Goal: Task Accomplishment & Management: Use online tool/utility

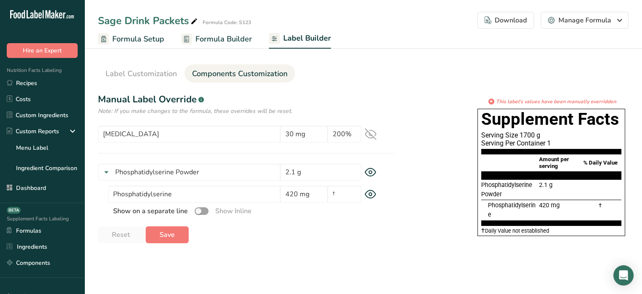
click at [234, 71] on span "Components Customization" at bounding box center [239, 73] width 95 height 11
click at [372, 135] on icon at bounding box center [370, 133] width 11 height 11
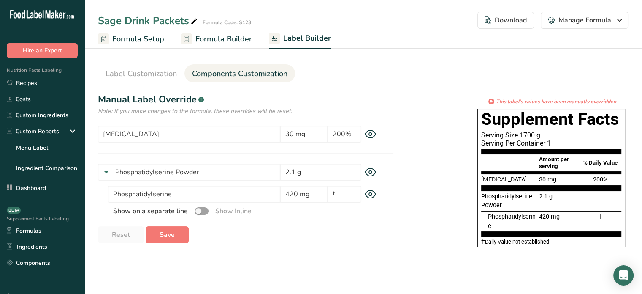
click at [221, 42] on span "Formula Builder" at bounding box center [224, 38] width 57 height 11
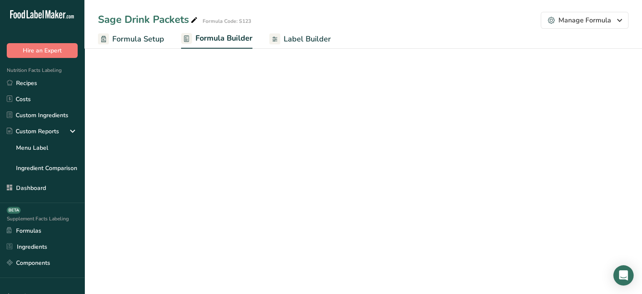
select select "2"
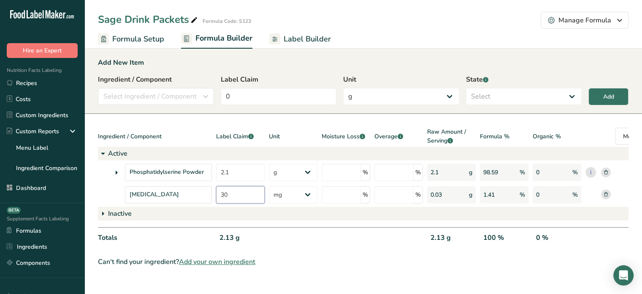
click at [242, 195] on input "30" at bounding box center [240, 194] width 49 height 17
type input "3"
click at [268, 238] on div "Totals 2.1 g 2.103 g 100 % 0 %" at bounding box center [381, 238] width 566 height 23
click at [188, 97] on span "Select Ingredient / Component" at bounding box center [149, 96] width 93 height 10
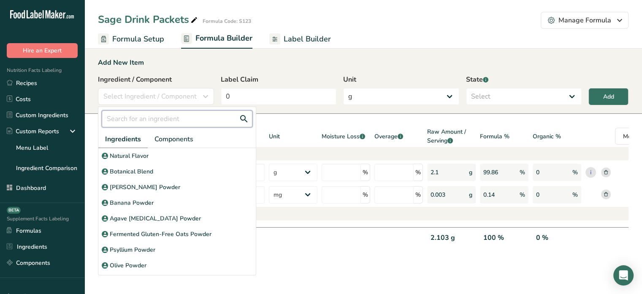
click at [173, 125] on input "text" at bounding box center [177, 118] width 151 height 17
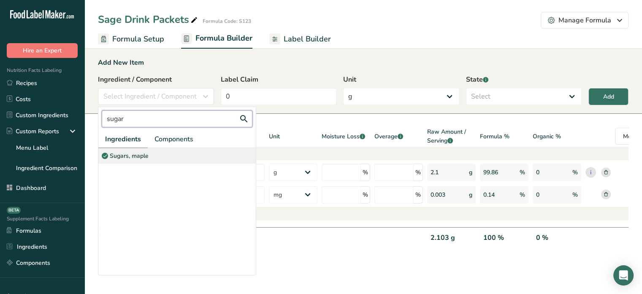
type input "sugar"
click at [163, 155] on div "Sugars, maple" at bounding box center [177, 156] width 158 height 16
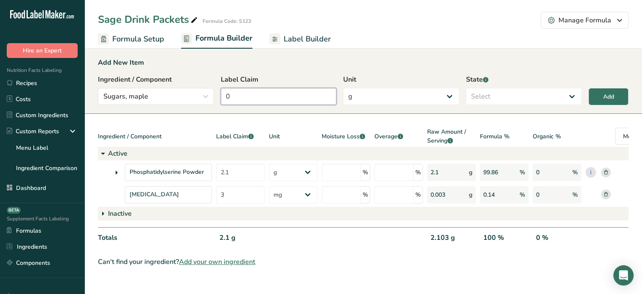
click at [241, 91] on input "0" at bounding box center [279, 96] width 116 height 17
type input "3"
click at [604, 93] on div "Add" at bounding box center [609, 96] width 11 height 9
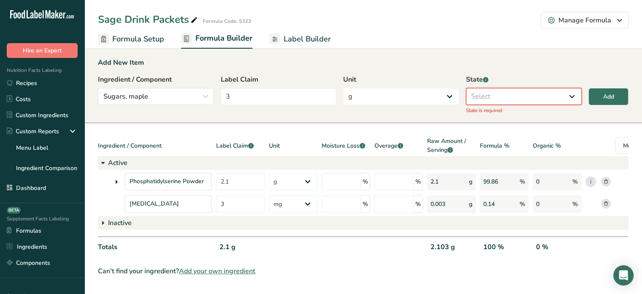
click at [527, 99] on select "Select Active Inactive" at bounding box center [524, 96] width 116 height 17
click at [466, 88] on select "Select Active Inactive" at bounding box center [524, 96] width 116 height 17
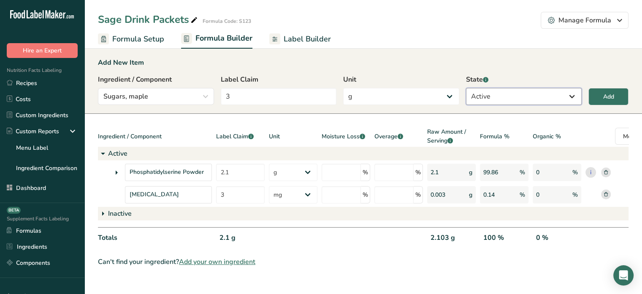
click at [536, 91] on select "Active Inactive" at bounding box center [524, 96] width 116 height 17
select select "inactive"
click at [466, 88] on select "Active Inactive" at bounding box center [524, 96] width 116 height 17
click at [613, 103] on button "Add" at bounding box center [609, 96] width 40 height 17
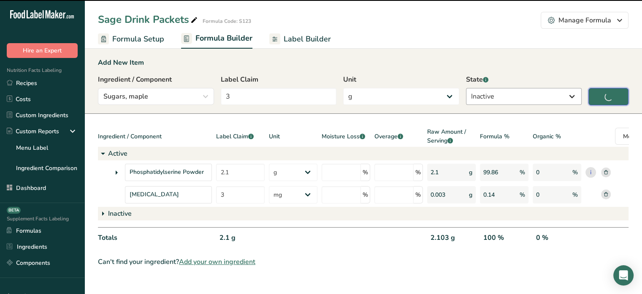
type input "0"
select select
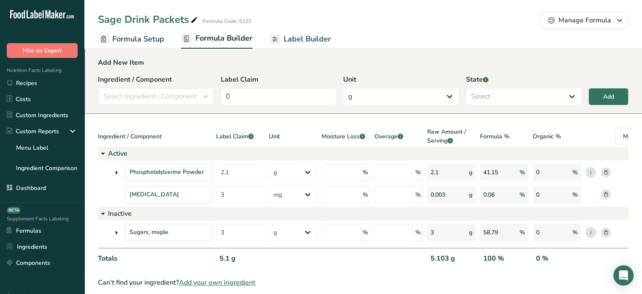
click at [289, 44] on span "Label Builder" at bounding box center [307, 38] width 47 height 11
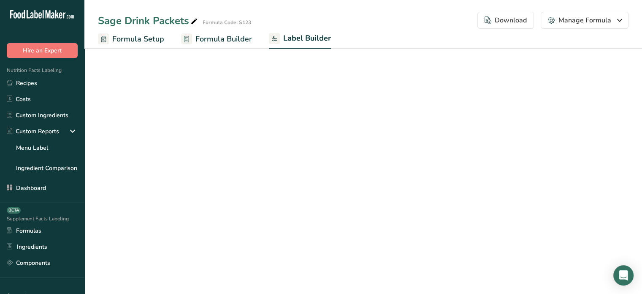
select select "Roboto"
select select "bold"
select select "center"
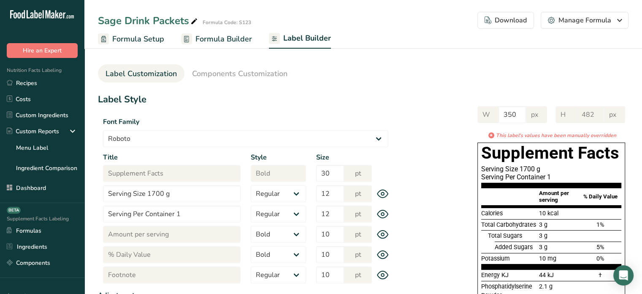
click at [215, 42] on span "Formula Builder" at bounding box center [224, 38] width 57 height 11
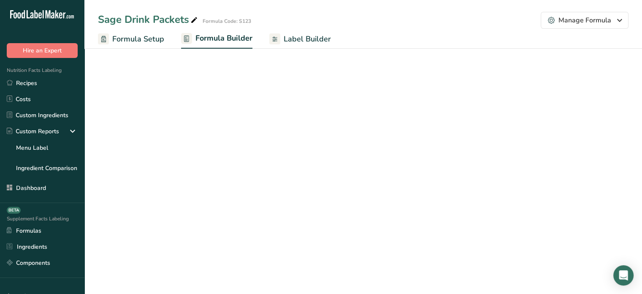
select select "2"
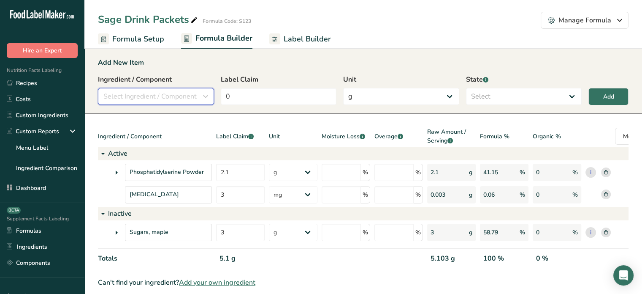
click at [188, 98] on span "Select Ingredient / Component" at bounding box center [149, 96] width 93 height 10
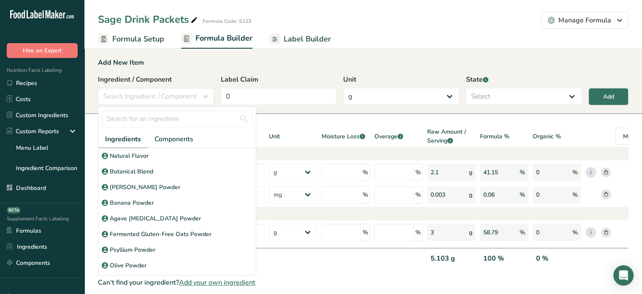
click at [251, 77] on label "Label Claim" at bounding box center [279, 79] width 116 height 10
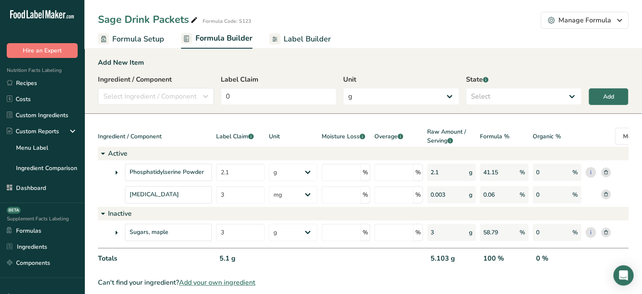
click at [289, 42] on span "Label Builder" at bounding box center [307, 38] width 47 height 11
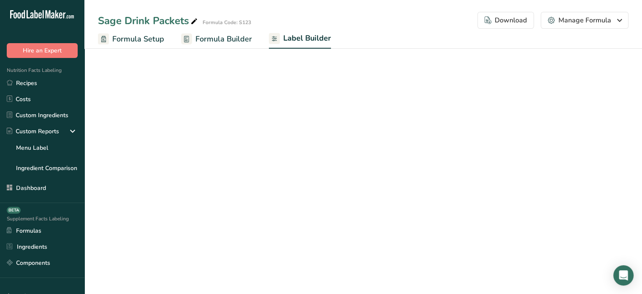
select select "Roboto"
select select "bold"
select select "center"
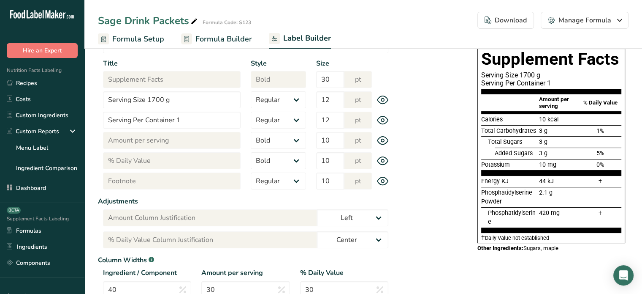
scroll to position [14, 0]
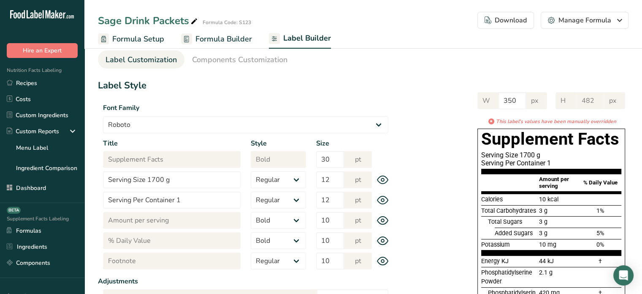
click at [212, 43] on span "Formula Builder" at bounding box center [224, 38] width 57 height 11
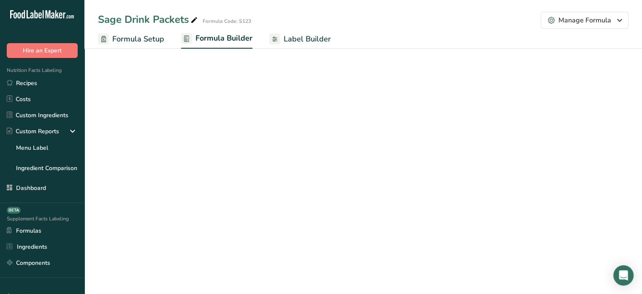
select select "2"
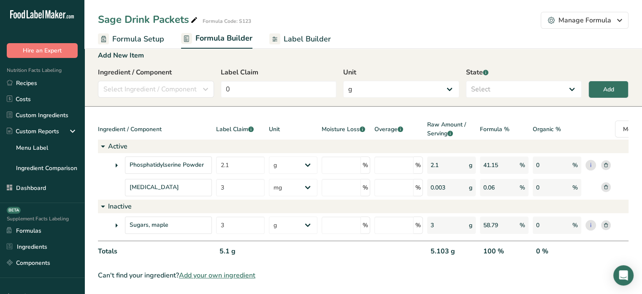
scroll to position [14, 0]
click at [117, 217] on icon at bounding box center [116, 224] width 10 height 15
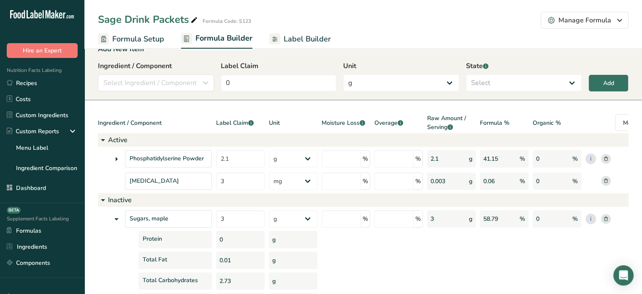
click at [101, 224] on div "Sugars, maple" at bounding box center [155, 218] width 114 height 17
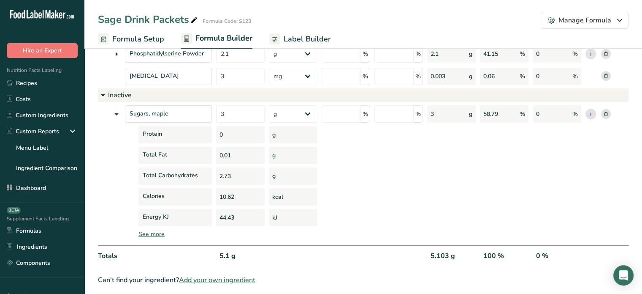
scroll to position [129, 0]
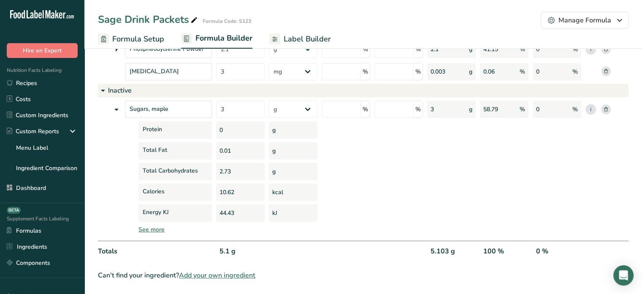
click at [150, 225] on div "See more" at bounding box center [401, 229] width 525 height 9
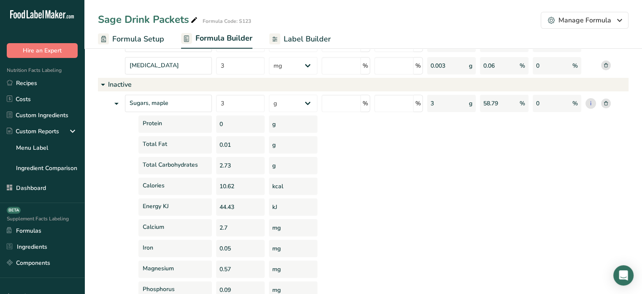
click at [123, 203] on div "Energy KJ" at bounding box center [155, 206] width 114 height 17
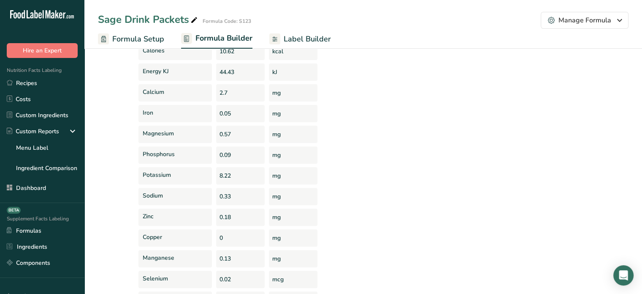
scroll to position [264, 0]
click at [141, 93] on div "Calcium" at bounding box center [175, 92] width 73 height 17
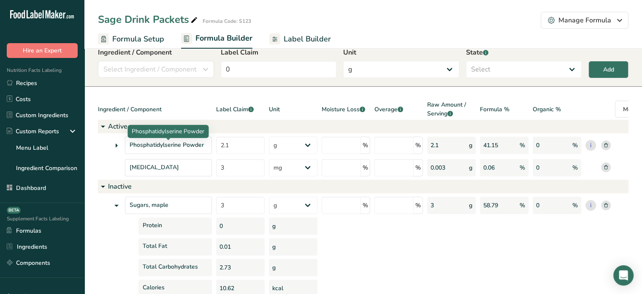
scroll to position [0, 0]
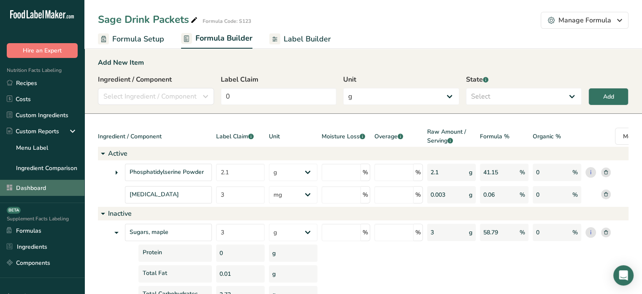
click at [59, 191] on link "Dashboard" at bounding box center [42, 187] width 84 height 16
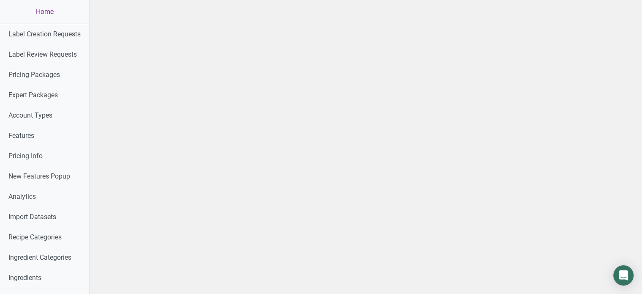
click at [55, 8] on link "Home" at bounding box center [44, 12] width 89 height 24
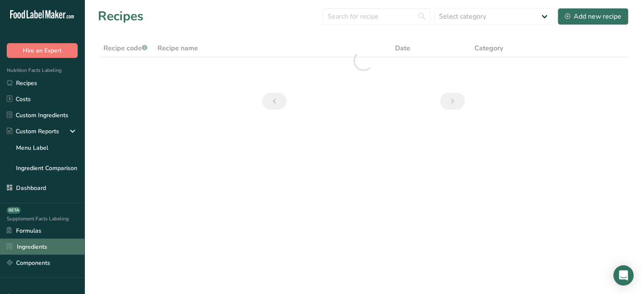
click at [56, 239] on link "Ingredients" at bounding box center [42, 246] width 84 height 16
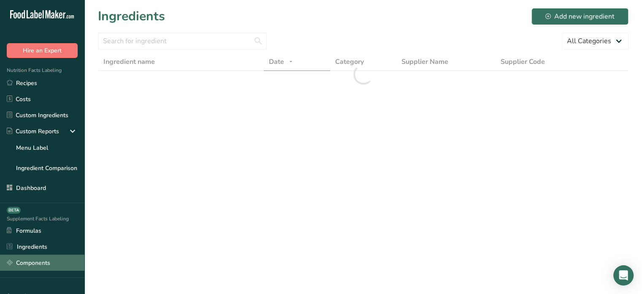
click at [52, 264] on link "Components" at bounding box center [42, 262] width 84 height 16
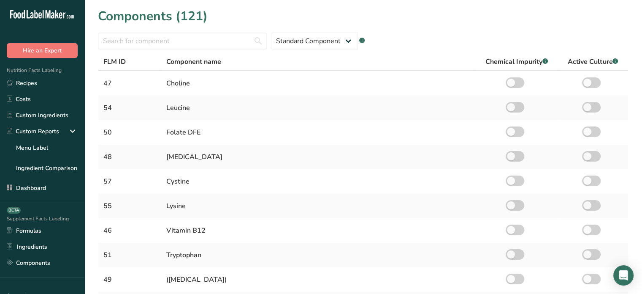
click at [360, 36] on div ".a-a{fill:#347362;}.b-a{fill:#fff;}" at bounding box center [361, 41] width 5 height 10
click at [332, 38] on select "Standard Component Custom Component" at bounding box center [314, 41] width 87 height 17
select select "custom"
click at [271, 33] on select "Standard Component Custom Component" at bounding box center [314, 41] width 87 height 17
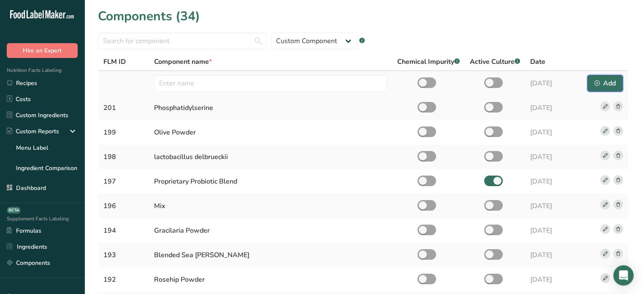
click at [605, 81] on div "Add" at bounding box center [606, 83] width 22 height 10
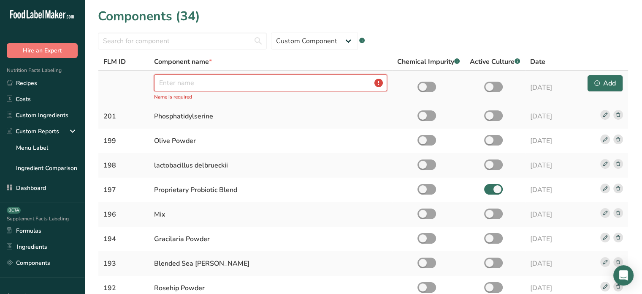
click at [318, 79] on input "text" at bounding box center [270, 82] width 233 height 17
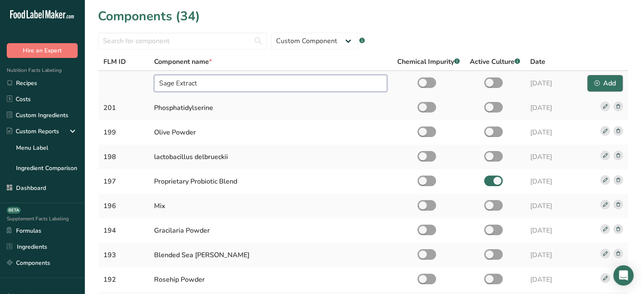
type input "Sage Extract"
click at [605, 79] on div "Add" at bounding box center [606, 83] width 22 height 10
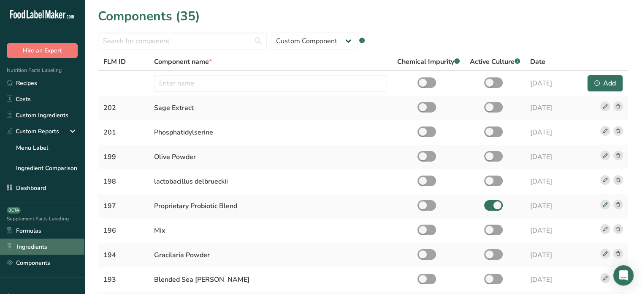
click at [41, 240] on link "Ingredients" at bounding box center [42, 246] width 84 height 16
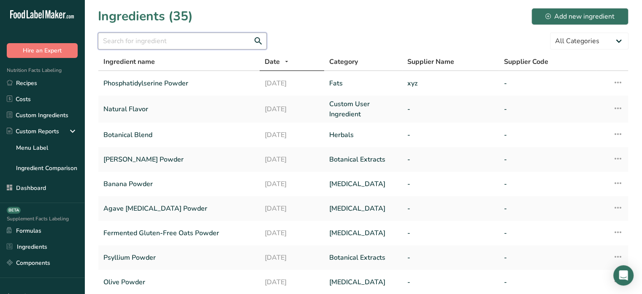
click at [158, 37] on input "text" at bounding box center [182, 41] width 169 height 17
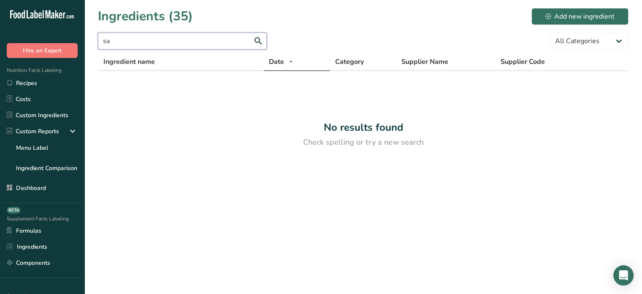
type input "s"
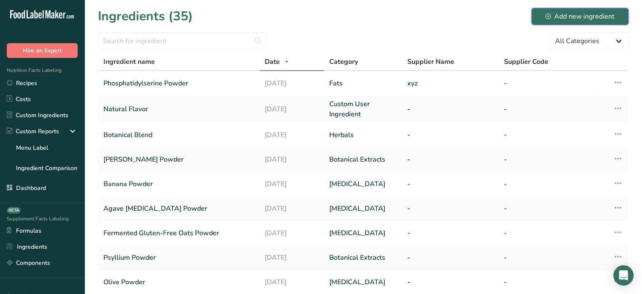
click at [552, 19] on div "Add new ingredient" at bounding box center [580, 16] width 69 height 10
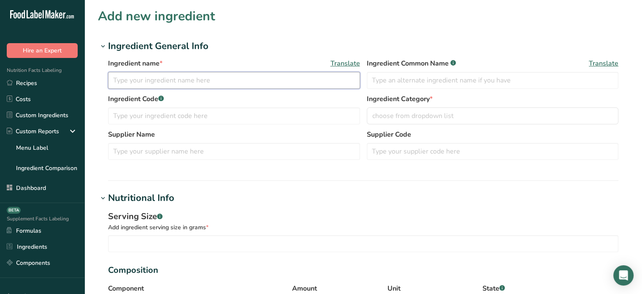
click at [289, 79] on input "text" at bounding box center [234, 80] width 252 height 17
type input "Sage Extract Powder"
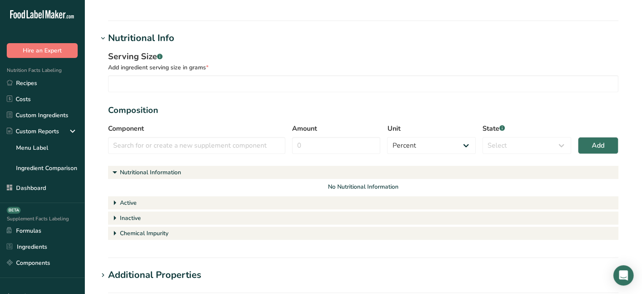
scroll to position [159, 0]
click at [221, 83] on input "number" at bounding box center [363, 84] width 511 height 17
click at [210, 206] on h1 "Active" at bounding box center [363, 203] width 511 height 13
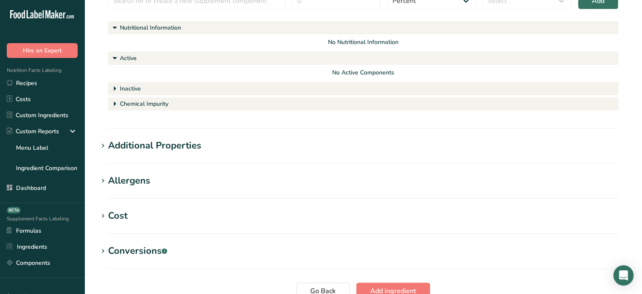
scroll to position [308, 0]
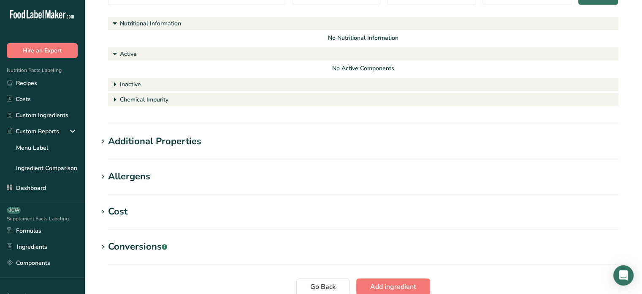
click at [204, 148] on h1 "Additional Properties" at bounding box center [363, 141] width 531 height 14
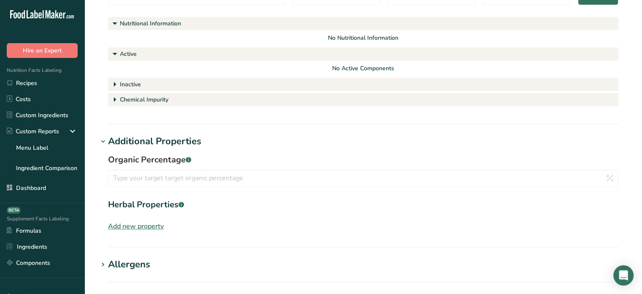
click at [159, 225] on div "Add new property" at bounding box center [136, 226] width 56 height 10
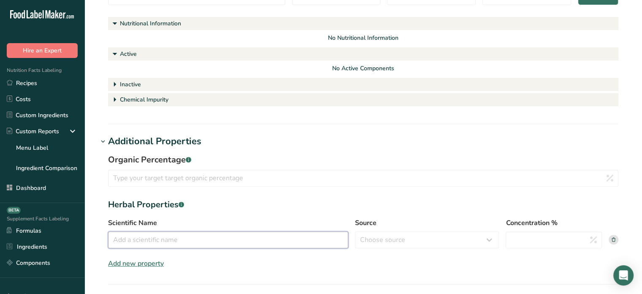
click at [259, 237] on input "Scientific Name" at bounding box center [228, 239] width 240 height 17
paste input "Salvia officinalis"
type input "Salvia officinalis"
click at [393, 241] on select "Choose source root whole resin fruit seed flower peel bark stem oil leaf" at bounding box center [427, 239] width 144 height 17
select select "whole"
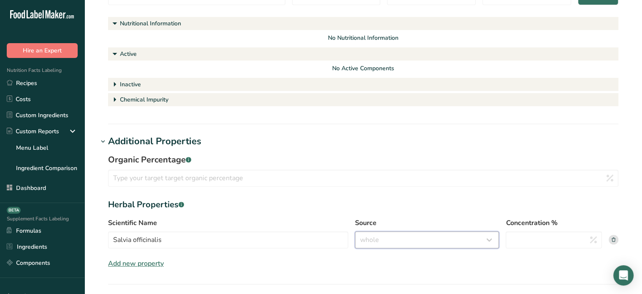
click at [355, 231] on select "Choose source root whole resin fruit seed flower peel bark stem oil leaf" at bounding box center [427, 239] width 144 height 17
click at [532, 245] on input "Concentration %" at bounding box center [554, 239] width 96 height 17
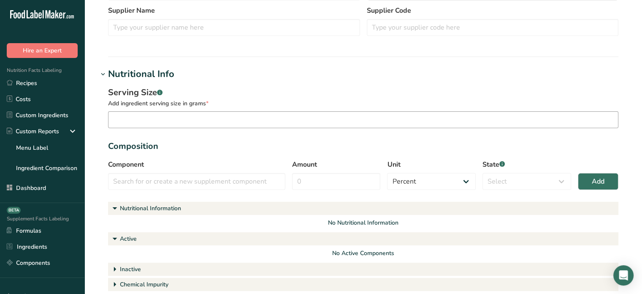
type input "10"
click at [201, 125] on input "number" at bounding box center [363, 119] width 511 height 17
type input "0.5"
click at [195, 192] on div "Component No results found No more results found. Amount Unit Percent Grams Kil…" at bounding box center [363, 176] width 511 height 35
click at [197, 186] on input "text" at bounding box center [196, 181] width 177 height 17
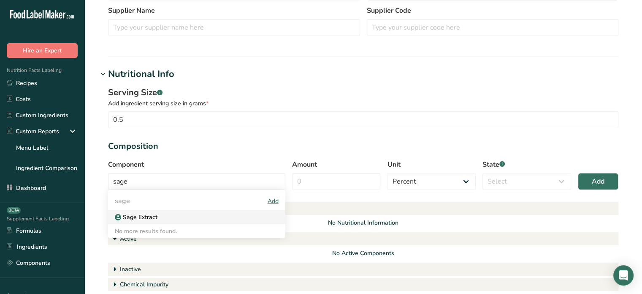
click at [186, 212] on div "Sage Extract" at bounding box center [190, 216] width 150 height 9
type input "Sage Extract"
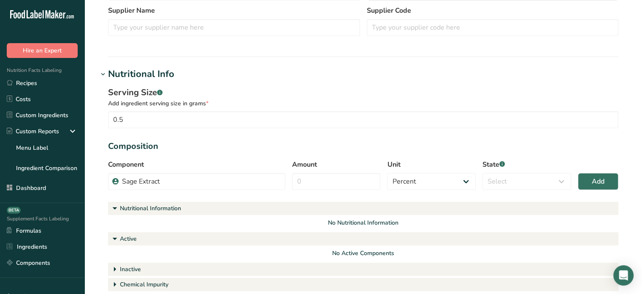
click at [326, 191] on div "Component Sage Extract sage Add Sage Extract No more results found. Amount Unit…" at bounding box center [363, 176] width 511 height 35
click at [329, 179] on input "Amount" at bounding box center [336, 181] width 89 height 17
type input "0.5"
click at [415, 180] on select "Percent Grams Kilograms mg Oz Pound PPM B CFU mcg µg kcal kJ" at bounding box center [431, 181] width 89 height 17
select select "grams"
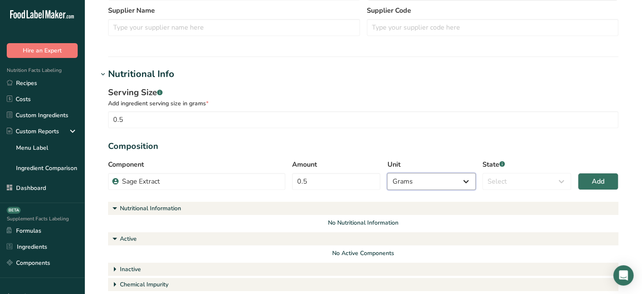
click at [387, 173] on select "Percent Grams Kilograms mg Oz Pound PPM B CFU mcg µg kcal kJ" at bounding box center [431, 181] width 89 height 17
click at [515, 188] on select "Select Active Inactive Chemical Impurity Nutritional Information" at bounding box center [527, 181] width 89 height 17
select select "active"
click at [483, 173] on select "Select Active Inactive Chemical Impurity Nutritional Information" at bounding box center [527, 181] width 89 height 17
click at [570, 190] on div "Component Sage Extract sage Add Sage Extract No more results found. Amount 0.5 …" at bounding box center [363, 176] width 511 height 35
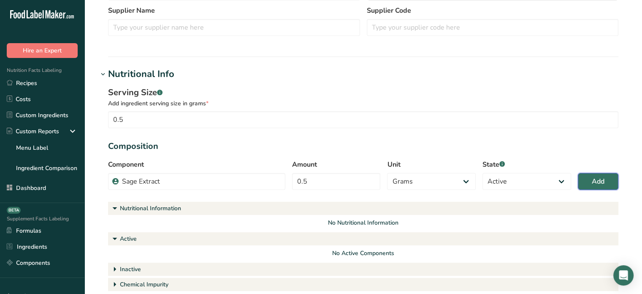
click at [582, 183] on button "Add" at bounding box center [598, 181] width 41 height 17
select select "percent"
select select
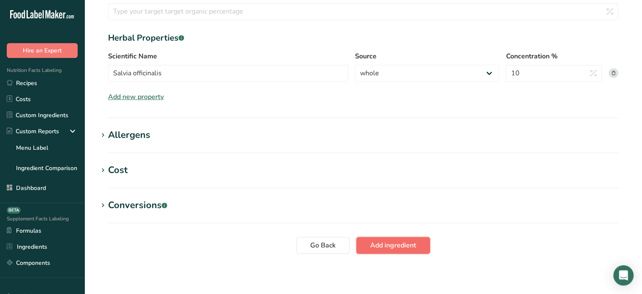
click at [364, 250] on button "Add ingredient" at bounding box center [393, 245] width 74 height 17
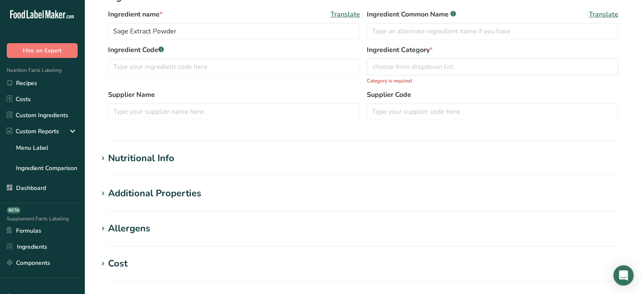
scroll to position [39, 0]
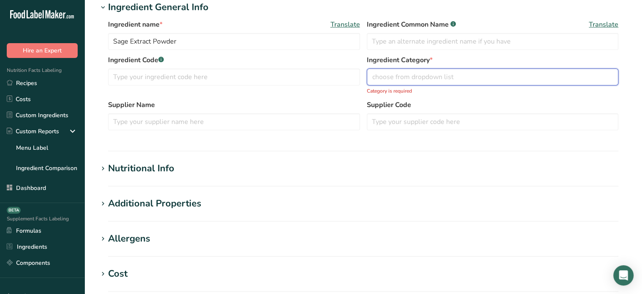
click at [464, 72] on div "choose from dropdown list" at bounding box center [490, 77] width 236 height 10
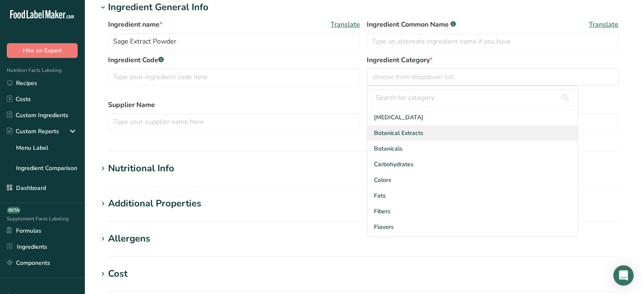
click at [424, 134] on div "Botanical Extracts" at bounding box center [472, 133] width 210 height 16
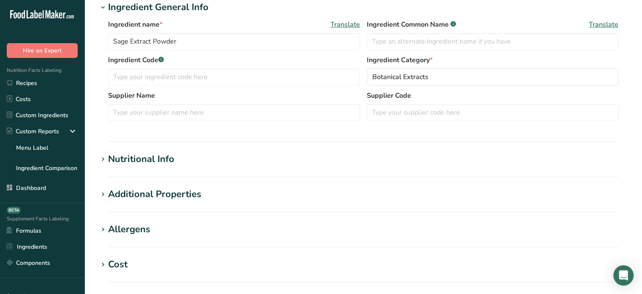
scroll to position [133, 0]
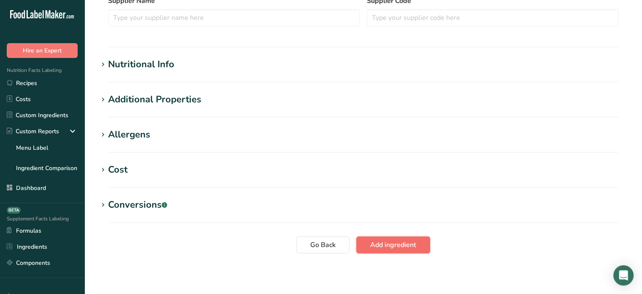
click at [413, 245] on span "Add ingredient" at bounding box center [393, 244] width 46 height 10
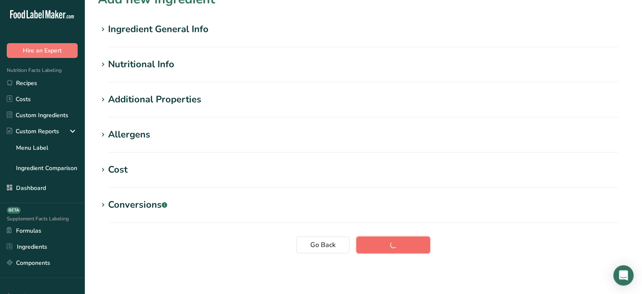
scroll to position [17, 0]
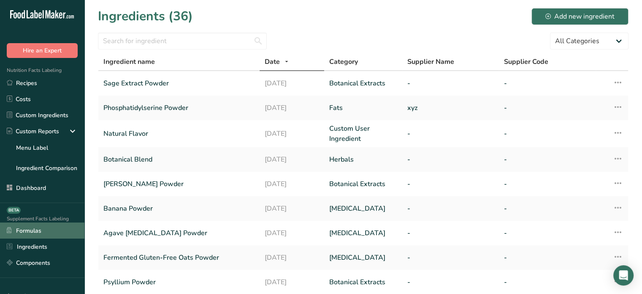
click at [48, 231] on link "Formulas" at bounding box center [42, 230] width 84 height 16
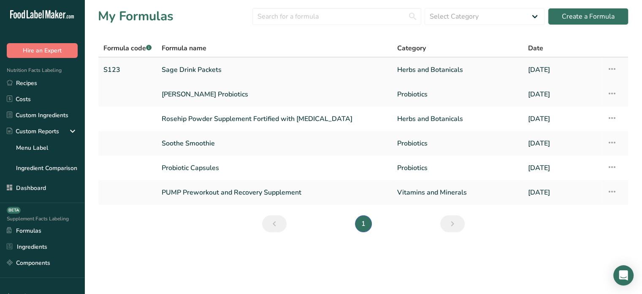
click at [370, 72] on link "Sage Drink Packets" at bounding box center [275, 70] width 226 height 18
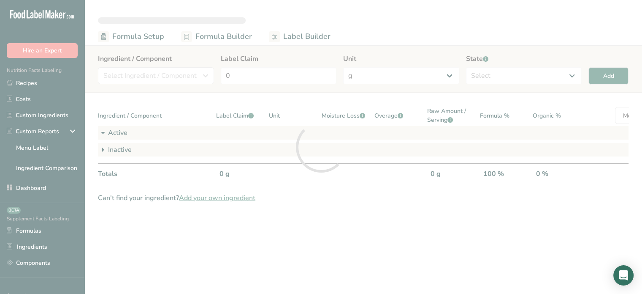
select select "2"
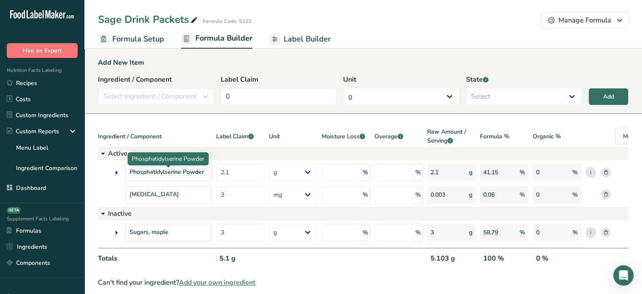
click at [155, 160] on p "Phosphatidylserine Powder" at bounding box center [168, 158] width 73 height 9
copy div "Phosphatidylserine Powder"
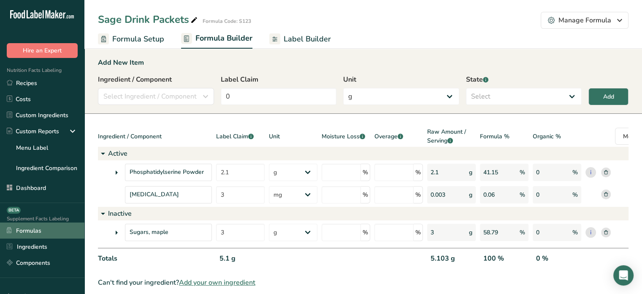
click at [61, 224] on link "Formulas" at bounding box center [42, 230] width 84 height 16
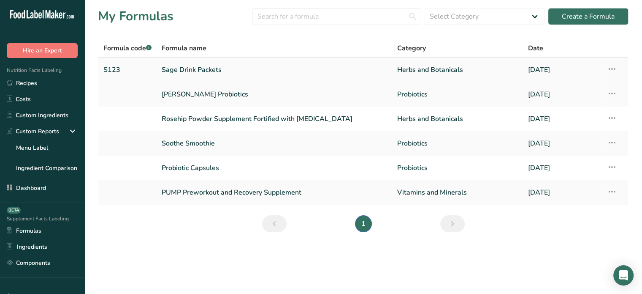
click at [196, 63] on link "Sage Drink Packets" at bounding box center [275, 70] width 226 height 18
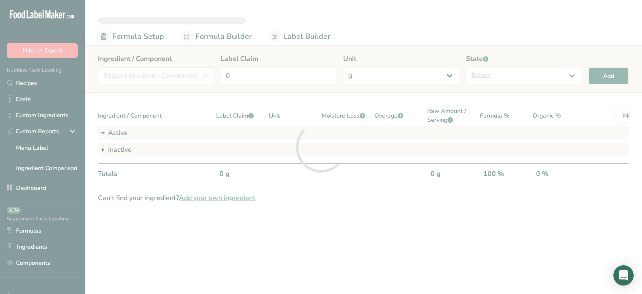
select select "2"
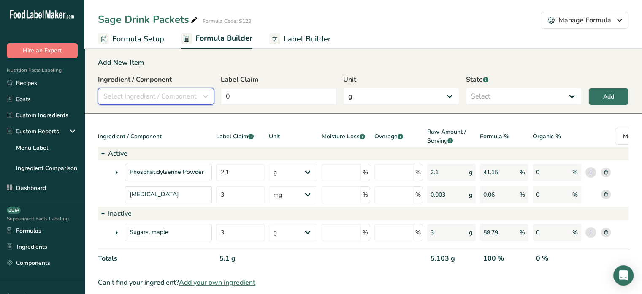
click at [181, 89] on button "Select Ingredient / Component" at bounding box center [156, 96] width 116 height 17
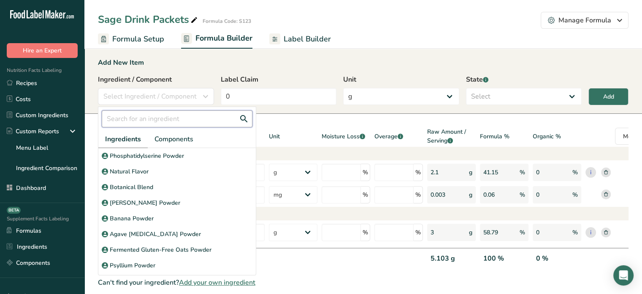
click at [162, 115] on input "text" at bounding box center [177, 118] width 151 height 17
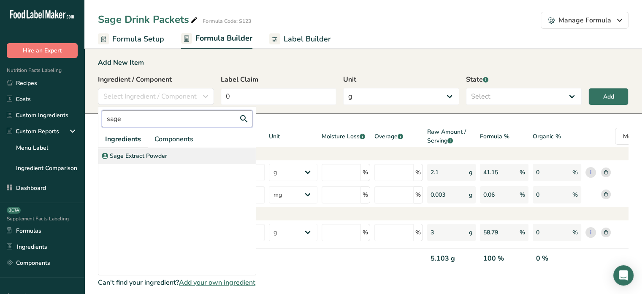
type input "sage"
click at [155, 157] on p "Sage Extract Powder" at bounding box center [138, 155] width 57 height 9
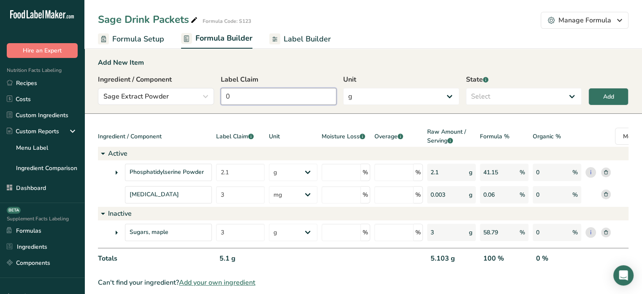
click at [307, 96] on input "0" at bounding box center [279, 96] width 116 height 17
type input "44"
click at [549, 92] on select "Select Active Inactive" at bounding box center [524, 96] width 116 height 17
select select "active"
click at [466, 88] on select "Select Active Inactive" at bounding box center [524, 96] width 116 height 17
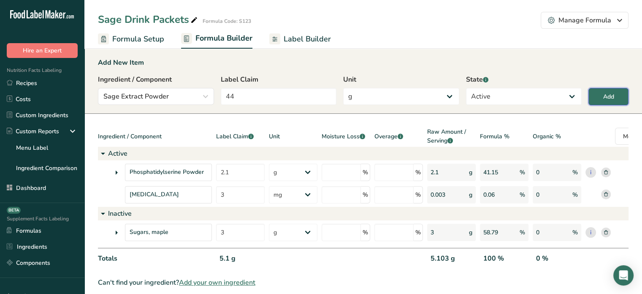
click at [605, 92] on div "Add" at bounding box center [609, 96] width 11 height 9
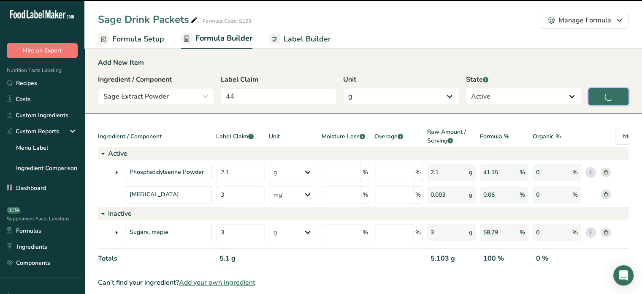
type input "0"
select select
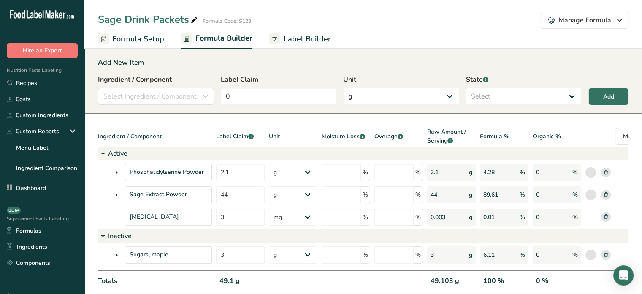
click at [119, 194] on icon at bounding box center [116, 194] width 10 height 15
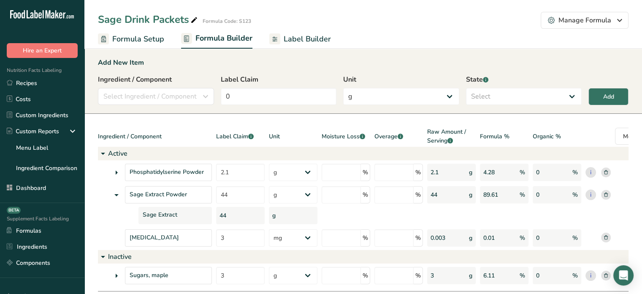
click at [269, 33] on icon at bounding box center [274, 38] width 11 height 11
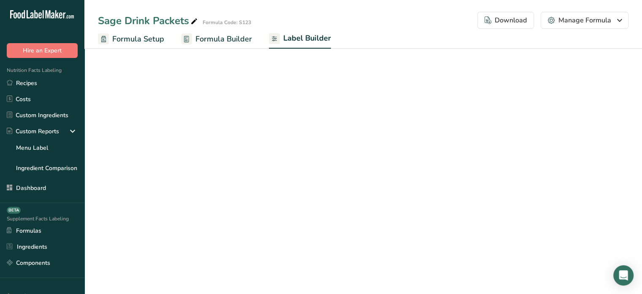
select select "Roboto"
select select "bold"
select select "center"
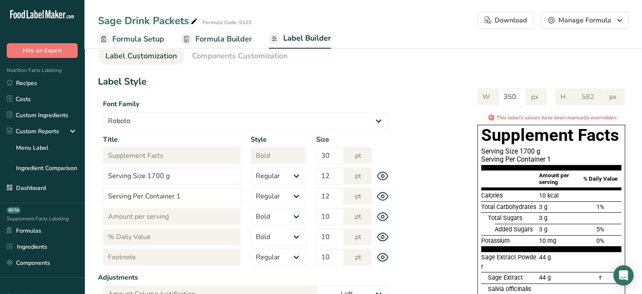
scroll to position [17, 0]
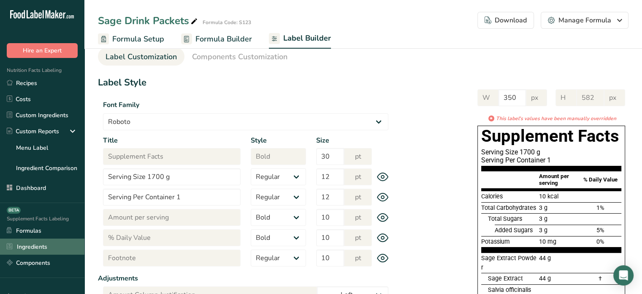
click at [57, 238] on link "Ingredients" at bounding box center [42, 246] width 84 height 16
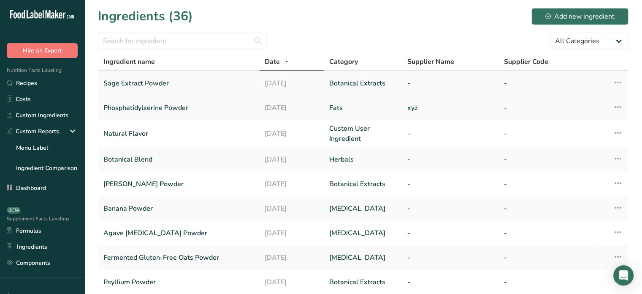
click at [616, 81] on icon at bounding box center [618, 82] width 10 height 15
click at [578, 121] on span "Delete Ingredient" at bounding box center [587, 122] width 48 height 9
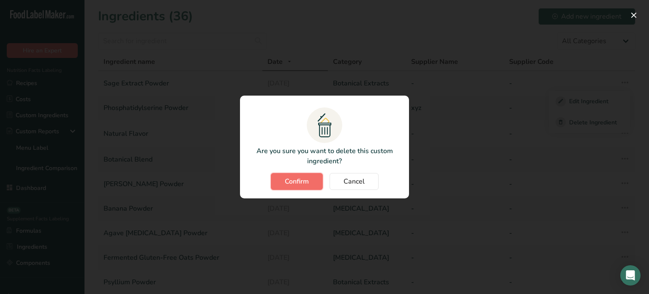
click at [309, 181] on button "Confirm" at bounding box center [297, 181] width 52 height 17
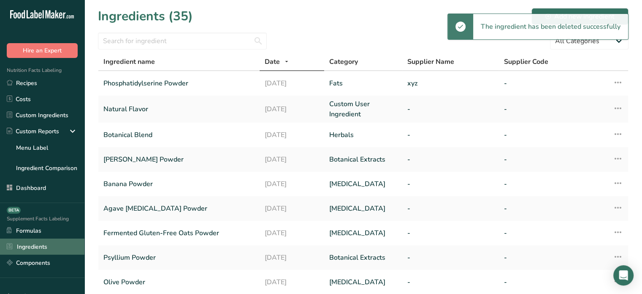
click at [44, 246] on link "Ingredients" at bounding box center [42, 246] width 84 height 16
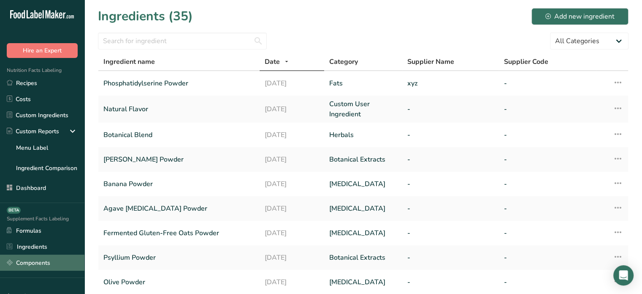
click at [40, 257] on link "Components" at bounding box center [42, 262] width 84 height 16
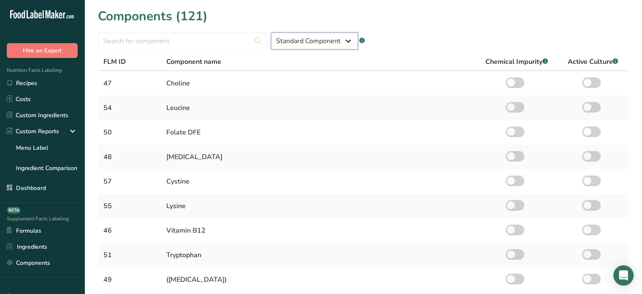
click at [311, 45] on select "Standard Component Custom Component" at bounding box center [314, 41] width 87 height 17
select select "custom"
click at [271, 33] on select "Standard Component Custom Component" at bounding box center [314, 41] width 87 height 17
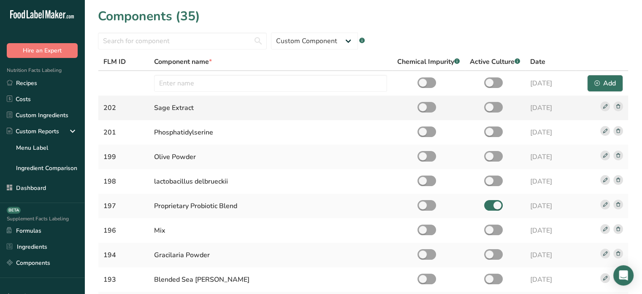
click at [620, 108] on rect at bounding box center [619, 106] width 10 height 10
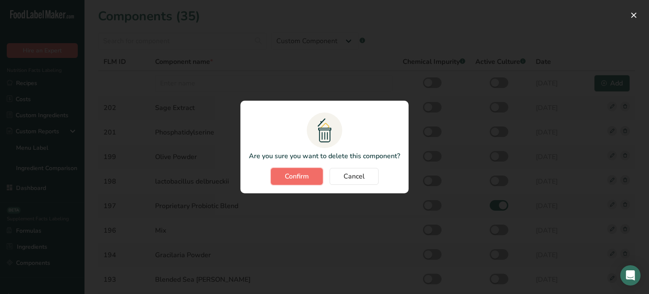
click at [308, 175] on span "Confirm" at bounding box center [297, 176] width 24 height 10
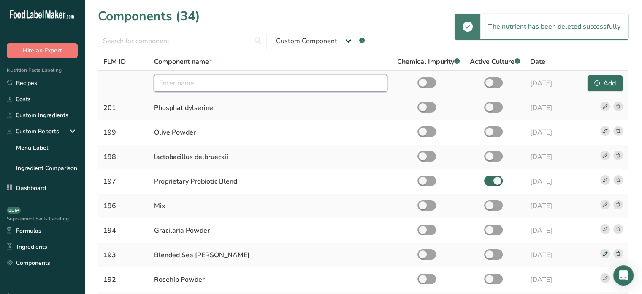
click at [208, 89] on input "text" at bounding box center [270, 83] width 233 height 17
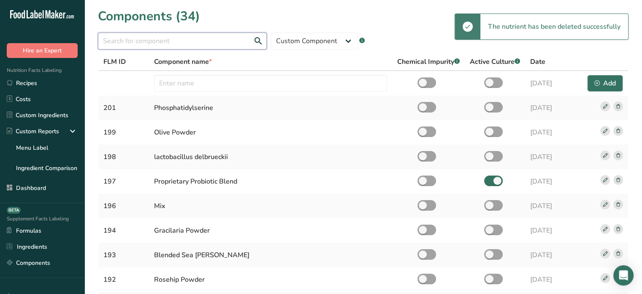
click at [208, 40] on input "text" at bounding box center [182, 41] width 169 height 17
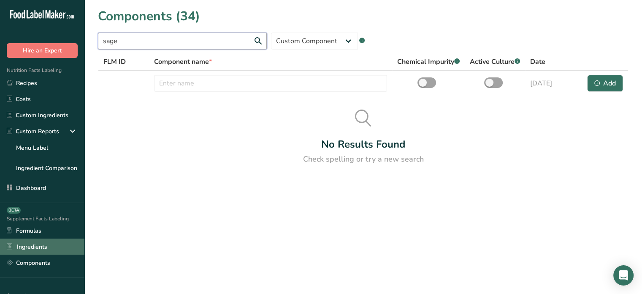
type input "sage"
click at [46, 242] on link "Ingredients" at bounding box center [42, 246] width 84 height 16
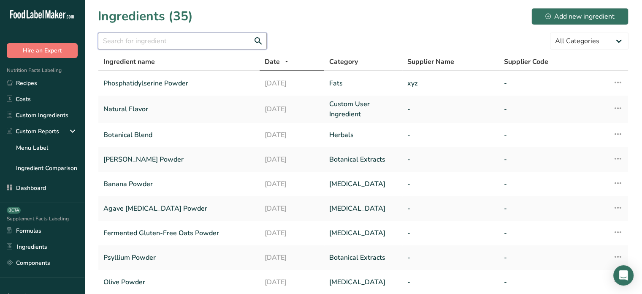
click at [200, 33] on input "text" at bounding box center [182, 41] width 169 height 17
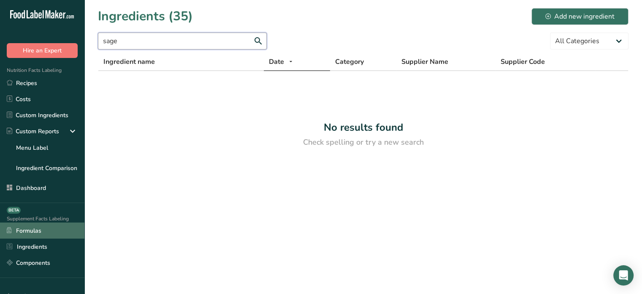
type input "sage"
click at [55, 233] on link "Formulas" at bounding box center [42, 230] width 84 height 16
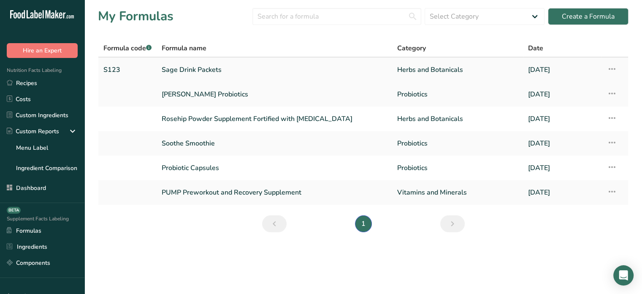
click at [612, 69] on icon at bounding box center [612, 68] width 10 height 15
click at [543, 108] on span "Delete Formula" at bounding box center [558, 108] width 43 height 10
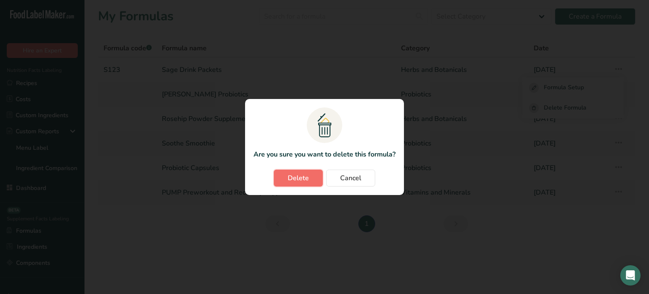
click at [294, 176] on span "Delete" at bounding box center [298, 178] width 21 height 10
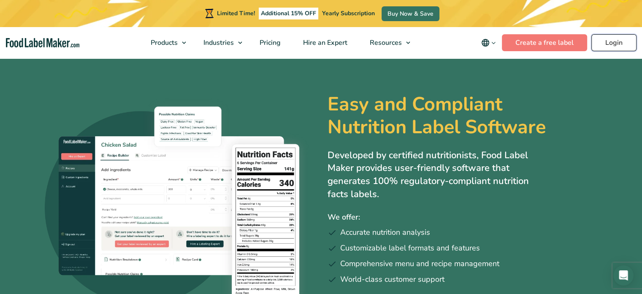
click at [624, 46] on link "Login" at bounding box center [614, 42] width 45 height 17
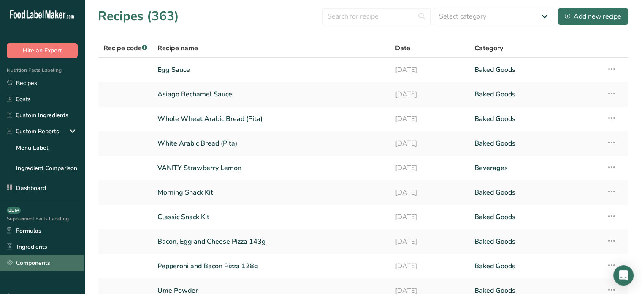
click at [47, 257] on link "Components" at bounding box center [42, 262] width 84 height 16
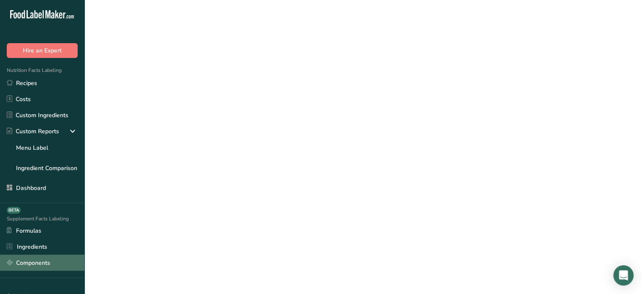
click at [47, 257] on link "Components" at bounding box center [42, 262] width 84 height 16
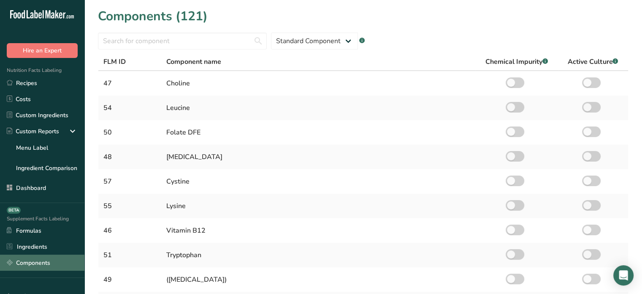
click at [42, 255] on link "Components" at bounding box center [42, 262] width 84 height 16
click at [319, 48] on select "Standard Component Custom Component" at bounding box center [314, 41] width 87 height 17
select select "custom"
click at [271, 33] on select "Standard Component Custom Component" at bounding box center [314, 41] width 87 height 17
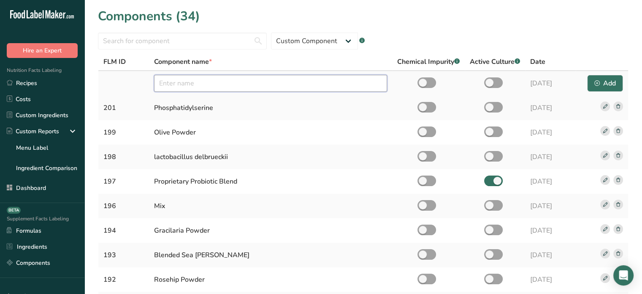
click at [329, 83] on input "text" at bounding box center [270, 83] width 233 height 17
paste input "Lactobacillus rhamnosus GG"
type input "Lactobacillus rhamnosus GG"
click at [490, 87] on div at bounding box center [495, 83] width 50 height 12
click at [490, 86] on span at bounding box center [493, 82] width 19 height 11
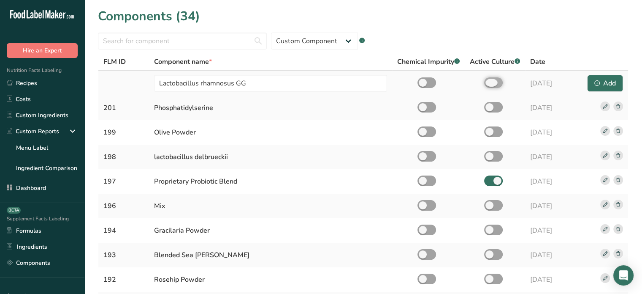
click at [490, 85] on input "checkbox" at bounding box center [486, 82] width 5 height 5
click at [612, 82] on div "Add" at bounding box center [606, 83] width 22 height 10
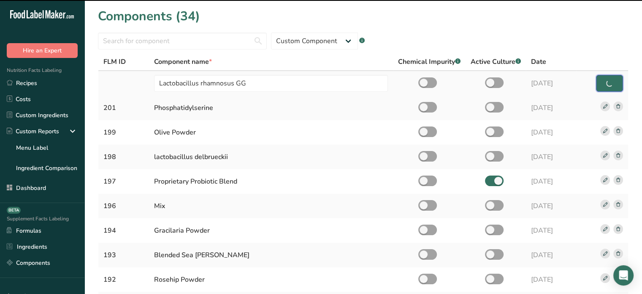
checkbox input "false"
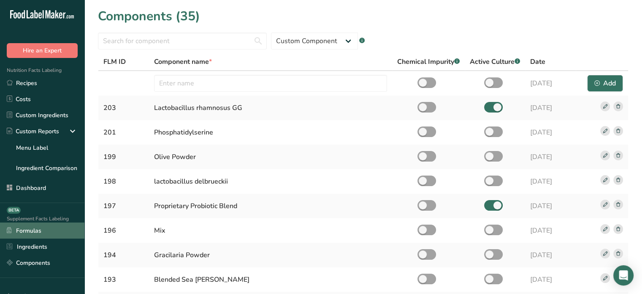
click at [39, 229] on link "Formulas" at bounding box center [42, 230] width 84 height 16
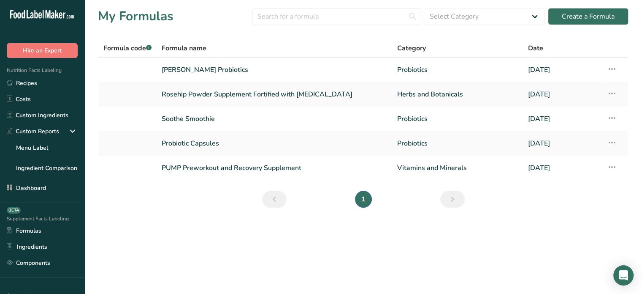
click at [193, 67] on link "Vladislav Probiotics" at bounding box center [275, 70] width 226 height 18
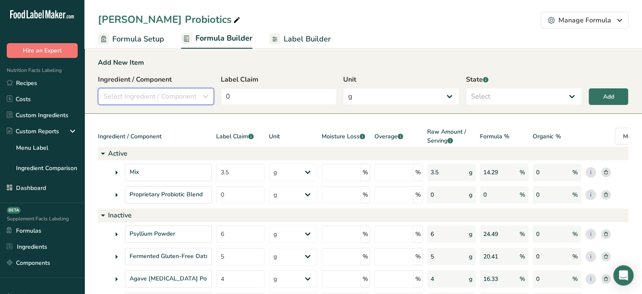
click at [166, 96] on span "Select Ingredient / Component" at bounding box center [149, 96] width 93 height 10
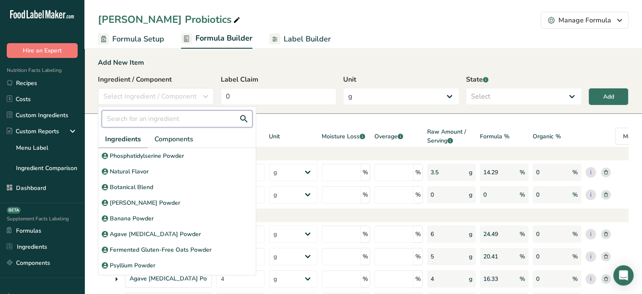
paste input "Lactobacillus rhamnosus GG"
click at [157, 111] on input "Lactobacillus rhamnosus GG" at bounding box center [177, 118] width 151 height 17
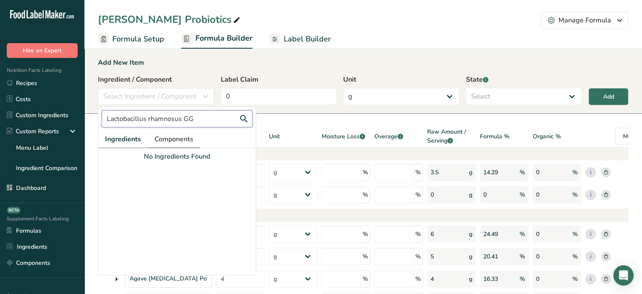
type input "Lactobacillus rhamnosus GG"
click at [168, 134] on span "Components" at bounding box center [174, 139] width 39 height 10
click at [162, 158] on p "Lactobacillus rhamnosus GG" at bounding box center [149, 155] width 78 height 9
select select "6"
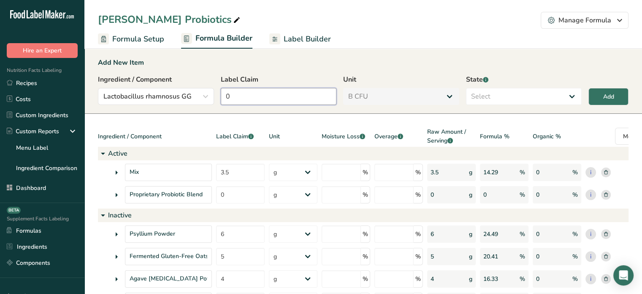
click at [277, 92] on input "0" at bounding box center [279, 96] width 116 height 17
type input "10"
click at [591, 102] on button "Add" at bounding box center [609, 96] width 40 height 17
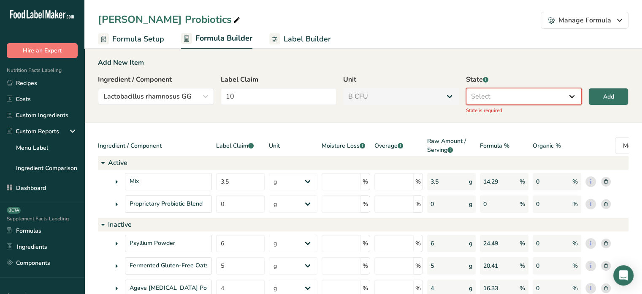
click at [490, 96] on select "Select Active Inactive" at bounding box center [524, 96] width 116 height 17
select select "active"
click at [466, 88] on select "Select Active Inactive" at bounding box center [524, 96] width 116 height 17
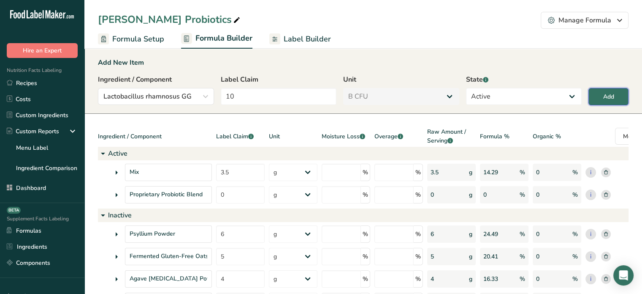
click at [623, 93] on button "Add" at bounding box center [609, 96] width 40 height 17
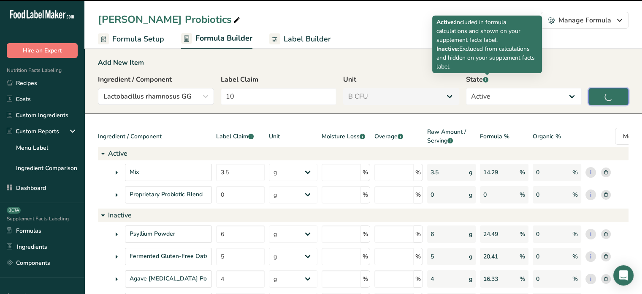
type input "0"
select select "0"
select select
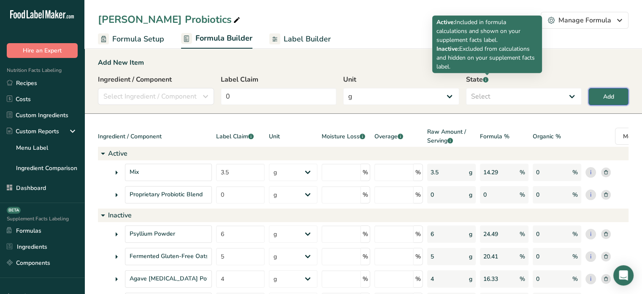
select select "6"
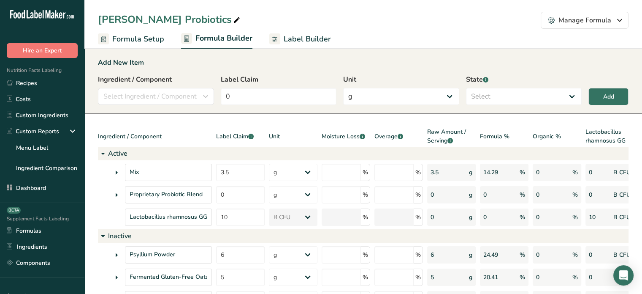
click at [304, 38] on span "Label Builder" at bounding box center [307, 38] width 47 height 11
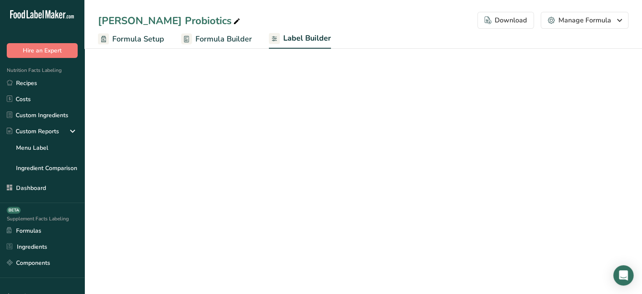
select select "Roboto"
select select "bold"
select select "center"
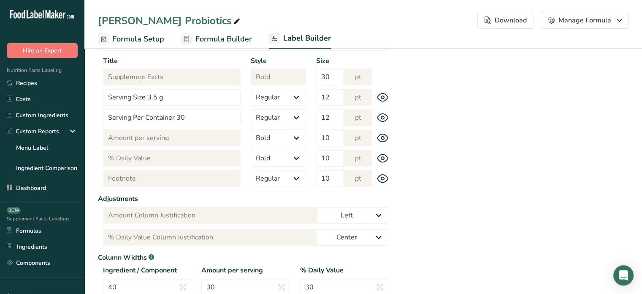
scroll to position [92, 0]
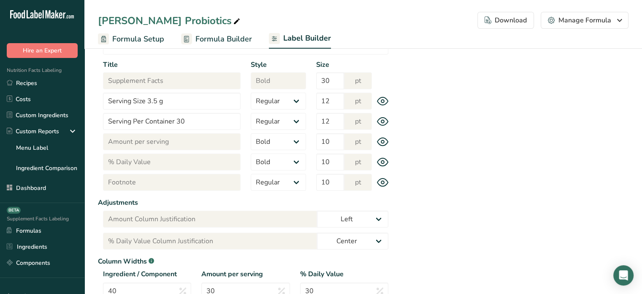
click at [224, 36] on span "Formula Builder" at bounding box center [224, 38] width 57 height 11
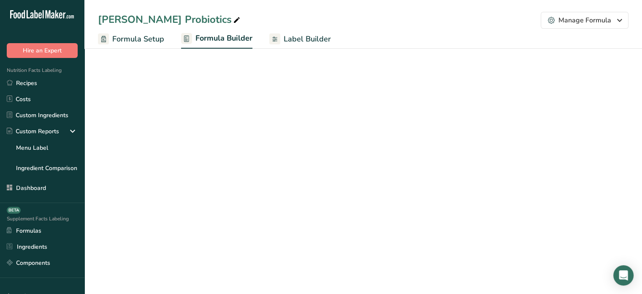
select select "6"
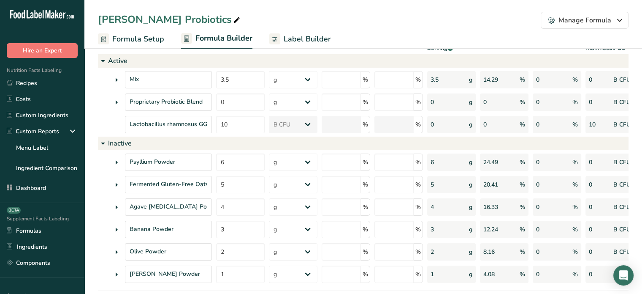
scroll to position [27, 0]
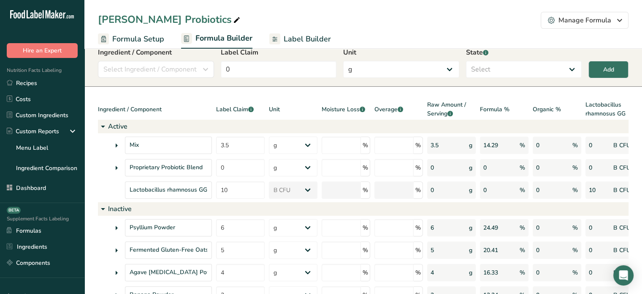
click at [314, 42] on span "Label Builder" at bounding box center [307, 38] width 47 height 11
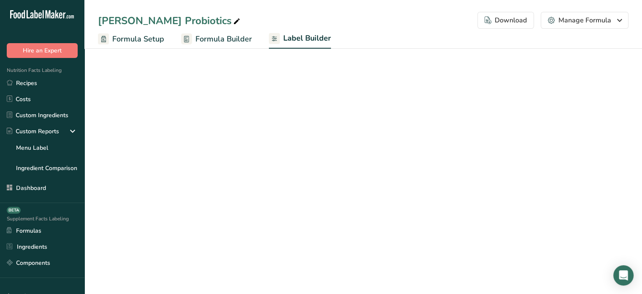
select select "Roboto"
select select "bold"
select select "center"
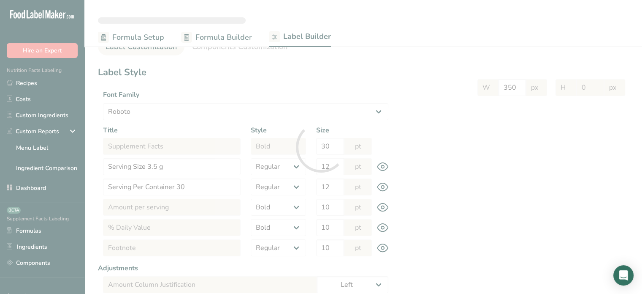
scroll to position [27, 0]
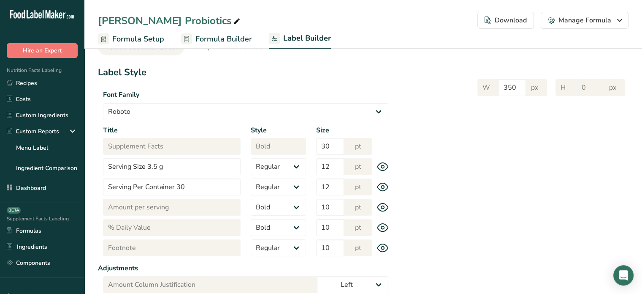
click at [320, 42] on span "Label Builder" at bounding box center [307, 38] width 48 height 11
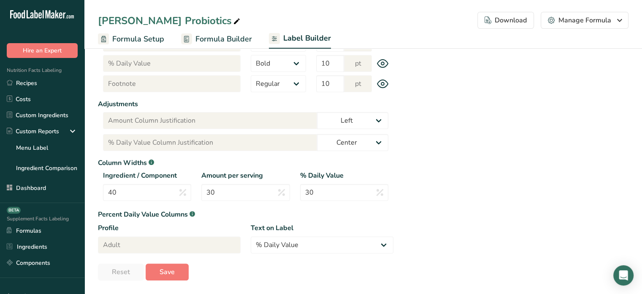
scroll to position [11, 0]
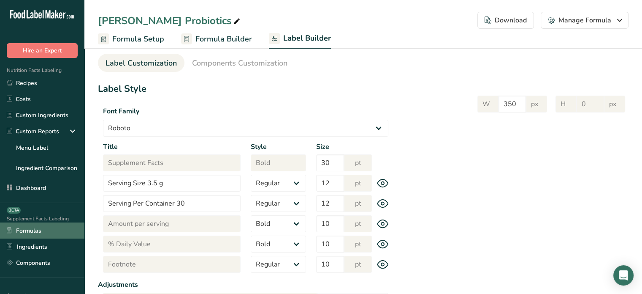
click at [54, 229] on link "Formulas" at bounding box center [42, 230] width 84 height 16
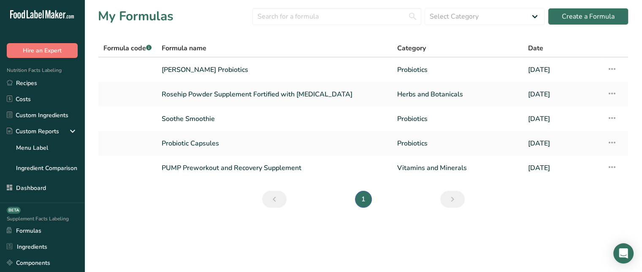
click at [114, 225] on main "My Formulas Select Category All Vitamins and Minerals Herbs and Botanicals Prot…" at bounding box center [321, 136] width 642 height 272
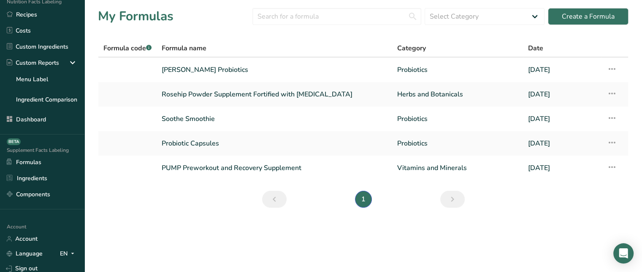
scroll to position [68, 0]
click at [51, 190] on link "Components" at bounding box center [42, 195] width 84 height 16
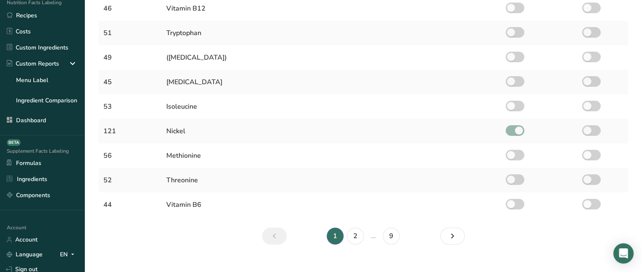
scroll to position [234, 0]
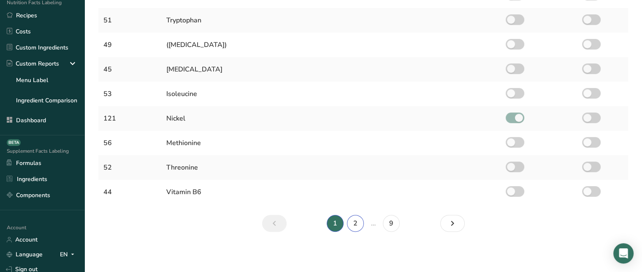
click at [360, 222] on link "2" at bounding box center [355, 223] width 17 height 17
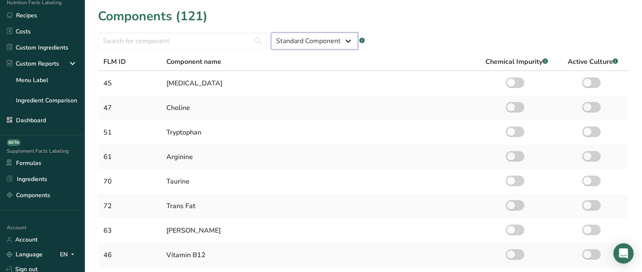
click at [328, 40] on select "Standard Component Custom Component" at bounding box center [314, 41] width 87 height 17
select select "custom"
click at [271, 33] on select "Standard Component Custom Component" at bounding box center [314, 41] width 87 height 17
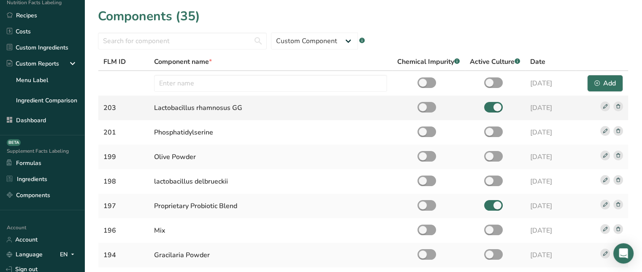
drag, startPoint x: 154, startPoint y: 109, endPoint x: 244, endPoint y: 111, distance: 90.0
click at [244, 111] on div "Lactobacillus rhamnosus GG" at bounding box center [270, 108] width 233 height 10
click at [173, 104] on div "Lactobacillus rhamnosus GG" at bounding box center [270, 108] width 233 height 10
drag, startPoint x: 150, startPoint y: 105, endPoint x: 241, endPoint y: 110, distance: 90.9
click at [241, 110] on td "Lactobacillus rhamnosus GG" at bounding box center [270, 107] width 243 height 24
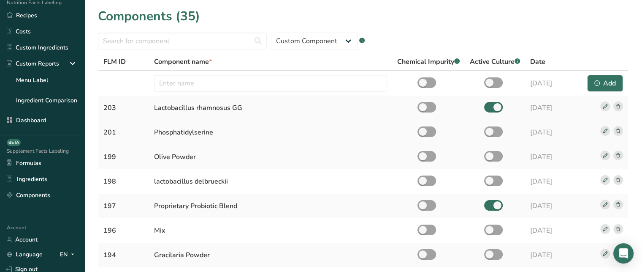
click at [225, 133] on div "Phosphatidylserine" at bounding box center [270, 132] width 233 height 10
drag, startPoint x: 154, startPoint y: 133, endPoint x: 220, endPoint y: 136, distance: 66.8
click at [220, 136] on div "Phosphatidylserine" at bounding box center [270, 132] width 233 height 10
click at [203, 131] on div "Phosphatidylserine" at bounding box center [270, 132] width 233 height 10
click at [220, 80] on input "text" at bounding box center [270, 83] width 233 height 17
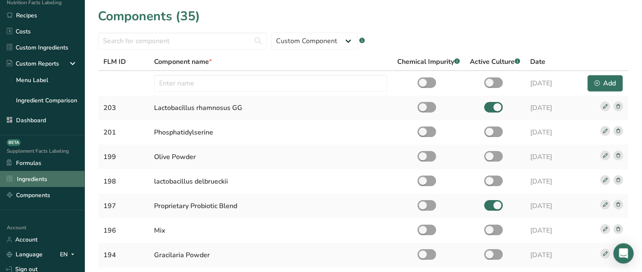
click at [36, 180] on link "Ingredients" at bounding box center [42, 179] width 84 height 16
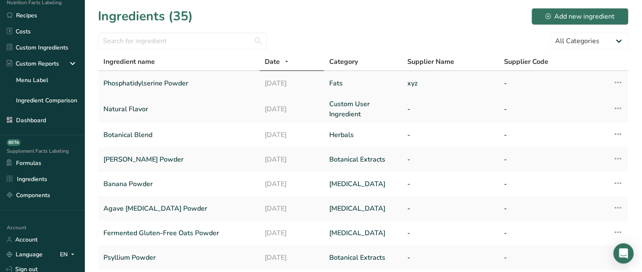
click at [137, 85] on link "Phosphatidylserine Powder" at bounding box center [178, 83] width 151 height 18
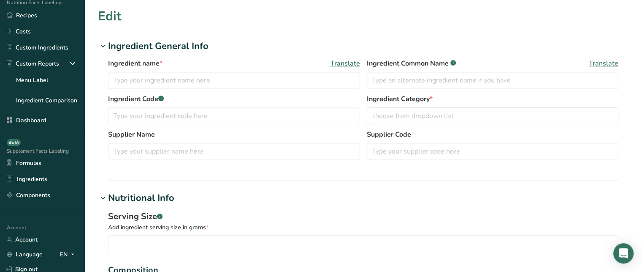
type input "Phosphatidylserine Powder"
type input "xyz"
type input "0.3"
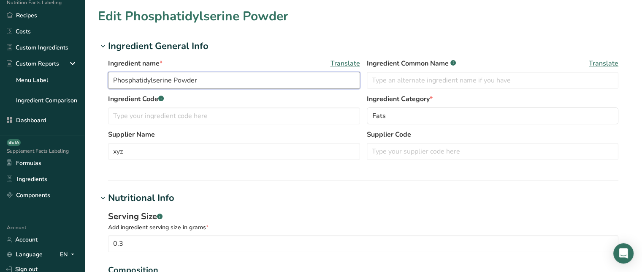
click at [287, 82] on input "Phosphatidylserine Powder" at bounding box center [234, 80] width 252 height 17
click at [387, 84] on input "text" at bounding box center [493, 80] width 252 height 17
click at [247, 117] on input "text" at bounding box center [234, 115] width 252 height 17
type input "123"
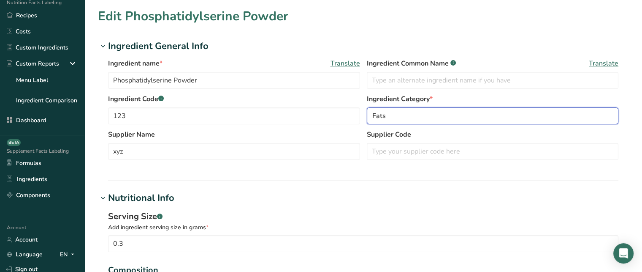
click at [405, 117] on div "Fats" at bounding box center [490, 116] width 236 height 10
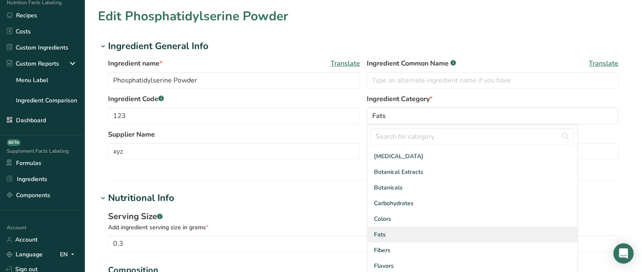
click at [382, 233] on span "Fats" at bounding box center [380, 234] width 12 height 9
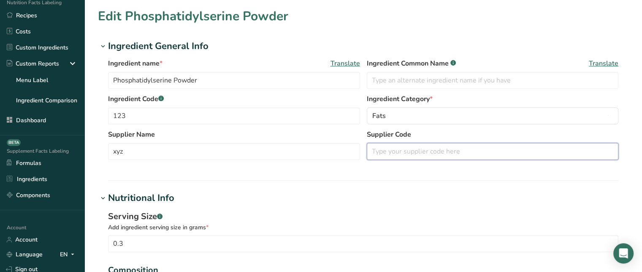
click at [394, 150] on input "text" at bounding box center [493, 151] width 252 height 17
type input "123"
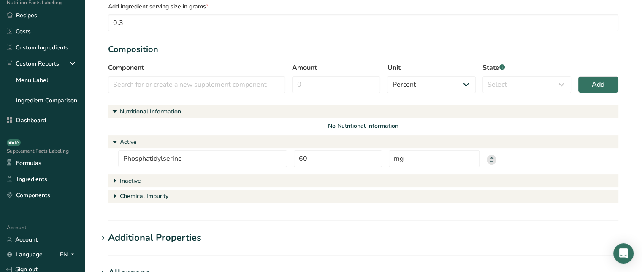
scroll to position [229, 0]
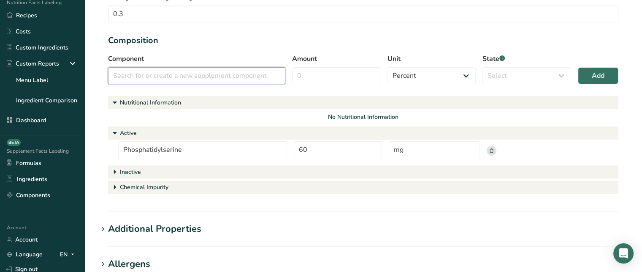
click at [185, 75] on input "text" at bounding box center [196, 75] width 177 height 17
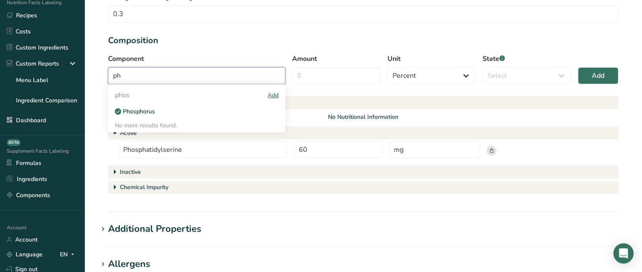
type input "p"
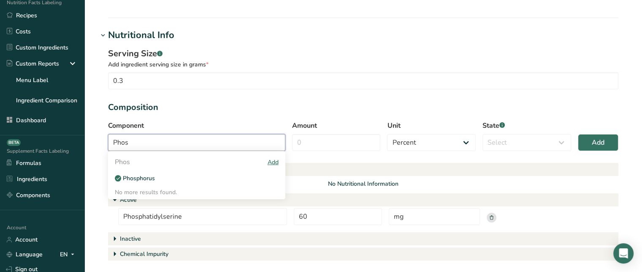
scroll to position [178, 0]
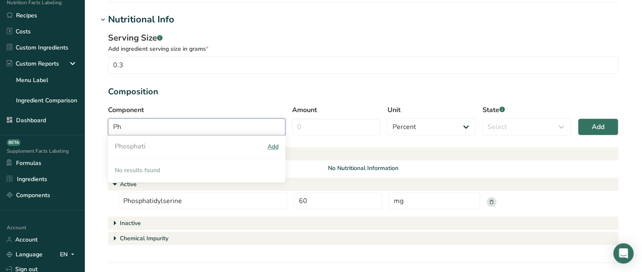
type input "P"
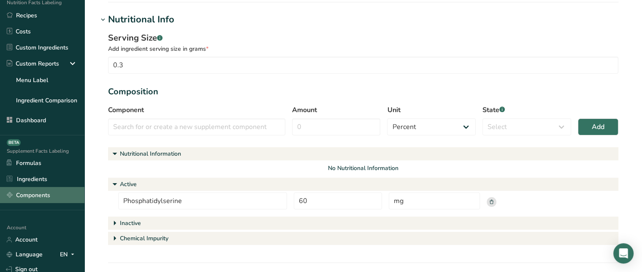
click at [51, 193] on link "Components" at bounding box center [42, 195] width 84 height 16
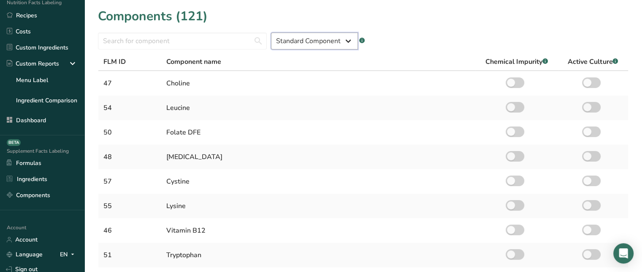
click at [302, 41] on select "Standard Component Custom Component" at bounding box center [314, 41] width 87 height 17
select select "custom"
click at [271, 33] on select "Standard Component Custom Component" at bounding box center [314, 41] width 87 height 17
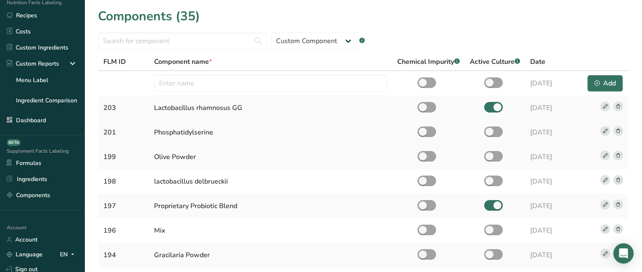
click at [193, 134] on div "Phosphatidylserine" at bounding box center [270, 132] width 233 height 10
copy div "Phosphatidylserine"
click at [51, 177] on link "Ingredients" at bounding box center [42, 179] width 84 height 16
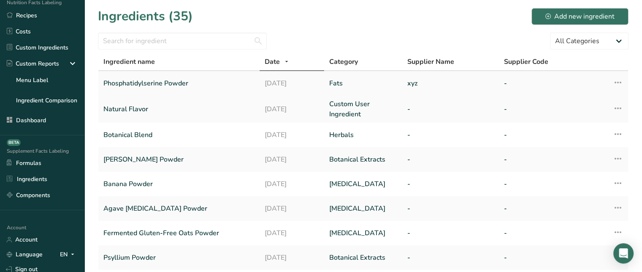
click at [160, 84] on link "Phosphatidylserine Powder" at bounding box center [178, 83] width 151 height 18
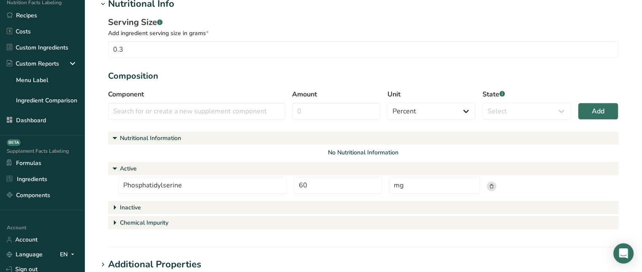
scroll to position [176, 0]
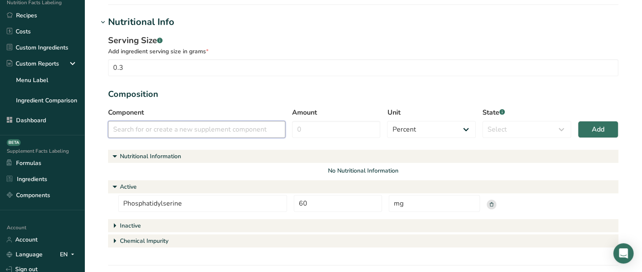
click at [240, 127] on input "text" at bounding box center [196, 129] width 177 height 17
paste input "Phosphatidylserine"
click at [205, 127] on input "Phosphatidylserine" at bounding box center [196, 129] width 177 height 17
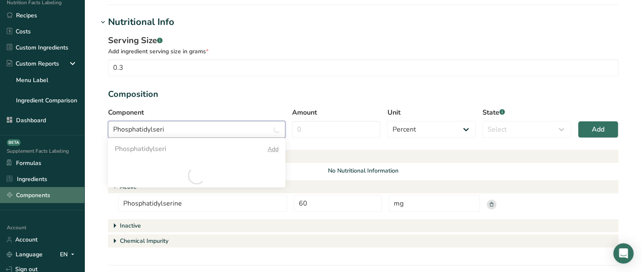
type input "Phosphatidylseri"
click at [54, 191] on link "Components" at bounding box center [42, 195] width 84 height 16
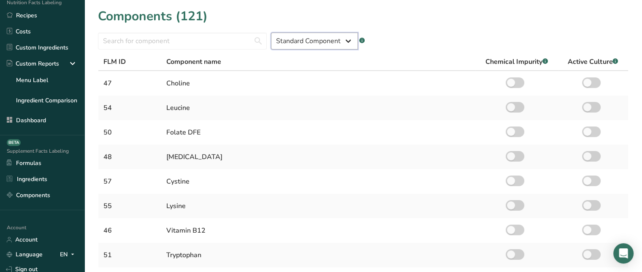
click at [320, 40] on select "Standard Component Custom Component" at bounding box center [314, 41] width 87 height 17
select select "custom"
click at [271, 33] on select "Standard Component Custom Component" at bounding box center [314, 41] width 87 height 17
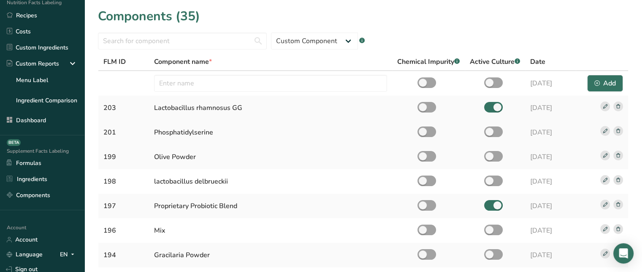
click at [620, 130] on icon at bounding box center [619, 130] width 4 height 4
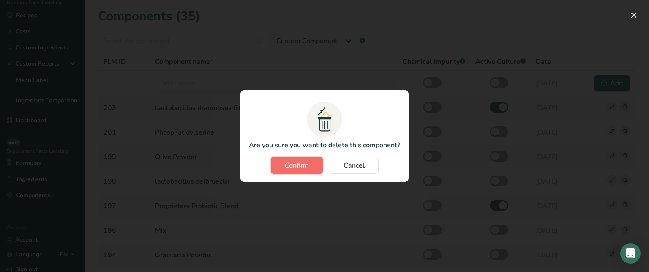
click at [291, 165] on span "Confirm" at bounding box center [297, 165] width 24 height 10
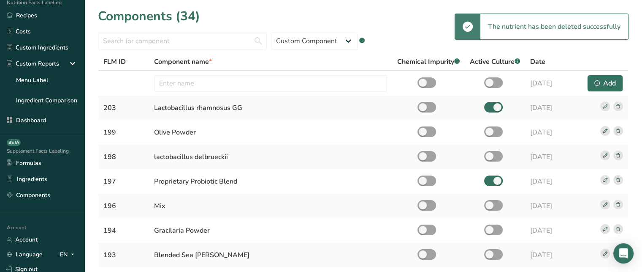
click at [420, 44] on div "Standard Component Custom Component .a-a{fill:#347362;}.b-a{fill:#fff;}" at bounding box center [363, 38] width 531 height 24
click at [267, 93] on td at bounding box center [270, 83] width 243 height 24
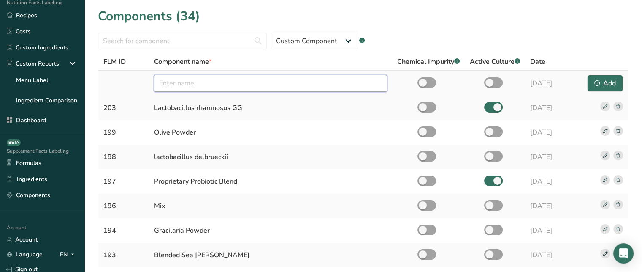
click at [264, 89] on input "text" at bounding box center [270, 83] width 233 height 17
paste input "Phosphatidylserine"
type input "Phosphatidylserine"
click at [608, 84] on div "Add" at bounding box center [606, 83] width 22 height 10
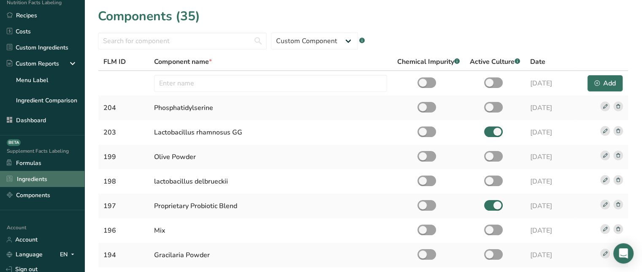
click at [61, 175] on link "Ingredients" at bounding box center [42, 179] width 84 height 16
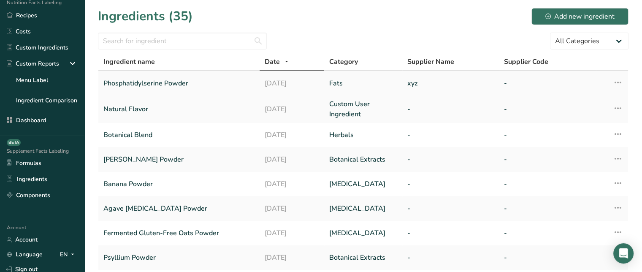
click at [178, 82] on link "Phosphatidylserine Powder" at bounding box center [178, 83] width 151 height 18
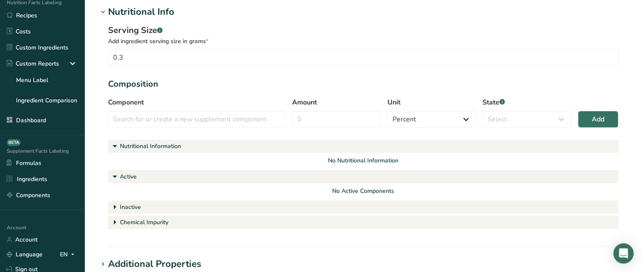
scroll to position [237, 0]
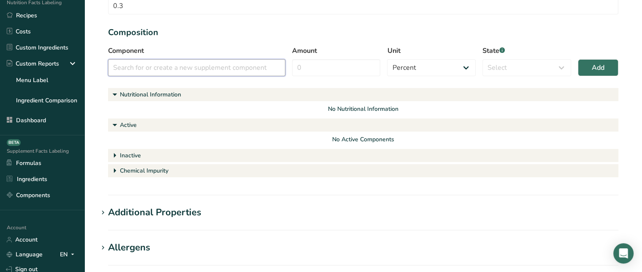
click at [242, 72] on input "text" at bounding box center [196, 67] width 177 height 17
paste input "Phosphatidylserine"
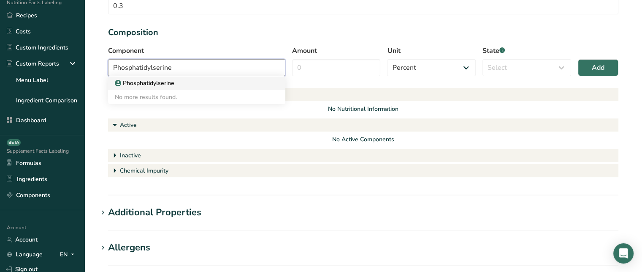
type input "Phosphatidylserine"
click at [199, 81] on div "Phosphatidylserine" at bounding box center [190, 83] width 150 height 9
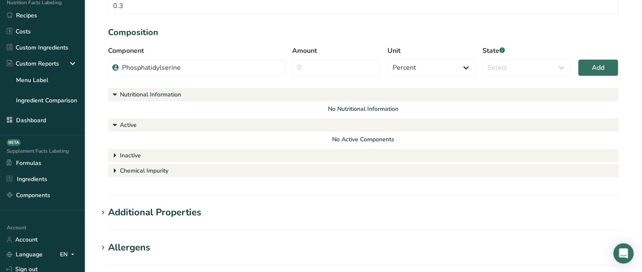
click at [623, 81] on div "Serving Size .a-a{fill:#347362;}.b-a{fill:#fff;} Add ingredient serving size in…" at bounding box center [363, 75] width 531 height 217
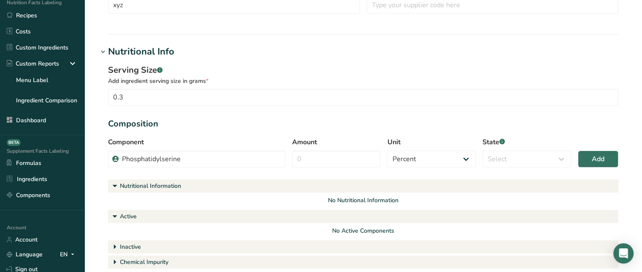
scroll to position [136, 0]
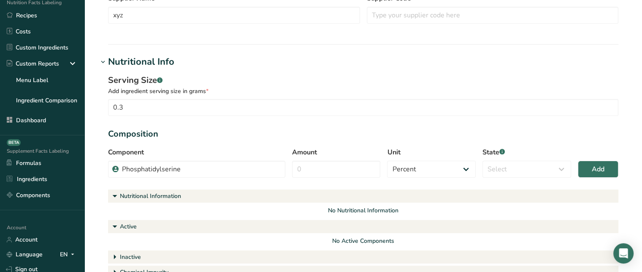
click at [604, 81] on div "Serving Size .a-a{fill:#347362;}.b-a{fill:#fff;}" at bounding box center [363, 80] width 511 height 13
click at [337, 175] on input "Amount" at bounding box center [336, 168] width 89 height 17
type input "60"
click at [413, 174] on select "Percent Grams Kilograms mg Oz Pound PPM B CFU mcg µg kcal kJ" at bounding box center [431, 168] width 89 height 17
select select "2"
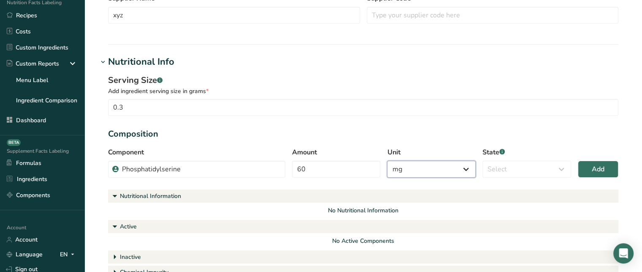
click at [387, 160] on select "Percent Grams Kilograms mg Oz Pound PPM B CFU mcg µg kcal kJ" at bounding box center [431, 168] width 89 height 17
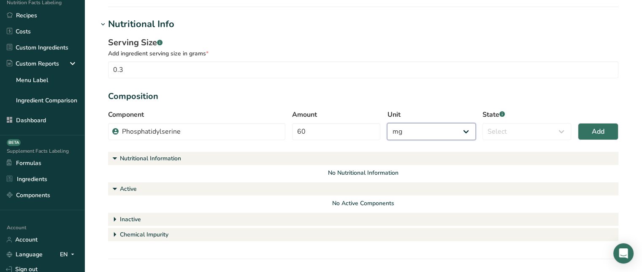
scroll to position [177, 0]
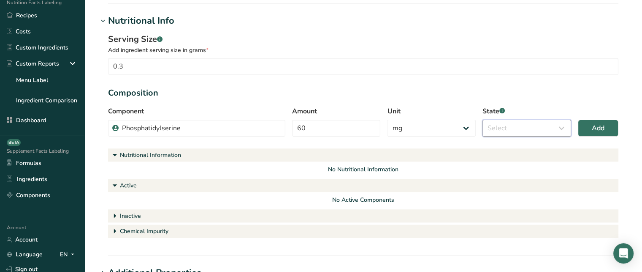
click at [517, 128] on select "Select Active Inactive Chemical Impurity Nutritional Information" at bounding box center [527, 128] width 89 height 17
select select "active"
click at [483, 120] on select "Select Active Inactive Chemical Impurity Nutritional Information" at bounding box center [527, 128] width 89 height 17
click at [595, 128] on span "Add" at bounding box center [598, 128] width 13 height 10
select select "percent"
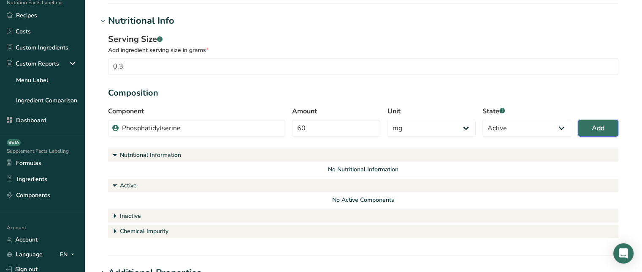
select select
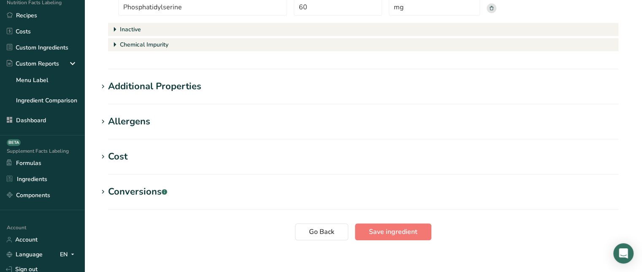
scroll to position [371, 0]
click at [415, 228] on span "Save ingredient" at bounding box center [393, 232] width 49 height 10
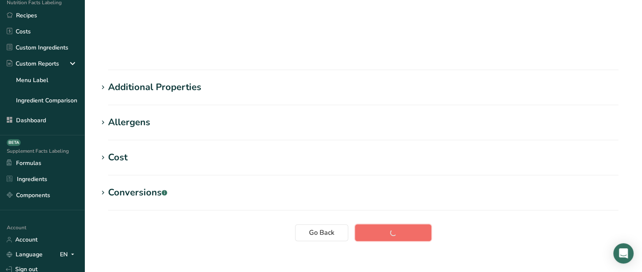
scroll to position [39, 0]
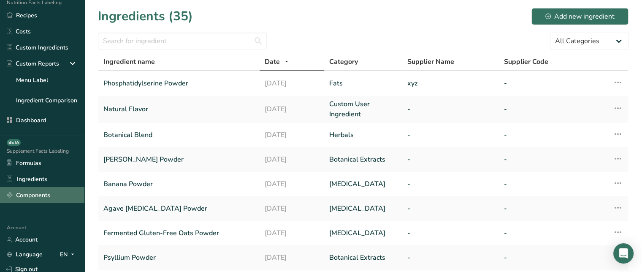
click at [43, 187] on link "Components" at bounding box center [42, 195] width 84 height 16
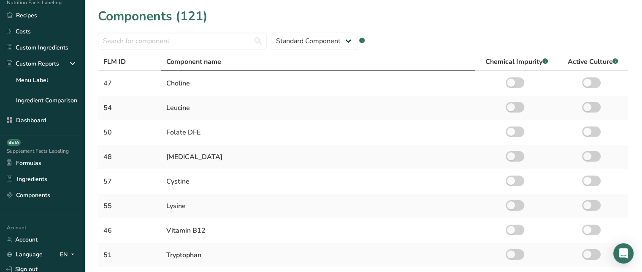
click at [215, 63] on span "Component name" at bounding box center [193, 62] width 55 height 10
click at [305, 42] on select "Standard Component Custom Component" at bounding box center [314, 41] width 87 height 17
select select "custom"
click at [271, 33] on select "Standard Component Custom Component" at bounding box center [314, 41] width 87 height 17
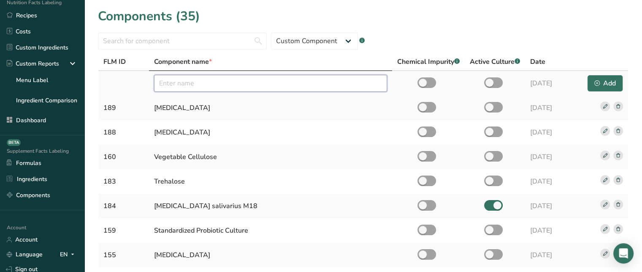
click at [247, 79] on input "text" at bounding box center [270, 83] width 233 height 17
type input "Sage Powder"
click at [593, 87] on button "Add" at bounding box center [605, 83] width 36 height 17
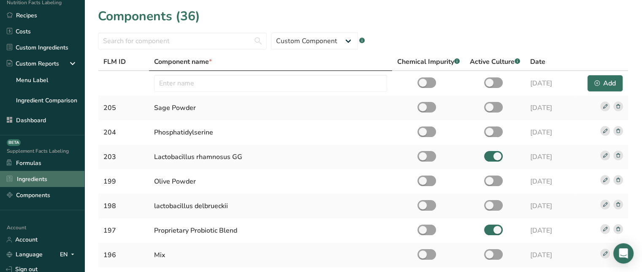
click at [58, 179] on link "Ingredients" at bounding box center [42, 179] width 84 height 16
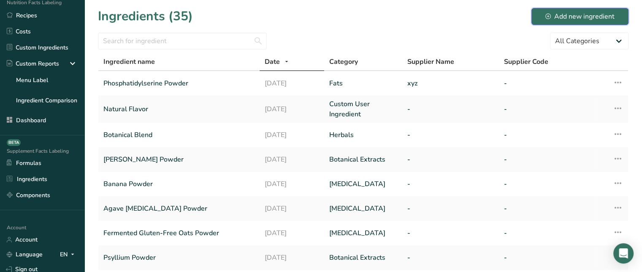
click at [541, 16] on button "Add new ingredient" at bounding box center [580, 16] width 97 height 17
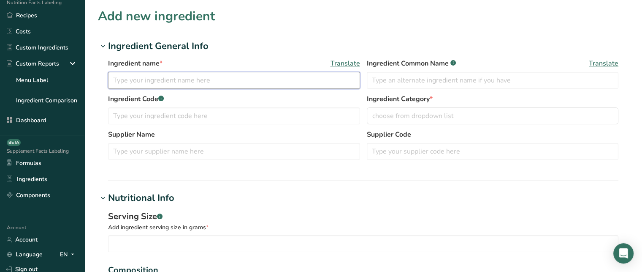
click at [285, 81] on input "text" at bounding box center [234, 80] width 252 height 17
type input "Sage Extract Powder"
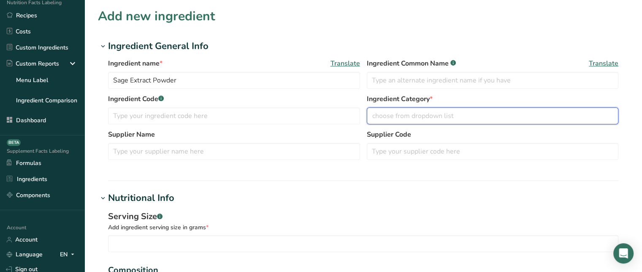
click at [417, 114] on span "choose from dropdown list" at bounding box center [413, 116] width 82 height 10
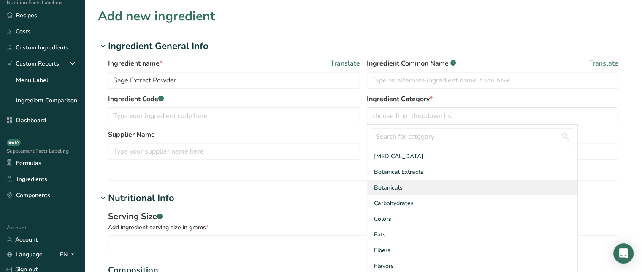
click at [461, 188] on div "Botanicals" at bounding box center [472, 187] width 210 height 16
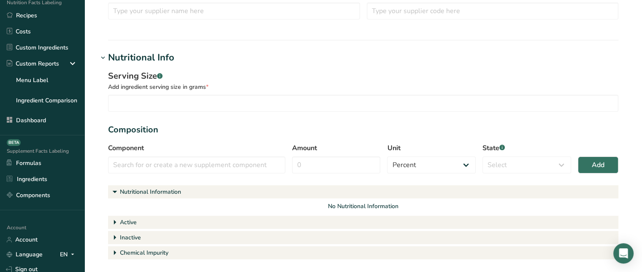
scroll to position [152, 0]
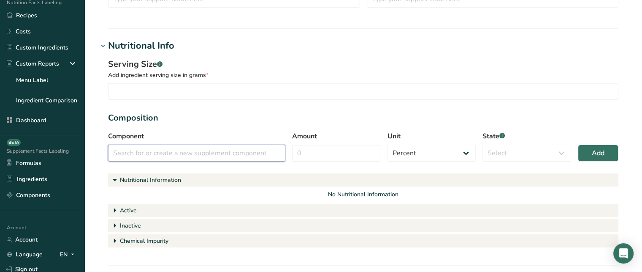
click at [157, 154] on input "text" at bounding box center [196, 152] width 177 height 17
type input "s"
click at [169, 88] on input "number" at bounding box center [363, 91] width 511 height 17
type input "0.5"
click at [183, 149] on input "text" at bounding box center [196, 152] width 177 height 17
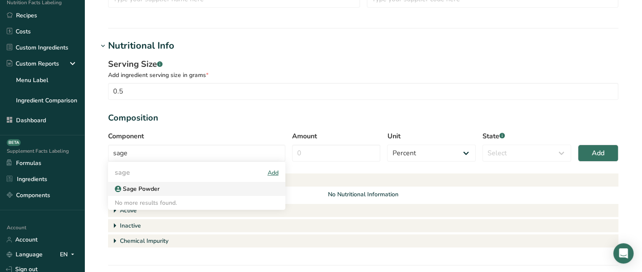
click at [181, 185] on div "Sage Powder" at bounding box center [190, 188] width 150 height 9
type input "Sage Powder"
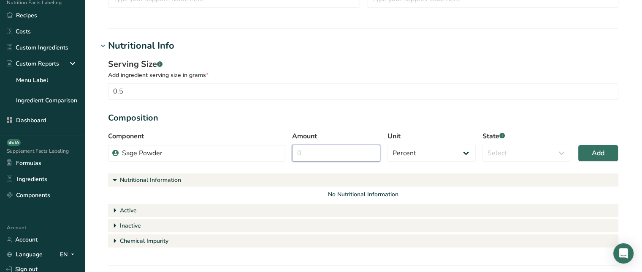
click at [313, 158] on input "Amount" at bounding box center [336, 152] width 89 height 17
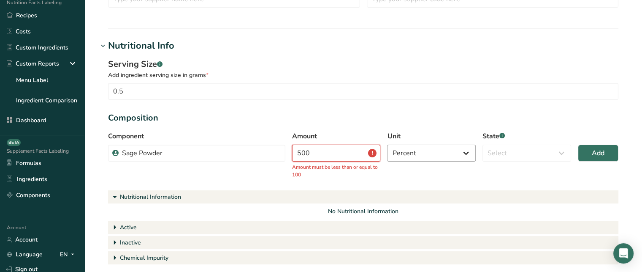
type input "500"
click at [407, 158] on select "Percent Grams Kilograms mg Oz Pound PPM B CFU mcg µg kcal kJ" at bounding box center [431, 152] width 89 height 17
select select "2"
click at [387, 144] on select "Percent Grams Kilograms mg Oz Pound PPM B CFU mcg µg kcal kJ" at bounding box center [431, 152] width 89 height 17
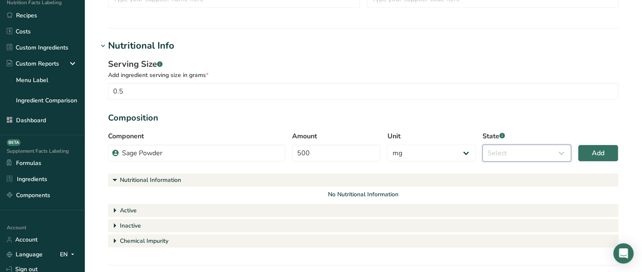
click at [511, 156] on select "Select Active Inactive Chemical Impurity Nutritional Information" at bounding box center [527, 152] width 89 height 17
select select "active"
click at [483, 144] on select "Select Active Inactive Chemical Impurity Nutritional Information" at bounding box center [527, 152] width 89 height 17
click at [585, 158] on button "Add" at bounding box center [598, 152] width 41 height 17
select select "percent"
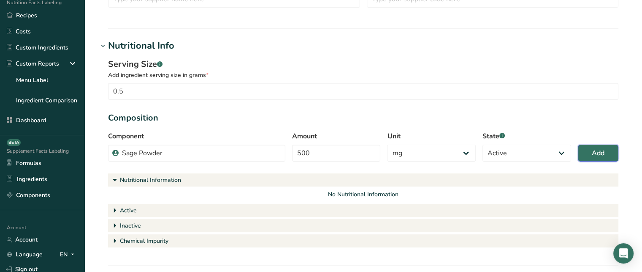
select select
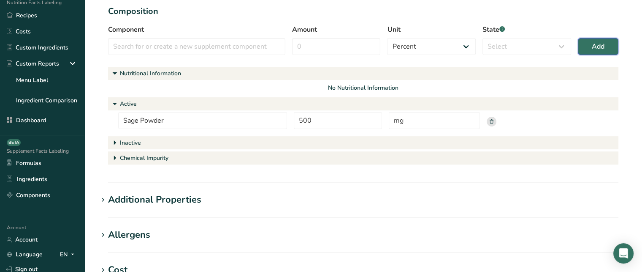
scroll to position [278, 0]
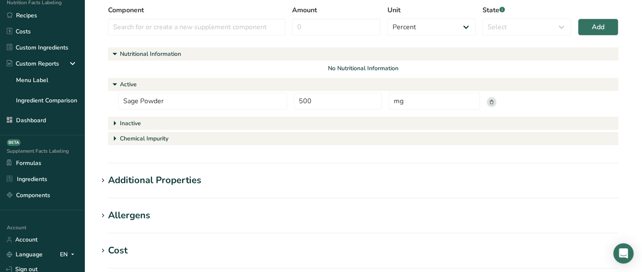
click at [167, 179] on div "Additional Properties" at bounding box center [154, 180] width 93 height 14
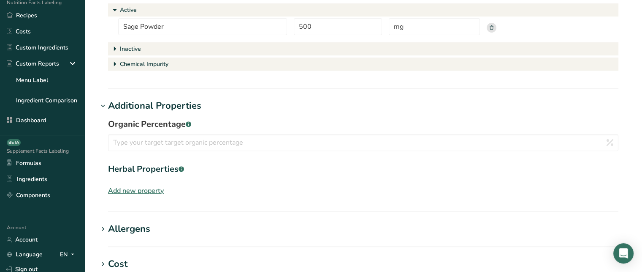
scroll to position [351, 0]
click at [154, 189] on div "Add new property" at bounding box center [136, 191] width 56 height 10
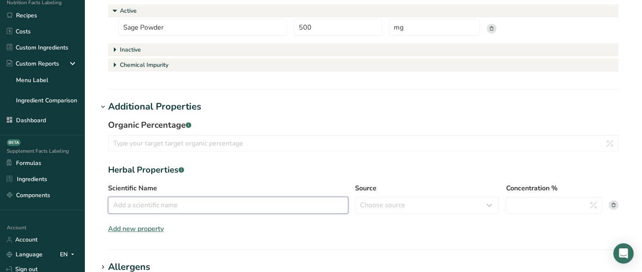
click at [169, 198] on input "Scientific Name" at bounding box center [228, 204] width 240 height 17
paste input "Salvia officinalis"
type input "Salvia officinalis"
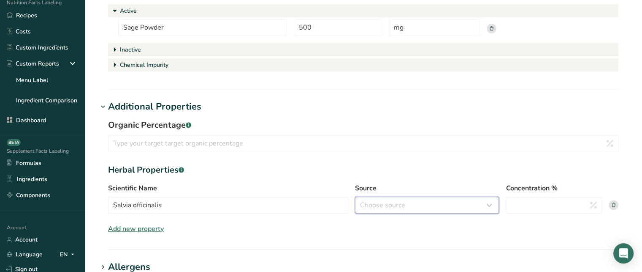
click at [384, 212] on select "Choose source root whole resin fruit seed flower peel bark stem oil leaf" at bounding box center [427, 204] width 144 height 17
select select "whole"
click at [355, 196] on select "Choose source root whole resin fruit seed flower peel bark stem oil leaf" at bounding box center [427, 204] width 144 height 17
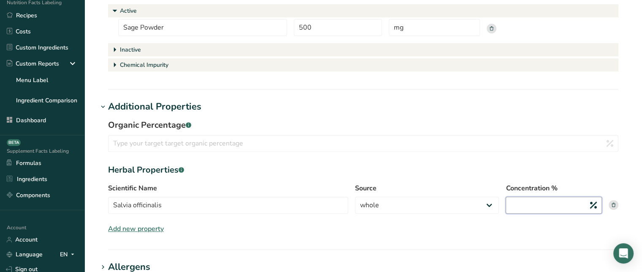
click at [562, 199] on input "Concentration %" at bounding box center [554, 204] width 96 height 17
type input "10"
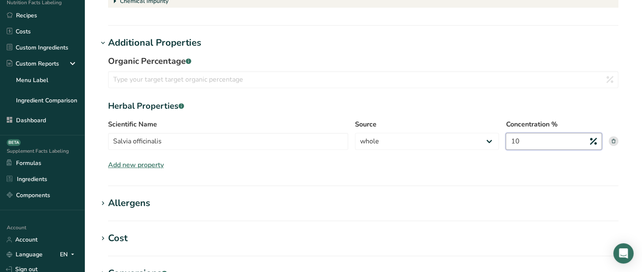
scroll to position [422, 0]
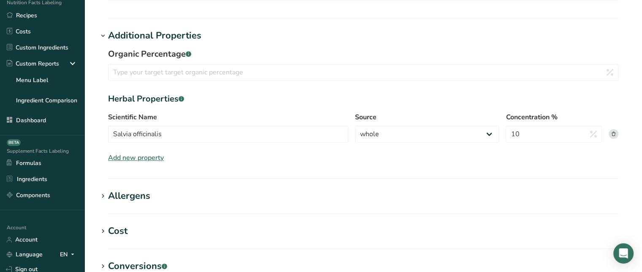
click at [144, 190] on div "Allergens" at bounding box center [129, 196] width 42 height 14
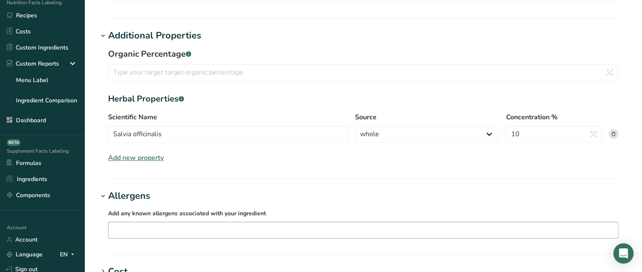
click at [159, 226] on input "text" at bounding box center [364, 229] width 510 height 13
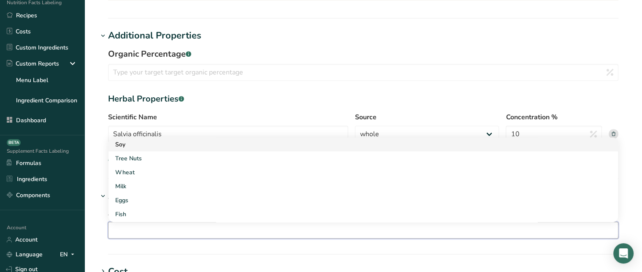
click at [142, 147] on div "Soy" at bounding box center [356, 144] width 483 height 9
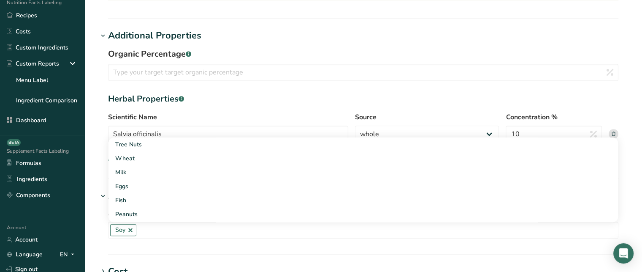
click at [99, 210] on div "Add any known allergens associated with your ingredient Soy Tree Nuts Wheat Mil…" at bounding box center [363, 223] width 531 height 41
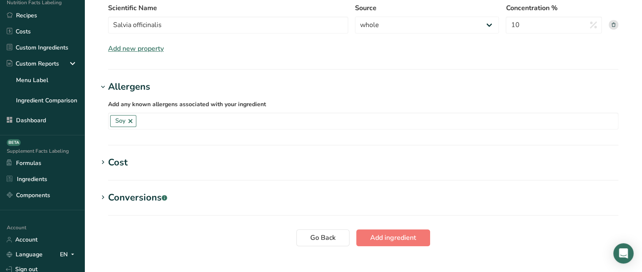
scroll to position [546, 0]
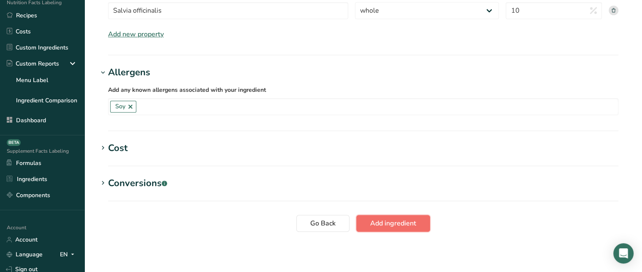
click at [408, 222] on span "Add ingredient" at bounding box center [393, 223] width 46 height 10
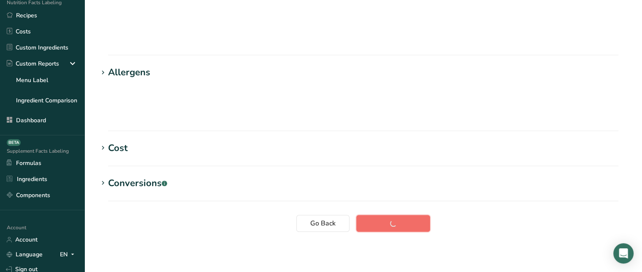
scroll to position [39, 0]
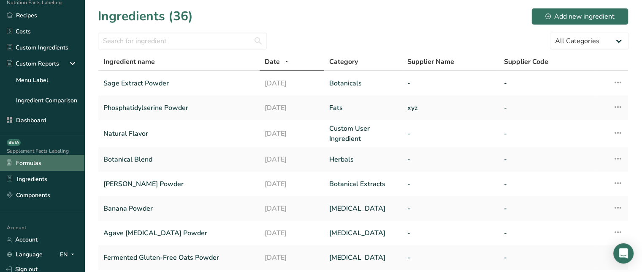
click at [64, 169] on link "Formulas" at bounding box center [42, 163] width 84 height 16
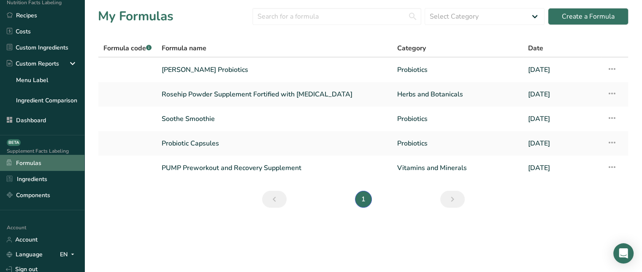
click at [39, 164] on link "Formulas" at bounding box center [42, 163] width 84 height 16
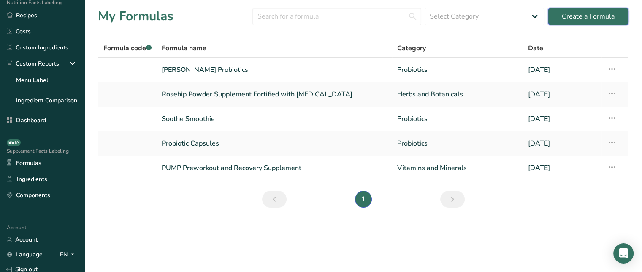
click at [567, 16] on div "Create a Formula" at bounding box center [588, 16] width 53 height 10
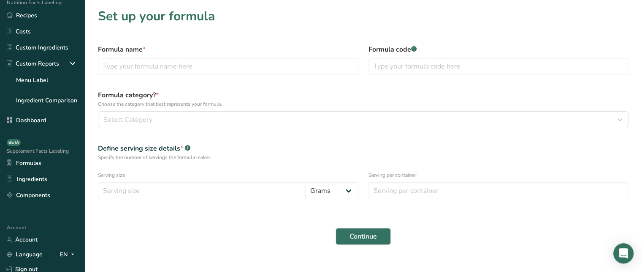
click at [212, 76] on div "Formula name *" at bounding box center [228, 59] width 271 height 41
click at [204, 62] on input "text" at bounding box center [228, 66] width 261 height 17
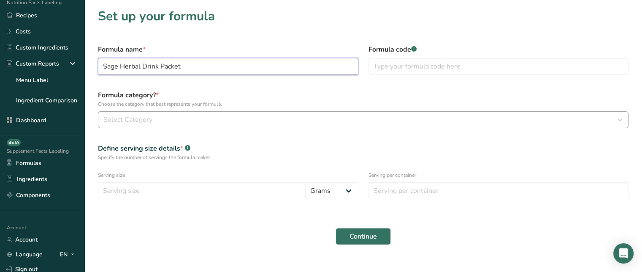
type input "Sage Herbal Drink Packet"
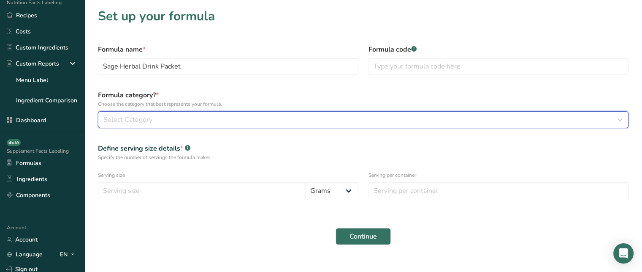
click at [278, 121] on div "Select Category" at bounding box center [360, 119] width 515 height 10
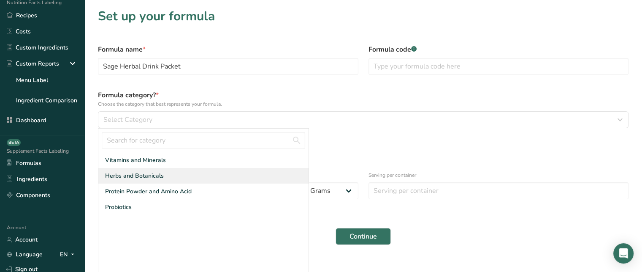
click at [176, 175] on div "Herbs and Botanicals" at bounding box center [203, 176] width 210 height 16
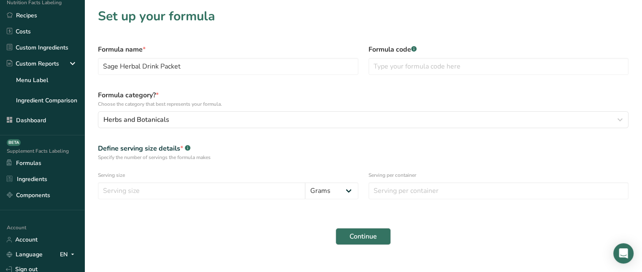
click at [231, 166] on div "Serving size Grams Kilograms mg Oz Pound mcg µg" at bounding box center [228, 185] width 271 height 38
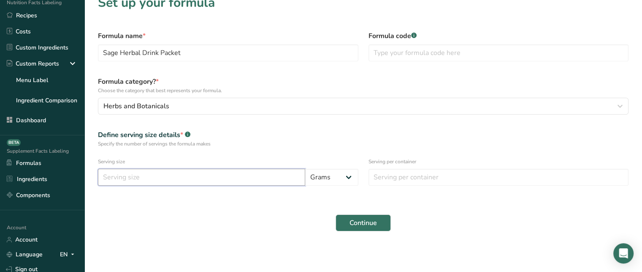
click at [191, 176] on input "number" at bounding box center [201, 177] width 207 height 17
type input "8.6"
click at [386, 170] on input "number" at bounding box center [499, 177] width 261 height 17
type input "1"
drag, startPoint x: 373, startPoint y: 225, endPoint x: 560, endPoint y: 108, distance: 221.0
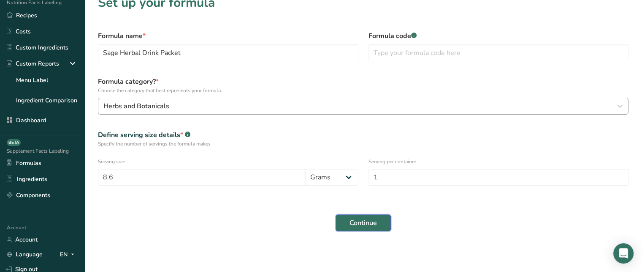
click at [560, 108] on form "Formula name * Sage Herbal Drink Packet Formula code .a-a{fill:#347362;}.b-a{fi…" at bounding box center [363, 131] width 541 height 210
click at [351, 226] on span "Continue" at bounding box center [363, 222] width 27 height 10
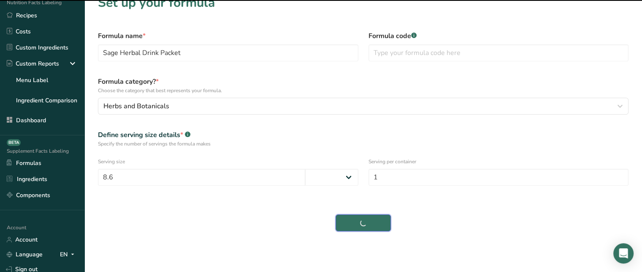
select select
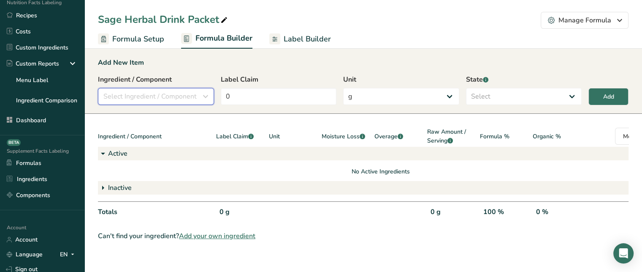
click at [170, 99] on span "Select Ingredient / Component" at bounding box center [149, 96] width 93 height 10
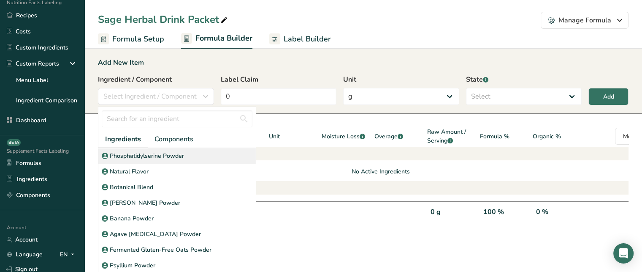
click at [185, 160] on div "Phosphatidylserine Powder" at bounding box center [177, 156] width 158 height 16
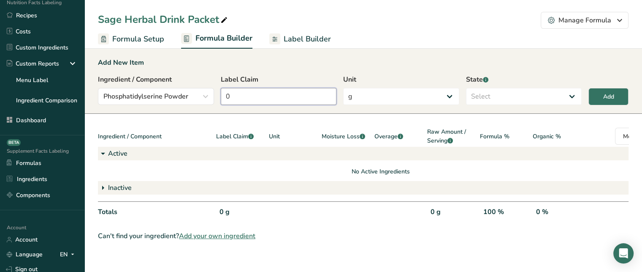
click at [292, 100] on input "0" at bounding box center [279, 96] width 116 height 17
type input "2.1"
click at [478, 92] on select "Select Active Inactive" at bounding box center [524, 96] width 116 height 17
select select "active"
click at [466, 88] on select "Select Active Inactive" at bounding box center [524, 96] width 116 height 17
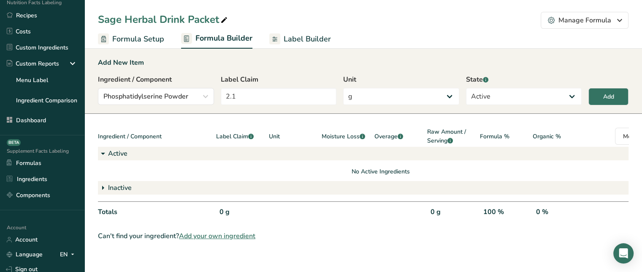
click at [486, 111] on div "Add New Item Ingredient / Component Phosphatidylserine Powder Ingredients Compo…" at bounding box center [363, 80] width 558 height 66
click at [601, 100] on button "Add" at bounding box center [609, 96] width 40 height 17
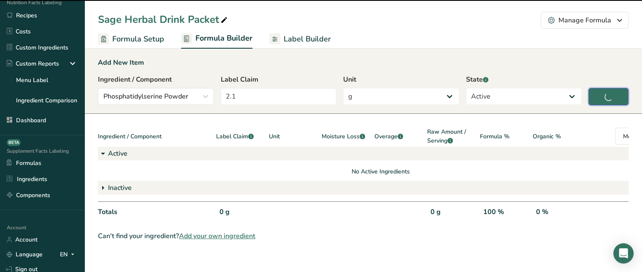
type input "0"
select select
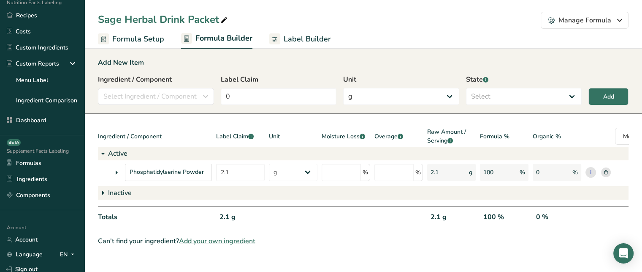
click at [117, 172] on icon at bounding box center [116, 172] width 10 height 15
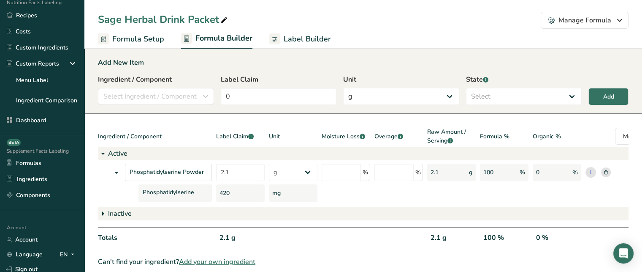
click at [231, 193] on div "420" at bounding box center [240, 192] width 49 height 17
drag, startPoint x: 220, startPoint y: 193, endPoint x: 230, endPoint y: 192, distance: 9.8
click at [230, 192] on div "420" at bounding box center [240, 192] width 49 height 17
click at [230, 195] on div "420" at bounding box center [240, 192] width 49 height 17
click at [165, 97] on span "Select Ingredient / Component" at bounding box center [149, 96] width 93 height 10
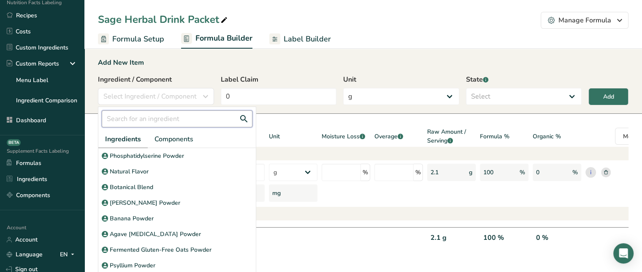
click at [157, 119] on input "text" at bounding box center [177, 118] width 151 height 17
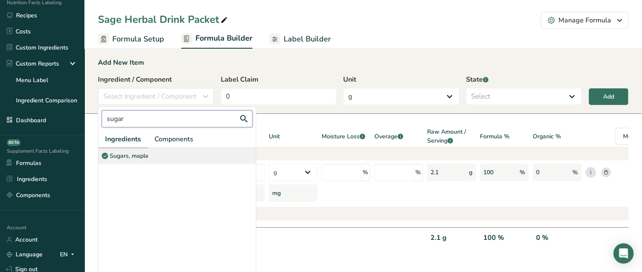
type input "sugar"
click at [157, 155] on div "Sugars, maple" at bounding box center [177, 156] width 158 height 16
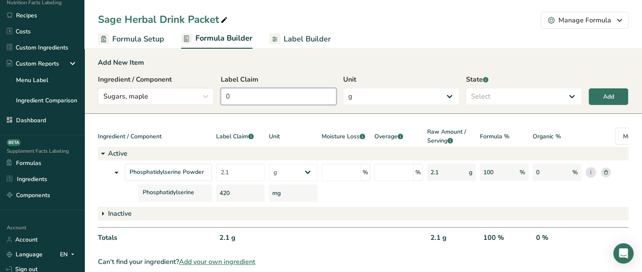
click at [297, 93] on input "0" at bounding box center [279, 96] width 116 height 17
type input "3"
click at [504, 91] on select "Select Active Inactive" at bounding box center [524, 96] width 116 height 17
select select "inactive"
click at [466, 88] on select "Select Active Inactive" at bounding box center [524, 96] width 116 height 17
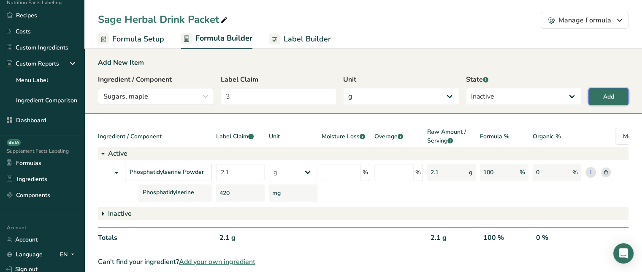
click at [609, 98] on div "Add" at bounding box center [609, 96] width 11 height 9
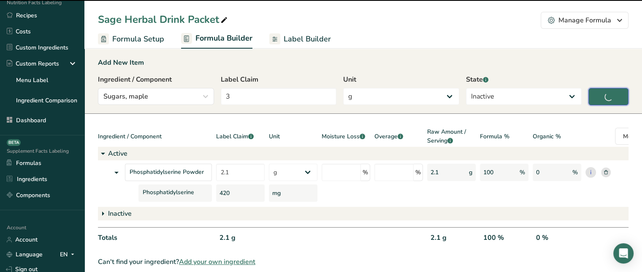
type input "0"
select select
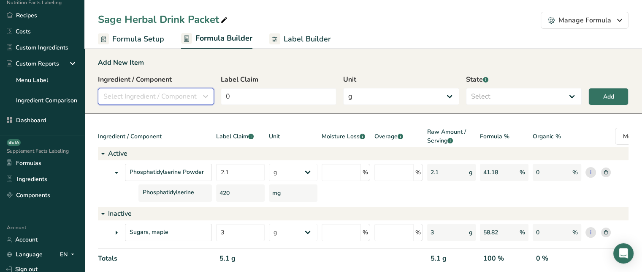
click at [133, 94] on span "Select Ingredient / Component" at bounding box center [149, 96] width 93 height 10
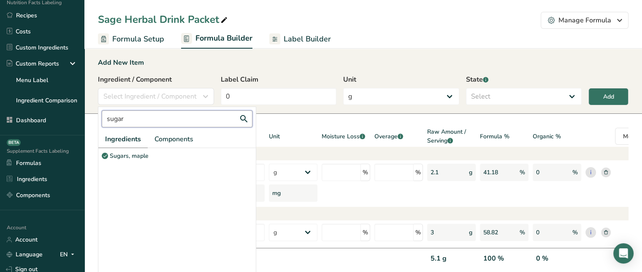
click at [134, 111] on input "sugar" at bounding box center [177, 118] width 151 height 17
type input "s"
type input "l"
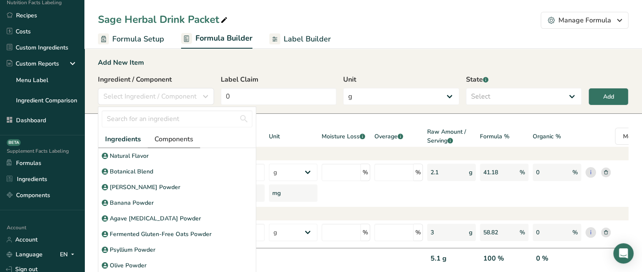
click at [188, 141] on span "Components" at bounding box center [174, 139] width 39 height 10
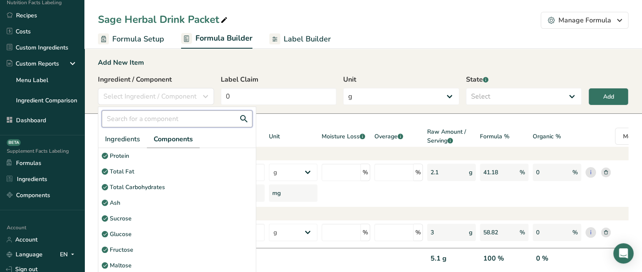
click at [164, 121] on input "text" at bounding box center [177, 118] width 151 height 17
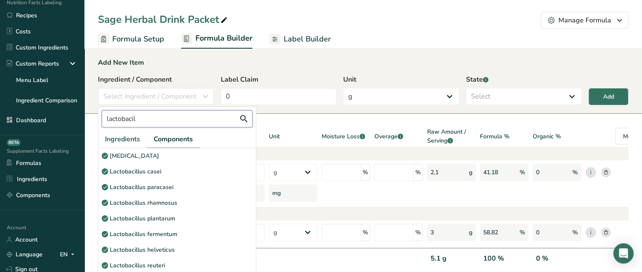
type input "lactobacil"
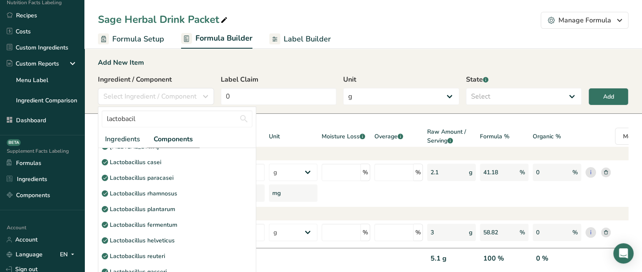
scroll to position [5, 0]
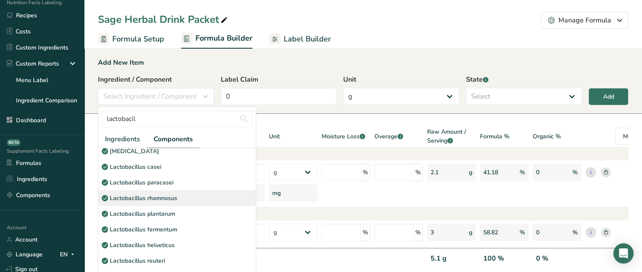
click at [172, 192] on div "Lactobacillus rhamnosus" at bounding box center [177, 198] width 158 height 16
select select "6"
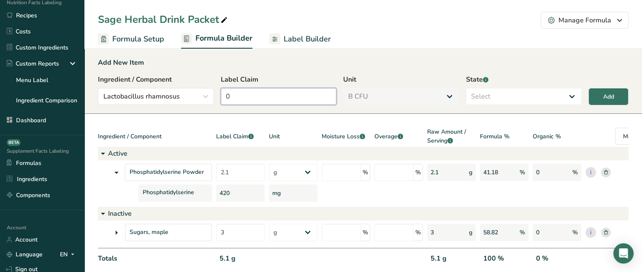
click at [253, 89] on input "0" at bounding box center [279, 96] width 116 height 17
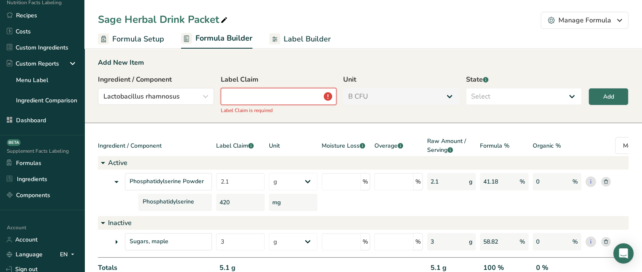
click at [306, 96] on input "number" at bounding box center [279, 96] width 116 height 17
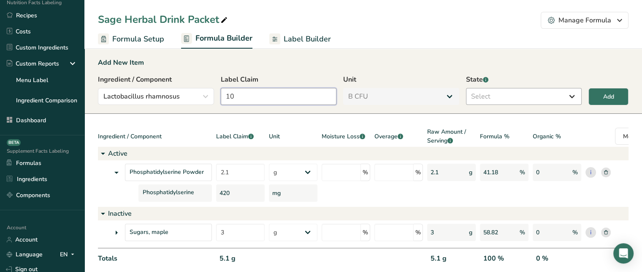
type input "10"
click at [487, 93] on select "Select Active Inactive" at bounding box center [524, 96] width 116 height 17
select select "active"
click at [466, 88] on select "Select Active Inactive" at bounding box center [524, 96] width 116 height 17
click at [616, 98] on button "Add" at bounding box center [609, 96] width 40 height 17
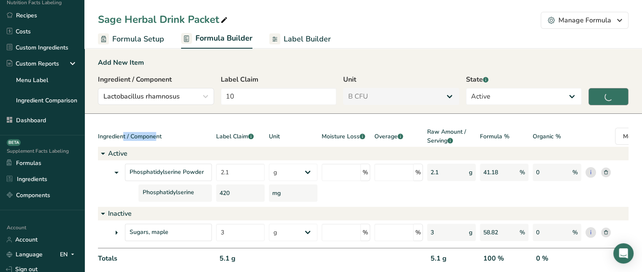
click at [616, 98] on div "Ingredient / Component Lactobacillus rhamnosus lactobacil Ingredients Component…" at bounding box center [363, 91] width 531 height 35
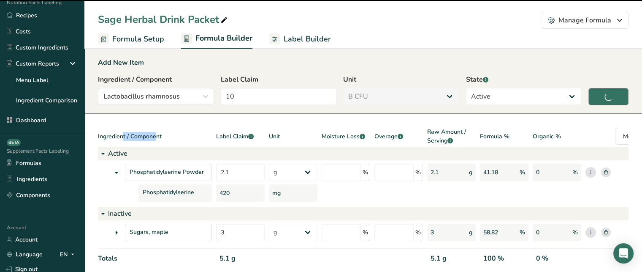
type input "0"
select select "0"
select select
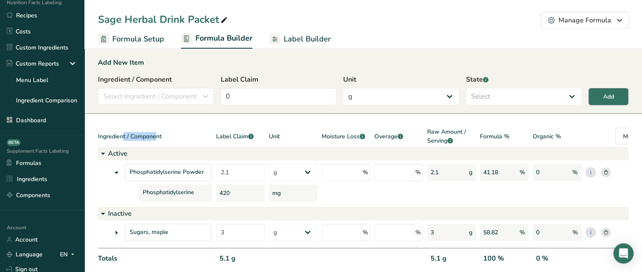
select select "6"
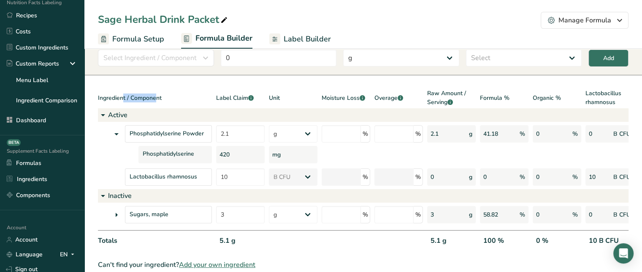
scroll to position [38, 0]
click at [451, 59] on select "g Kilograms mg Oz Pound PPM B CFU mcg µg kcal kJ" at bounding box center [401, 58] width 116 height 17
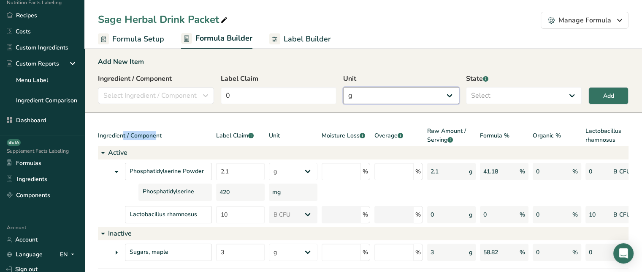
scroll to position [0, 0]
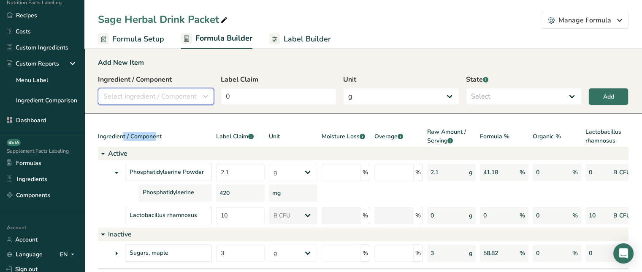
click at [204, 99] on icon "button" at bounding box center [206, 96] width 10 height 15
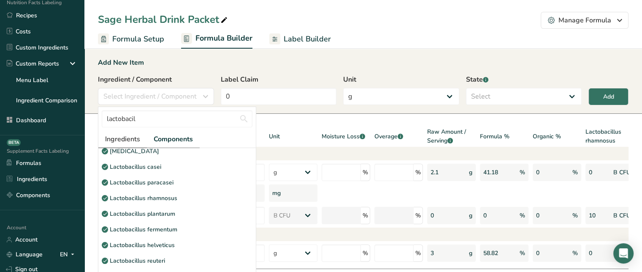
click at [141, 136] on link "Ingredients" at bounding box center [122, 138] width 49 height 17
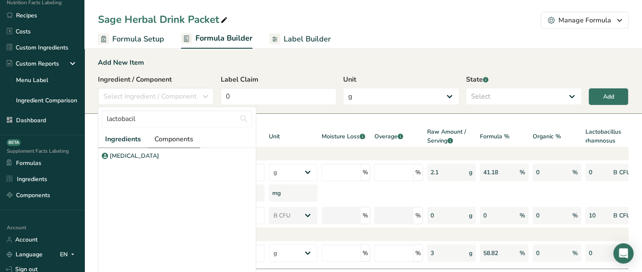
click at [164, 141] on span "Components" at bounding box center [174, 139] width 39 height 10
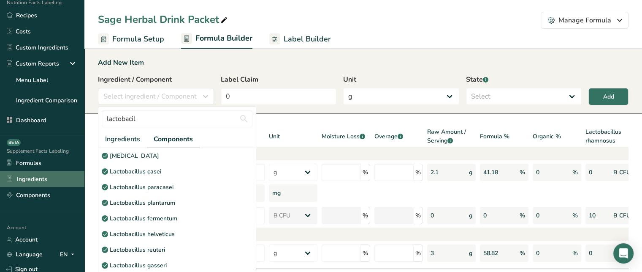
click at [39, 179] on link "Ingredients" at bounding box center [42, 179] width 84 height 16
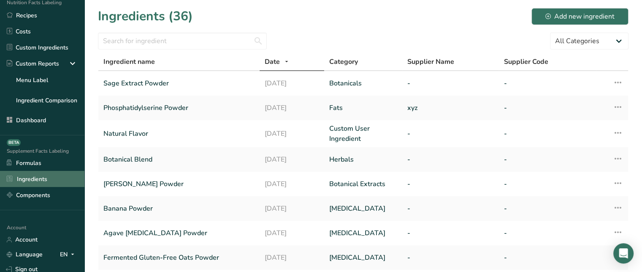
click at [55, 177] on link "Ingredients" at bounding box center [42, 179] width 84 height 16
click at [150, 132] on link "Natural Flavor" at bounding box center [178, 133] width 151 height 20
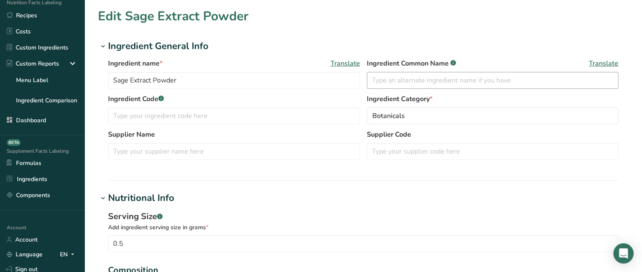
type input "Natural Flavor"
type input "100"
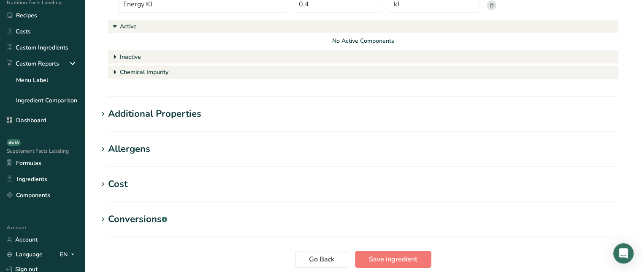
scroll to position [427, 0]
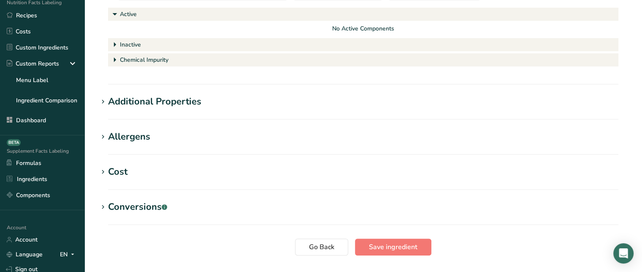
click at [128, 201] on div "Conversions .a-a{fill:#347362;}.b-a{fill:#fff;}" at bounding box center [137, 207] width 59 height 14
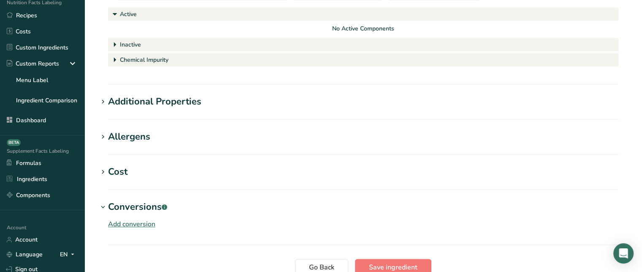
scroll to position [471, 0]
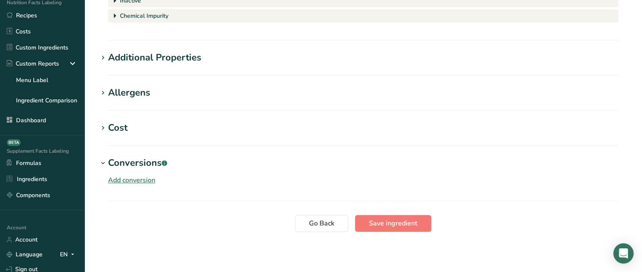
click at [134, 179] on div "Add conversion" at bounding box center [131, 180] width 47 height 10
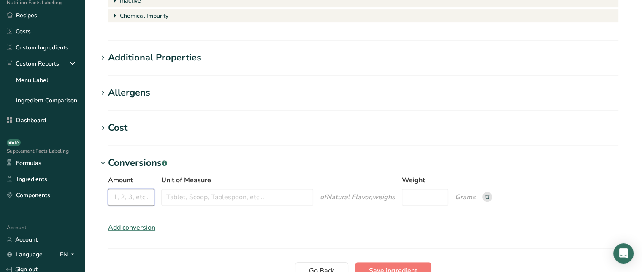
click at [139, 197] on input "Amount" at bounding box center [131, 196] width 46 height 17
click at [183, 197] on input "Unit of Measure" at bounding box center [237, 196] width 152 height 17
click at [423, 198] on input "Weight" at bounding box center [425, 196] width 46 height 17
click at [33, 161] on link "Formulas" at bounding box center [42, 163] width 84 height 16
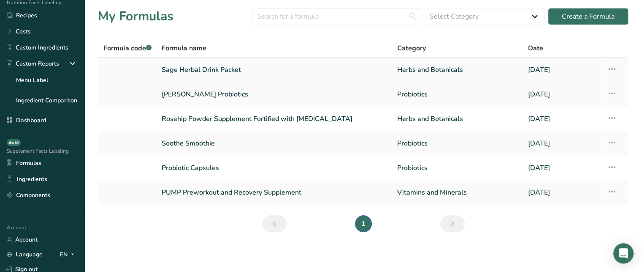
click at [212, 74] on link "Sage Herbal Drink Packet" at bounding box center [275, 70] width 226 height 18
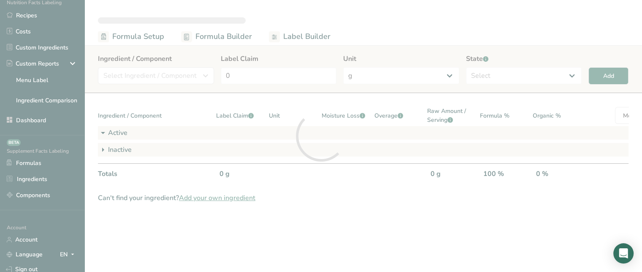
select select "6"
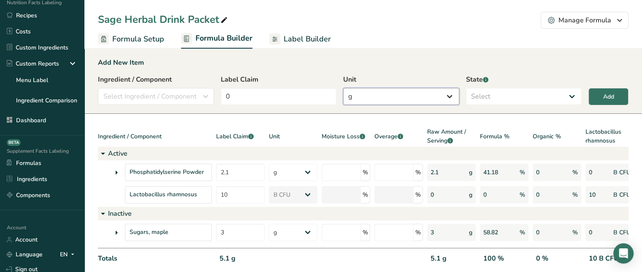
click at [366, 90] on select "g Kilograms mg Oz Pound PPM B CFU mcg µg kcal kJ" at bounding box center [401, 96] width 116 height 17
click at [321, 114] on section "Add New Item Ingredient / Component Select Ingredient / Component Ingredients C…" at bounding box center [363, 172] width 558 height 257
click at [434, 95] on select "g Kilograms mg Oz Pound PPM B CFU mcg µg kcal kJ" at bounding box center [401, 96] width 116 height 17
click at [310, 120] on section "Add New Item Ingredient / Component Select Ingredient / Component Ingredients C…" at bounding box center [363, 172] width 558 height 257
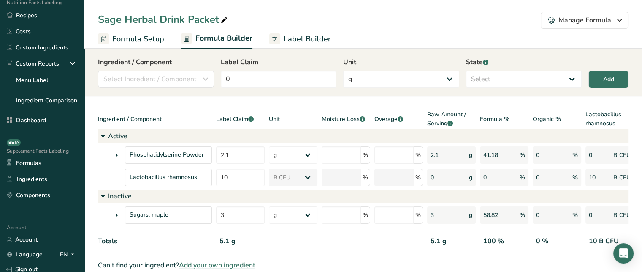
scroll to position [18, 0]
click at [139, 68] on div "Ingredient / Component Select Ingredient / Component Ingredients Components Pho…" at bounding box center [156, 71] width 116 height 30
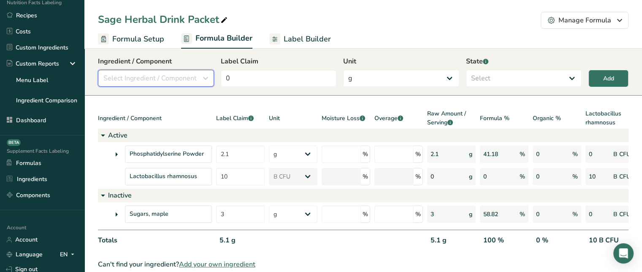
click at [140, 75] on span "Select Ingredient / Component" at bounding box center [149, 78] width 93 height 10
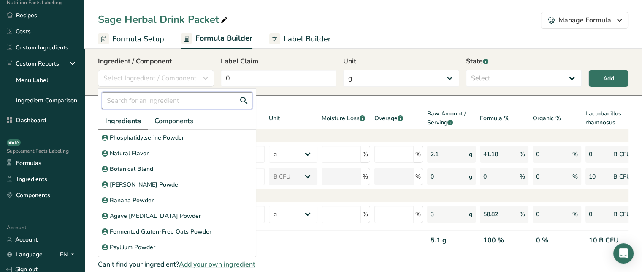
click at [140, 97] on input "text" at bounding box center [177, 100] width 151 height 17
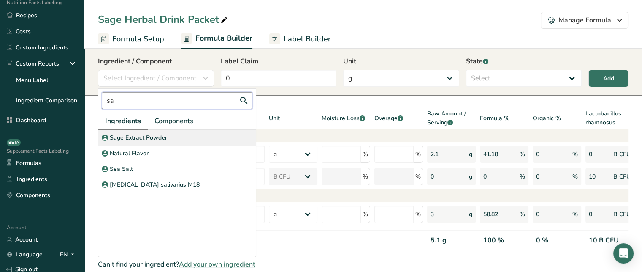
type input "sa"
click at [154, 135] on p "Sage Extract Powder" at bounding box center [138, 137] width 57 height 9
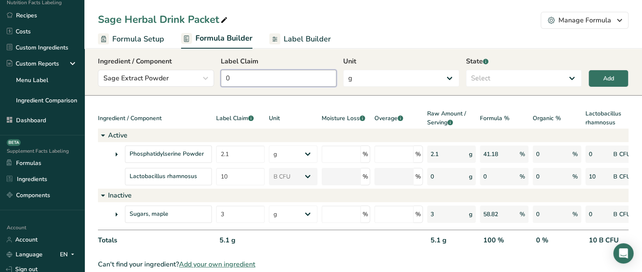
click at [249, 78] on input "0" at bounding box center [279, 78] width 116 height 17
type input "0.5"
click at [504, 79] on select "Select Active Inactive" at bounding box center [524, 78] width 116 height 17
select select "active"
click at [466, 70] on select "Select Active Inactive" at bounding box center [524, 78] width 116 height 17
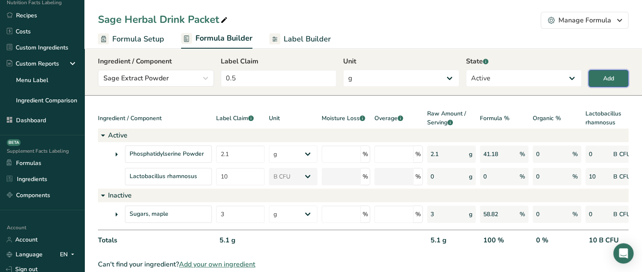
click at [619, 80] on button "Add" at bounding box center [609, 78] width 40 height 17
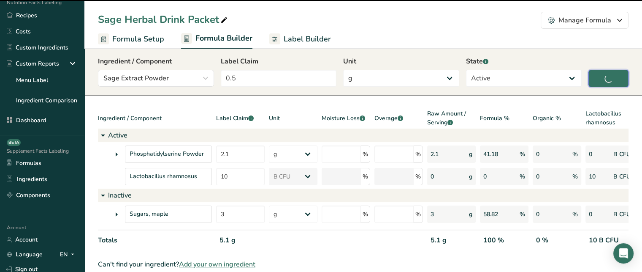
type input "0"
select select
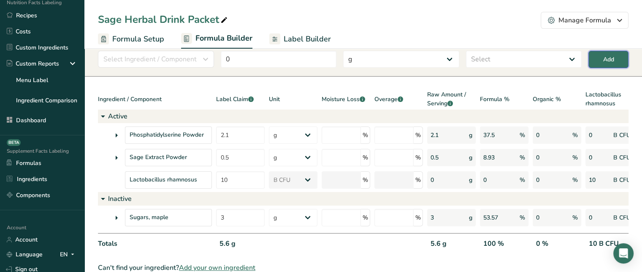
scroll to position [36, 0]
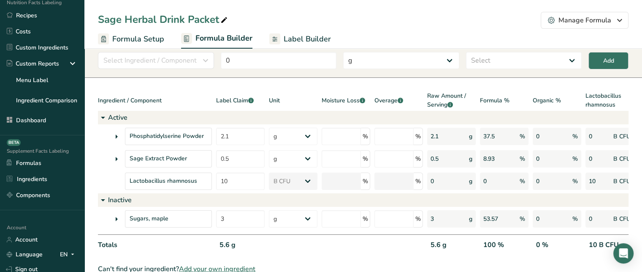
click at [117, 135] on icon at bounding box center [116, 136] width 10 height 15
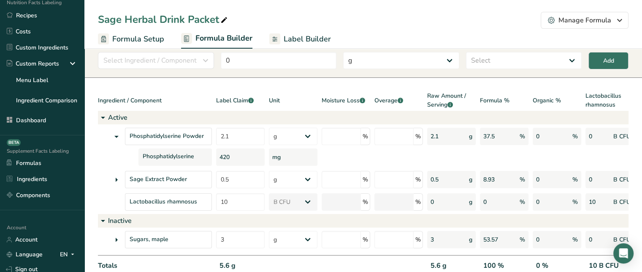
click at [117, 179] on icon at bounding box center [116, 179] width 10 height 15
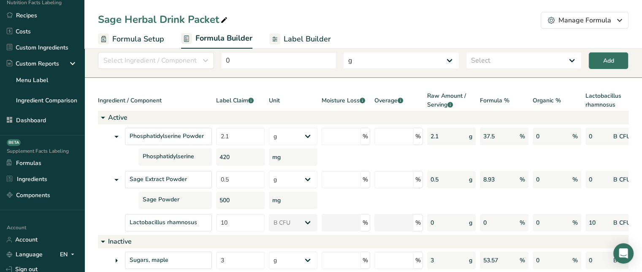
click at [115, 257] on icon at bounding box center [116, 260] width 10 height 15
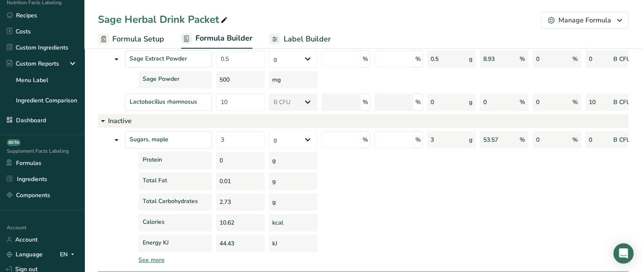
scroll to position [173, 0]
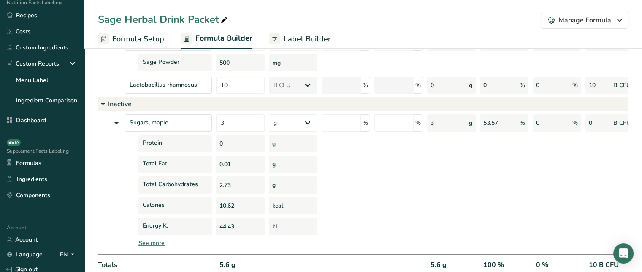
click at [155, 242] on div "See more" at bounding box center [428, 242] width 578 height 9
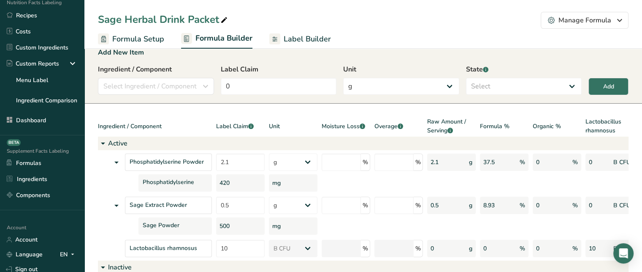
scroll to position [8, 0]
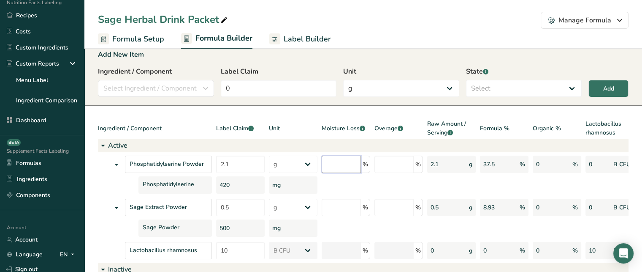
click at [348, 163] on input "number" at bounding box center [341, 163] width 39 height 17
type input "2"
type input "1"
click at [305, 120] on div "Unit" at bounding box center [293, 128] width 49 height 19
click at [402, 162] on input "number" at bounding box center [394, 163] width 39 height 17
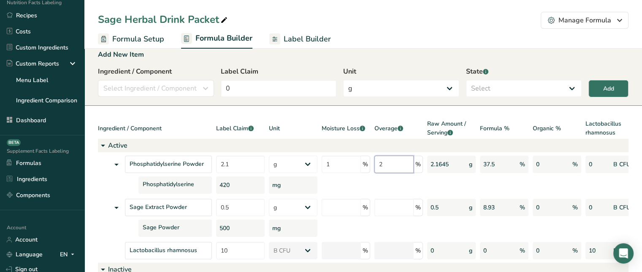
type input "2"
click at [413, 184] on div at bounding box center [399, 184] width 49 height 17
drag, startPoint x: 452, startPoint y: 163, endPoint x: 428, endPoint y: 163, distance: 24.1
click at [428, 163] on div "2.1645 g" at bounding box center [451, 163] width 49 height 17
drag, startPoint x: 228, startPoint y: 183, endPoint x: 220, endPoint y: 184, distance: 8.9
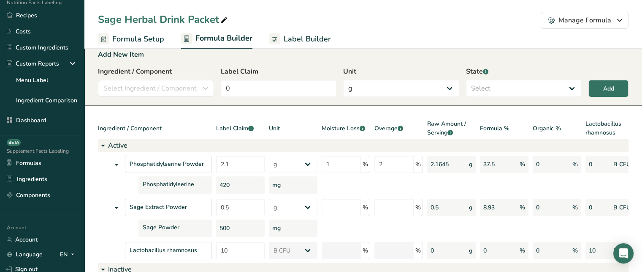
click at [220, 184] on div "420" at bounding box center [240, 184] width 49 height 17
drag, startPoint x: 431, startPoint y: 165, endPoint x: 451, endPoint y: 163, distance: 20.3
click at [451, 163] on div "2.1645 g" at bounding box center [451, 163] width 49 height 17
drag, startPoint x: 551, startPoint y: 168, endPoint x: 545, endPoint y: 163, distance: 8.1
click at [545, 163] on div "0 %" at bounding box center [557, 163] width 49 height 17
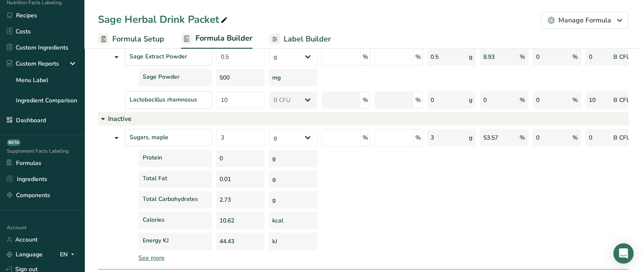
scroll to position [215, 0]
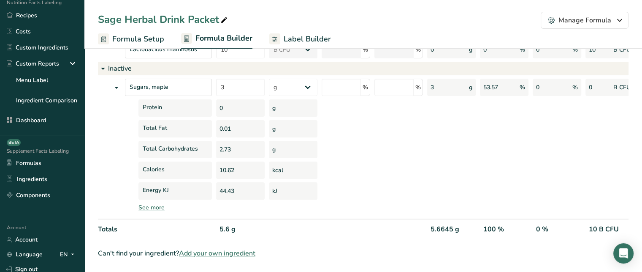
drag, startPoint x: 536, startPoint y: 224, endPoint x: 555, endPoint y: 226, distance: 18.7
click at [555, 226] on div "0 %" at bounding box center [557, 232] width 49 height 17
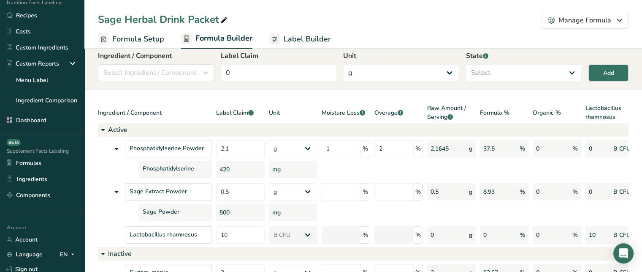
scroll to position [25, 0]
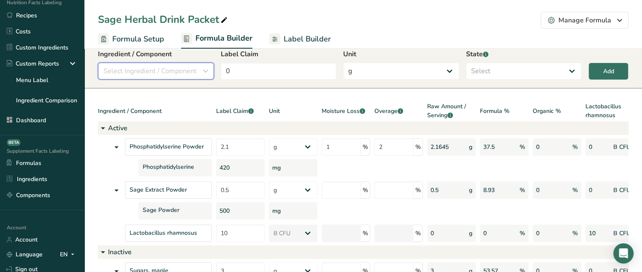
click at [167, 65] on button "Select Ingredient / Component" at bounding box center [156, 71] width 116 height 17
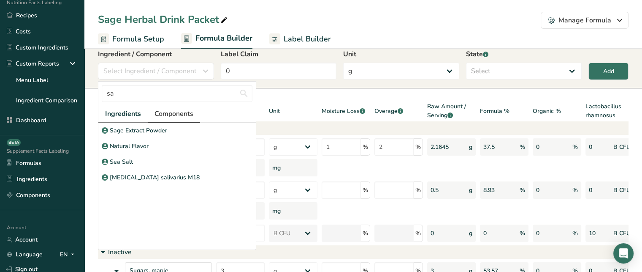
click at [168, 115] on span "Components" at bounding box center [174, 114] width 39 height 10
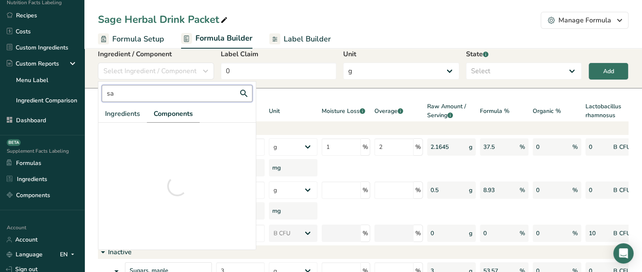
click at [159, 93] on input "sa" at bounding box center [177, 93] width 151 height 17
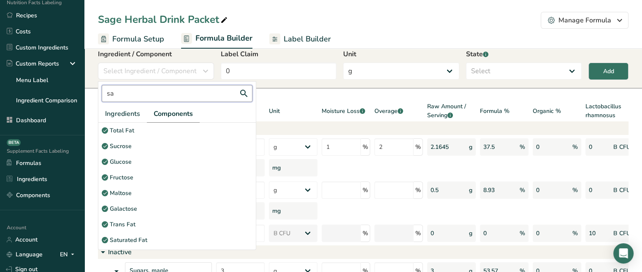
type input "s"
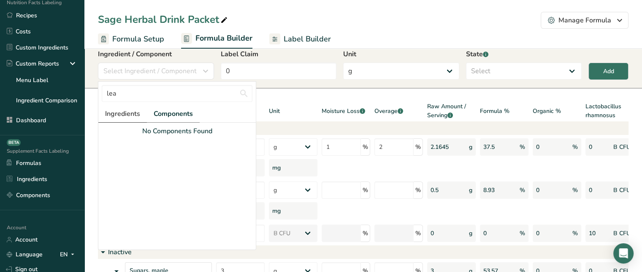
click at [127, 110] on span "Ingredients" at bounding box center [122, 114] width 35 height 10
click at [151, 90] on input "lea" at bounding box center [177, 93] width 151 height 17
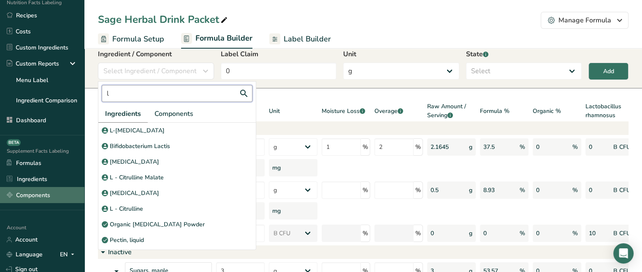
type input "l"
click at [70, 195] on link "Components" at bounding box center [42, 195] width 84 height 16
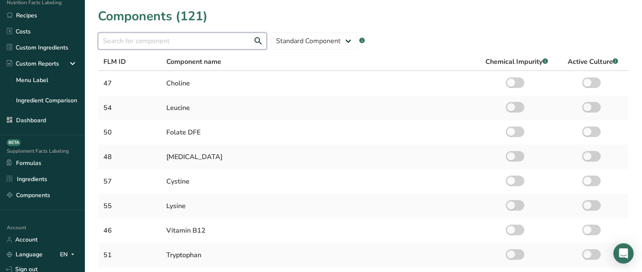
click at [208, 44] on input "text" at bounding box center [182, 41] width 169 height 17
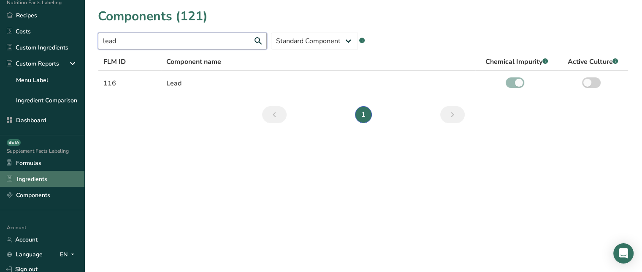
type input "lead"
click at [47, 176] on link "Ingredients" at bounding box center [42, 179] width 84 height 16
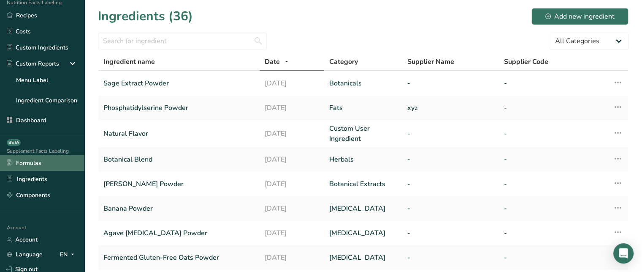
click at [46, 169] on link "Formulas" at bounding box center [42, 163] width 84 height 16
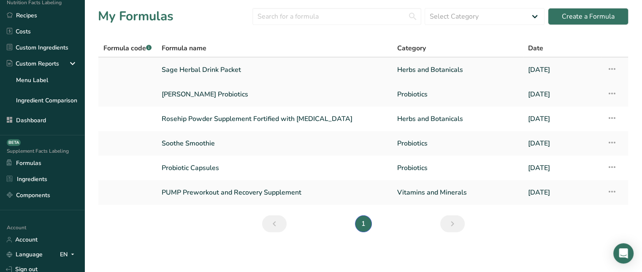
click at [174, 67] on link "Sage Herbal Drink Packet" at bounding box center [275, 70] width 226 height 18
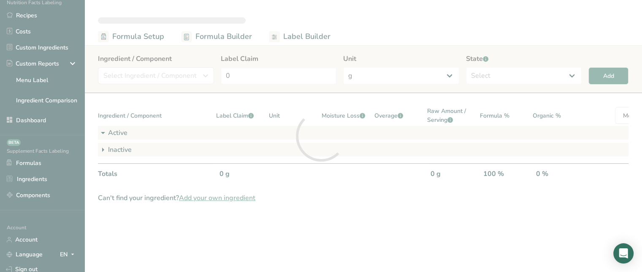
select select "6"
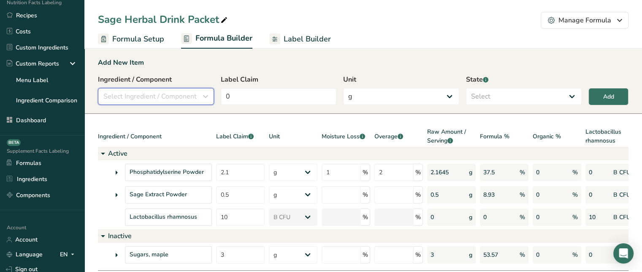
click at [190, 98] on span "Select Ingredient / Component" at bounding box center [149, 96] width 93 height 10
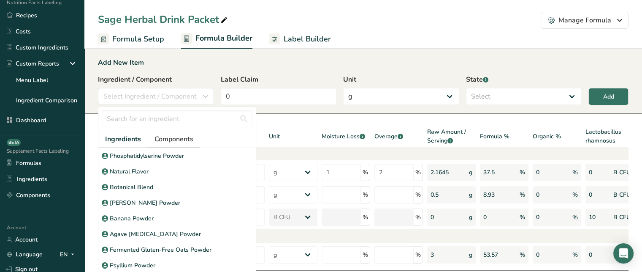
click at [167, 137] on span "Components" at bounding box center [174, 139] width 39 height 10
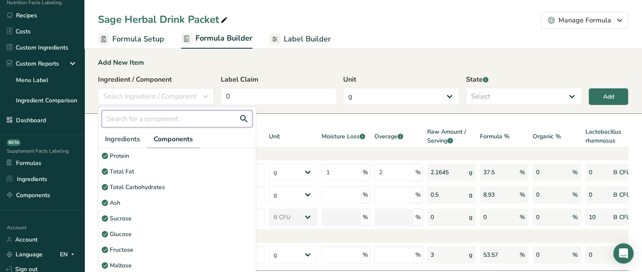
click at [169, 122] on input "text" at bounding box center [177, 118] width 151 height 17
click at [137, 131] on link "Ingredients" at bounding box center [122, 138] width 49 height 17
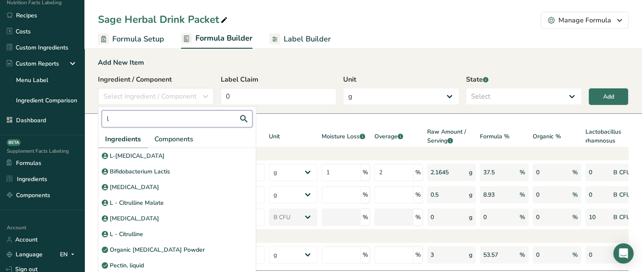
click at [145, 118] on input "l" at bounding box center [177, 118] width 151 height 17
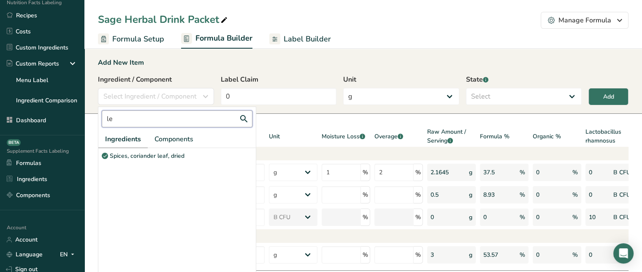
type input "l"
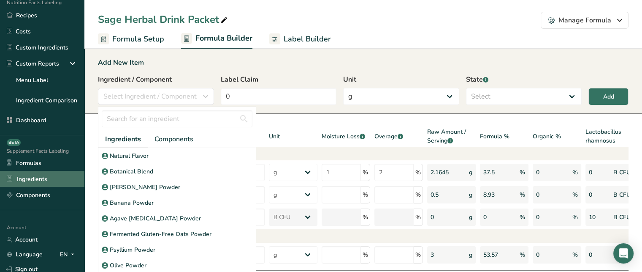
click at [57, 175] on link "Ingredients" at bounding box center [42, 179] width 84 height 16
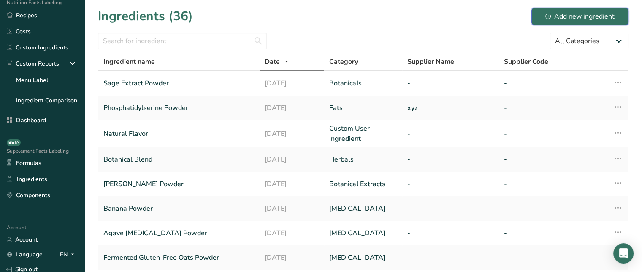
click at [556, 19] on div "Add new ingredient" at bounding box center [580, 16] width 69 height 10
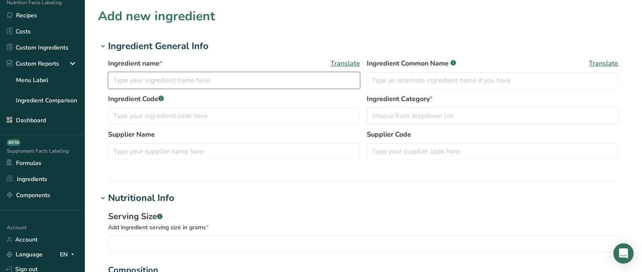
click at [241, 82] on input "text" at bounding box center [234, 80] width 252 height 17
type input "Lead"
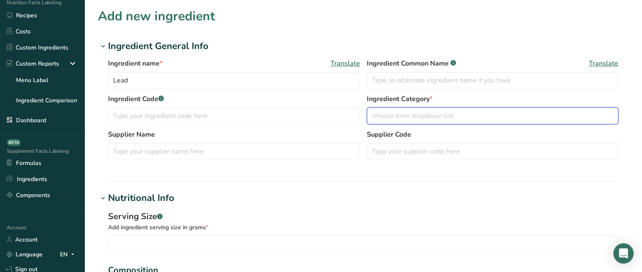
click at [400, 116] on span "choose from dropdown list" at bounding box center [413, 116] width 82 height 10
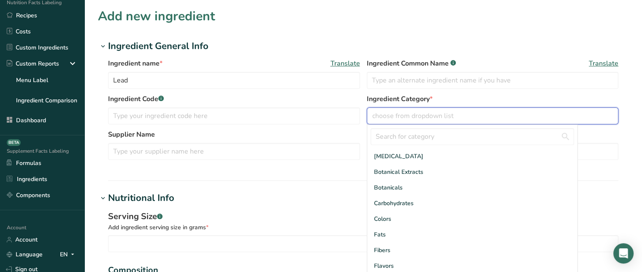
scroll to position [46, 0]
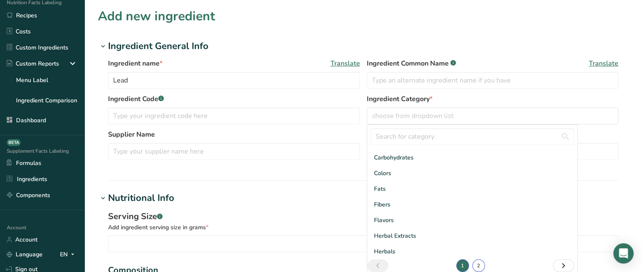
click at [473, 265] on link "2" at bounding box center [479, 265] width 13 height 13
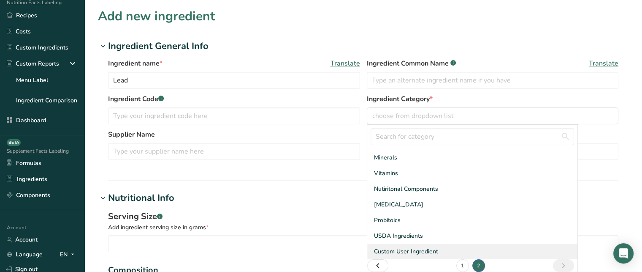
click at [430, 248] on span "Custom User Ingredient" at bounding box center [406, 251] width 64 height 9
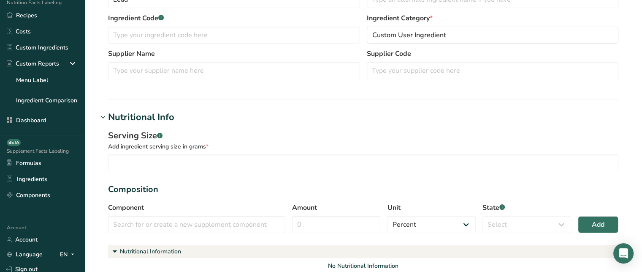
scroll to position [83, 0]
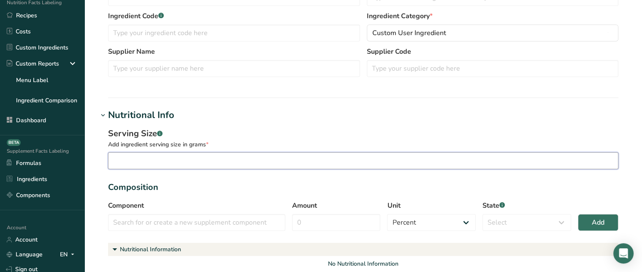
click at [246, 158] on input "number" at bounding box center [363, 160] width 511 height 17
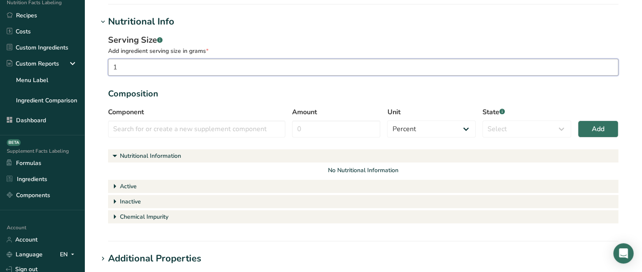
scroll to position [178, 0]
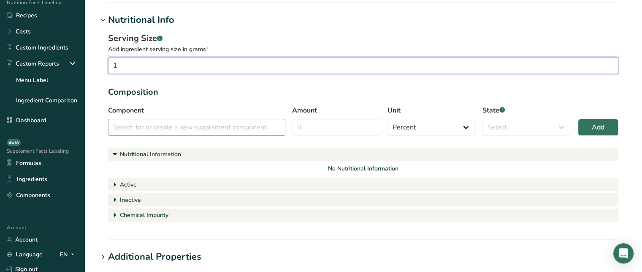
type input "1"
click at [220, 125] on input "text" at bounding box center [196, 127] width 177 height 17
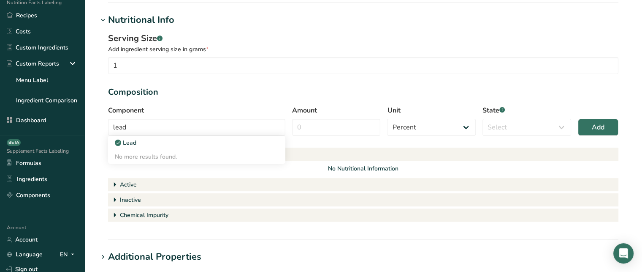
click at [208, 139] on div "Lead" at bounding box center [190, 142] width 150 height 9
type input "Lead"
select select "5"
select select "chemical_impurity"
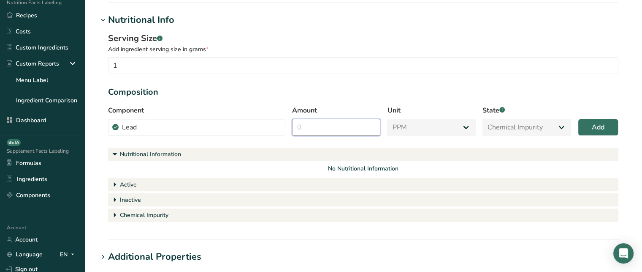
click at [352, 130] on input "Amount" at bounding box center [336, 127] width 89 height 17
drag, startPoint x: 352, startPoint y: 130, endPoint x: 324, endPoint y: 126, distance: 28.6
click at [324, 126] on input "Amount" at bounding box center [336, 127] width 89 height 17
click at [333, 125] on input "Amount" at bounding box center [336, 127] width 89 height 17
type input "20"
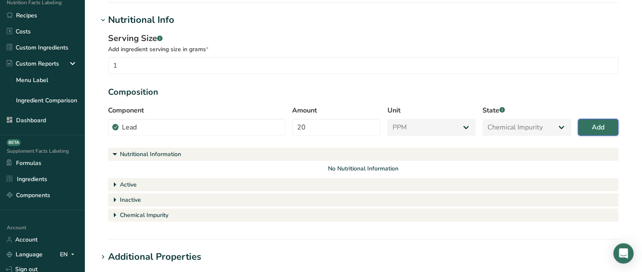
click at [584, 128] on button "Add" at bounding box center [598, 127] width 41 height 17
select select "percent"
select select
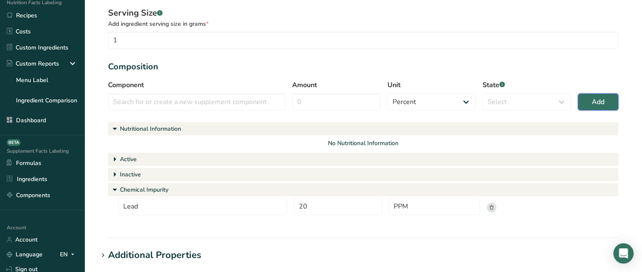
scroll to position [201, 0]
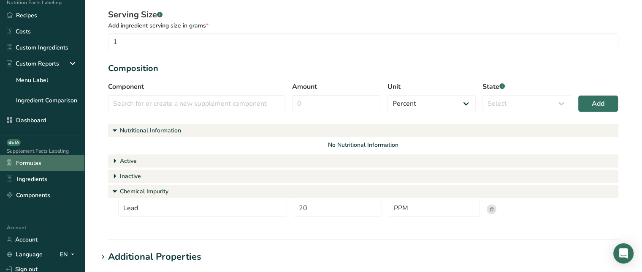
click at [30, 162] on link "Formulas" at bounding box center [42, 163] width 84 height 16
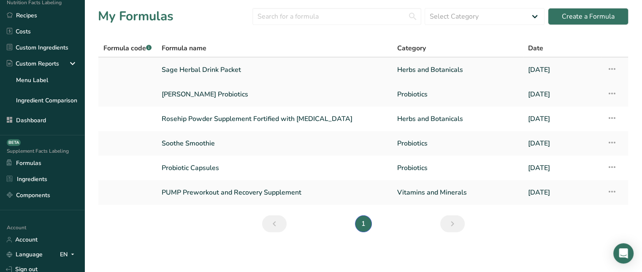
click at [184, 70] on link "Sage Herbal Drink Packet" at bounding box center [275, 70] width 226 height 18
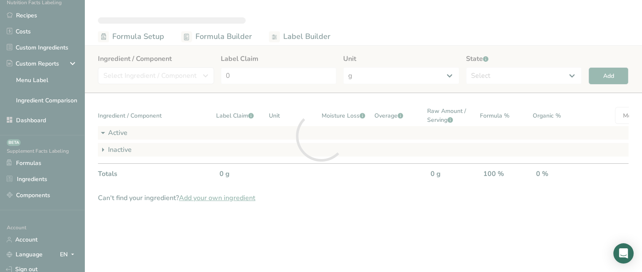
select select "6"
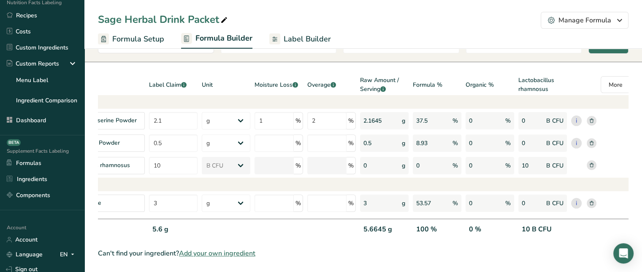
scroll to position [0, 88]
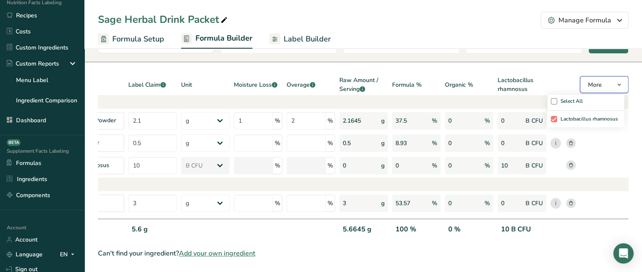
click at [603, 76] on button "More" at bounding box center [604, 84] width 49 height 17
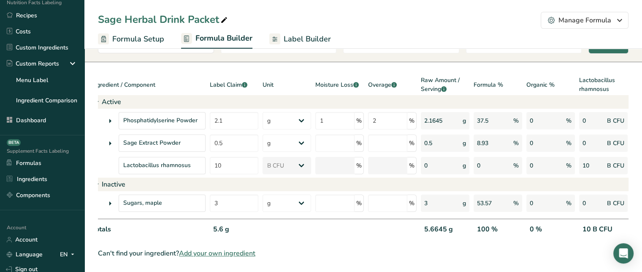
scroll to position [0, 0]
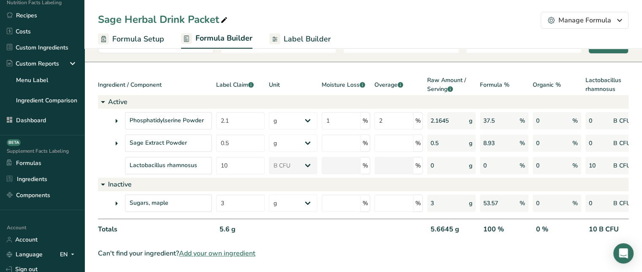
drag, startPoint x: 220, startPoint y: 224, endPoint x: 238, endPoint y: 224, distance: 18.2
click at [238, 224] on div "5.6 g" at bounding box center [240, 232] width 49 height 17
drag, startPoint x: 429, startPoint y: 224, endPoint x: 459, endPoint y: 226, distance: 30.0
click at [459, 226] on div "5.6645 g" at bounding box center [451, 232] width 49 height 17
click at [496, 224] on div "100 %" at bounding box center [504, 232] width 49 height 17
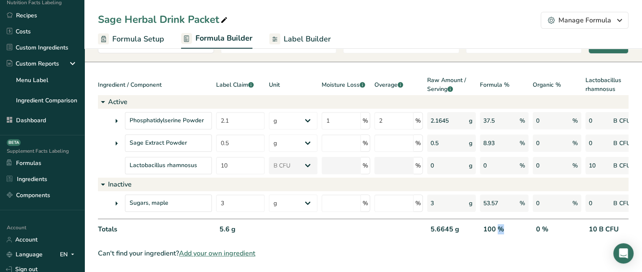
click at [496, 224] on div "100 %" at bounding box center [504, 232] width 49 height 17
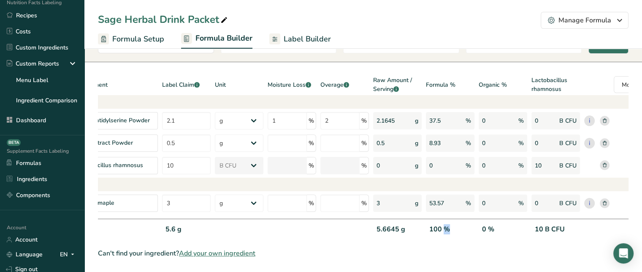
scroll to position [0, 56]
drag, startPoint x: 480, startPoint y: 222, endPoint x: 492, endPoint y: 223, distance: 12.7
click at [492, 224] on div "0 %" at bounding box center [501, 232] width 49 height 17
drag, startPoint x: 534, startPoint y: 224, endPoint x: 568, endPoint y: 223, distance: 34.2
click at [568, 224] on div "10 B CFU" at bounding box center [554, 232] width 49 height 17
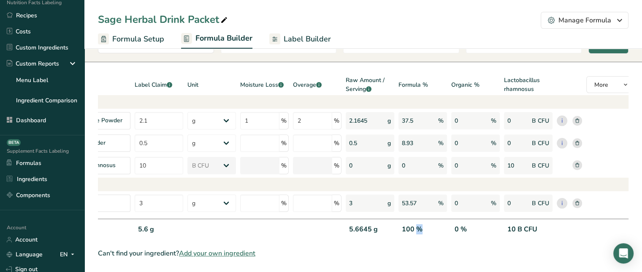
scroll to position [0, 0]
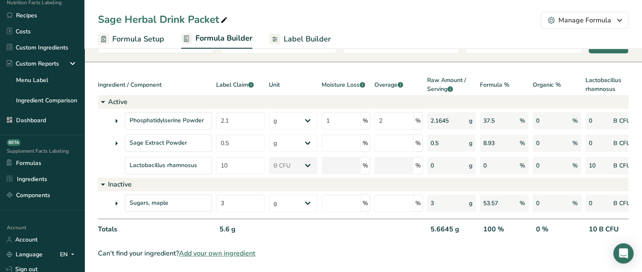
click at [313, 226] on div at bounding box center [293, 232] width 49 height 17
click at [300, 40] on span "Label Builder" at bounding box center [307, 38] width 47 height 11
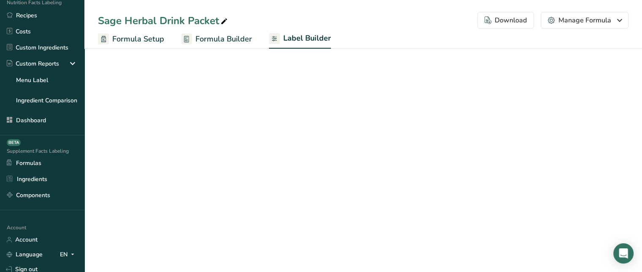
scroll to position [56, 0]
select select "Roboto"
select select "bold"
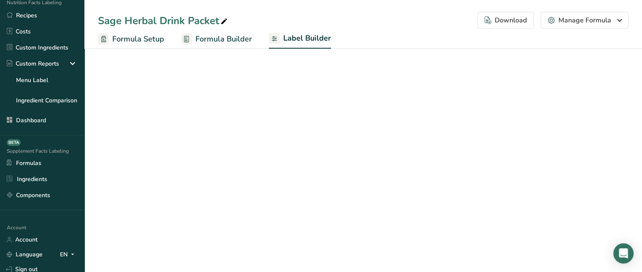
select select "center"
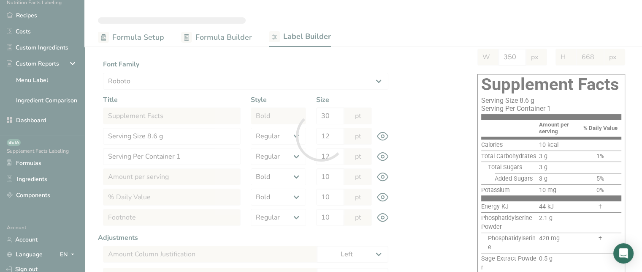
type input "598"
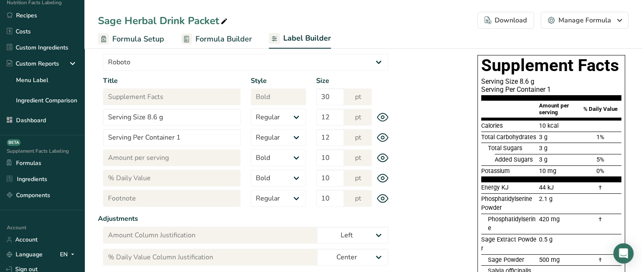
scroll to position [71, 0]
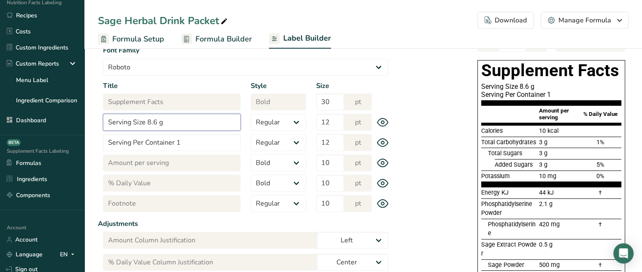
click at [148, 121] on input "Serving Size 8.6 g" at bounding box center [172, 122] width 138 height 17
type input "Serving Size 1 packet 8.6 g"
drag, startPoint x: 519, startPoint y: 87, endPoint x: 546, endPoint y: 87, distance: 27.0
click at [546, 87] on div "Serving Size 1 packet 8.6 g" at bounding box center [551, 86] width 140 height 8
click at [206, 138] on input "Serving Per Container 1" at bounding box center [172, 142] width 138 height 17
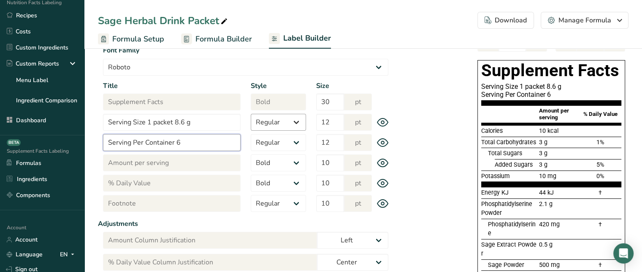
type input "Serving Per Container 6"
click at [294, 121] on select "Regular Bold" at bounding box center [278, 122] width 55 height 17
click at [251, 114] on select "Regular Bold" at bounding box center [278, 122] width 55 height 17
click at [289, 126] on select "Regular Bold" at bounding box center [278, 122] width 55 height 17
select select "regular"
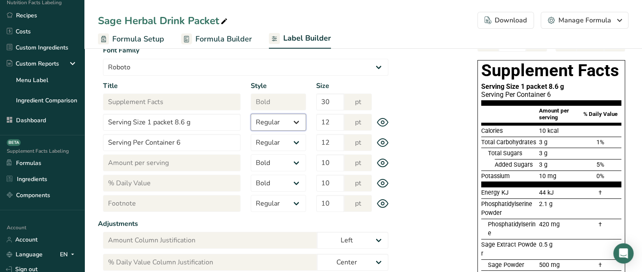
click at [251, 114] on select "Regular Bold" at bounding box center [278, 122] width 55 height 17
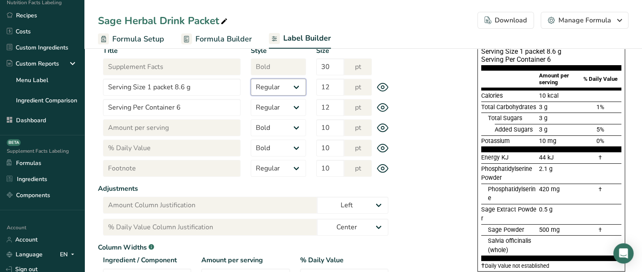
scroll to position [14, 0]
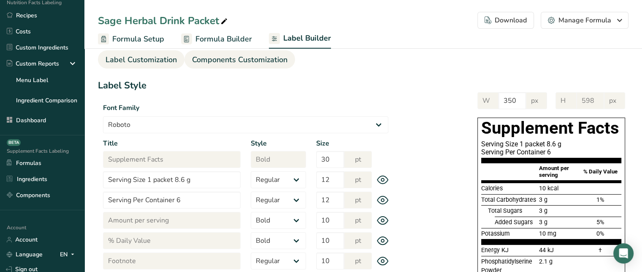
click at [256, 59] on span "Components Customization" at bounding box center [239, 59] width 95 height 11
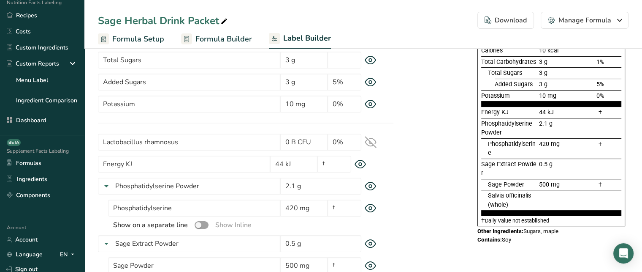
scroll to position [118, 0]
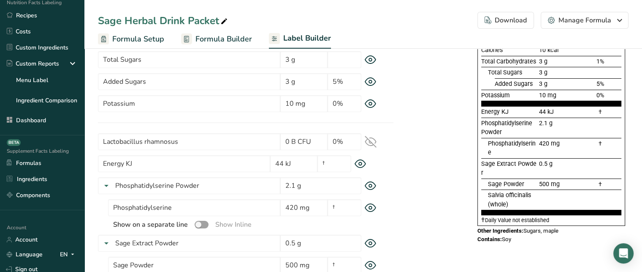
click at [485, 122] on span "Phosphatidylserine Powder" at bounding box center [506, 128] width 51 height 16
drag, startPoint x: 480, startPoint y: 122, endPoint x: 554, endPoint y: 128, distance: 74.6
click at [554, 128] on div "Supplement Facts Serving Size 1 packet 8.6 g Serving Per Container 6 Amount per…" at bounding box center [552, 102] width 148 height 246
click at [373, 185] on icon at bounding box center [371, 185] width 12 height 9
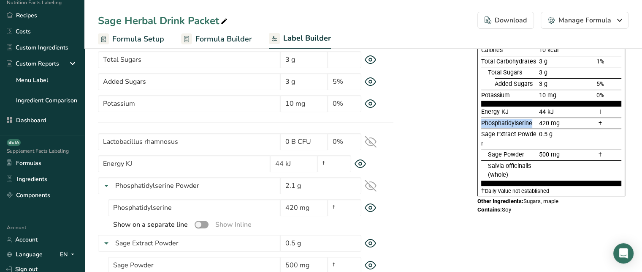
drag, startPoint x: 481, startPoint y: 121, endPoint x: 534, endPoint y: 122, distance: 52.8
click at [534, 122] on div "Phosphatidylserine" at bounding box center [509, 123] width 56 height 9
drag, startPoint x: 599, startPoint y: 121, endPoint x: 604, endPoint y: 122, distance: 4.4
click at [604, 122] on div "†" at bounding box center [600, 123] width 42 height 9
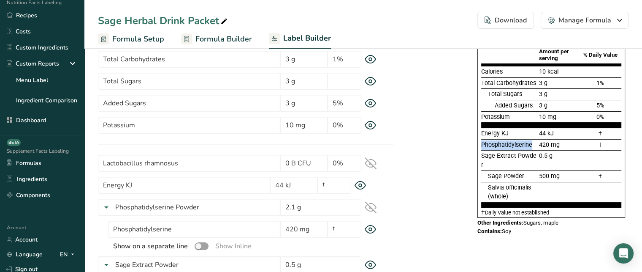
scroll to position [100, 0]
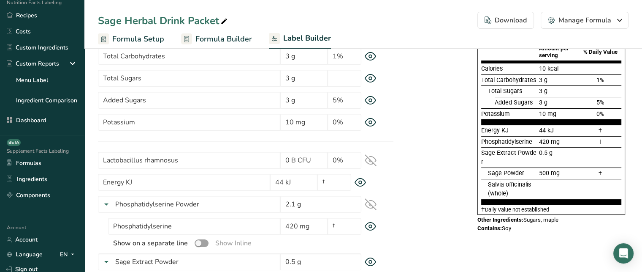
click at [365, 182] on icon at bounding box center [361, 182] width 12 height 9
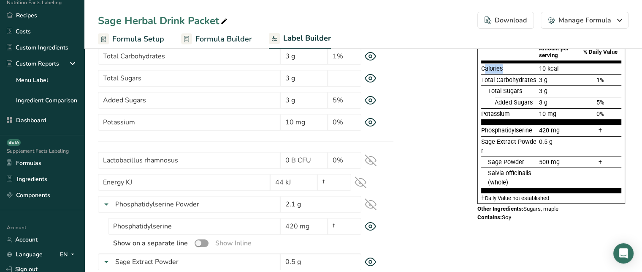
drag, startPoint x: 484, startPoint y: 68, endPoint x: 504, endPoint y: 68, distance: 20.3
click at [504, 68] on div "Calories" at bounding box center [509, 68] width 56 height 9
drag, startPoint x: 488, startPoint y: 79, endPoint x: 530, endPoint y: 79, distance: 41.8
click at [530, 79] on span "Total Carbohydrates" at bounding box center [508, 79] width 55 height 7
drag, startPoint x: 489, startPoint y: 90, endPoint x: 519, endPoint y: 91, distance: 30.0
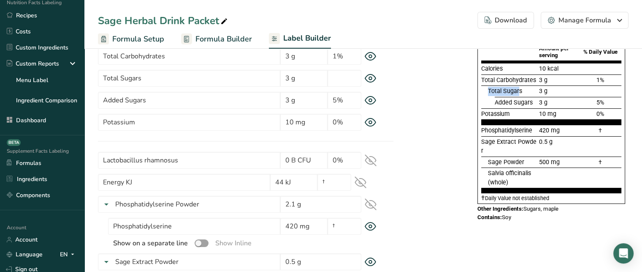
click at [519, 91] on span "Total Sugars" at bounding box center [505, 90] width 34 height 7
drag, startPoint x: 502, startPoint y: 101, endPoint x: 525, endPoint y: 103, distance: 22.9
click at [525, 103] on span "Added Sugars" at bounding box center [514, 102] width 38 height 7
click at [497, 112] on span "Potassium" at bounding box center [495, 113] width 29 height 7
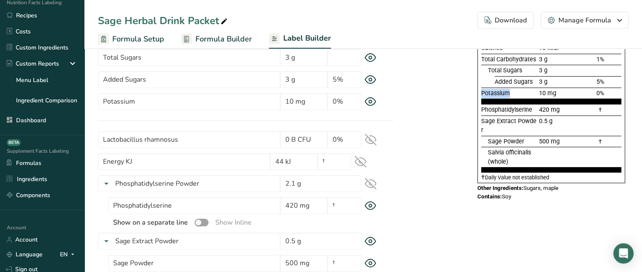
scroll to position [119, 0]
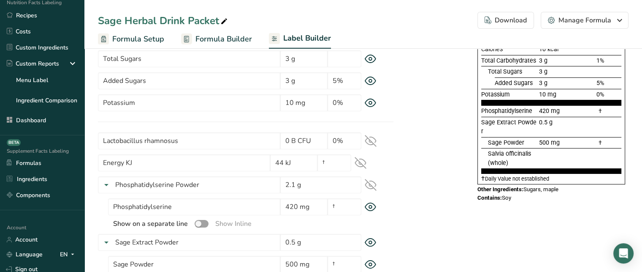
click at [504, 109] on span "Phosphatidylserine" at bounding box center [506, 110] width 51 height 7
drag, startPoint x: 488, startPoint y: 122, endPoint x: 540, endPoint y: 123, distance: 52.0
click at [540, 123] on div "Sage Extract Powder 0.5 g" at bounding box center [551, 127] width 140 height 20
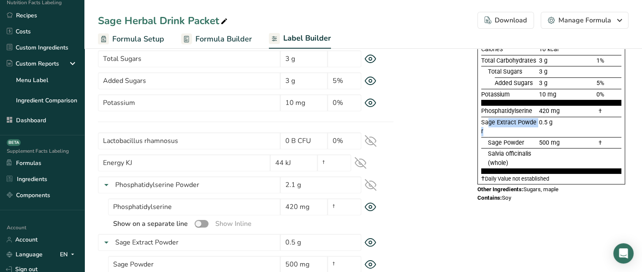
drag, startPoint x: 551, startPoint y: 122, endPoint x: 480, endPoint y: 120, distance: 71.0
click at [480, 120] on div "Supplement Facts Serving Size 1 packet 8.6 g Serving Per Container 6 Amount per…" at bounding box center [552, 81] width 148 height 206
click at [372, 239] on icon at bounding box center [371, 242] width 12 height 9
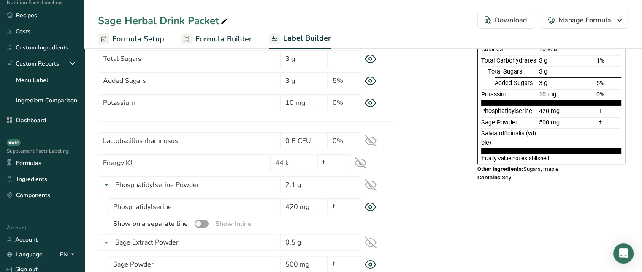
scroll to position [135, 0]
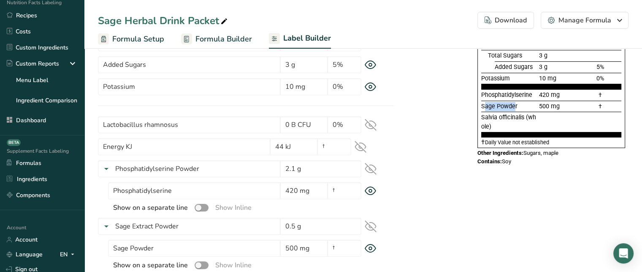
drag, startPoint x: 485, startPoint y: 103, endPoint x: 515, endPoint y: 105, distance: 30.5
click at [515, 105] on span "Sage Powder" at bounding box center [499, 106] width 36 height 7
drag, startPoint x: 540, startPoint y: 106, endPoint x: 566, endPoint y: 105, distance: 25.8
click at [566, 105] on div "500 mg" at bounding box center [559, 106] width 42 height 9
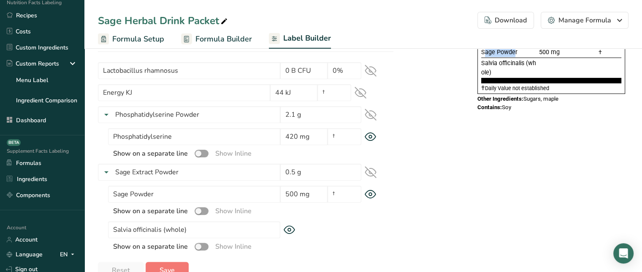
scroll to position [170, 0]
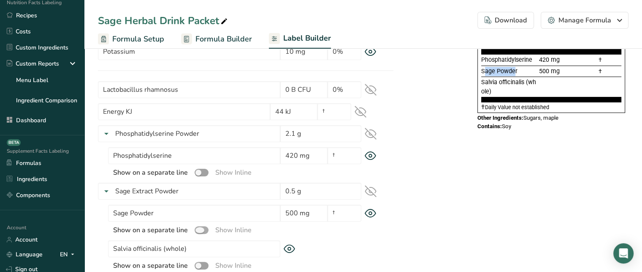
click at [201, 233] on span at bounding box center [202, 230] width 14 height 8
click at [200, 232] on input "checkbox" at bounding box center [197, 229] width 5 height 5
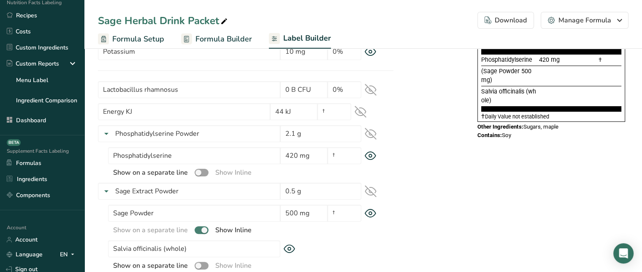
click at [203, 231] on span at bounding box center [202, 230] width 14 height 8
click at [200, 231] on input "checkbox" at bounding box center [197, 229] width 5 height 5
checkbox input "false"
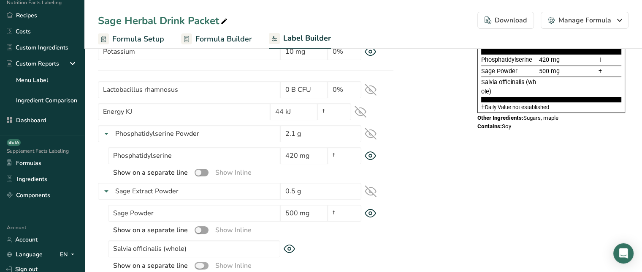
click at [205, 266] on span at bounding box center [202, 265] width 14 height 8
click at [200, 266] on input "checkbox" at bounding box center [197, 264] width 5 height 5
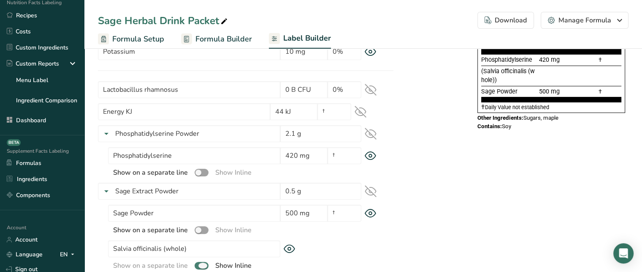
click at [205, 266] on span at bounding box center [202, 265] width 14 height 8
click at [200, 266] on input "checkbox" at bounding box center [197, 264] width 5 height 5
checkbox input "false"
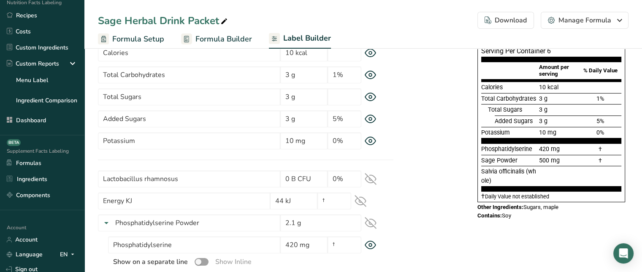
scroll to position [82, 0]
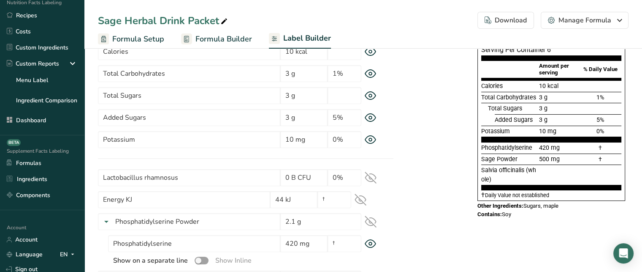
click at [376, 176] on icon at bounding box center [371, 177] width 12 height 12
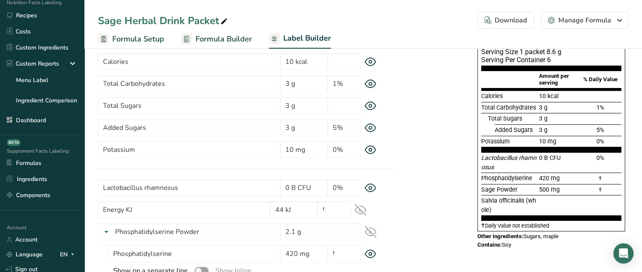
scroll to position [73, 0]
click at [287, 185] on input "0 B CFU" at bounding box center [303, 187] width 47 height 17
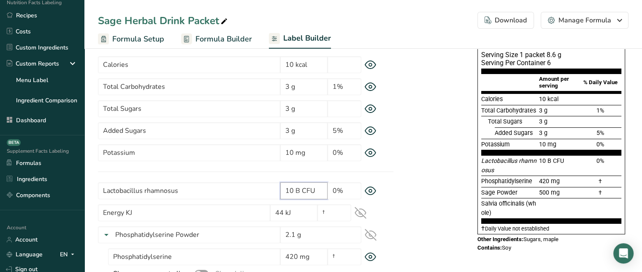
scroll to position [73, 0]
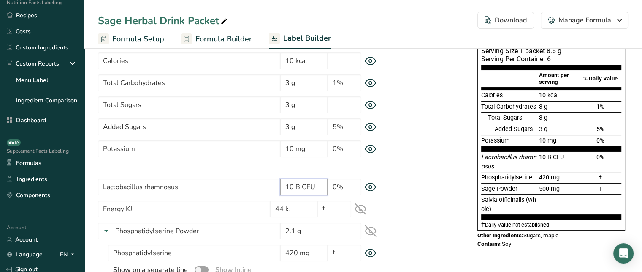
click at [321, 183] on input "10 B CFU" at bounding box center [303, 186] width 47 height 17
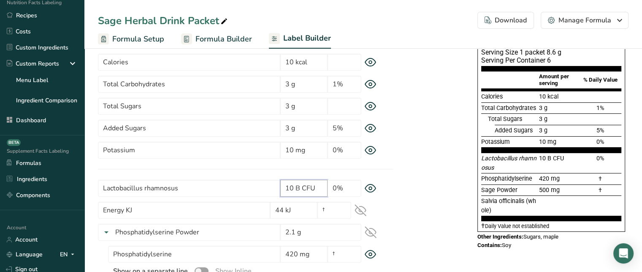
scroll to position [71, 0]
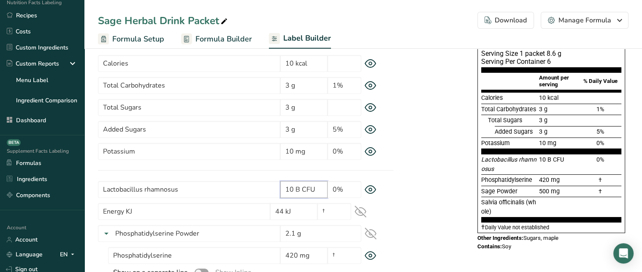
type input "10 B CFU"
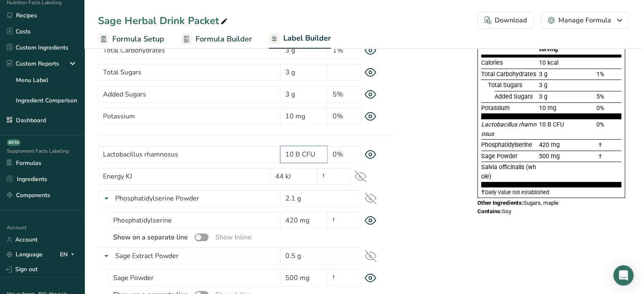
scroll to position [102, 0]
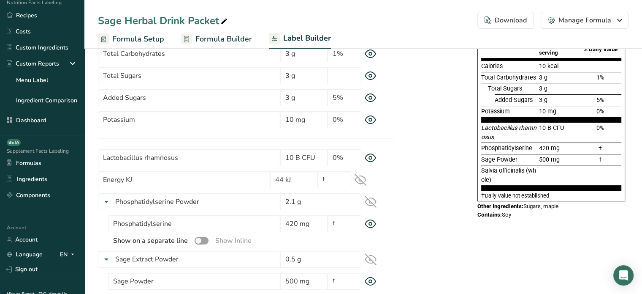
click at [640, 177] on section "Label Customization Components Customization Label Style Font Family Arial Robo…" at bounding box center [363, 160] width 558 height 437
click at [84, 35] on ul "Formula Setup Formula Builder Label Builder" at bounding box center [363, 39] width 558 height 20
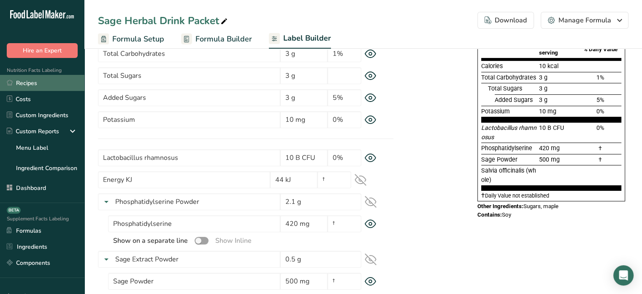
click at [40, 85] on link "Recipes" at bounding box center [42, 83] width 84 height 16
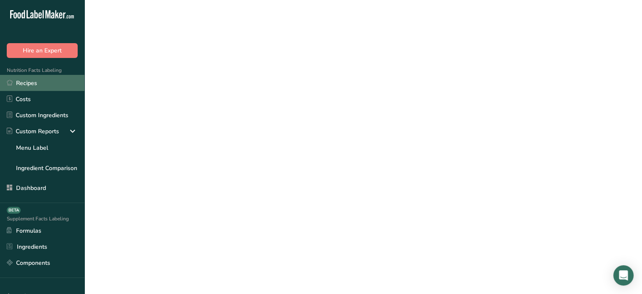
click at [40, 85] on link "Recipes" at bounding box center [42, 83] width 84 height 16
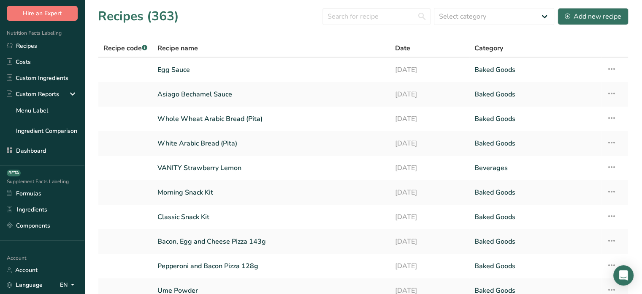
scroll to position [39, 0]
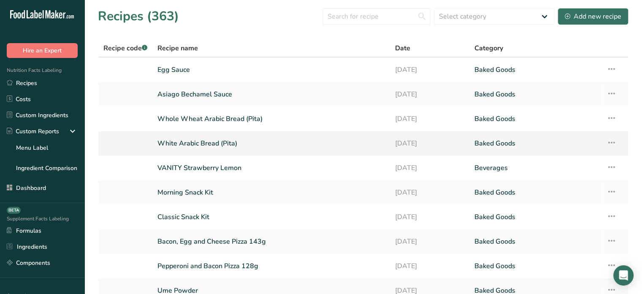
click at [228, 145] on link "White Arabic Bread (Pita)" at bounding box center [272, 143] width 228 height 18
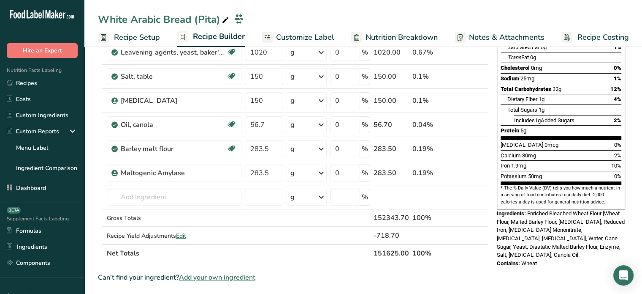
scroll to position [138, 0]
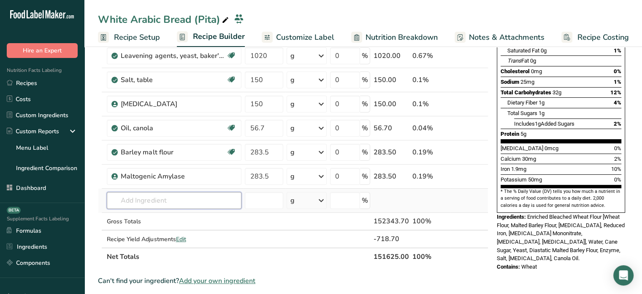
click at [179, 197] on input "text" at bounding box center [174, 200] width 135 height 17
paste input "Calcium Propionate"
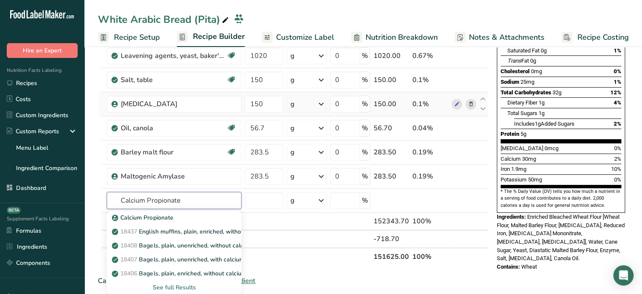
type input "Calcium Propionate"
click at [470, 103] on icon at bounding box center [471, 104] width 6 height 9
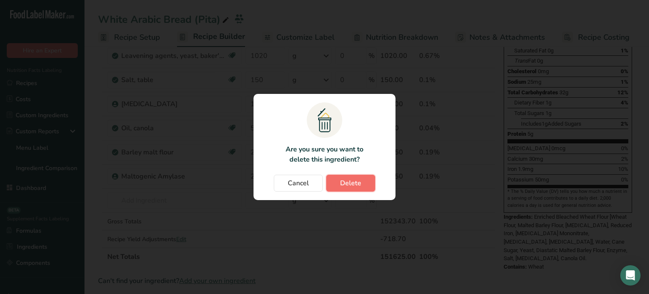
click at [366, 186] on button "Delete" at bounding box center [350, 182] width 49 height 17
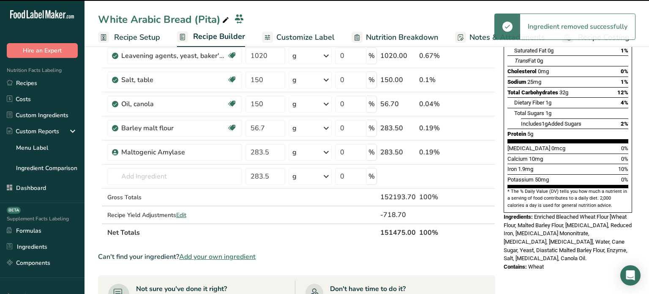
type input "56.7"
type input "283.5"
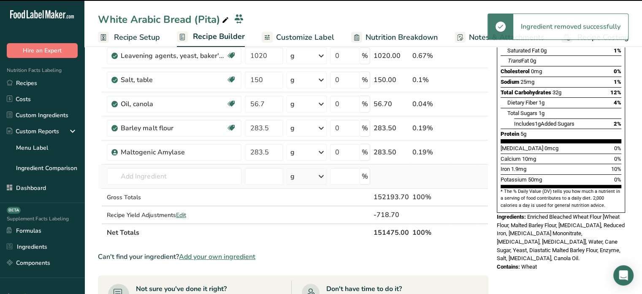
drag, startPoint x: 194, startPoint y: 203, endPoint x: 190, endPoint y: 185, distance: 18.1
click at [190, 185] on tbody "Wheat flour, white, bread, enriched Dairy free Vegan Vegetarian Soy free 113400…" at bounding box center [293, 97] width 390 height 251
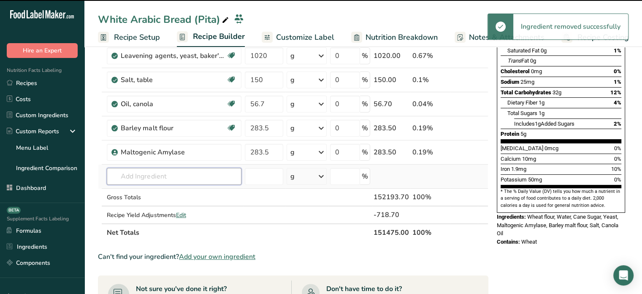
click at [190, 179] on input "text" at bounding box center [174, 176] width 135 height 17
paste input "Calcium Propionate"
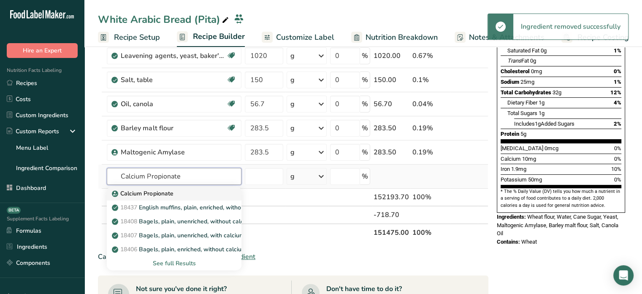
type input "Calcium Propionate"
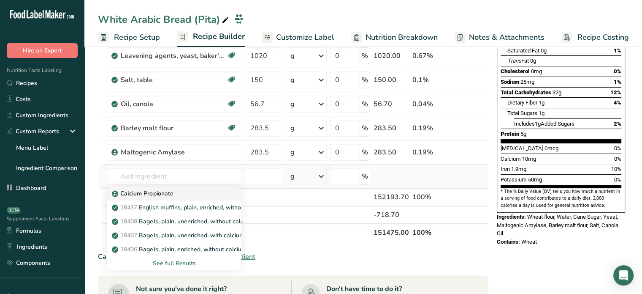
click at [186, 193] on div "Calcium Propionate" at bounding box center [168, 193] width 108 height 9
type input "Calcium Propionate"
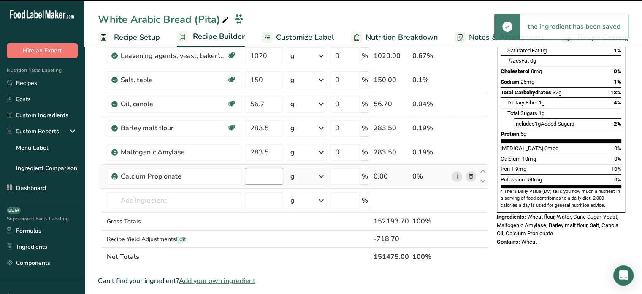
type input "0"
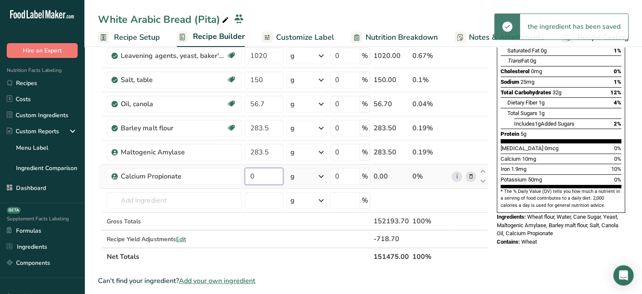
click at [274, 173] on input "0" at bounding box center [264, 176] width 38 height 17
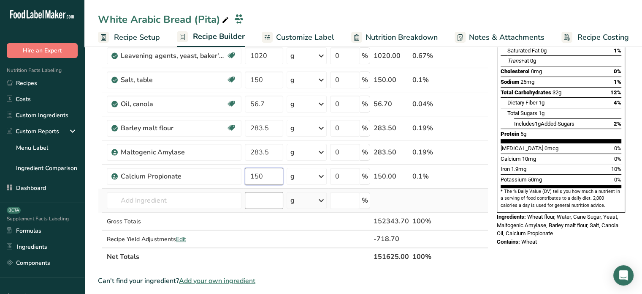
type input "150"
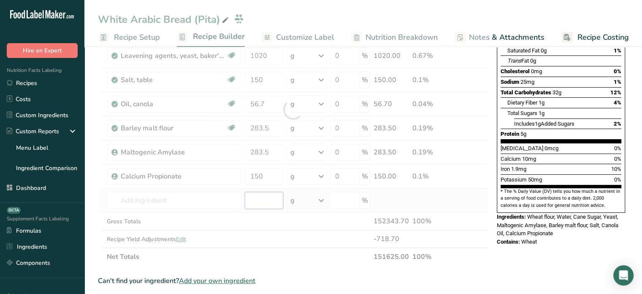
click at [273, 190] on div "Ingredient * Amount * Unit * Waste * .a-a{fill:#347362;}.b-a{fill:#fff;} Grams …" at bounding box center [293, 110] width 391 height 312
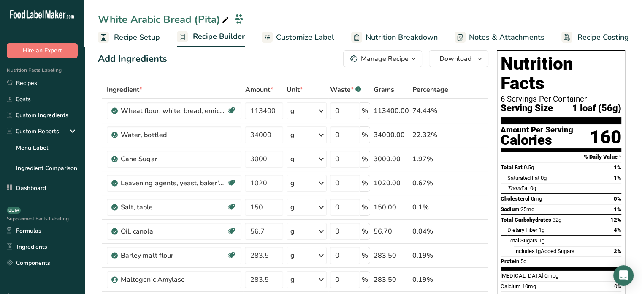
scroll to position [0, 0]
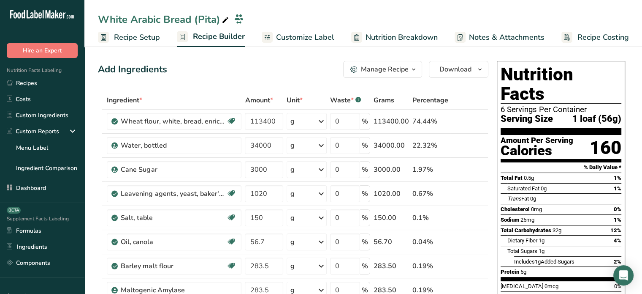
click at [306, 40] on span "Customize Label" at bounding box center [305, 37] width 58 height 11
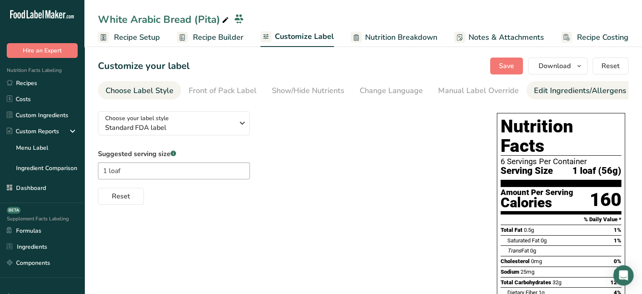
click at [534, 87] on div "Edit Ingredients/Allergens List" at bounding box center [587, 90] width 107 height 11
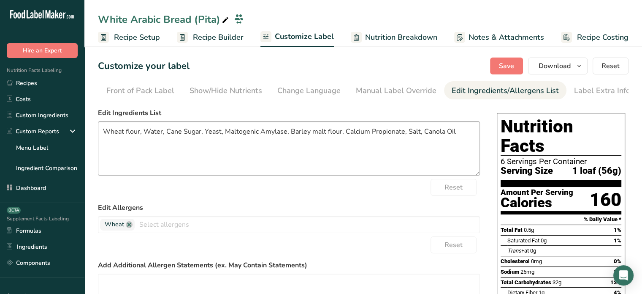
scroll to position [0, 83]
drag, startPoint x: 476, startPoint y: 137, endPoint x: 60, endPoint y: 135, distance: 415.6
click at [60, 135] on div ".a-20{fill:#fff;} Hire an Expert Nutrition Facts Labeling Recipes Costs Custom …" at bounding box center [321, 228] width 642 height 457
paste textarea "Enriched Bleached Wheat Flour [Wheat Flour, Malted Barley Flour, Niacin, Reduce…"
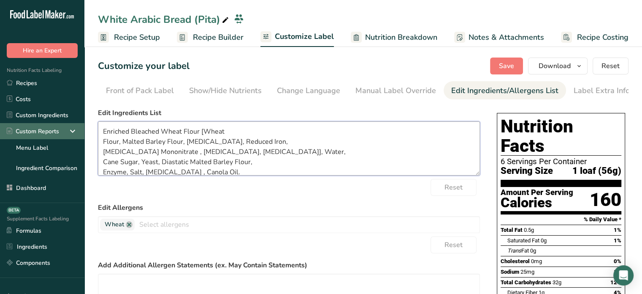
scroll to position [1, 0]
click at [184, 175] on textarea "Enriched Bleached Wheat Flour [Wheat Flour, Malted Barley Flour, Niacin, Reduce…" at bounding box center [289, 148] width 382 height 54
type textarea "Enriched Bleached Wheat Flour [Wheat Flour, Malted Barley Flour, [MEDICAL_DATA]…"
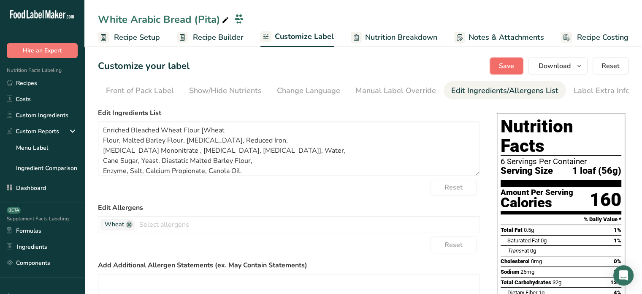
click at [495, 71] on button "Save" at bounding box center [506, 65] width 33 height 17
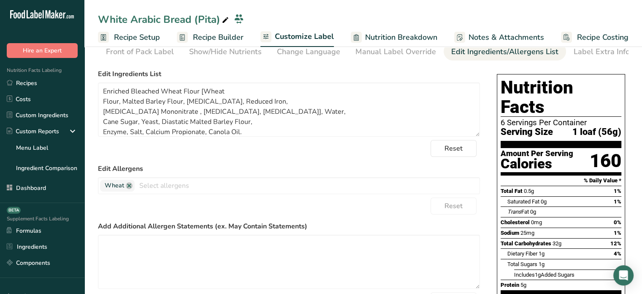
scroll to position [19, 0]
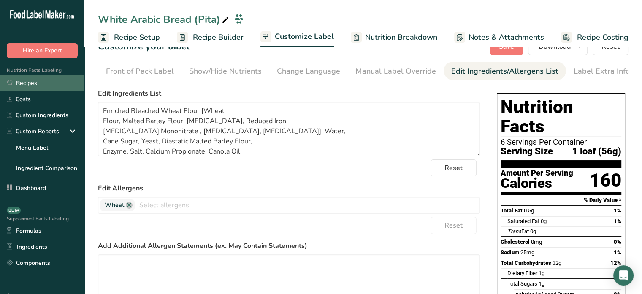
click at [23, 86] on link "Recipes" at bounding box center [42, 83] width 84 height 16
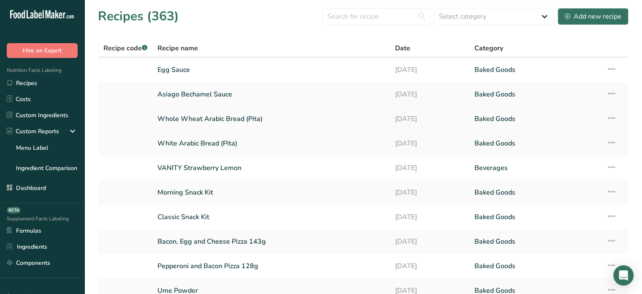
click at [227, 116] on link "Whole Wheat Arabic Bread (Pita)" at bounding box center [272, 119] width 228 height 18
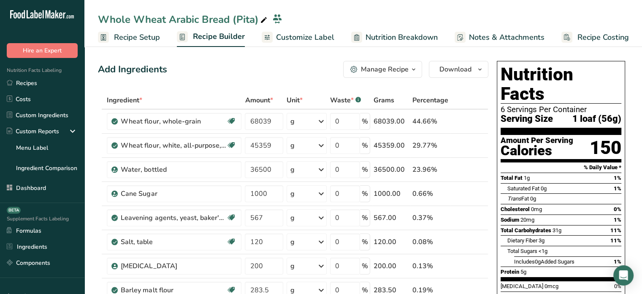
click at [299, 33] on span "Customize Label" at bounding box center [305, 37] width 58 height 11
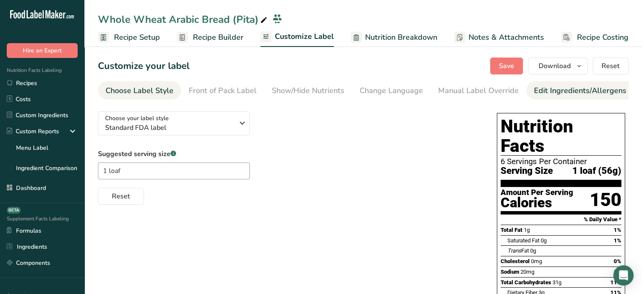
click at [558, 95] on div "Edit Ingredients/Allergens List" at bounding box center [587, 90] width 107 height 11
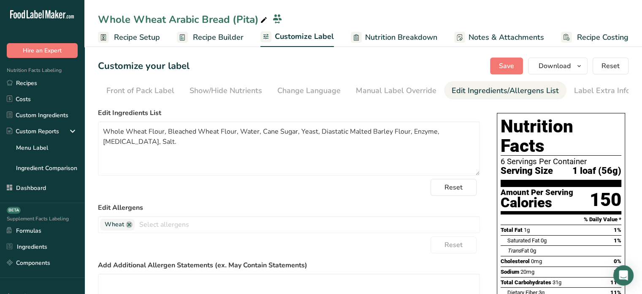
scroll to position [0, 83]
click at [176, 154] on textarea "Whole Wheat Flour, Bleached Wheat Flour, Water, Cane Sugar, Yeast, Diastatic Ma…" at bounding box center [289, 148] width 382 height 54
click at [204, 44] on link "Recipe Builder" at bounding box center [210, 37] width 67 height 19
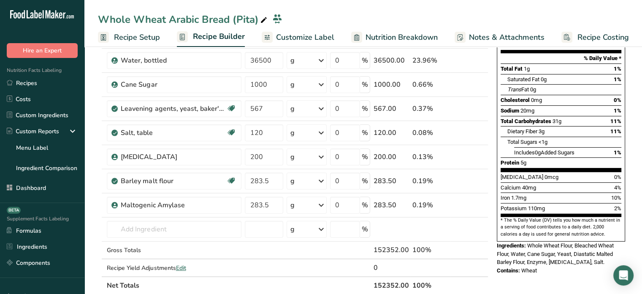
scroll to position [121, 0]
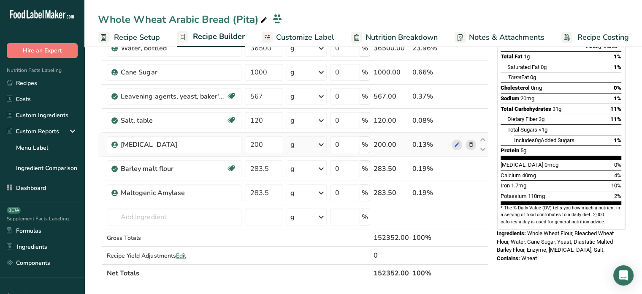
click at [473, 145] on icon at bounding box center [471, 144] width 6 height 9
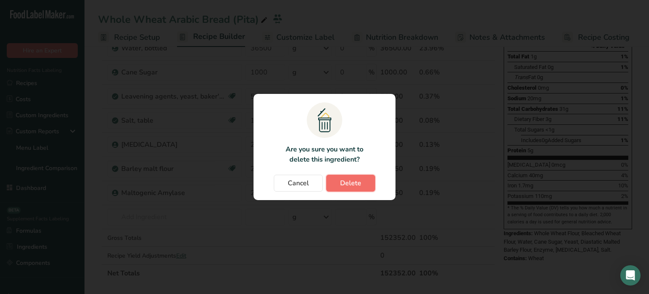
click at [333, 180] on button "Delete" at bounding box center [350, 182] width 49 height 17
type input "283.5"
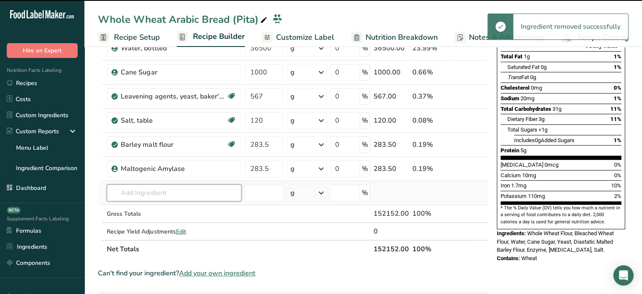
click at [196, 192] on input "text" at bounding box center [174, 192] width 135 height 17
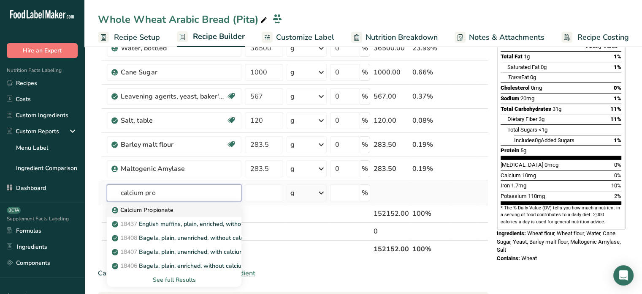
type input "calcium pro"
click at [193, 205] on div "Calcium Propionate" at bounding box center [168, 209] width 108 height 9
type input "Calcium Propionate"
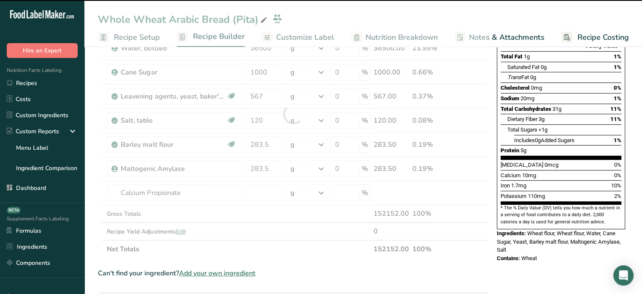
type input "0"
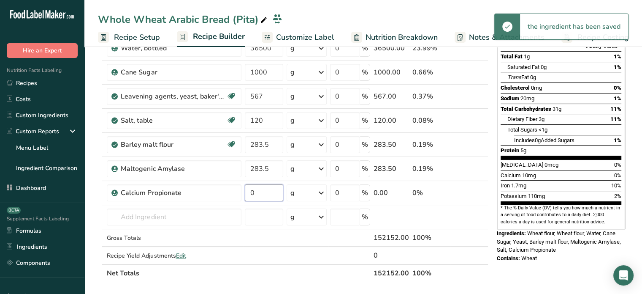
click at [280, 193] on input "0" at bounding box center [264, 192] width 38 height 17
type input "200"
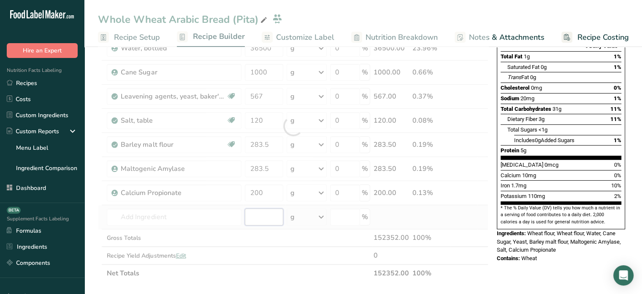
click at [281, 207] on div "Ingredient * Amount * Unit * Waste * .a-a{fill:#347362;}.b-a{fill:#fff;} Grams …" at bounding box center [293, 126] width 391 height 312
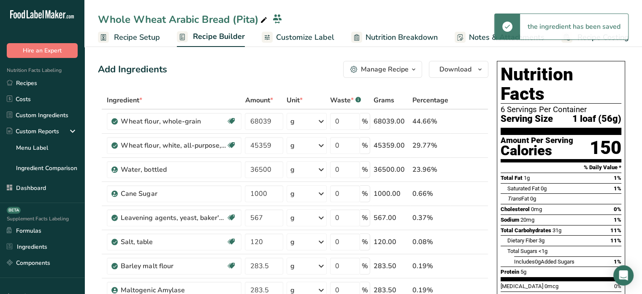
click at [271, 34] on div at bounding box center [267, 37] width 11 height 11
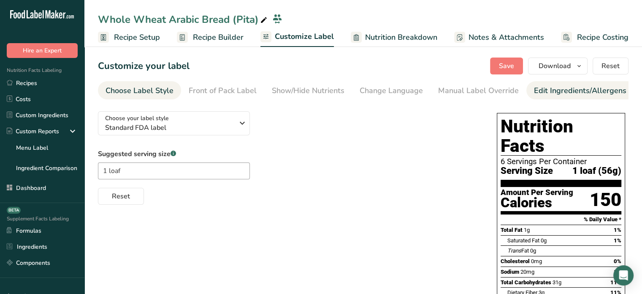
click at [552, 90] on div "Edit Ingredients/Allergens List" at bounding box center [587, 90] width 107 height 11
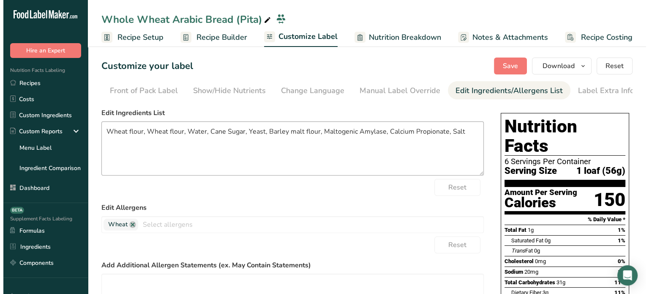
scroll to position [0, 83]
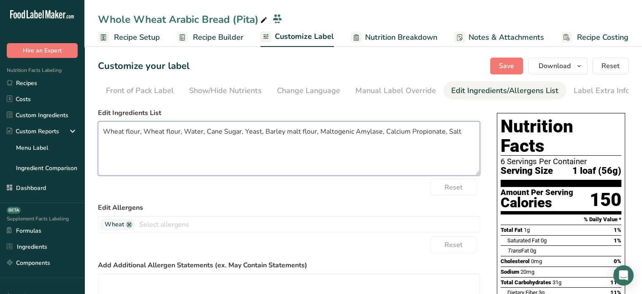
click at [193, 144] on textarea "Wheat flour, Wheat flour, Water, Cane Sugar, Yeast, Barley malt flour, Maltogen…" at bounding box center [289, 148] width 382 height 54
paste textarea "ole Wheat Flour, Bleached Wheat Flour, Water, Cane Sugar, Yeast, Diastatic Malt…"
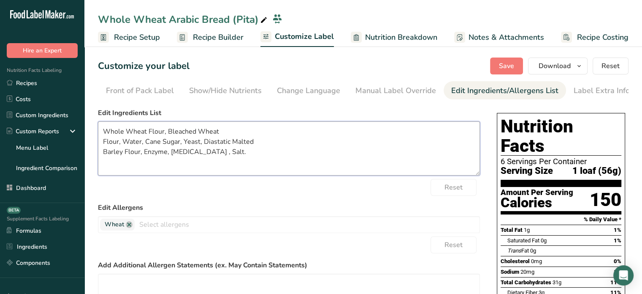
click at [218, 155] on textarea "Whole Wheat Flour, Bleached Wheat Flour, Water, Cane Sugar, Yeast, Diastatic Ma…" at bounding box center [289, 148] width 382 height 54
type textarea "Whole Wheat Flour, Bleached Wheat Flour, Water, Cane Sugar, Yeast, Diastatic Ma…"
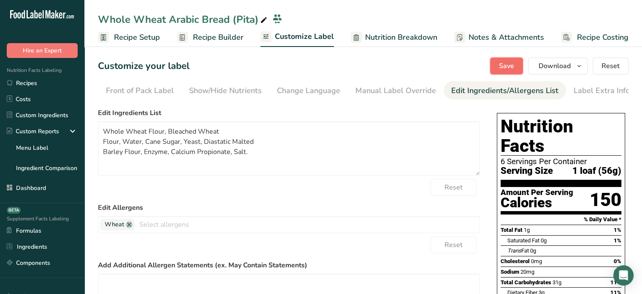
click at [503, 71] on button "Save" at bounding box center [506, 65] width 33 height 17
click at [549, 74] on button "Download" at bounding box center [558, 65] width 60 height 17
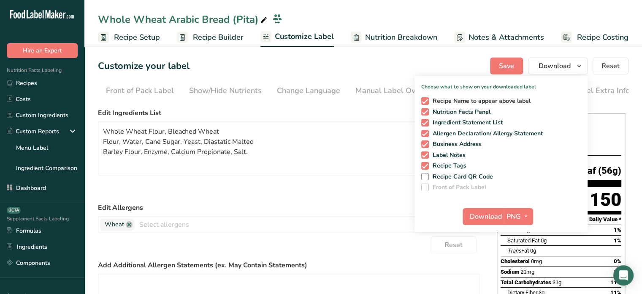
drag, startPoint x: 527, startPoint y: 96, endPoint x: 525, endPoint y: 101, distance: 5.9
click at [525, 101] on div "Recipe Name to appear above label Nutrition Facts Panel Ingredient Statement Li…" at bounding box center [501, 142] width 173 height 97
click at [525, 101] on span "Recipe Name to appear above label" at bounding box center [480, 101] width 102 height 8
click at [427, 101] on input "Recipe Name to appear above label" at bounding box center [423, 100] width 5 height 5
checkbox input "false"
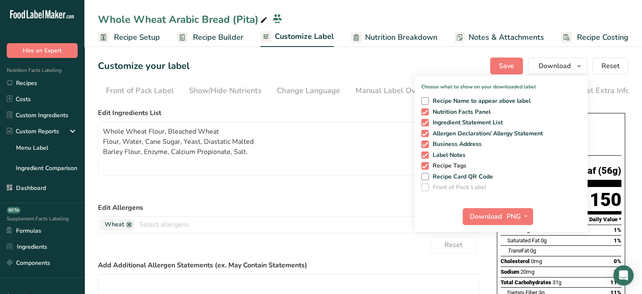
click at [464, 167] on span "Recipe Tags" at bounding box center [448, 166] width 38 height 8
click at [427, 167] on input "Recipe Tags" at bounding box center [423, 165] width 5 height 5
checkbox input "false"
click at [527, 216] on icon "button" at bounding box center [526, 216] width 7 height 11
click at [515, 269] on link "PDF" at bounding box center [519, 275] width 27 height 14
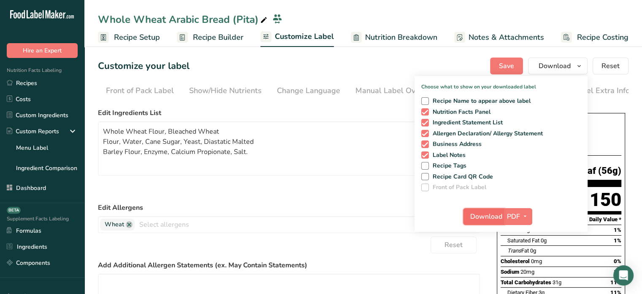
click at [493, 217] on span "Download" at bounding box center [486, 216] width 32 height 10
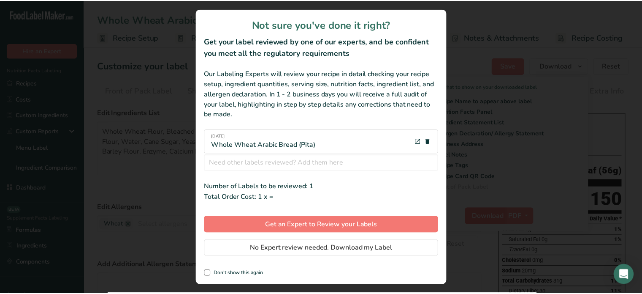
scroll to position [0, 0]
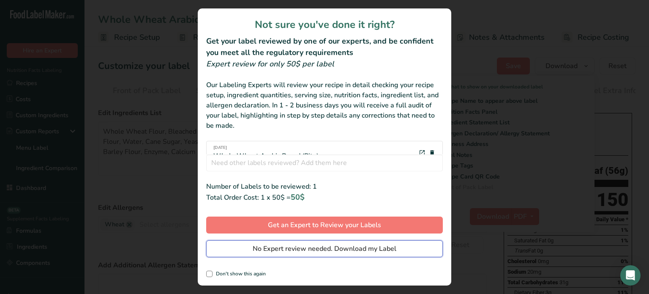
click at [419, 250] on button "No Expert review needed. Download my Label" at bounding box center [324, 248] width 237 height 17
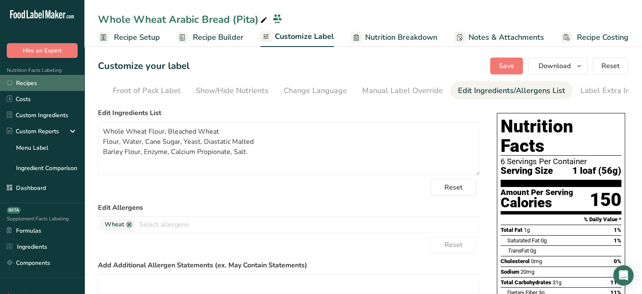
click at [69, 83] on link "Recipes" at bounding box center [42, 83] width 84 height 16
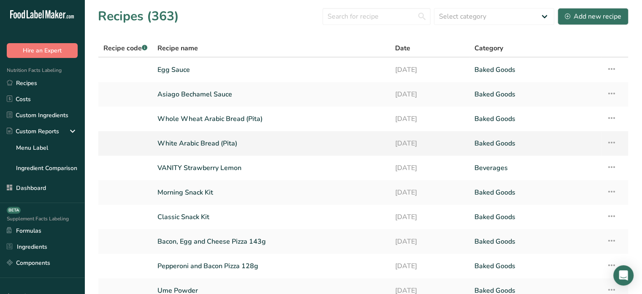
click at [171, 154] on td "White Arabic Bread (Pita)" at bounding box center [271, 143] width 238 height 24
click at [186, 145] on link "White Arabic Bread (Pita)" at bounding box center [272, 143] width 228 height 18
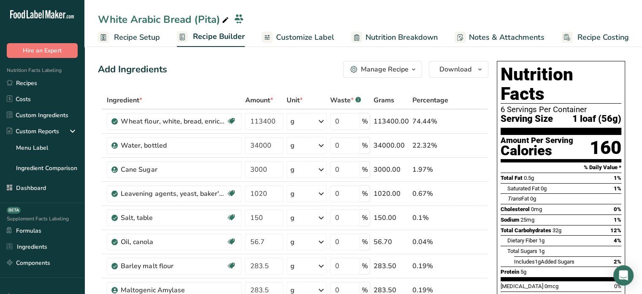
click at [315, 35] on span "Customize Label" at bounding box center [305, 37] width 58 height 11
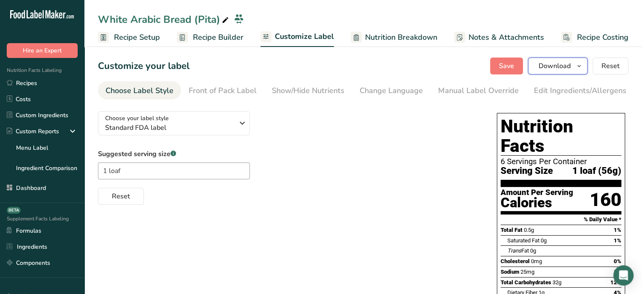
click at [542, 68] on span "Download" at bounding box center [555, 66] width 32 height 10
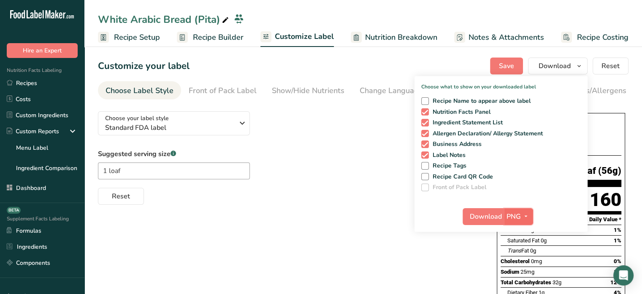
click at [522, 213] on span "button" at bounding box center [526, 216] width 10 height 10
click at [517, 274] on link "PDF" at bounding box center [519, 275] width 27 height 14
click at [502, 217] on span "Download" at bounding box center [486, 216] width 32 height 10
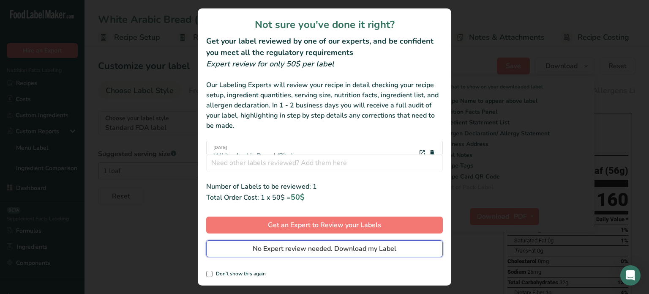
click at [427, 246] on button "No Expert review needed. Download my Label" at bounding box center [324, 248] width 237 height 17
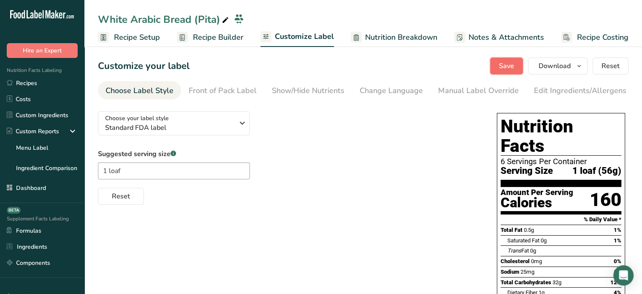
click at [507, 71] on button "Save" at bounding box center [506, 65] width 33 height 17
click at [563, 73] on button "Download" at bounding box center [558, 65] width 60 height 17
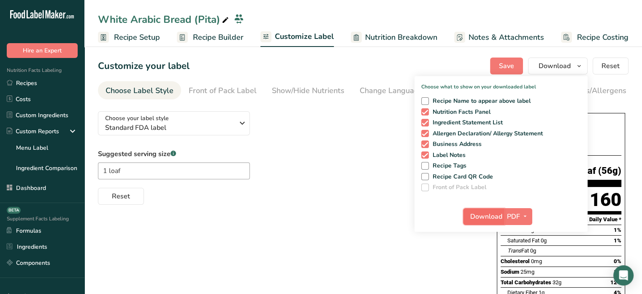
click at [495, 213] on span "Download" at bounding box center [486, 216] width 32 height 10
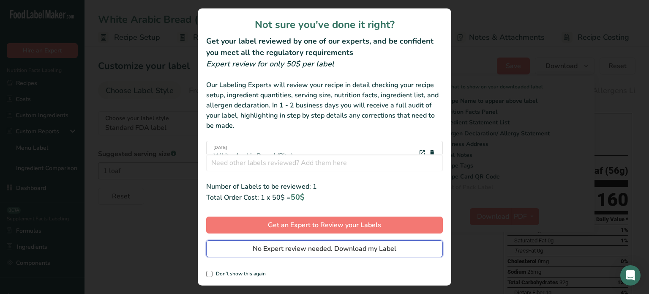
click at [412, 252] on button "No Expert review needed. Download my Label" at bounding box center [324, 248] width 237 height 17
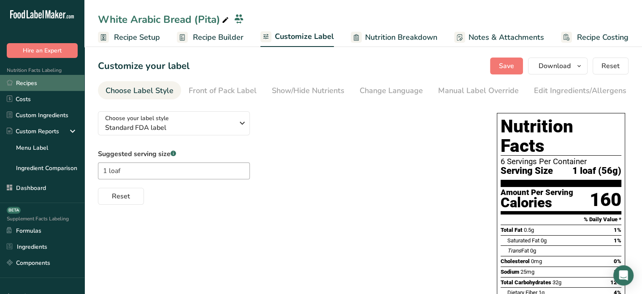
click at [66, 86] on link "Recipes" at bounding box center [42, 83] width 84 height 16
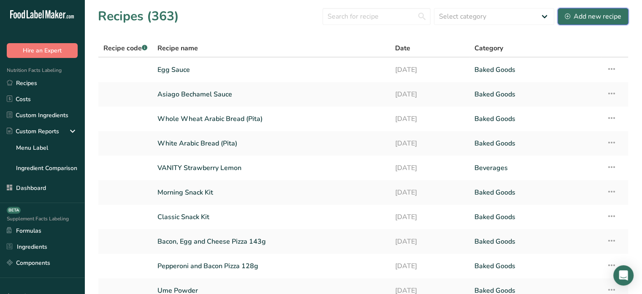
click at [586, 11] on div "Add new recipe" at bounding box center [593, 16] width 57 height 10
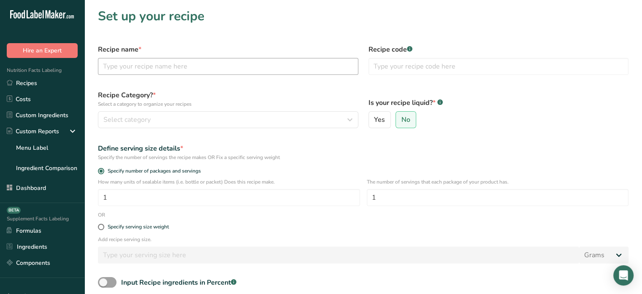
drag, startPoint x: 296, startPoint y: 78, endPoint x: 306, endPoint y: 71, distance: 12.4
click at [306, 71] on div "Recipe name *" at bounding box center [228, 59] width 271 height 41
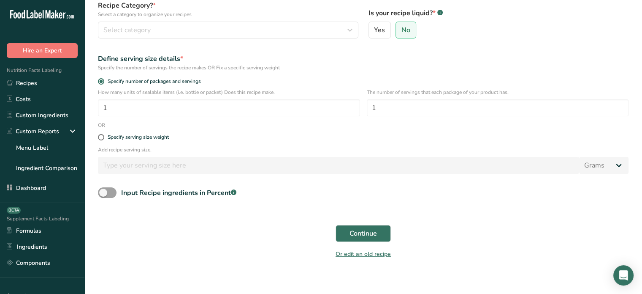
click at [306, 71] on form "Recipe name * Recipe code .a-a{fill:#347362;}.b-a{fill:#fff;} Recipe Category? …" at bounding box center [363, 107] width 541 height 314
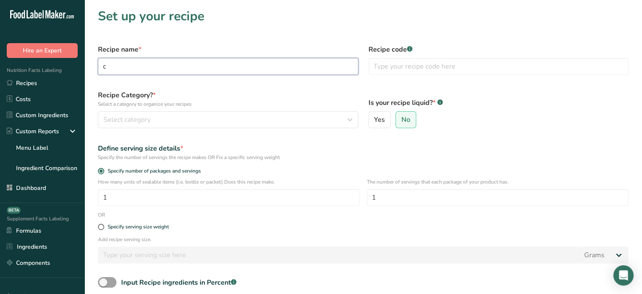
click at [320, 64] on input "c" at bounding box center [228, 66] width 261 height 17
type input "c"
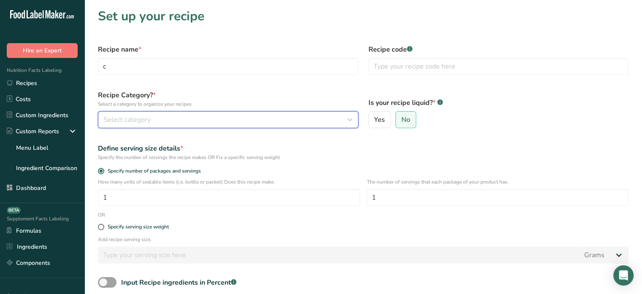
click at [286, 124] on div "Select category" at bounding box center [225, 119] width 245 height 10
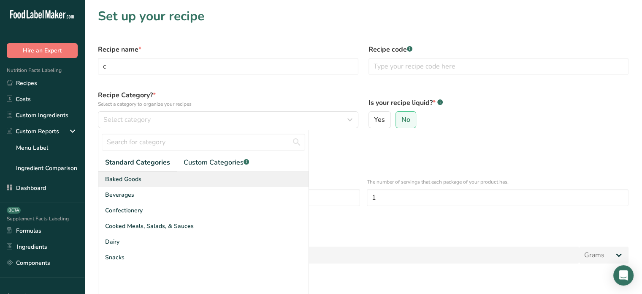
click at [247, 178] on div "Baked Goods" at bounding box center [203, 179] width 210 height 16
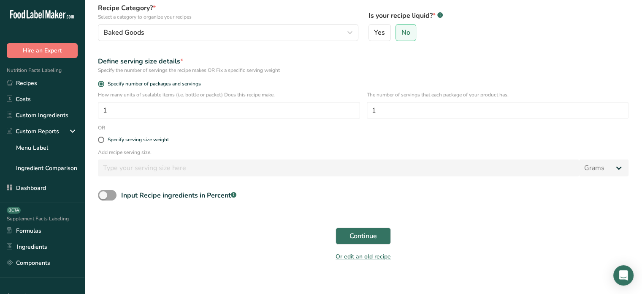
scroll to position [95, 0]
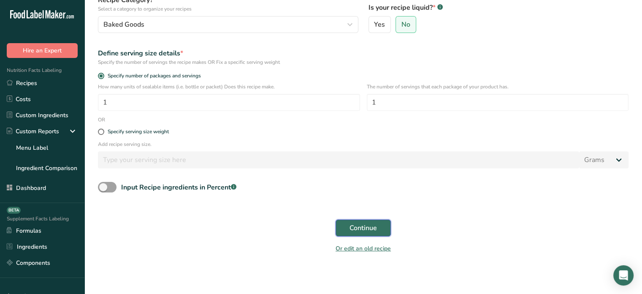
click at [375, 234] on button "Continue" at bounding box center [363, 227] width 55 height 17
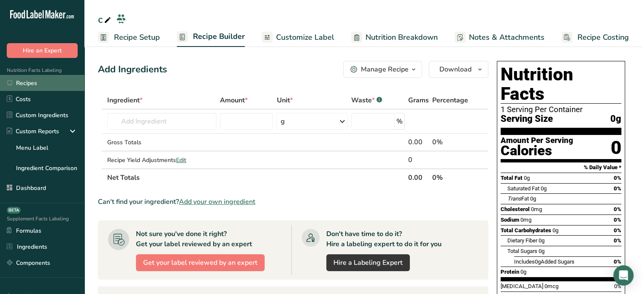
click at [46, 84] on link "Recipes" at bounding box center [42, 83] width 84 height 16
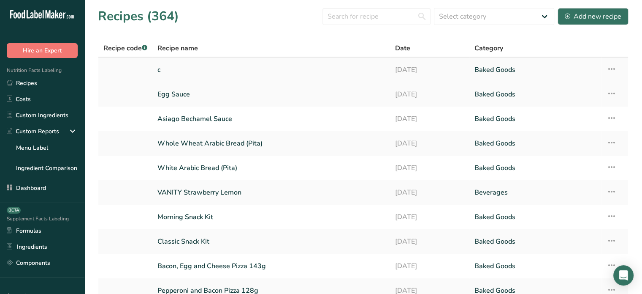
click at [181, 65] on link "c" at bounding box center [272, 70] width 228 height 18
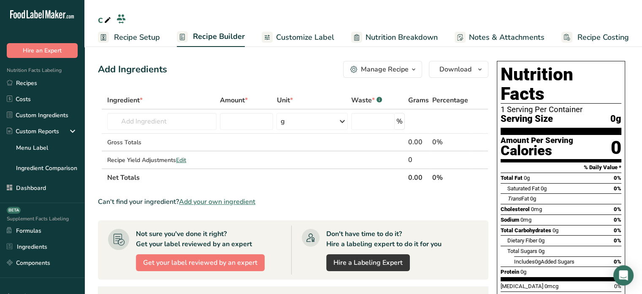
click at [585, 43] on link "Recipe Costing" at bounding box center [596, 37] width 68 height 19
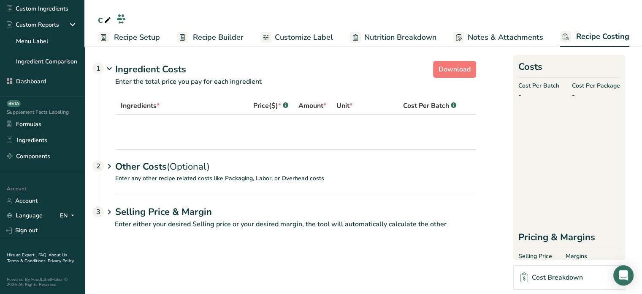
scroll to position [111, 0]
drag, startPoint x: 65, startPoint y: 209, endPoint x: 72, endPoint y: 209, distance: 7.2
click at [72, 209] on link "Language EN English Spanish" at bounding box center [42, 215] width 84 height 15
click at [69, 210] on icon at bounding box center [72, 215] width 7 height 11
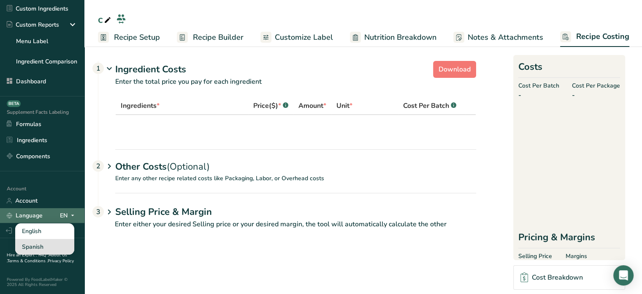
click at [55, 239] on div "Spanish" at bounding box center [44, 247] width 59 height 16
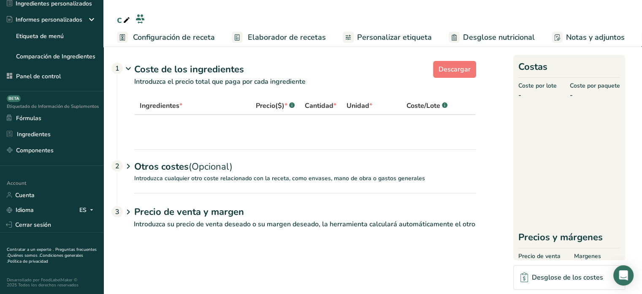
drag, startPoint x: 216, startPoint y: 35, endPoint x: 321, endPoint y: 120, distance: 134.9
click at [321, 120] on div "c Configuración de receta Elaborador de recetas Personalizar etiqueta Desglose …" at bounding box center [372, 169] width 539 height 251
click at [87, 213] on span at bounding box center [92, 209] width 10 height 10
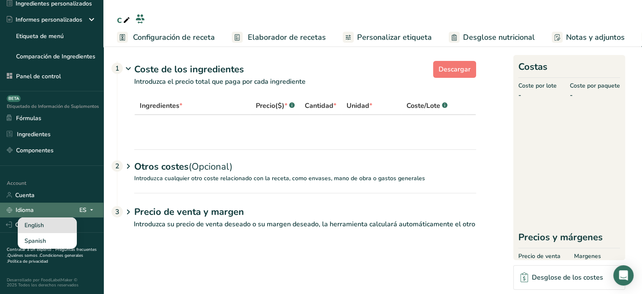
click at [62, 233] on div "English" at bounding box center [47, 225] width 59 height 16
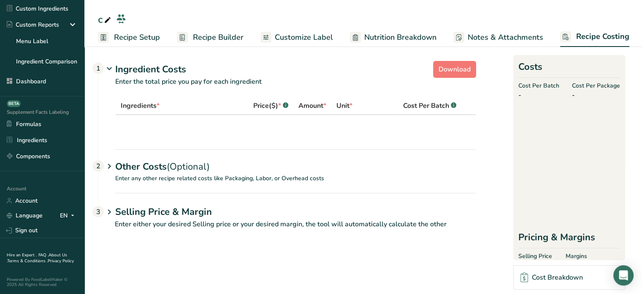
click at [201, 28] on link "Recipe Builder" at bounding box center [210, 37] width 67 height 19
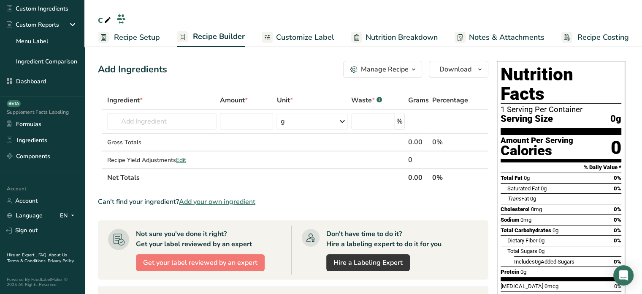
click at [306, 38] on span "Customize Label" at bounding box center [305, 37] width 58 height 11
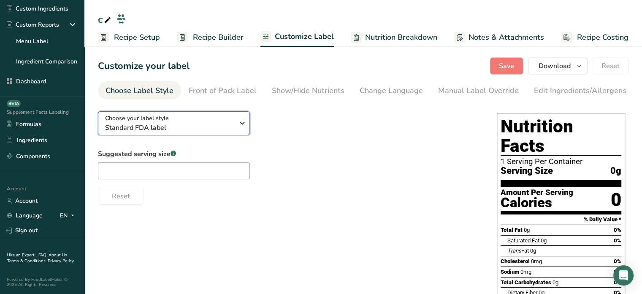
click at [197, 126] on span "Standard FDA label" at bounding box center [169, 127] width 129 height 10
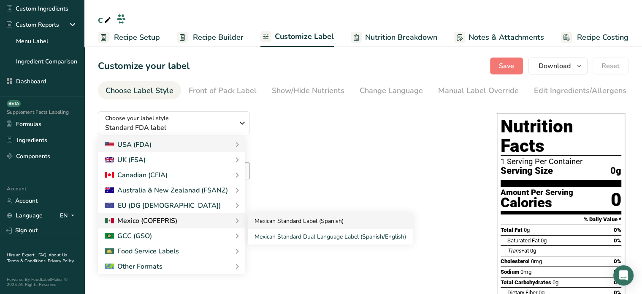
click at [286, 220] on link "Mexican Standard Label (Spanish)" at bounding box center [330, 221] width 165 height 16
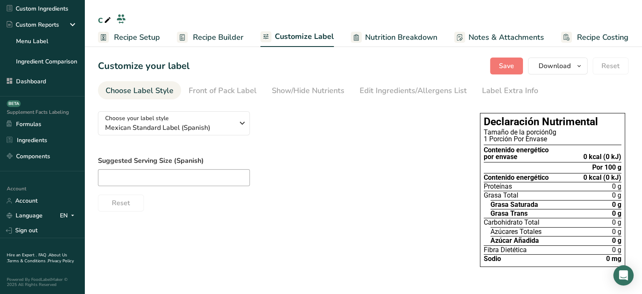
click at [196, 34] on span "Recipe Builder" at bounding box center [218, 37] width 51 height 11
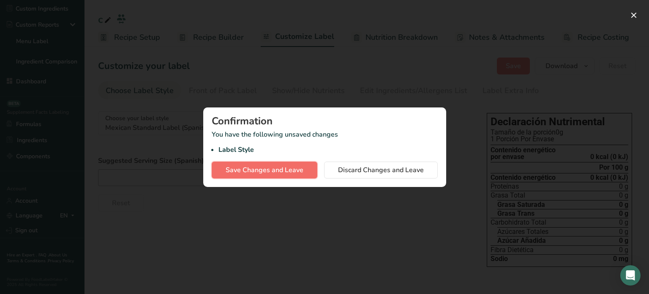
click at [284, 163] on button "Save Changes and Leave" at bounding box center [265, 169] width 106 height 17
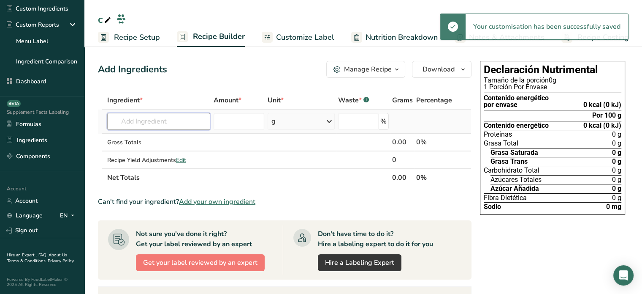
click at [188, 126] on input "text" at bounding box center [158, 121] width 103 height 17
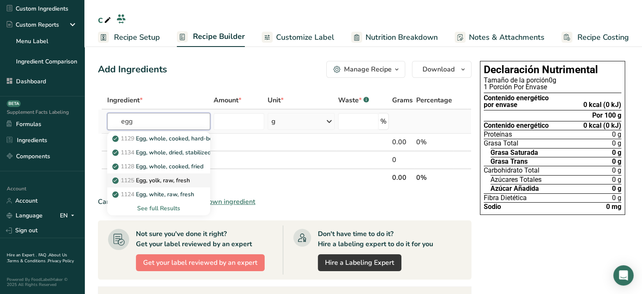
type input "egg"
click at [169, 185] on link "1125 Egg, yolk, raw, fresh" at bounding box center [158, 180] width 103 height 14
type input "Egg, yolk, raw, fresh"
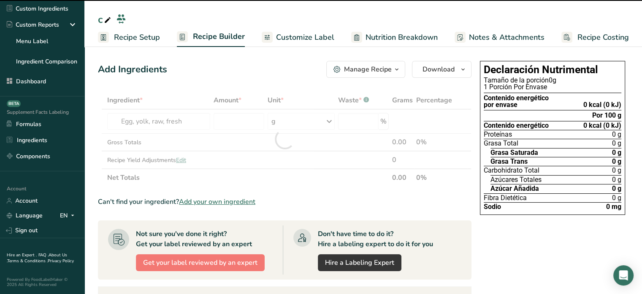
type input "0"
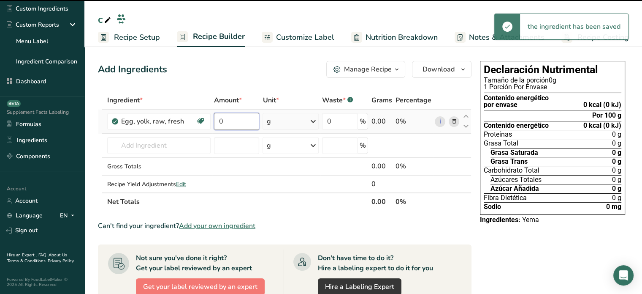
click at [251, 120] on input "0" at bounding box center [236, 121] width 45 height 17
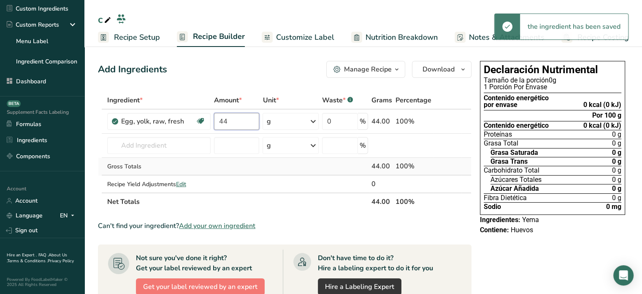
type input "44"
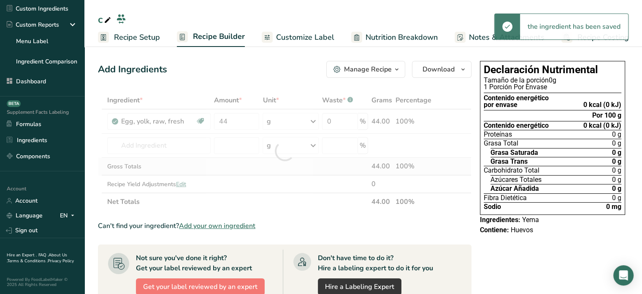
click at [251, 168] on div "Ingredient * Amount * Unit * Waste * .a-a{fill:#347362;}.b-a{fill:#fff;} Grams …" at bounding box center [285, 150] width 374 height 119
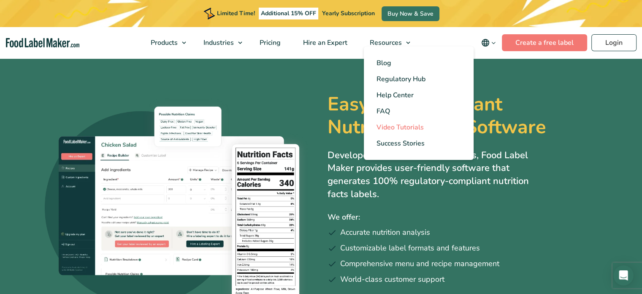
click at [396, 121] on link "Video Tutorials" at bounding box center [419, 127] width 110 height 16
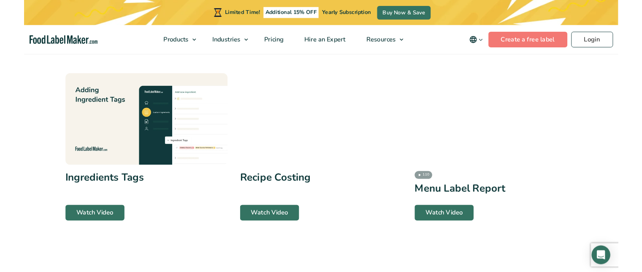
scroll to position [756, 0]
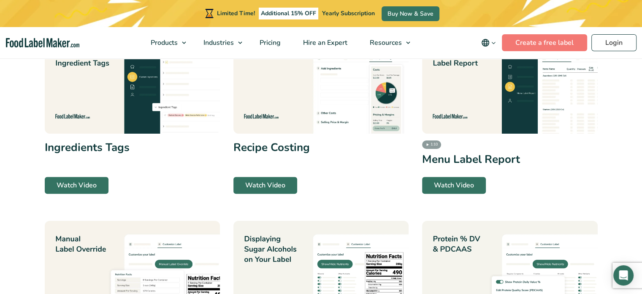
click at [344, 89] on img at bounding box center [321, 84] width 175 height 99
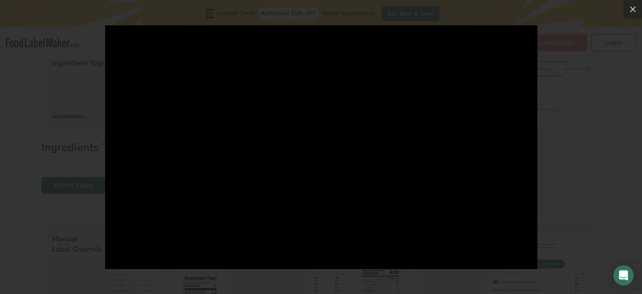
click at [537, 25] on div at bounding box center [321, 147] width 642 height 294
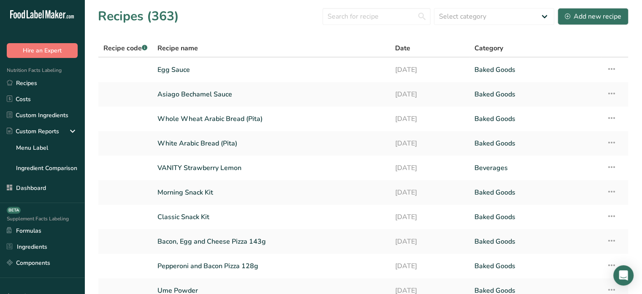
scroll to position [39, 0]
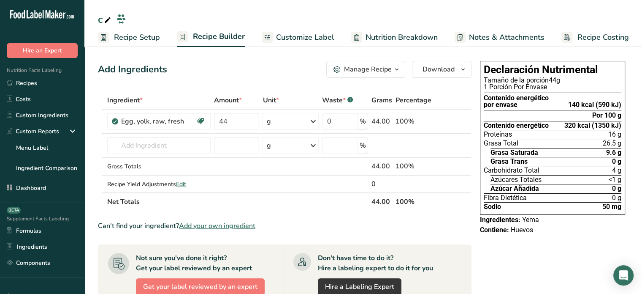
scroll to position [9, 0]
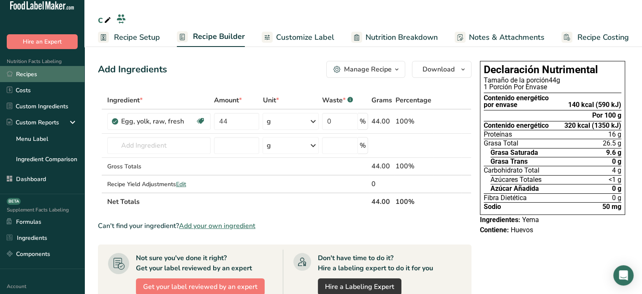
click at [47, 76] on link "Recipes" at bounding box center [42, 74] width 84 height 16
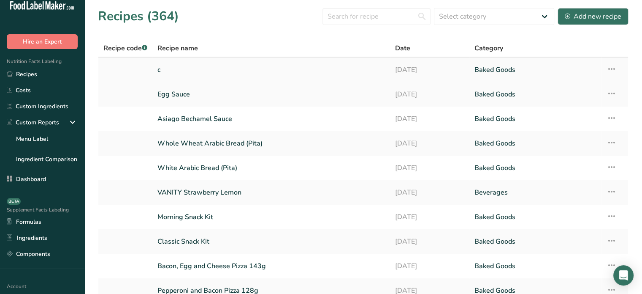
click at [184, 65] on link "c" at bounding box center [272, 70] width 228 height 18
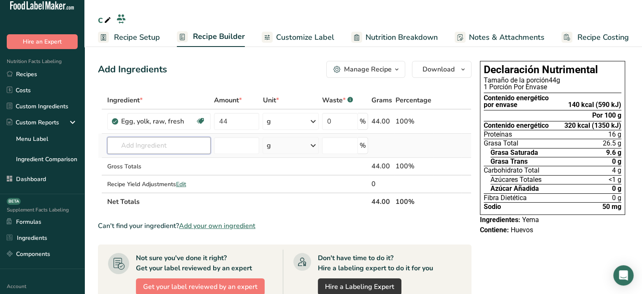
click at [183, 140] on input "text" at bounding box center [159, 145] width 104 height 17
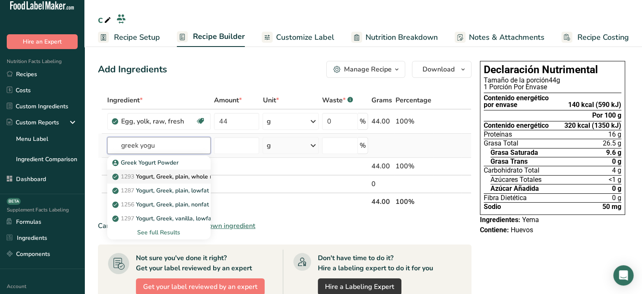
type input "greek yogu"
click at [176, 180] on p "1293 Yogurt, Greek, plain, whole milk" at bounding box center [167, 176] width 107 height 9
type input "Yogurt, Greek, plain, whole milk"
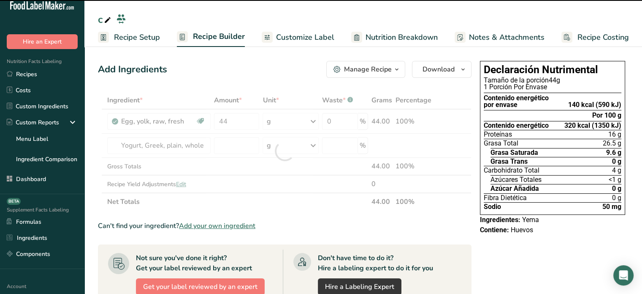
type input "0"
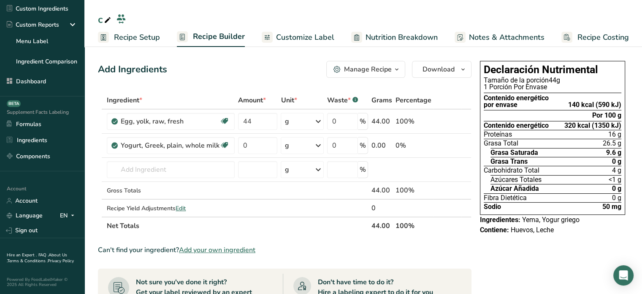
scroll to position [107, 0]
click at [71, 213] on link "Language EN English Spanish" at bounding box center [42, 215] width 84 height 15
click at [68, 213] on span at bounding box center [73, 215] width 10 height 10
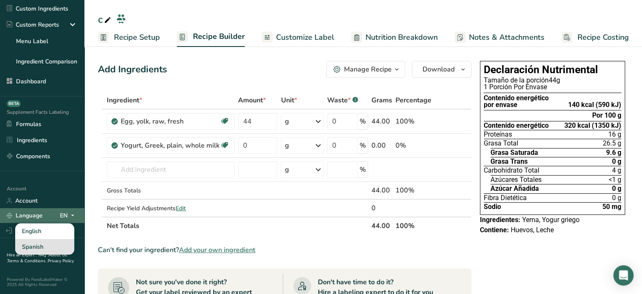
click at [52, 247] on div "Spanish" at bounding box center [44, 247] width 59 height 16
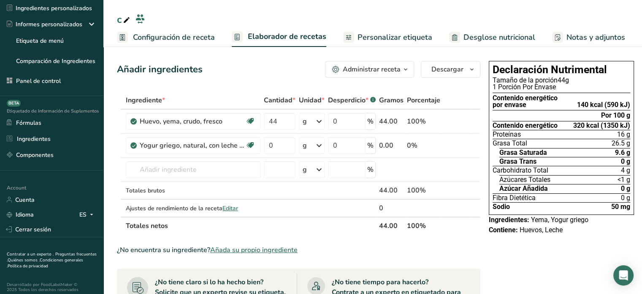
click at [419, 38] on span "Personalizar etiqueta" at bounding box center [395, 37] width 75 height 11
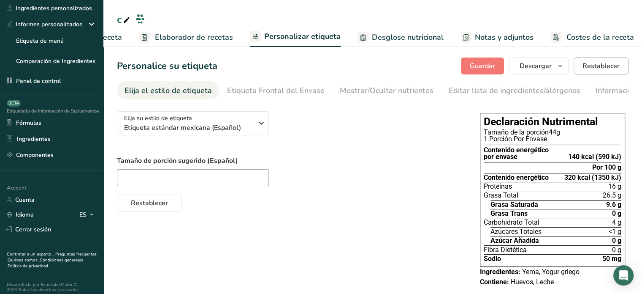
scroll to position [0, 94]
click at [603, 82] on link "Información extra de la etiqueta" at bounding box center [652, 90] width 112 height 19
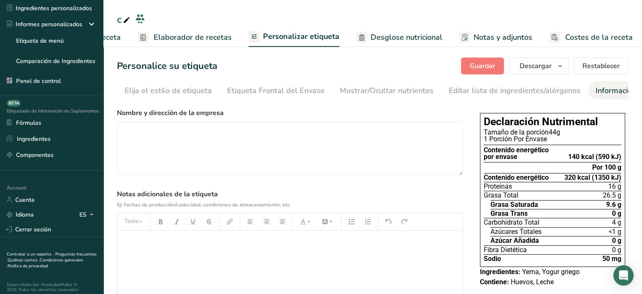
scroll to position [0, 75]
drag, startPoint x: 574, startPoint y: 101, endPoint x: 602, endPoint y: 98, distance: 27.7
click at [602, 98] on section "Personalice su etiqueta Guardar Descargar Elija qué mostrar en su etiqueta desc…" at bounding box center [372, 207] width 539 height 326
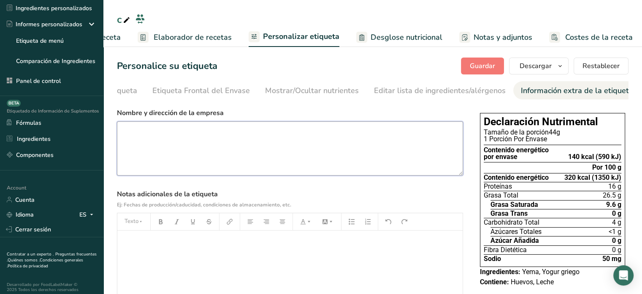
click at [445, 133] on textarea at bounding box center [290, 148] width 346 height 54
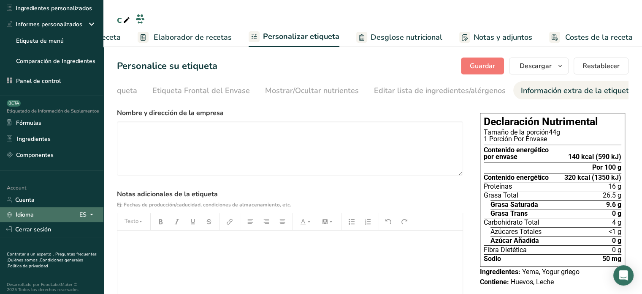
click at [79, 219] on div "ES" at bounding box center [87, 214] width 17 height 10
click at [59, 237] on div "English" at bounding box center [47, 230] width 59 height 16
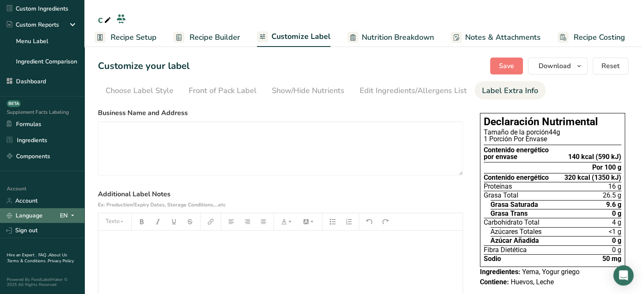
scroll to position [0, 0]
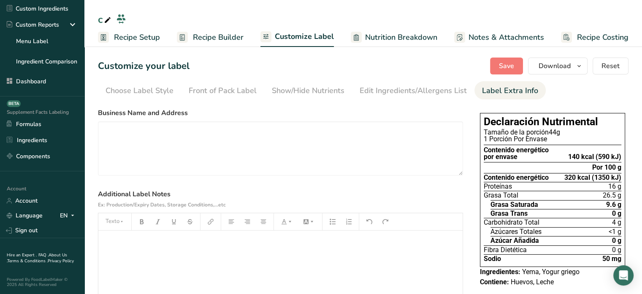
click at [221, 43] on link "Recipe Builder" at bounding box center [210, 37] width 67 height 19
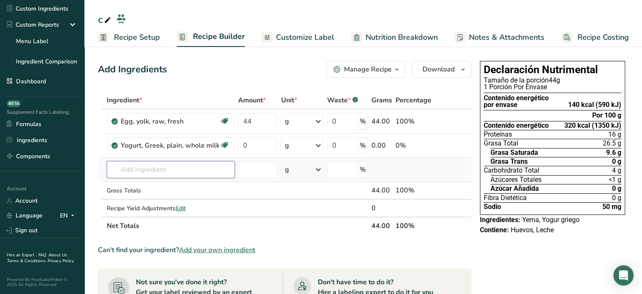
click at [196, 167] on input "text" at bounding box center [171, 169] width 128 height 17
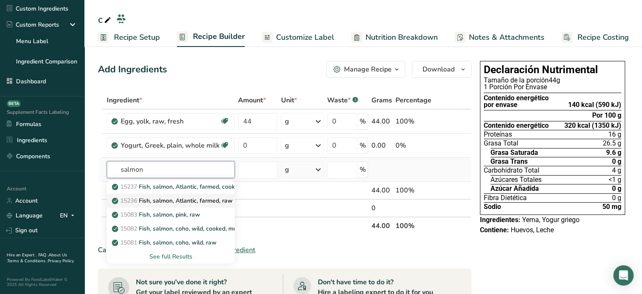
type input "salmon"
click at [203, 201] on p "15236 Fish, salmon, Atlantic, farmed, raw" at bounding box center [173, 200] width 119 height 9
type input "Fish, salmon, Atlantic, farmed, raw"
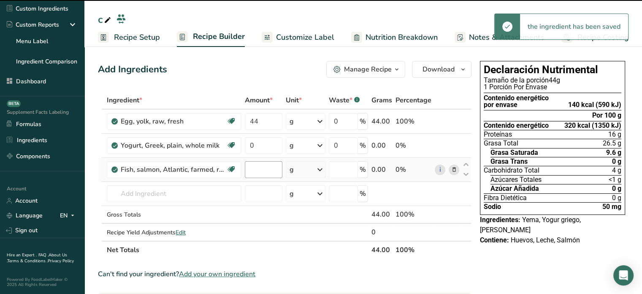
type input "0"
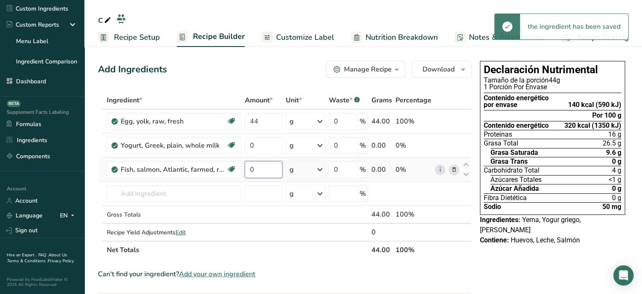
click at [253, 167] on input "0" at bounding box center [264, 169] width 38 height 17
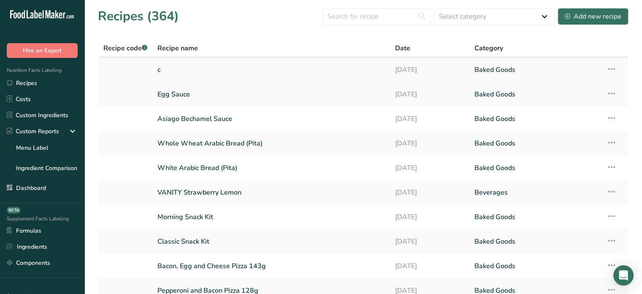
click at [608, 66] on icon at bounding box center [612, 68] width 10 height 15
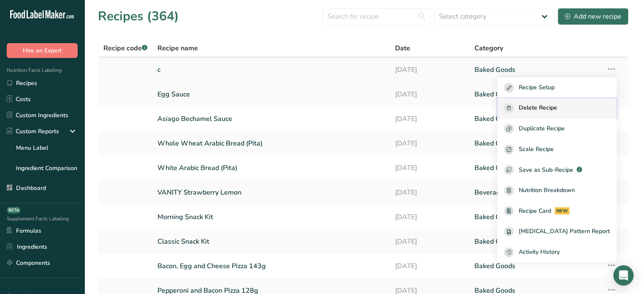
click at [546, 111] on span "Delete Recipe" at bounding box center [538, 108] width 38 height 10
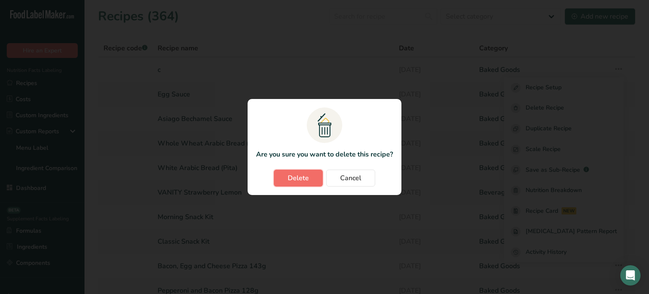
click at [305, 179] on span "Delete" at bounding box center [298, 178] width 21 height 10
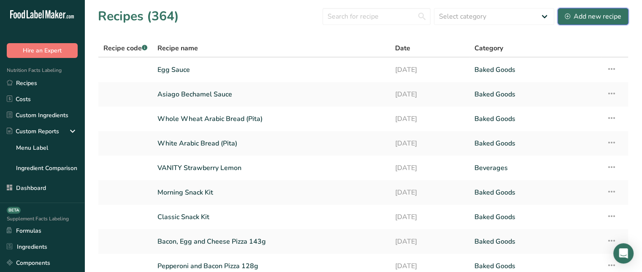
click at [598, 18] on div "Add new recipe" at bounding box center [593, 16] width 57 height 10
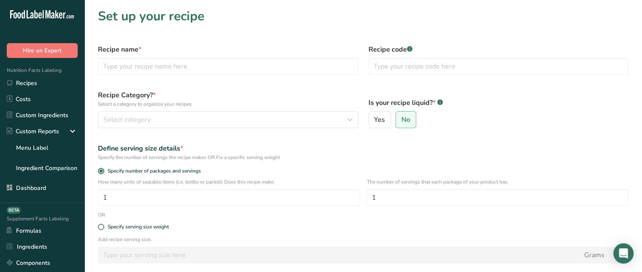
click at [234, 55] on div "Recipe name *" at bounding box center [228, 59] width 271 height 41
click at [231, 64] on input "text" at bounding box center [228, 66] width 261 height 17
click at [226, 38] on section "Set up your recipe Recipe name * Recipe code .a-a{fill:#347362;}.b-a{fill:#fff;…" at bounding box center [363, 181] width 558 height 362
click at [196, 76] on div "Recipe name *" at bounding box center [228, 59] width 271 height 41
click at [188, 64] on input "text" at bounding box center [228, 66] width 261 height 17
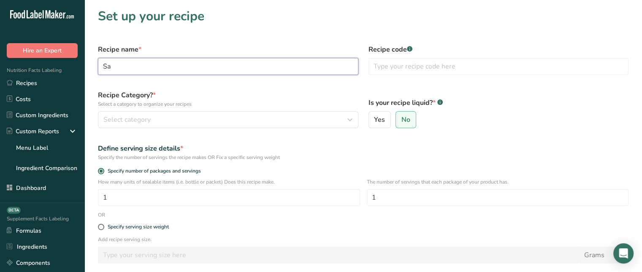
type input "S"
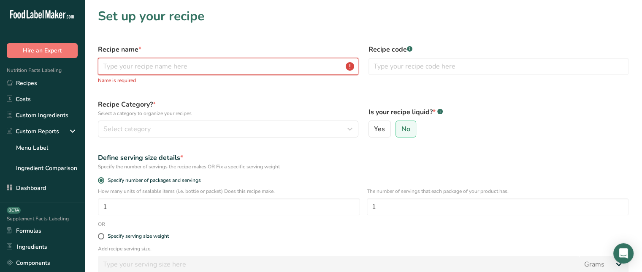
click at [188, 64] on input "text" at bounding box center [228, 66] width 261 height 17
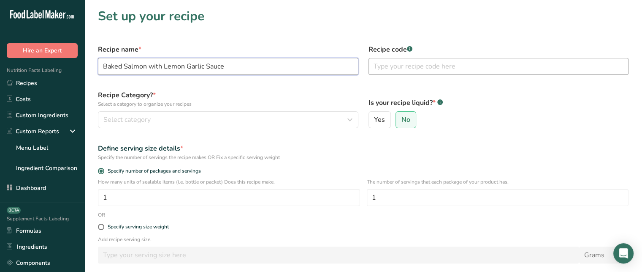
type input "Baked Salmon with Lemon Garlic Sauce"
click at [382, 68] on input "text" at bounding box center [499, 66] width 261 height 17
type input "123"
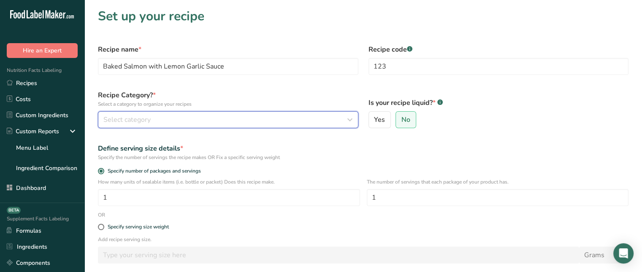
click at [269, 114] on div "Select category" at bounding box center [225, 119] width 245 height 10
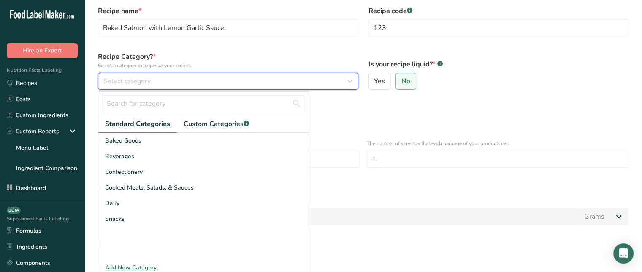
scroll to position [46, 0]
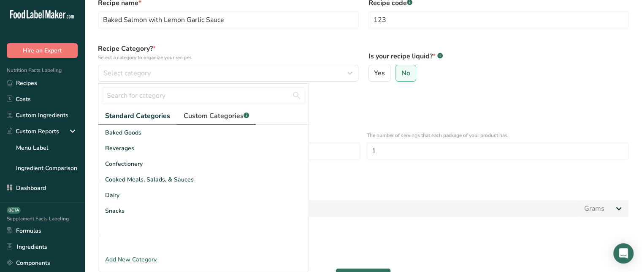
click at [224, 120] on link "Custom Categories .a-a{fill:#347362;}.b-a{fill:#fff;}" at bounding box center [216, 115] width 79 height 17
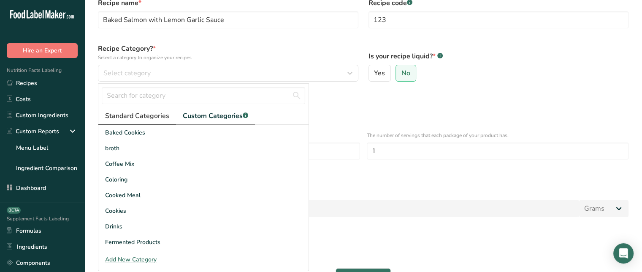
click at [166, 116] on span "Standard Categories" at bounding box center [137, 116] width 64 height 10
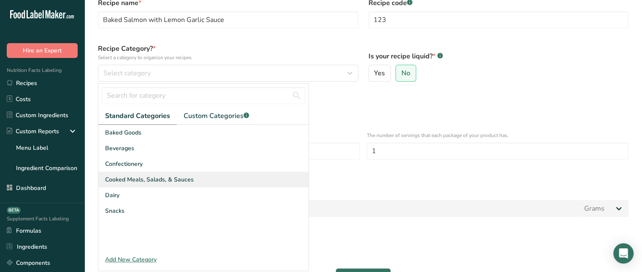
click at [174, 179] on span "Cooked Meals, Salads, & Sauces" at bounding box center [149, 179] width 89 height 9
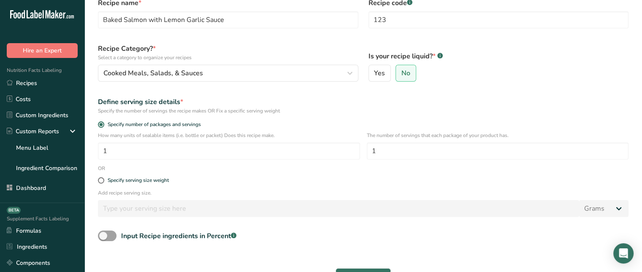
click at [404, 92] on div "Define serving size details * Specify the number of servings the recipe makes O…" at bounding box center [363, 106] width 541 height 28
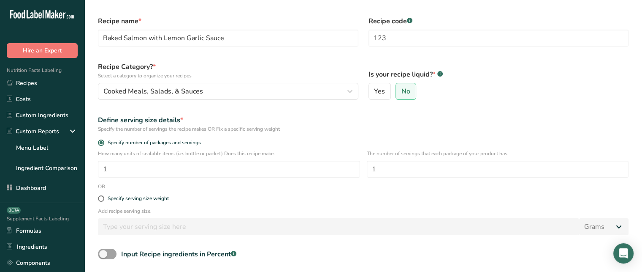
scroll to position [13, 0]
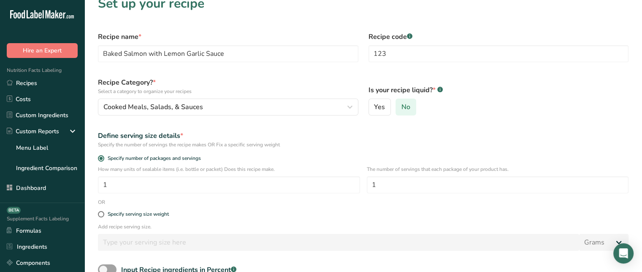
click at [407, 104] on span "No" at bounding box center [406, 107] width 9 height 8
click at [402, 104] on input "No" at bounding box center [398, 106] width 5 height 5
click at [389, 99] on label "Yes" at bounding box center [380, 106] width 23 height 17
click at [375, 104] on input "Yes" at bounding box center [371, 106] width 5 height 5
radio input "true"
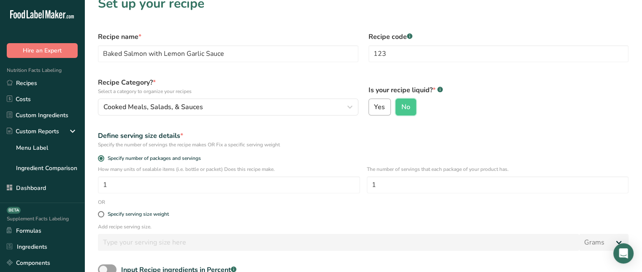
radio input "false"
select select "22"
click at [385, 100] on label "Yes" at bounding box center [380, 106] width 23 height 17
click at [375, 104] on input "Yes" at bounding box center [371, 106] width 5 height 5
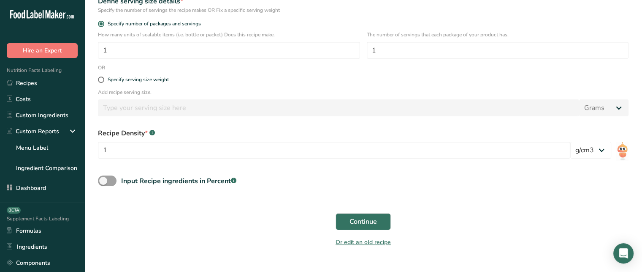
scroll to position [161, 0]
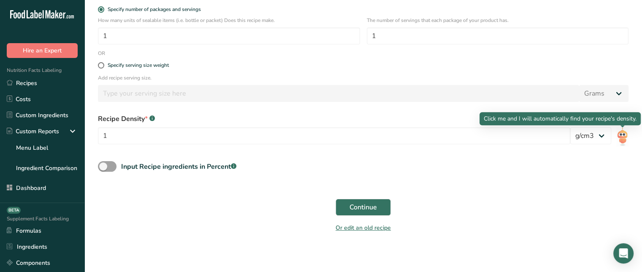
click at [623, 135] on img at bounding box center [623, 136] width 12 height 19
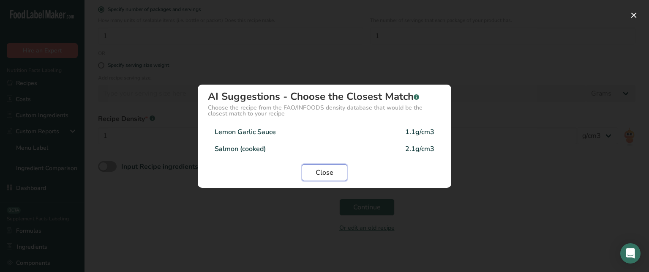
click at [330, 168] on span "Close" at bounding box center [324, 172] width 18 height 10
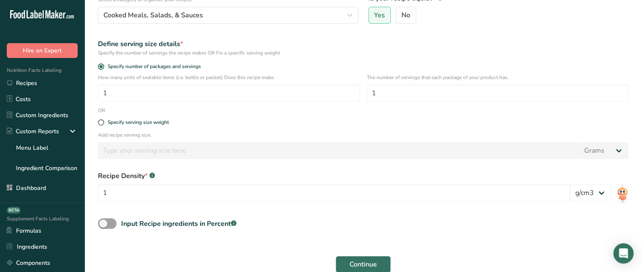
scroll to position [0, 0]
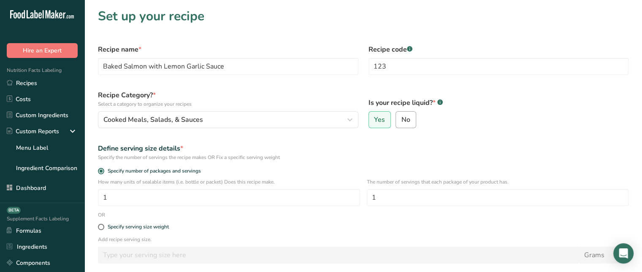
click at [409, 117] on span "No" at bounding box center [406, 119] width 9 height 8
click at [402, 117] on input "No" at bounding box center [398, 119] width 5 height 5
radio input "true"
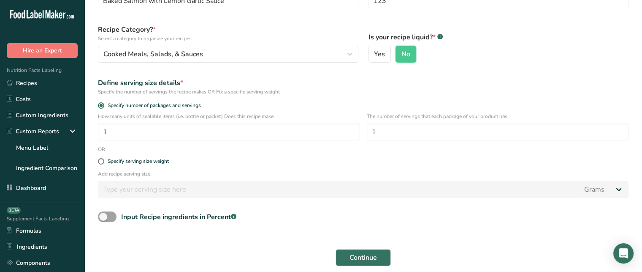
scroll to position [63, 0]
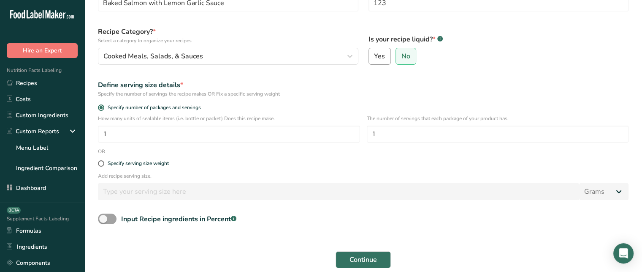
click at [382, 55] on span "Yes" at bounding box center [379, 56] width 11 height 8
click at [375, 55] on input "Yes" at bounding box center [371, 56] width 5 height 5
radio input "true"
radio input "false"
select select "22"
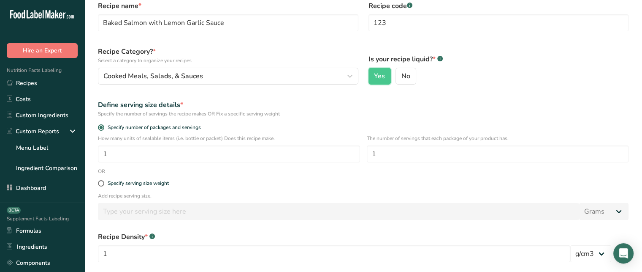
scroll to position [42, 0]
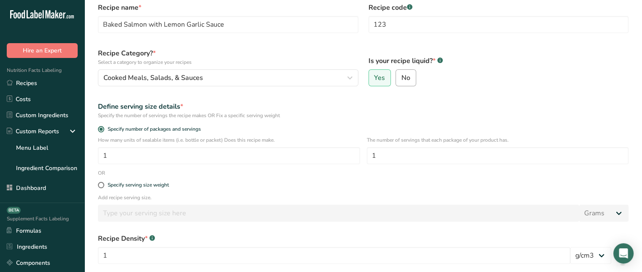
click at [411, 77] on label "No" at bounding box center [406, 77] width 21 height 17
click at [402, 77] on input "No" at bounding box center [398, 77] width 5 height 5
radio input "true"
radio input "false"
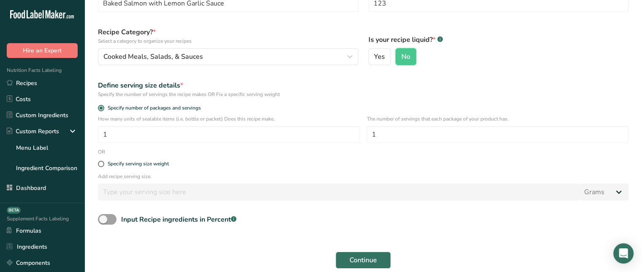
scroll to position [72, 0]
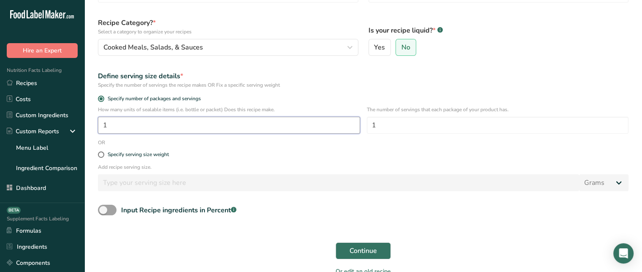
click at [230, 129] on input "1" at bounding box center [229, 125] width 262 height 17
click at [487, 121] on input "1" at bounding box center [498, 125] width 262 height 17
click at [104, 153] on span at bounding box center [101, 154] width 6 height 6
click at [103, 153] on input "Specify serving size weight" at bounding box center [100, 154] width 5 height 5
radio input "true"
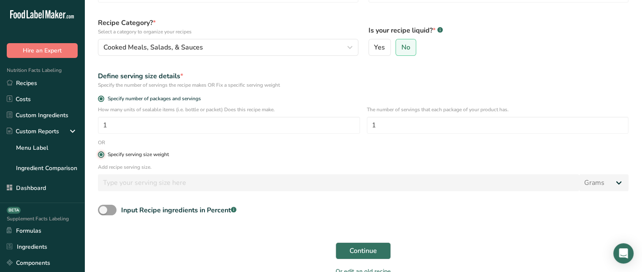
radio input "false"
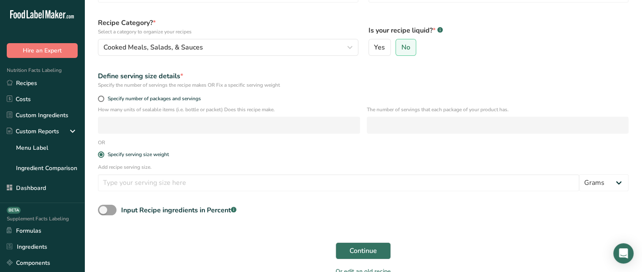
click at [167, 191] on div "Add recipe serving size. Grams kg mg mcg lb oz l mL fl oz tbsp tsp cup qt gallon" at bounding box center [363, 179] width 541 height 33
click at [182, 185] on input "number" at bounding box center [338, 182] width 481 height 17
click at [593, 182] on select "Grams kg mg mcg lb oz l mL fl oz tbsp tsp cup qt gallon" at bounding box center [603, 182] width 49 height 17
click at [529, 177] on input "number" at bounding box center [338, 182] width 481 height 17
click at [171, 98] on span "Specify number of packages and servings" at bounding box center [152, 98] width 97 height 6
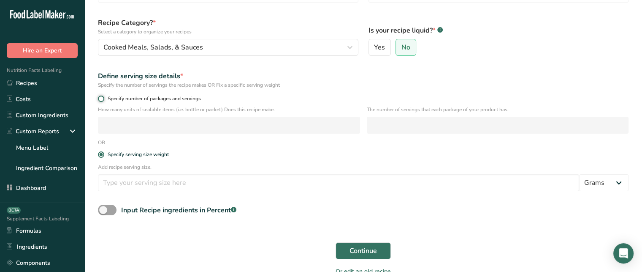
click at [103, 98] on input "Specify number of packages and servings" at bounding box center [100, 98] width 5 height 5
radio input "true"
radio input "false"
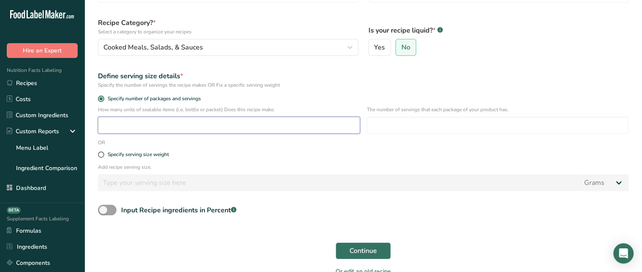
click at [176, 121] on input "number" at bounding box center [229, 125] width 262 height 17
type input "1"
click at [411, 128] on input "number" at bounding box center [498, 125] width 262 height 17
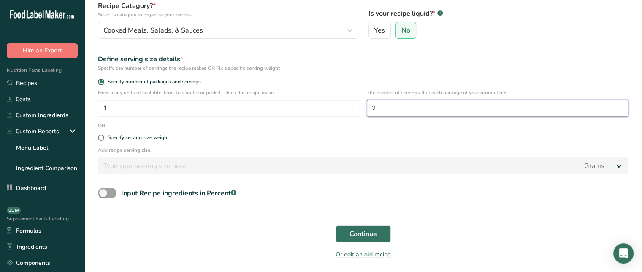
scroll to position [89, 0]
type input "2"
click at [388, 236] on button "Continue" at bounding box center [363, 234] width 55 height 17
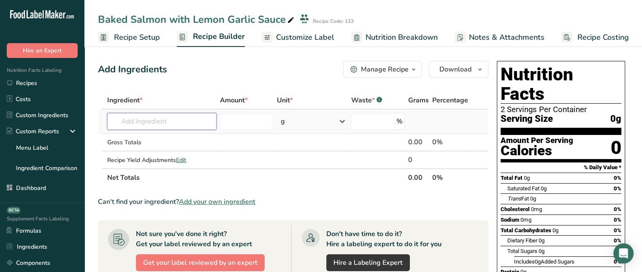
click at [189, 125] on input "text" at bounding box center [161, 121] width 109 height 17
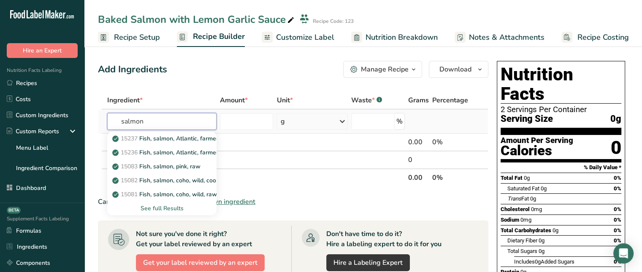
type input "salmon"
click at [167, 207] on div "See full Results" at bounding box center [162, 208] width 96 height 9
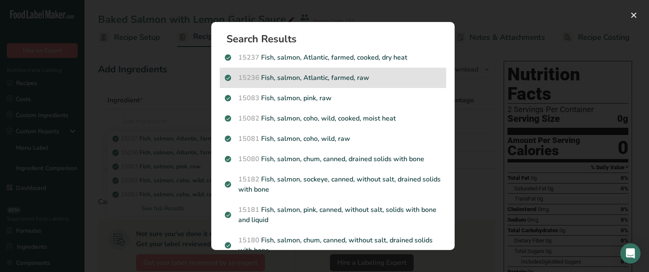
click at [345, 80] on p "15236 Fish, salmon, Atlantic, farmed, raw" at bounding box center [333, 78] width 216 height 10
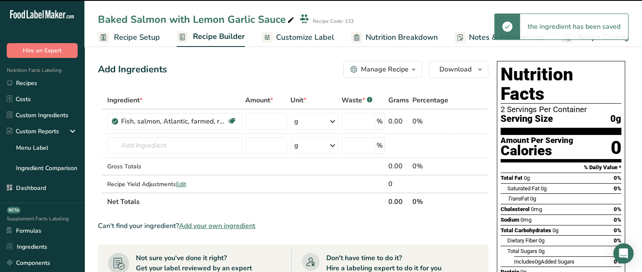
type input "0"
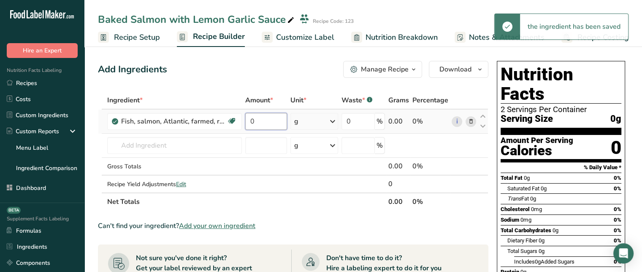
click at [260, 117] on input "0" at bounding box center [266, 121] width 42 height 17
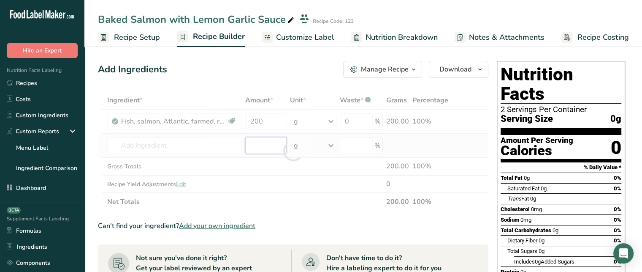
click at [265, 139] on div "Ingredient * Amount * Unit * Waste * .a-a{fill:#347362;}.b-a{fill:#fff;} Grams …" at bounding box center [293, 150] width 391 height 119
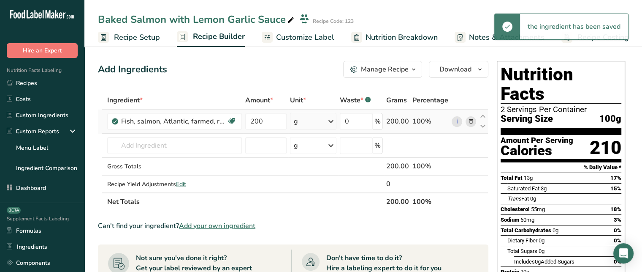
click at [317, 119] on div "g" at bounding box center [313, 121] width 46 height 17
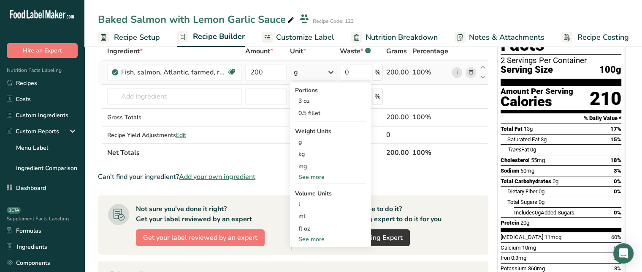
scroll to position [51, 0]
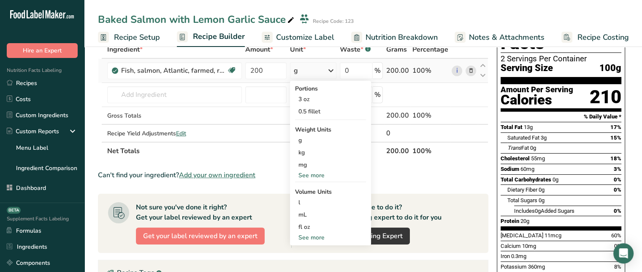
click at [307, 67] on div "g" at bounding box center [313, 70] width 46 height 17
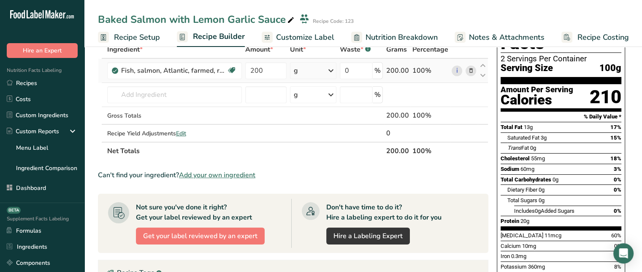
click at [318, 72] on div "g" at bounding box center [313, 70] width 46 height 17
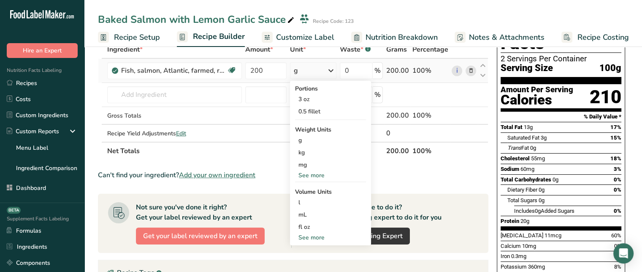
click at [315, 173] on div "See more" at bounding box center [330, 175] width 71 height 9
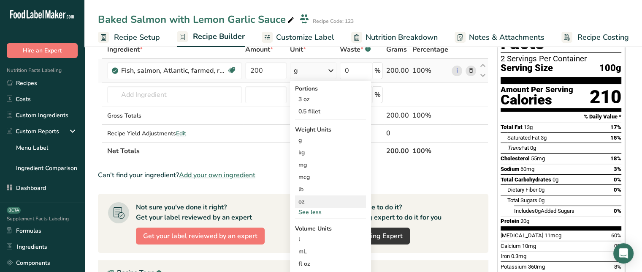
click at [309, 196] on div "oz" at bounding box center [330, 201] width 71 height 12
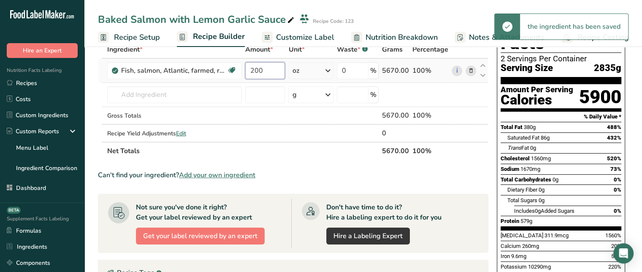
click at [260, 75] on input "200" at bounding box center [265, 70] width 40 height 17
type input "2"
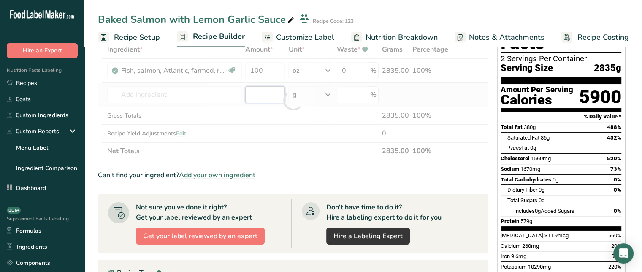
click at [254, 96] on div "Ingredient * Amount * Unit * Waste * .a-a{fill:#347362;}.b-a{fill:#fff;} Grams …" at bounding box center [293, 100] width 391 height 119
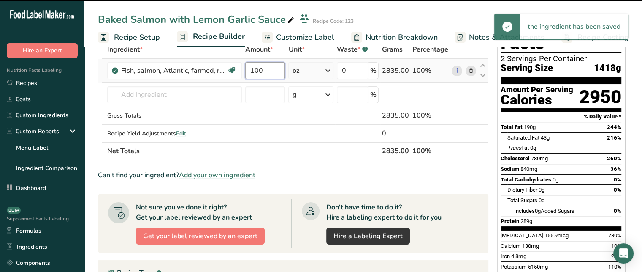
click at [270, 76] on input "100" at bounding box center [265, 70] width 40 height 17
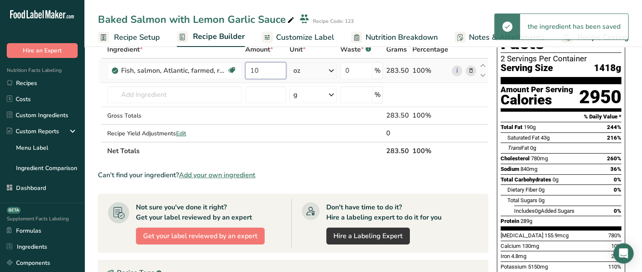
type input "1"
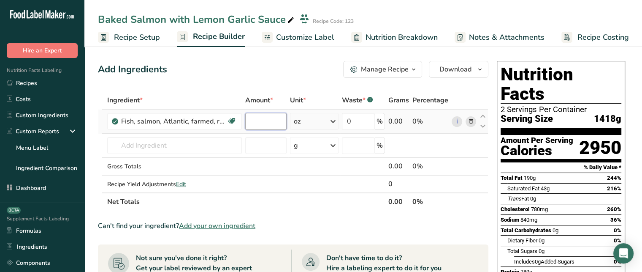
click at [267, 121] on input "number" at bounding box center [266, 121] width 42 height 17
type input "8"
click at [213, 133] on div "Ingredient * Amount * Unit * Waste * .a-a{fill:#347362;}.b-a{fill:#fff;} Grams …" at bounding box center [293, 150] width 391 height 119
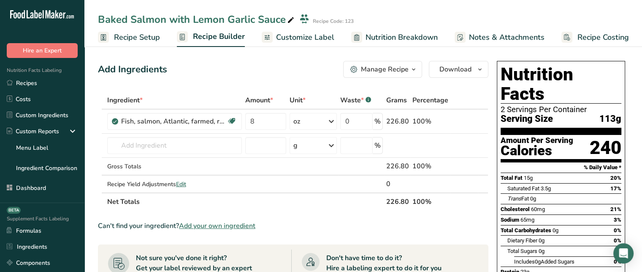
click at [152, 44] on link "Recipe Setup" at bounding box center [129, 37] width 62 height 19
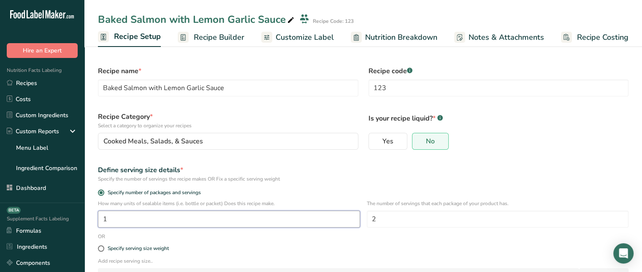
click at [161, 217] on input "1" at bounding box center [229, 218] width 262 height 17
click at [237, 223] on input "1" at bounding box center [229, 218] width 262 height 17
click at [441, 223] on input "2" at bounding box center [498, 218] width 262 height 17
click at [237, 35] on span "Recipe Builder" at bounding box center [219, 37] width 51 height 11
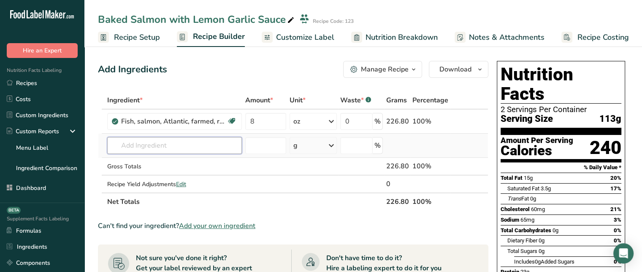
click at [207, 148] on input "text" at bounding box center [174, 145] width 135 height 17
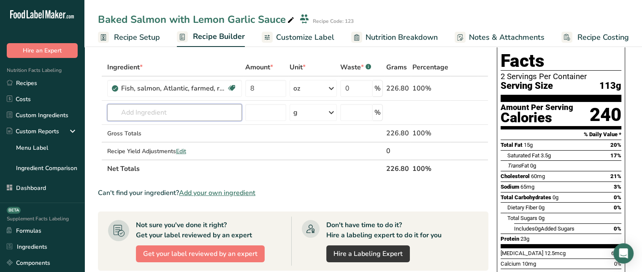
scroll to position [32, 0]
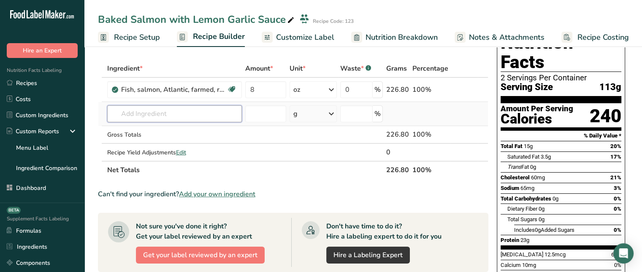
click at [189, 113] on input "text" at bounding box center [174, 113] width 135 height 17
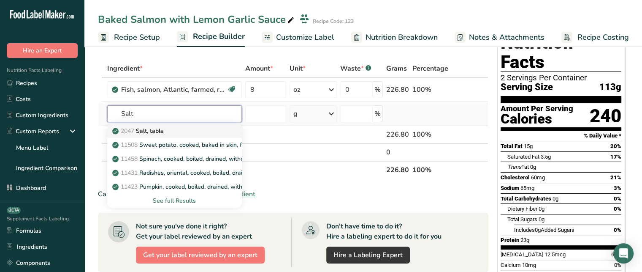
type input "Salt"
click at [169, 132] on div "2047 Salt, table" at bounding box center [168, 130] width 108 height 9
type input "Salt, table"
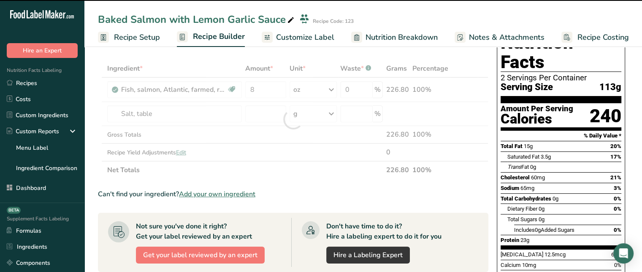
type input "0"
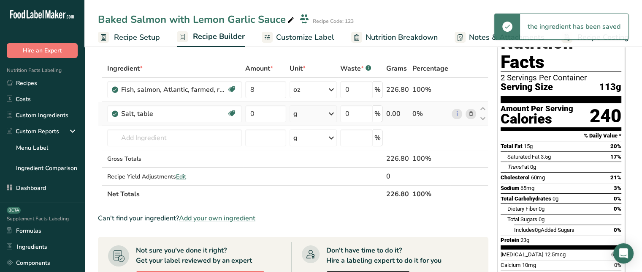
click at [304, 109] on div "g" at bounding box center [313, 113] width 47 height 17
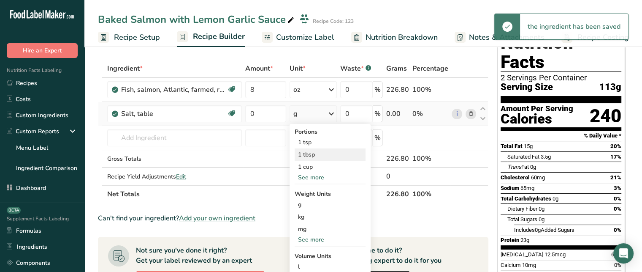
click at [318, 152] on div "1 tbsp" at bounding box center [330, 154] width 71 height 12
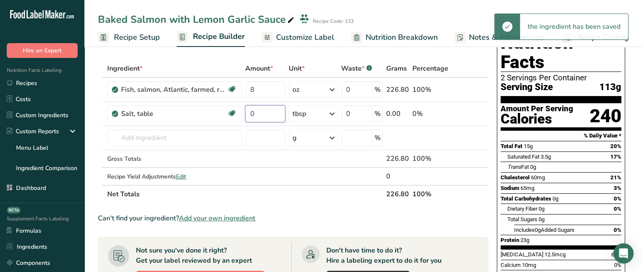
click at [272, 114] on input "0" at bounding box center [265, 113] width 40 height 17
type input "1"
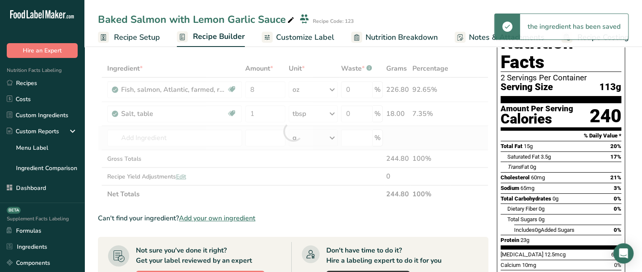
click at [275, 128] on div "Ingredient * Amount * Unit * Waste * .a-a{fill:#347362;}.b-a{fill:#fff;} Grams …" at bounding box center [293, 131] width 391 height 143
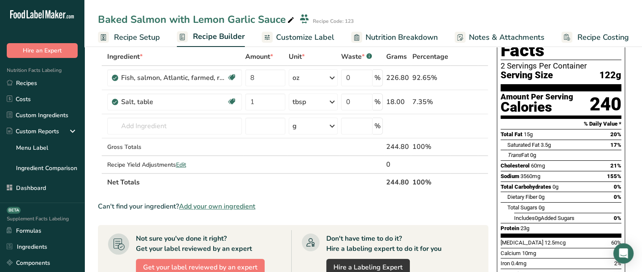
scroll to position [49, 0]
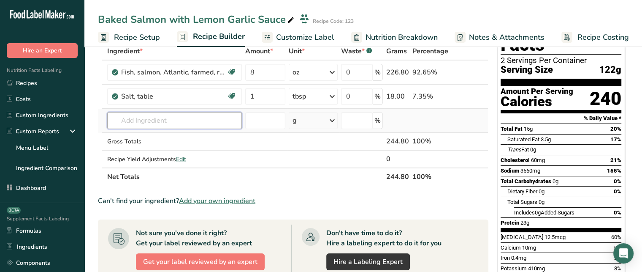
click at [209, 123] on input "text" at bounding box center [174, 120] width 135 height 17
drag, startPoint x: 269, startPoint y: 199, endPoint x: 184, endPoint y: 203, distance: 85.4
click at [184, 203] on div "Can't find your ingredient? Add your own ingredient" at bounding box center [293, 201] width 391 height 10
click at [209, 199] on span "Add your own ingredient" at bounding box center [217, 201] width 76 height 10
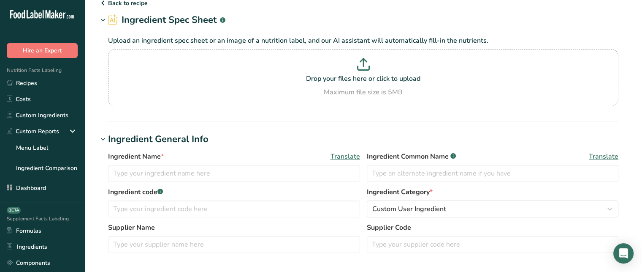
scroll to position [24, 0]
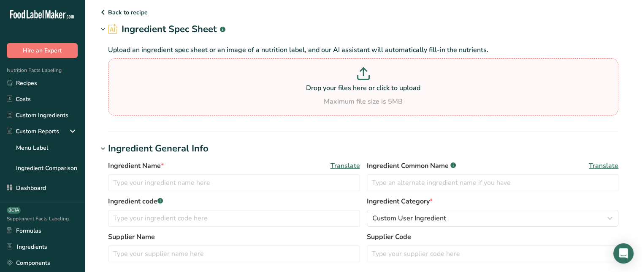
click at [344, 79] on p at bounding box center [363, 75] width 506 height 16
click at [344, 79] on input "Drop your files here or click to upload Maximum file size is 5MB" at bounding box center [363, 86] width 511 height 57
type input "C:\fakepath\Nutrition-Facts-Label-Download-Label1.pdf"
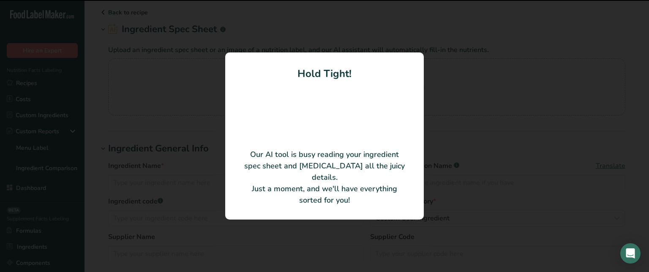
type input "55"
type input "230"
type KJ "962.32"
type Fat "8"
type Fat "1"
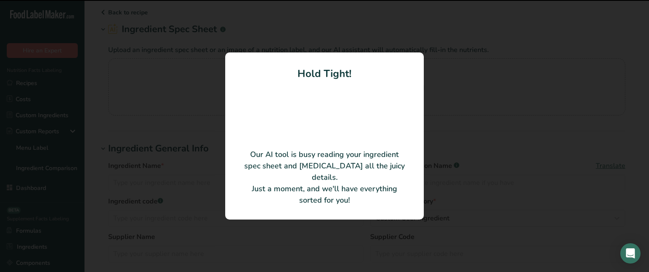
type Fat "0"
type input "0"
type input "160"
type Carbohydrates "37"
type Fiber "4"
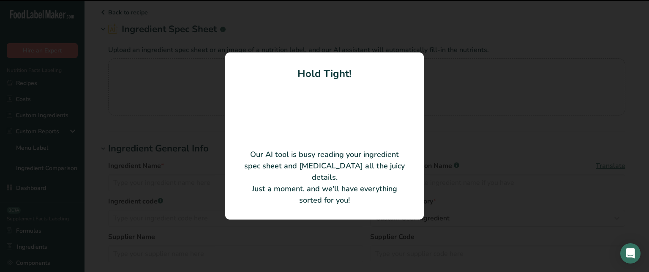
type Sugars "12"
type Sugars "10"
type input "3"
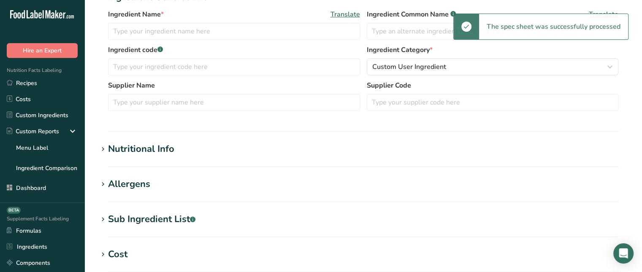
scroll to position [135, 0]
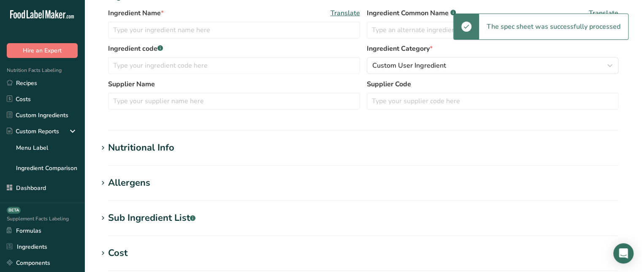
click at [154, 139] on section "Add new ingredient Back to recipe Ingredient Spec Sheet .a-a{fill:#347362;}.b-a…" at bounding box center [363, 158] width 558 height 586
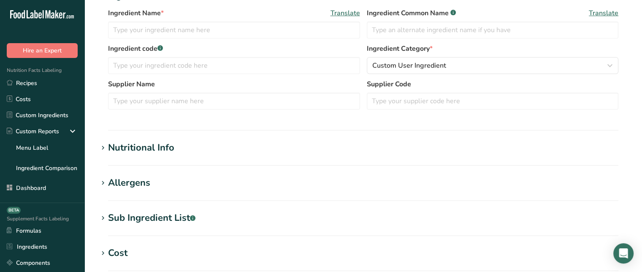
click at [153, 145] on div "Nutritional Info" at bounding box center [141, 148] width 66 height 14
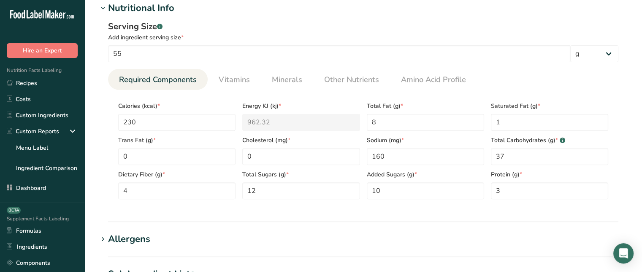
scroll to position [271, 0]
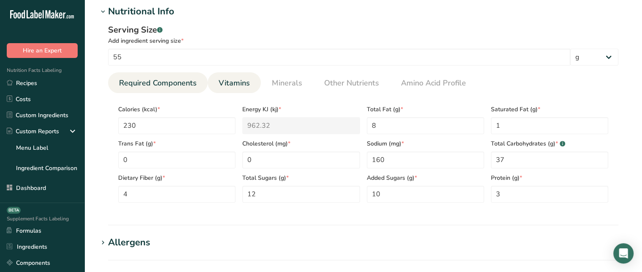
click at [243, 87] on span "Vitamins" at bounding box center [234, 82] width 31 height 11
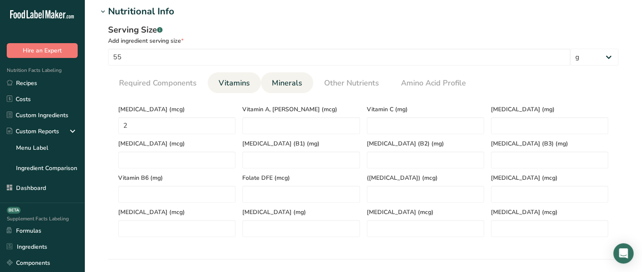
click at [302, 80] on link "Minerals" at bounding box center [287, 83] width 37 height 22
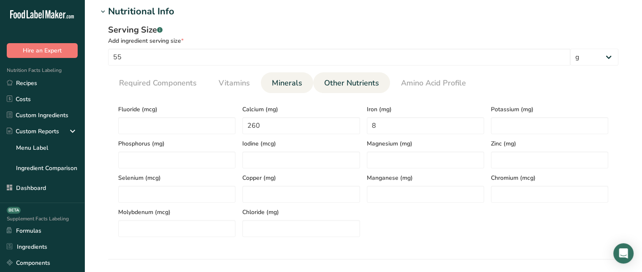
click at [353, 77] on span "Other Nutrients" at bounding box center [351, 82] width 55 height 11
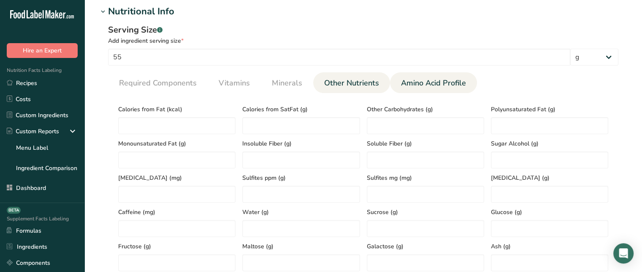
click at [409, 76] on link "Amino Acid Profile" at bounding box center [434, 83] width 72 height 22
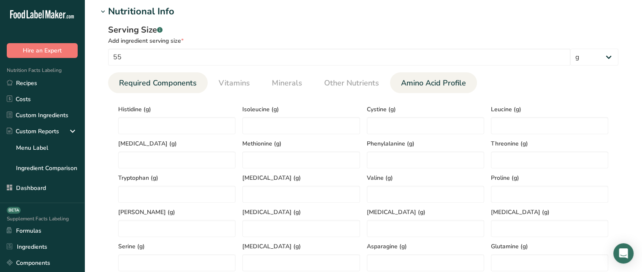
click at [148, 85] on span "Required Components" at bounding box center [158, 82] width 78 height 11
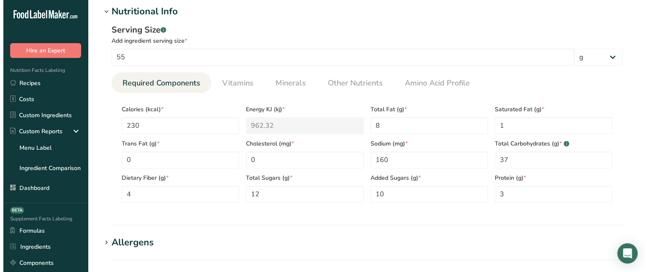
scroll to position [34, 0]
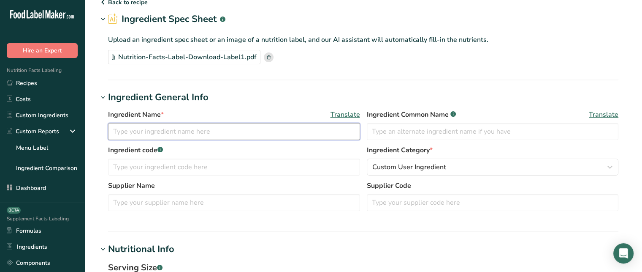
click at [233, 133] on input "text" at bounding box center [234, 131] width 252 height 17
type input "Lemon Garlic Sauce"
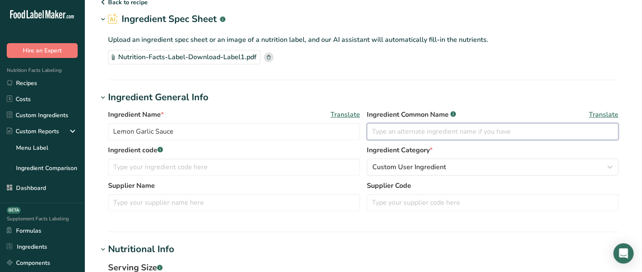
click at [394, 133] on input "text" at bounding box center [493, 131] width 252 height 17
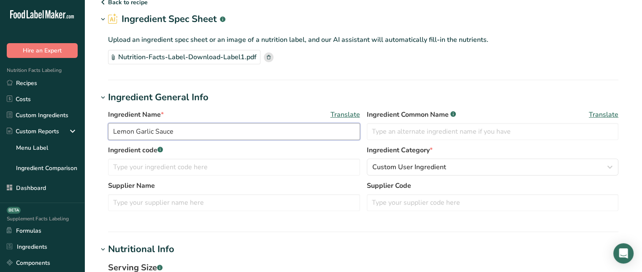
click at [251, 138] on input "Lemon Garlic Sauce" at bounding box center [234, 131] width 252 height 17
click at [333, 114] on span "Translate" at bounding box center [346, 114] width 30 height 10
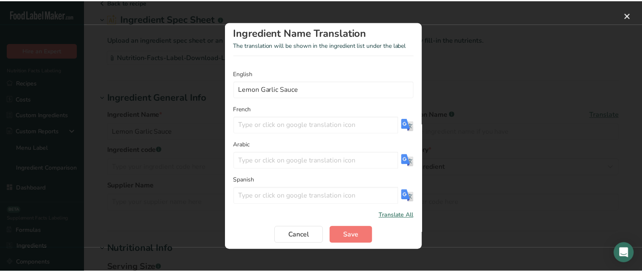
scroll to position [8, 0]
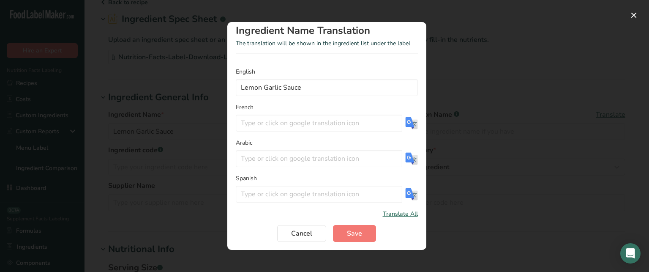
click at [409, 121] on img "Translation Modal" at bounding box center [411, 123] width 13 height 13
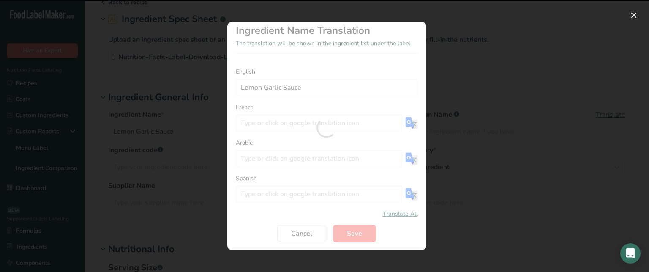
type input "Sauce citron-ail"
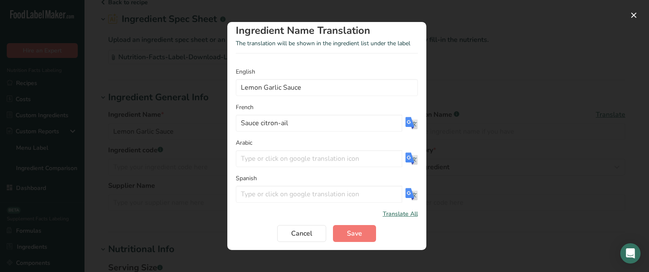
click at [405, 160] on img "Translation Modal" at bounding box center [411, 158] width 13 height 13
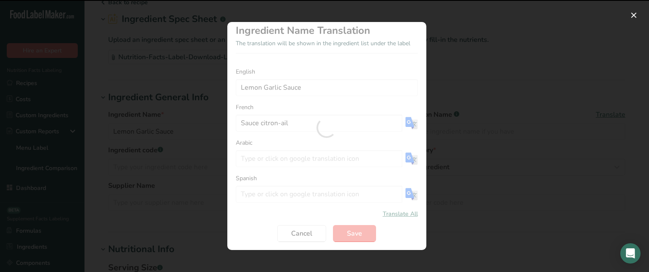
type input "صلصة الليمون والثوم"
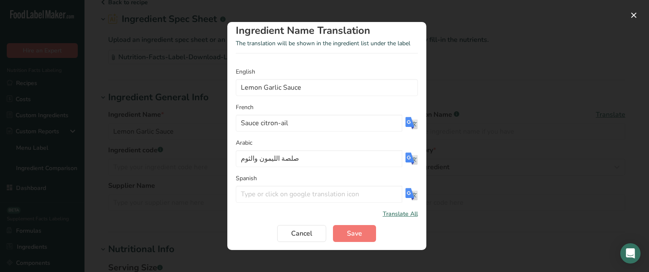
click at [405, 196] on img "Translation Modal" at bounding box center [411, 194] width 13 height 13
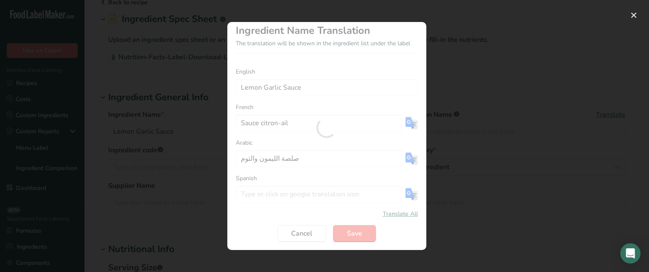
type input "Salsa de limón y ajo"
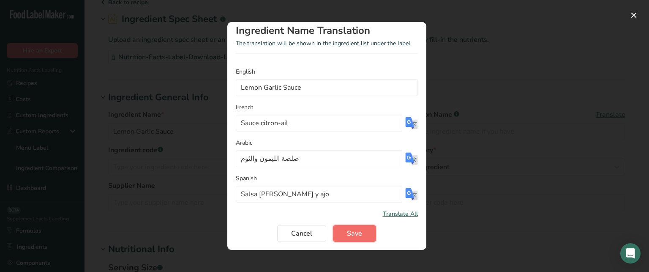
click at [348, 231] on span "Save" at bounding box center [354, 233] width 15 height 10
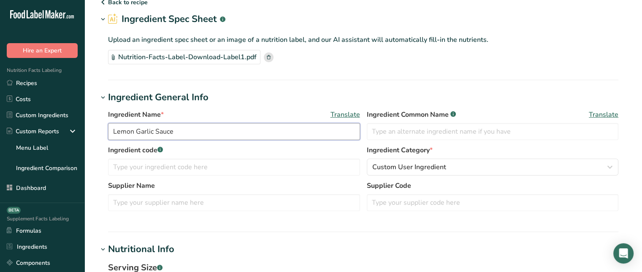
click at [262, 133] on input "Lemon Garlic Sauce" at bounding box center [234, 131] width 252 height 17
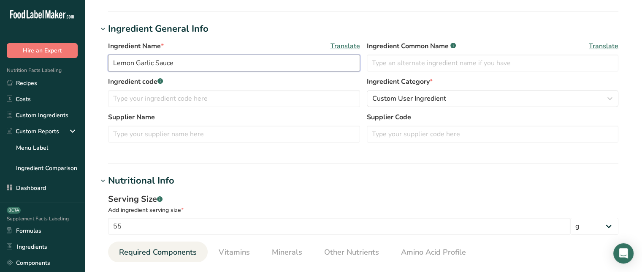
scroll to position [103, 0]
click at [440, 135] on input "text" at bounding box center [493, 133] width 252 height 17
click at [283, 136] on input "text" at bounding box center [234, 133] width 252 height 17
click at [394, 132] on input "text" at bounding box center [493, 133] width 252 height 17
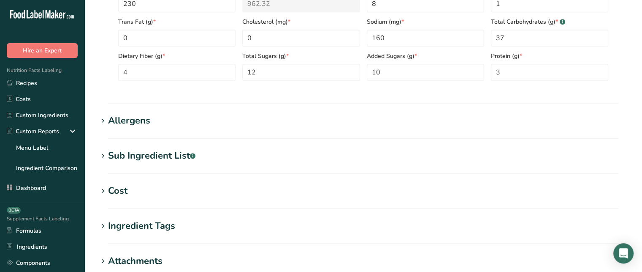
scroll to position [390, 0]
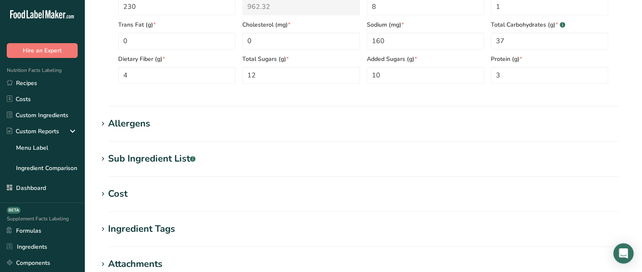
click at [138, 153] on div "Sub Ingredient List .a-a{fill:#347362;}.b-a{fill:#fff;}" at bounding box center [151, 159] width 87 height 14
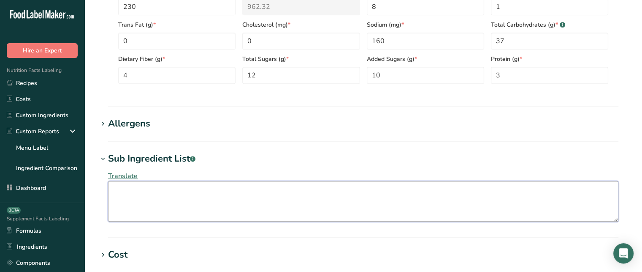
click at [158, 192] on textarea at bounding box center [363, 201] width 511 height 41
type textarea "Lemon, Garlic, Salt, Natural Flavors, Soy"
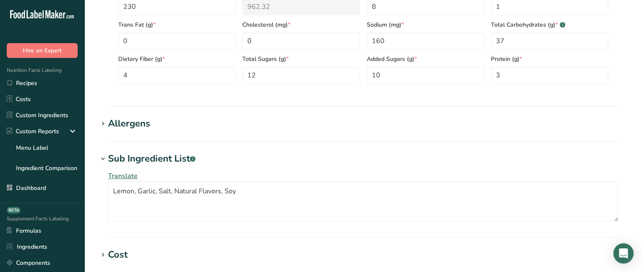
click at [223, 122] on h1 "Allergens" at bounding box center [363, 124] width 531 height 14
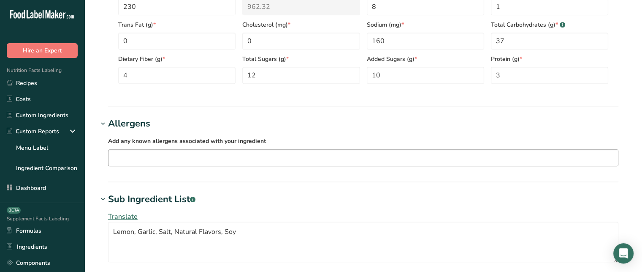
click at [201, 165] on div at bounding box center [364, 158] width 510 height 14
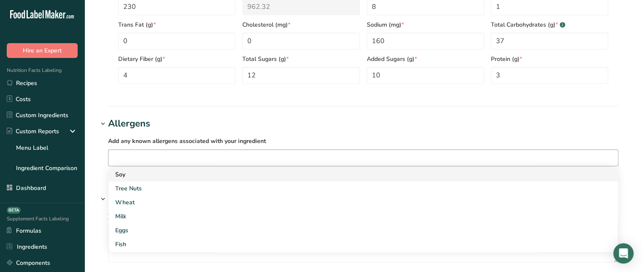
click at [188, 170] on div "Soy" at bounding box center [356, 174] width 483 height 9
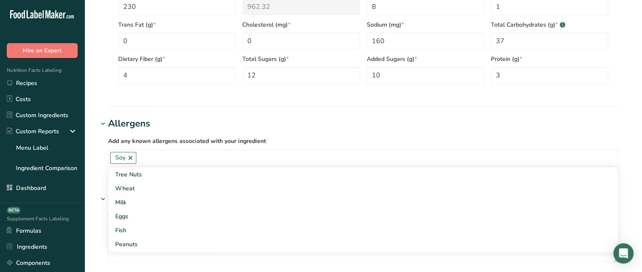
click at [99, 156] on div "Add any known allergens associated with your ingredient Soy Tree Nuts Wheat Mil…" at bounding box center [363, 150] width 531 height 41
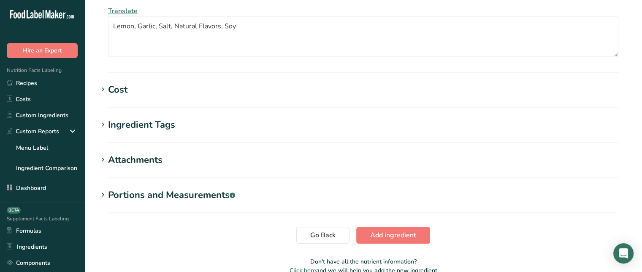
scroll to position [605, 0]
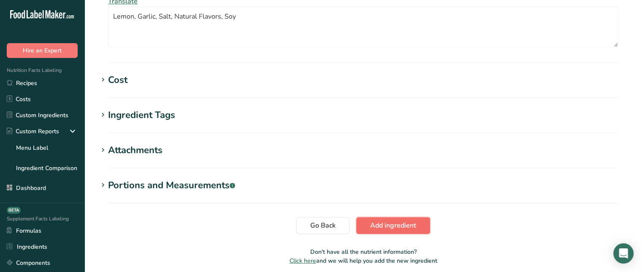
click at [409, 220] on span "Add ingredient" at bounding box center [393, 225] width 46 height 10
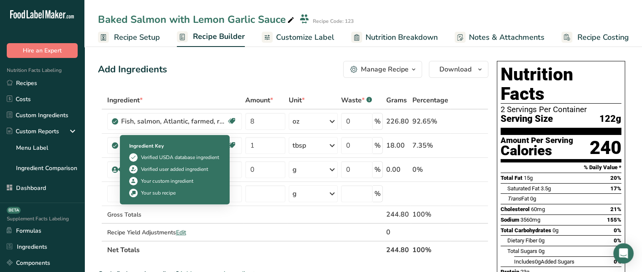
drag, startPoint x: 142, startPoint y: 181, endPoint x: 193, endPoint y: 182, distance: 50.3
click at [193, 182] on div "Your custom ingredient" at bounding box center [167, 181] width 52 height 8
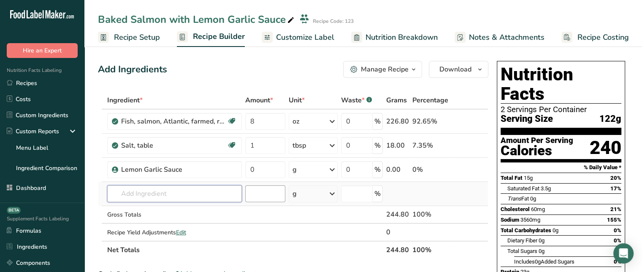
drag, startPoint x: 237, startPoint y: 196, endPoint x: 252, endPoint y: 196, distance: 15.2
click at [252, 196] on tr "Almond flour 1211 Milk, whole, 3.25% milkfat, without added vitamin A and vitam…" at bounding box center [293, 194] width 390 height 24
click at [266, 172] on input "0" at bounding box center [265, 169] width 40 height 17
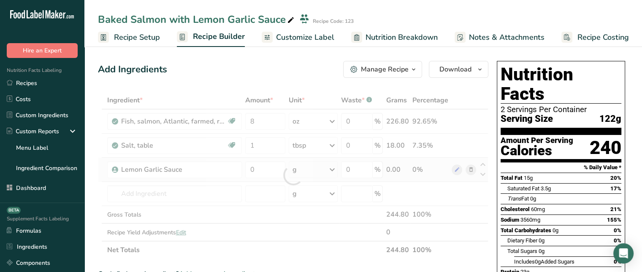
click at [299, 169] on div "Ingredient * Amount * Unit * Waste * .a-a{fill:#347362;}.b-a{fill:#fff;} Grams …" at bounding box center [293, 174] width 391 height 167
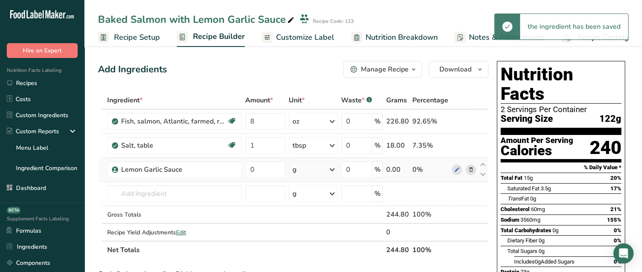
click at [301, 169] on div "g" at bounding box center [313, 169] width 49 height 17
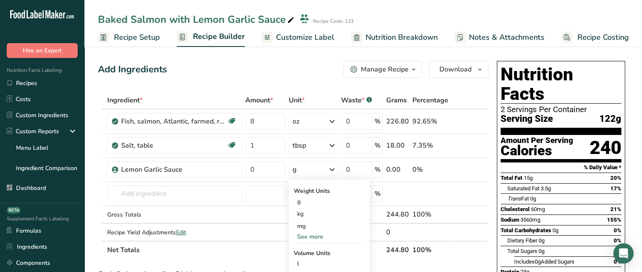
scroll to position [53, 0]
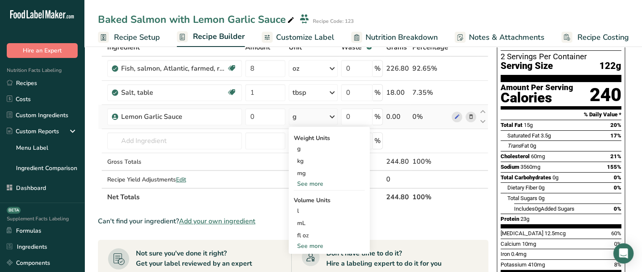
click at [349, 185] on div "See more" at bounding box center [329, 183] width 71 height 9
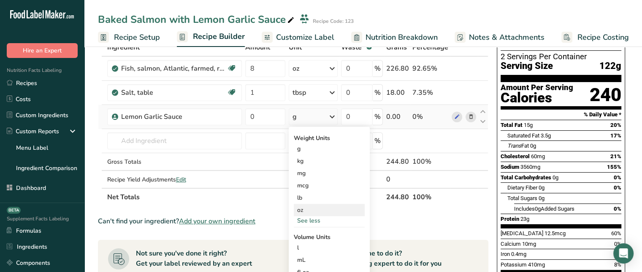
click at [315, 210] on div "oz" at bounding box center [329, 210] width 71 height 12
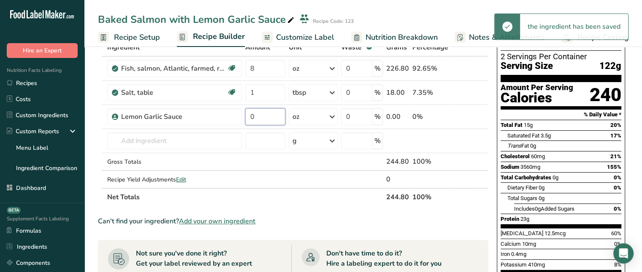
click at [266, 114] on input "0" at bounding box center [265, 116] width 40 height 17
type input "2"
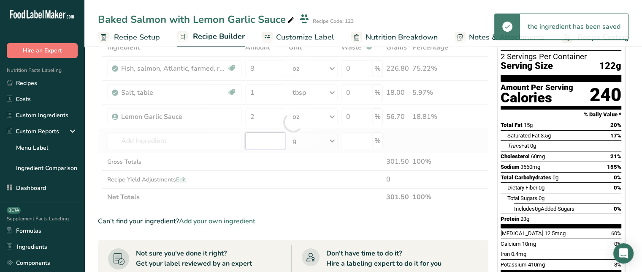
click at [275, 140] on div "Ingredient * Amount * Unit * Waste * .a-a{fill:#347362;}.b-a{fill:#fff;} Grams …" at bounding box center [293, 121] width 391 height 167
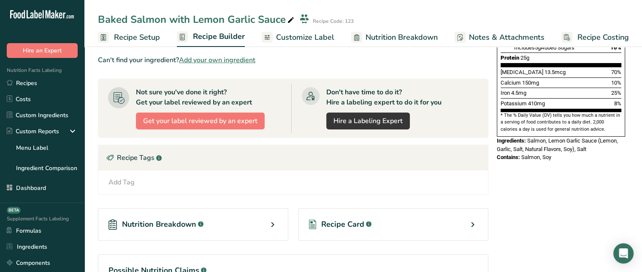
scroll to position [189, 0]
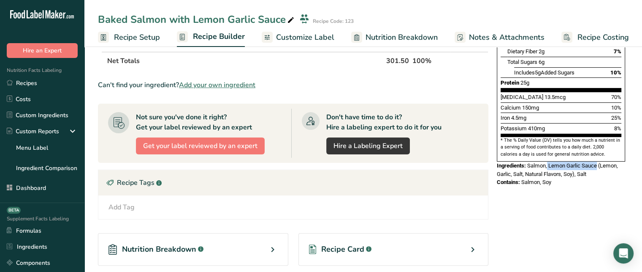
drag, startPoint x: 549, startPoint y: 145, endPoint x: 598, endPoint y: 148, distance: 49.5
click at [598, 161] on div "Ingredients: Salmon, Lemon Garlic Sauce (Lemon, Garlic, Salt, Natural Flavors, …" at bounding box center [561, 169] width 128 height 16
drag, startPoint x: 601, startPoint y: 143, endPoint x: 576, endPoint y: 155, distance: 27.8
click at [576, 162] on span "Salmon, Lemon Garlic Sauce (Lemon, Garlic, Salt, Natural Flavors, Soy), Salt" at bounding box center [557, 169] width 121 height 15
click at [606, 161] on div "Ingredients: Salmon, Lemon Garlic Sauce (Lemon, Garlic, Salt, Natural Flavors, …" at bounding box center [561, 169] width 128 height 16
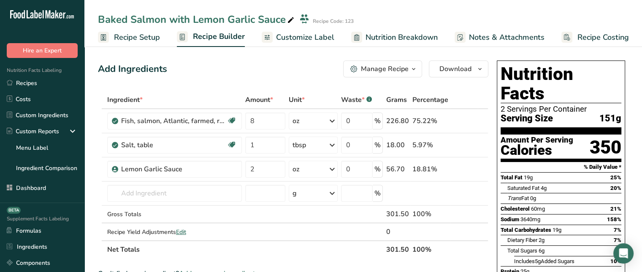
scroll to position [0, 0]
click at [327, 227] on td at bounding box center [313, 231] width 52 height 17
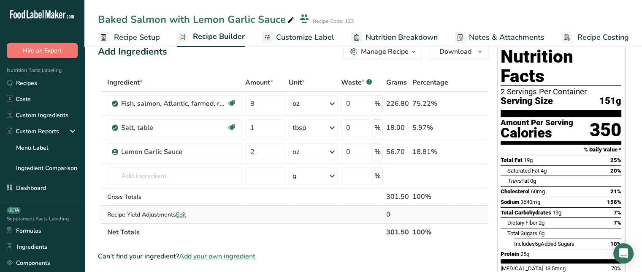
scroll to position [34, 0]
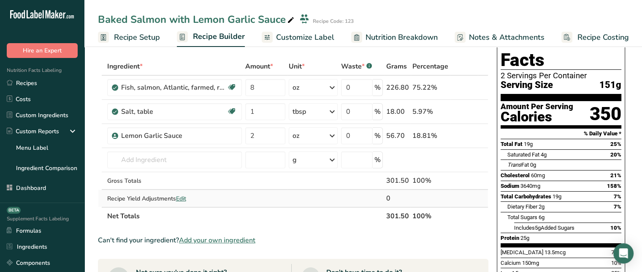
click at [181, 200] on span "Edit" at bounding box center [181, 198] width 10 height 8
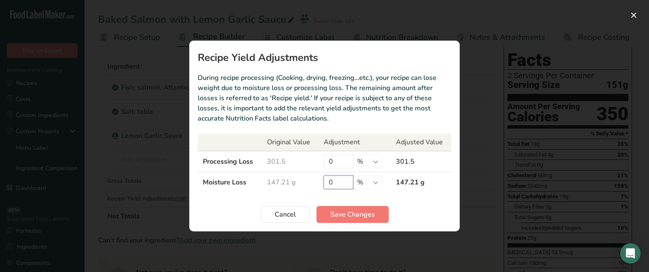
click at [348, 179] on input "0" at bounding box center [339, 182] width 30 height 14
type input "2"
click at [368, 216] on span "Save Changes" at bounding box center [352, 214] width 44 height 10
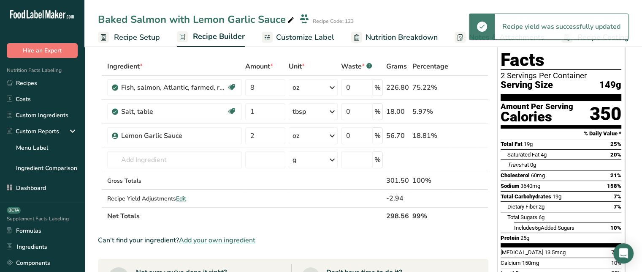
drag, startPoint x: 387, startPoint y: 214, endPoint x: 409, endPoint y: 214, distance: 22.0
click at [409, 214] on th "298.56" at bounding box center [398, 216] width 26 height 18
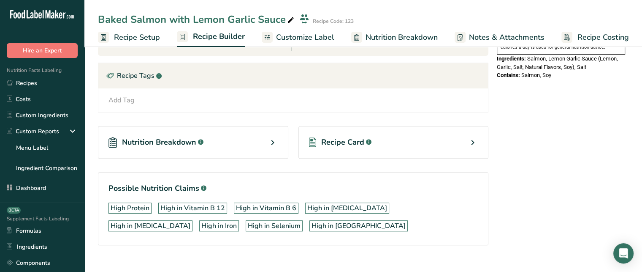
scroll to position [294, 0]
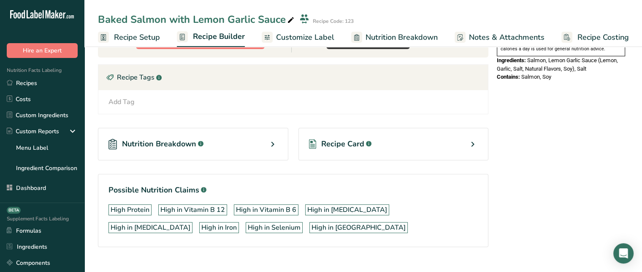
drag, startPoint x: 120, startPoint y: 190, endPoint x: 194, endPoint y: 190, distance: 74.3
click at [194, 190] on h1 "Possible Nutrition Claims .a-a{fill:#347362;}.b-a{fill:#fff;}" at bounding box center [294, 189] width 370 height 11
click at [272, 197] on section "Possible Nutrition Claims .a-a{fill:#347362;}.b-a{fill:#fff;} High Protein High…" at bounding box center [293, 210] width 391 height 73
click at [355, 142] on span "Recipe Card" at bounding box center [342, 143] width 43 height 11
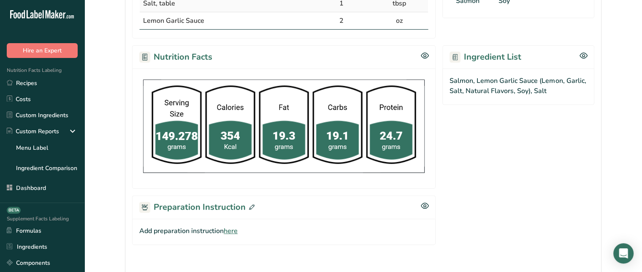
scroll to position [238, 0]
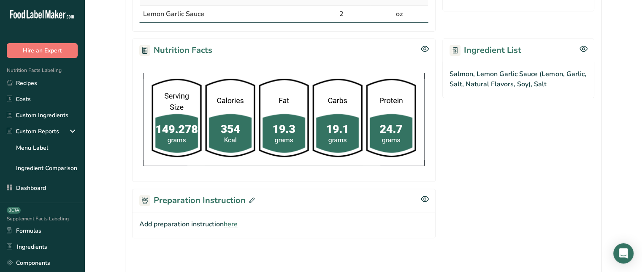
click at [237, 220] on span "here" at bounding box center [231, 224] width 14 height 10
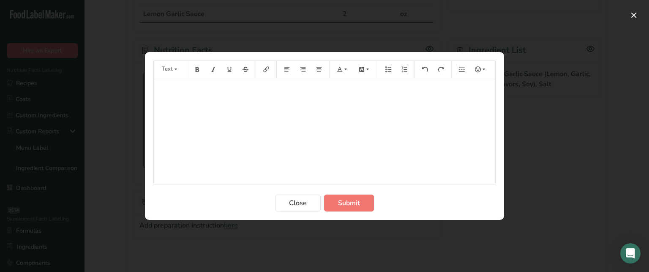
click at [246, 144] on div "﻿" at bounding box center [324, 131] width 341 height 106
click at [347, 199] on span "Submit" at bounding box center [349, 203] width 22 height 10
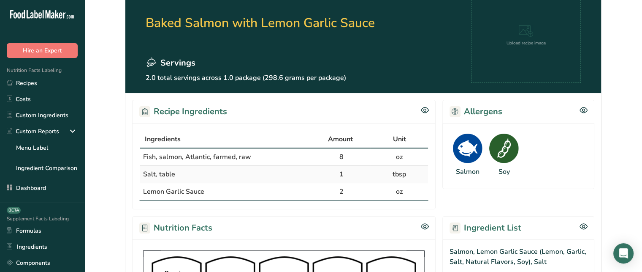
scroll to position [58, 0]
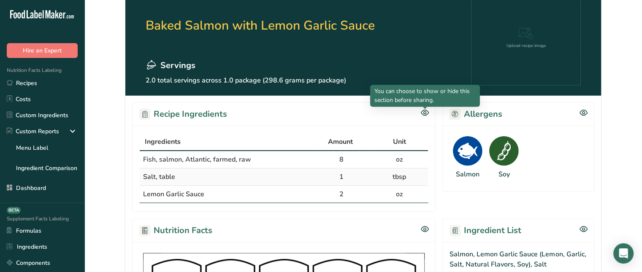
click at [424, 113] on icon at bounding box center [425, 112] width 8 height 7
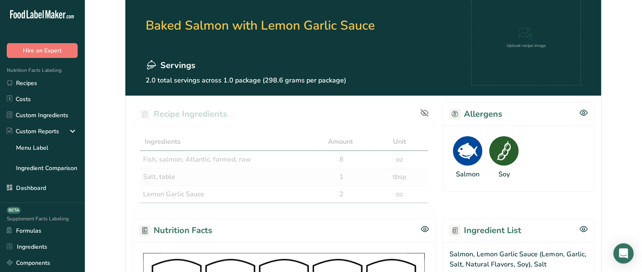
click at [427, 112] on icon at bounding box center [425, 113] width 8 height 8
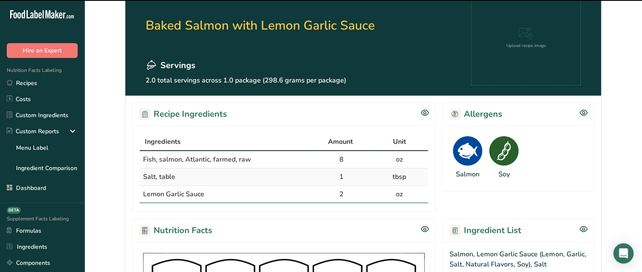
scroll to position [0, 0]
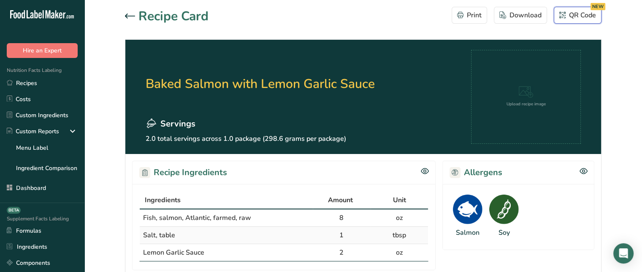
click at [599, 16] on button "QR Code NEW" at bounding box center [578, 15] width 48 height 17
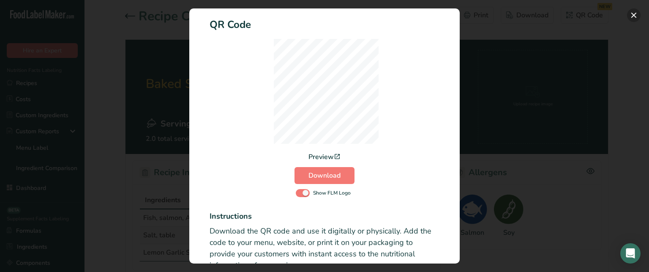
click at [632, 16] on button "Activity Log Modal" at bounding box center [634, 15] width 14 height 14
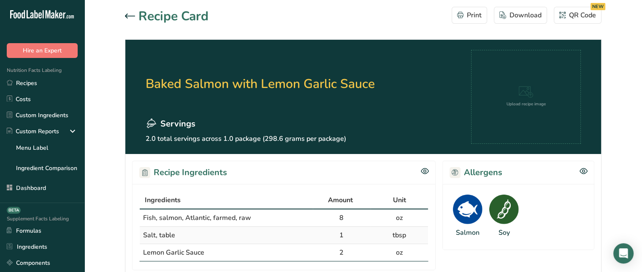
click at [131, 19] on div at bounding box center [132, 16] width 14 height 10
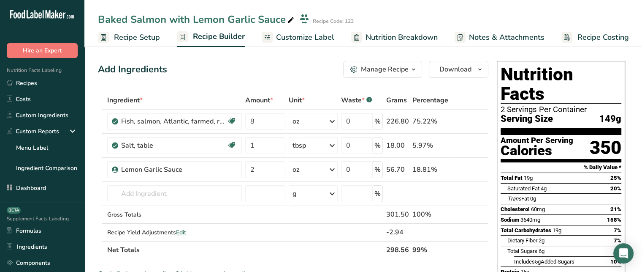
click at [381, 69] on div "Manage Recipe" at bounding box center [385, 69] width 48 height 10
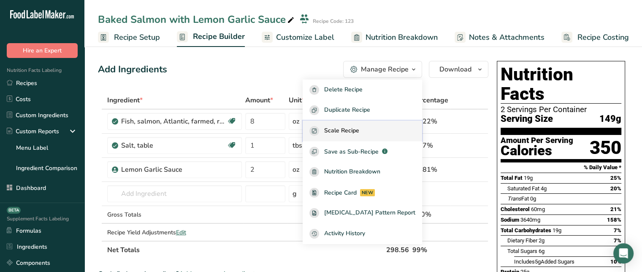
click at [359, 135] on span "Scale Recipe" at bounding box center [341, 131] width 35 height 10
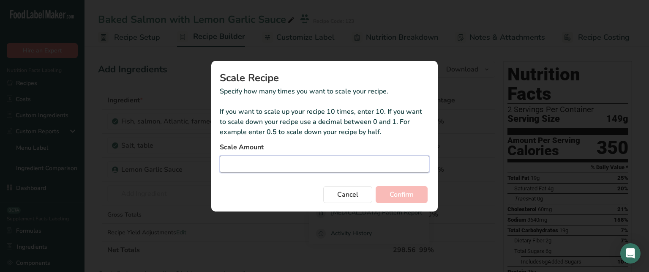
click at [299, 155] on input "Duplicate recipe modal" at bounding box center [324, 163] width 209 height 17
type input "2"
click at [400, 190] on span "Confirm" at bounding box center [401, 194] width 24 height 10
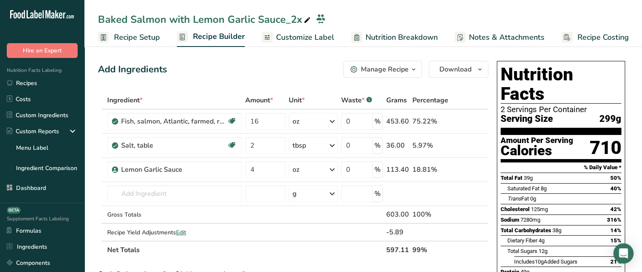
click at [153, 38] on span "Recipe Setup" at bounding box center [137, 37] width 46 height 11
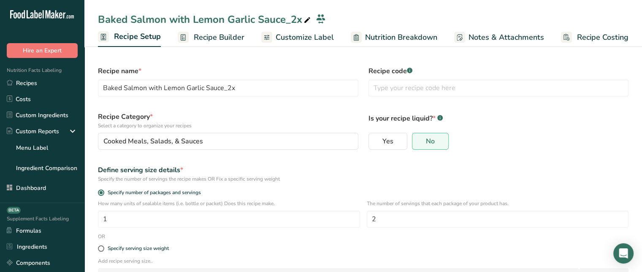
click at [223, 41] on span "Recipe Builder" at bounding box center [219, 37] width 51 height 11
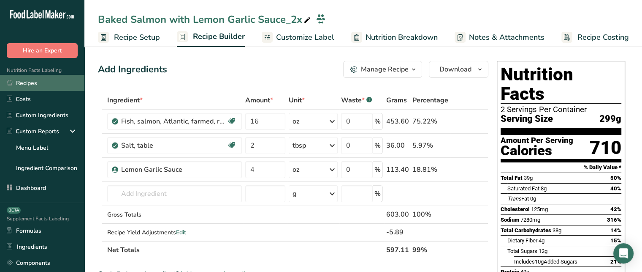
click at [52, 82] on link "Recipes" at bounding box center [42, 83] width 84 height 16
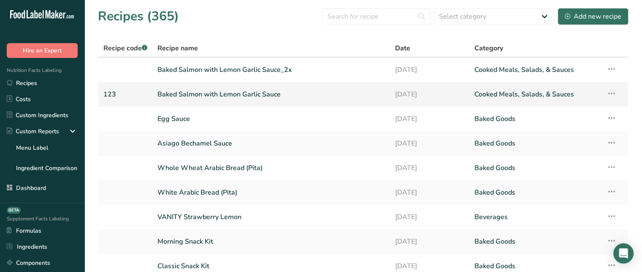
click at [175, 95] on link "Baked Salmon with Lemon Garlic Sauce" at bounding box center [272, 94] width 228 height 18
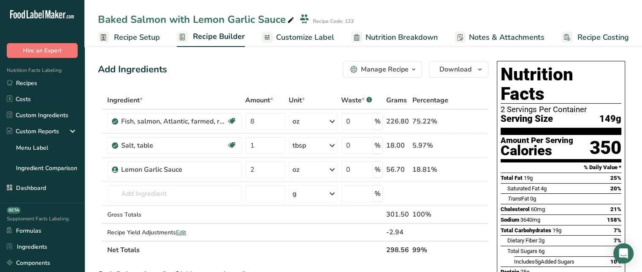
click at [291, 33] on span "Customize Label" at bounding box center [305, 37] width 58 height 11
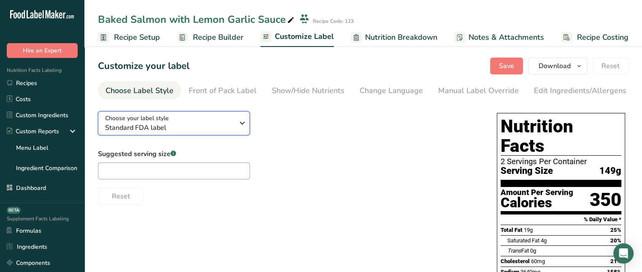
click at [152, 130] on span "Standard FDA label" at bounding box center [169, 127] width 129 height 10
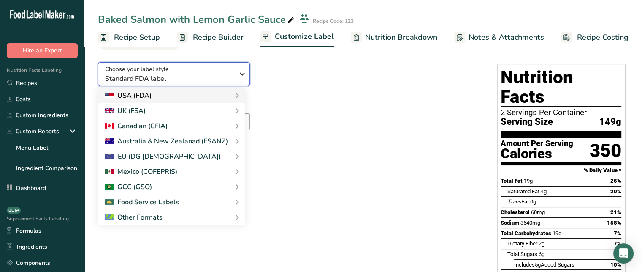
scroll to position [51, 0]
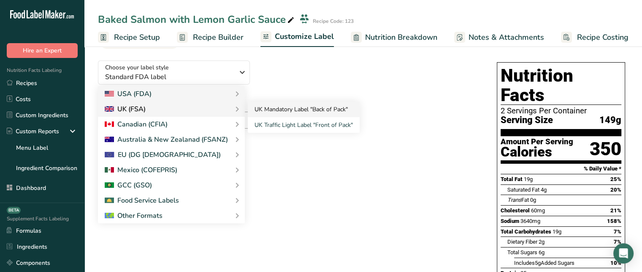
click at [276, 115] on link "UK Mandatory Label "Back of Pack"" at bounding box center [304, 109] width 112 height 16
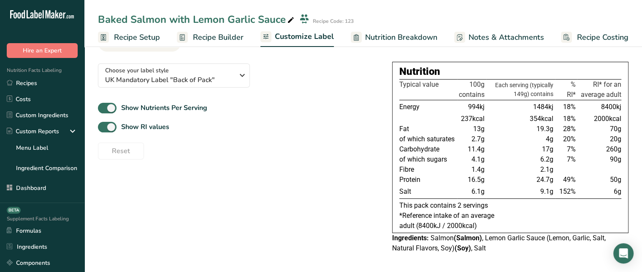
scroll to position [47, 0]
click at [225, 79] on span "UK Mandatory Label "Back of Pack"" at bounding box center [169, 80] width 129 height 10
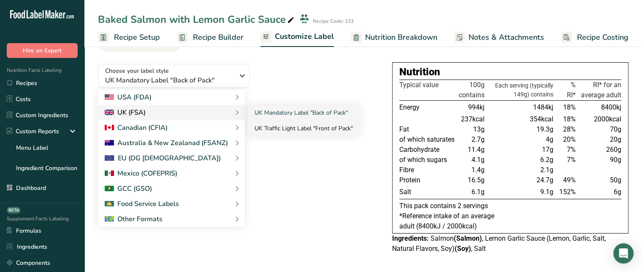
click at [291, 128] on link "UK Traffic Light Label "Front of Pack"" at bounding box center [304, 128] width 112 height 16
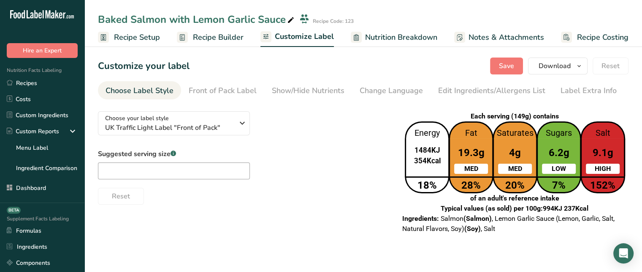
scroll to position [0, 0]
click at [203, 82] on link "Front of Pack Label" at bounding box center [223, 90] width 68 height 19
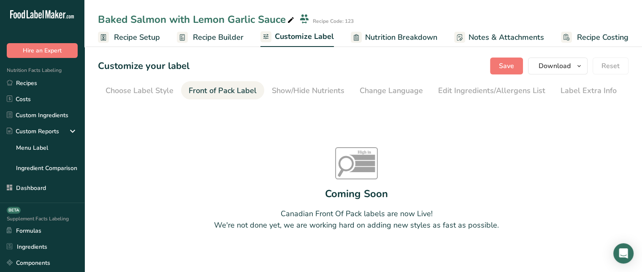
click at [203, 82] on link "Front of Pack Label" at bounding box center [223, 90] width 68 height 19
click at [154, 89] on div "Choose Label Style" at bounding box center [140, 90] width 68 height 11
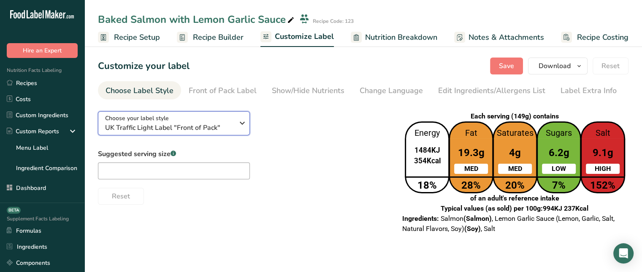
click at [155, 117] on span "Choose your label style" at bounding box center [137, 118] width 64 height 9
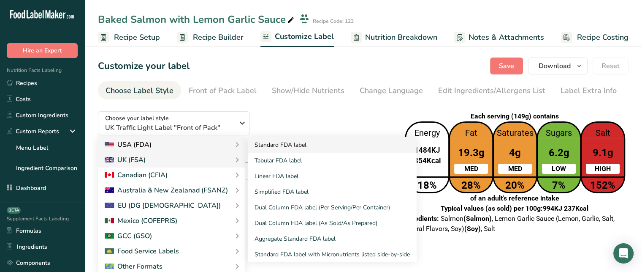
click at [301, 148] on link "Standard FDA label" at bounding box center [332, 145] width 169 height 16
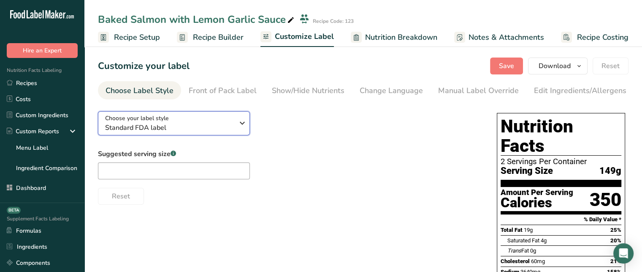
click at [215, 133] on span "Standard FDA label" at bounding box center [169, 127] width 129 height 10
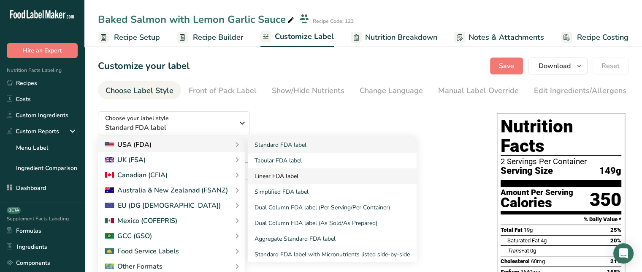
click at [285, 176] on link "Linear FDA label" at bounding box center [332, 176] width 169 height 16
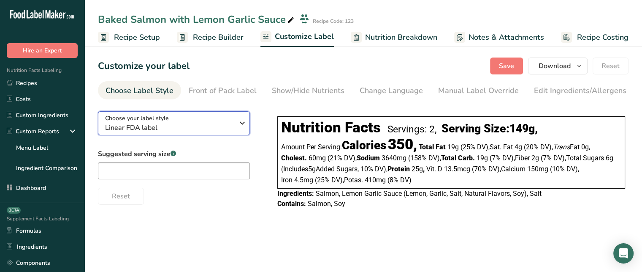
click at [222, 118] on div "Choose your label style Linear FDA label" at bounding box center [169, 123] width 129 height 19
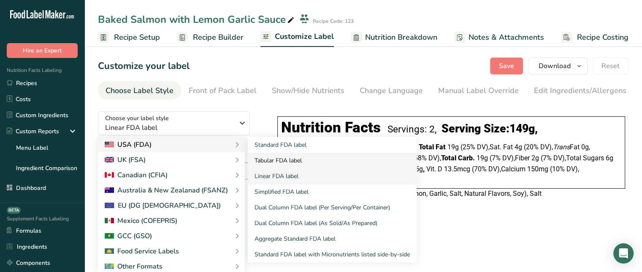
click at [273, 162] on link "Tabular FDA label" at bounding box center [332, 160] width 169 height 16
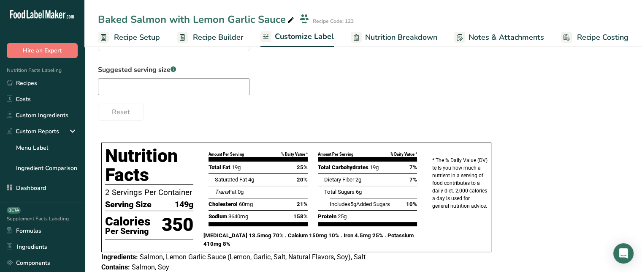
scroll to position [82, 0]
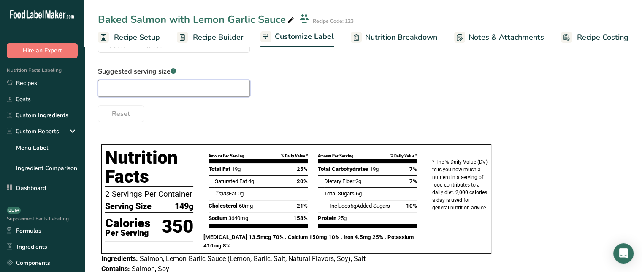
click at [196, 90] on input "text" at bounding box center [174, 88] width 152 height 17
click at [173, 97] on input "text" at bounding box center [174, 88] width 152 height 17
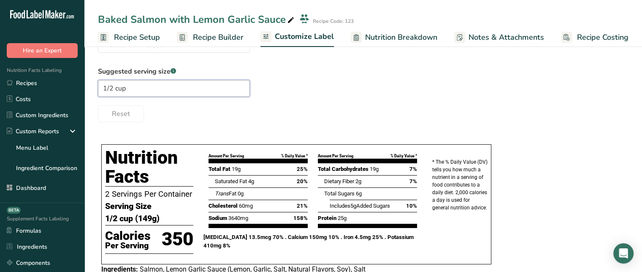
type input "1/2 cup"
drag, startPoint x: 105, startPoint y: 220, endPoint x: 131, endPoint y: 222, distance: 26.2
click at [131, 222] on div "Nutrition Facts 2 Servings Per Container Serving Size 1/2 cup (149g) Calories P…" at bounding box center [149, 204] width 98 height 123
drag, startPoint x: 132, startPoint y: 220, endPoint x: 101, endPoint y: 220, distance: 31.3
click at [101, 220] on div "Nutrition Facts 2 Servings Per Container Serving Size 1/2 cup (149g) Calories P…" at bounding box center [149, 204] width 98 height 123
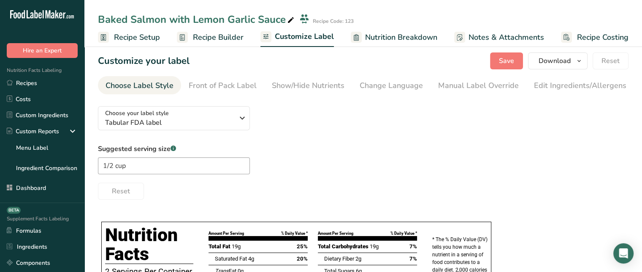
scroll to position [0, 0]
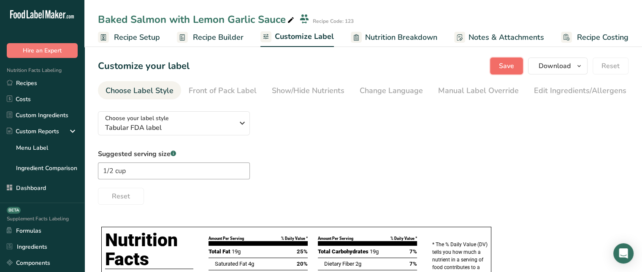
click at [521, 63] on button "Save" at bounding box center [506, 65] width 33 height 17
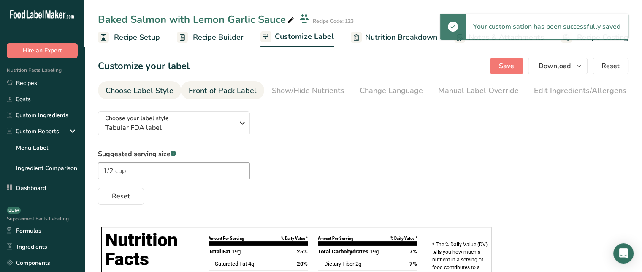
click at [244, 92] on div "Front of Pack Label" at bounding box center [223, 90] width 68 height 11
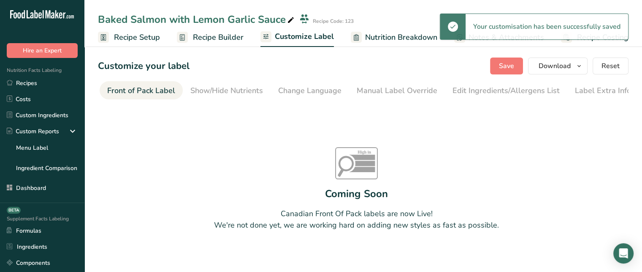
scroll to position [0, 82]
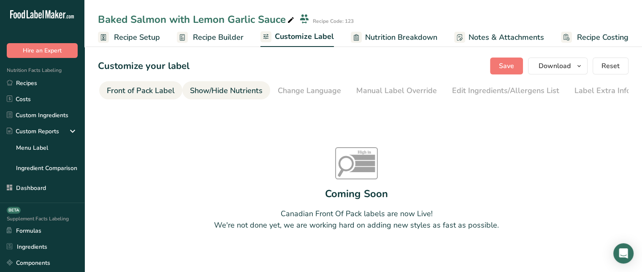
click at [227, 87] on div "Show/Hide Nutrients" at bounding box center [226, 90] width 73 height 11
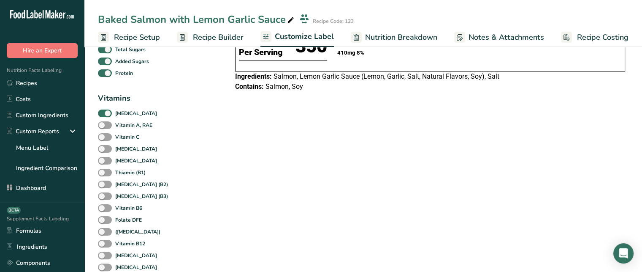
scroll to position [165, 0]
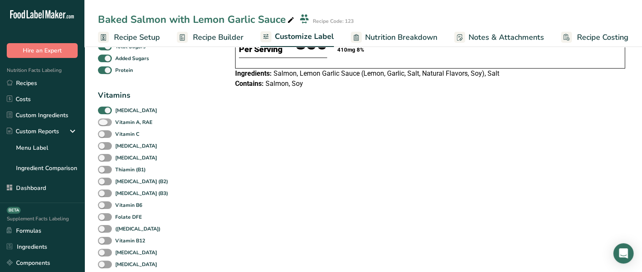
click at [111, 123] on span at bounding box center [105, 122] width 14 height 8
click at [103, 123] on input "Vitamin A, RAE" at bounding box center [100, 121] width 5 height 5
checkbox input "true"
click at [107, 137] on span at bounding box center [105, 134] width 14 height 8
click at [103, 136] on input "Vitamin C" at bounding box center [100, 133] width 5 height 5
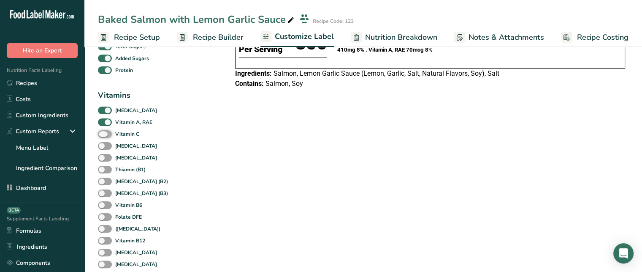
checkbox input "true"
click at [107, 150] on span at bounding box center [105, 146] width 14 height 8
click at [103, 148] on input "[MEDICAL_DATA]" at bounding box center [100, 145] width 5 height 5
checkbox input "true"
click at [107, 158] on span at bounding box center [105, 158] width 14 height 8
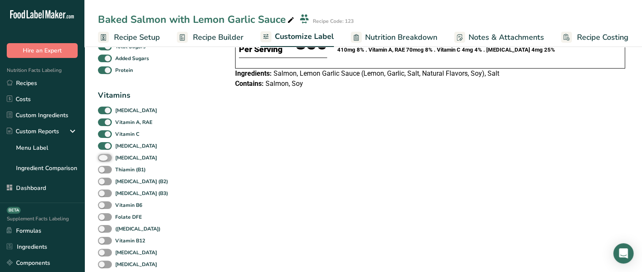
click at [103, 158] on input "[MEDICAL_DATA]" at bounding box center [100, 157] width 5 height 5
checkbox input "true"
click at [106, 170] on span at bounding box center [105, 170] width 14 height 8
click at [103, 170] on input "Thiamin (B1)" at bounding box center [100, 168] width 5 height 5
checkbox input "true"
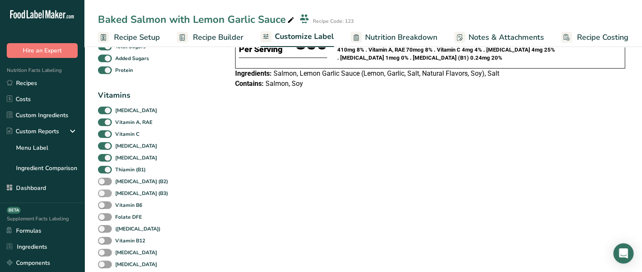
click at [106, 193] on span at bounding box center [105, 193] width 14 height 8
click at [103, 193] on input "[MEDICAL_DATA] (B3)" at bounding box center [100, 192] width 5 height 5
checkbox input "true"
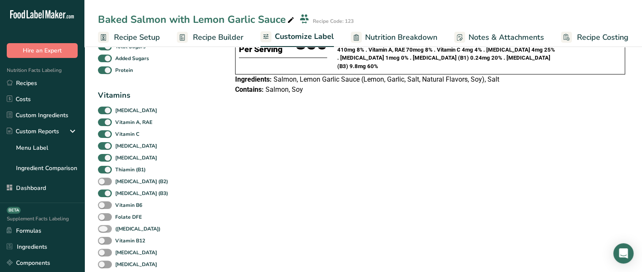
click at [105, 228] on span at bounding box center [105, 229] width 14 height 8
click at [103, 228] on input "([MEDICAL_DATA])" at bounding box center [100, 228] width 5 height 5
checkbox input "true"
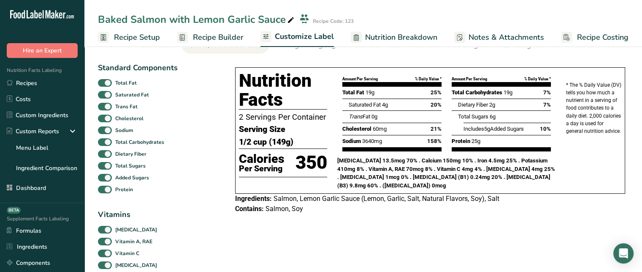
scroll to position [12, 0]
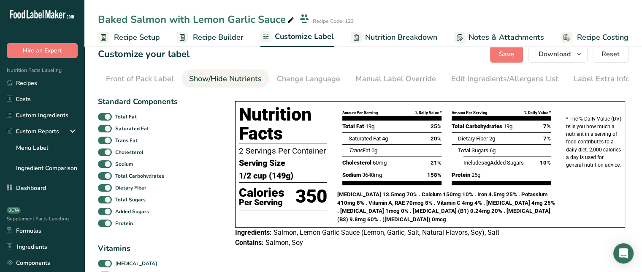
click at [236, 75] on div "Show/Hide Nutrients" at bounding box center [225, 78] width 73 height 11
drag, startPoint x: 101, startPoint y: 103, endPoint x: 190, endPoint y: 101, distance: 88.7
click at [310, 77] on div "Change Language" at bounding box center [308, 78] width 63 height 11
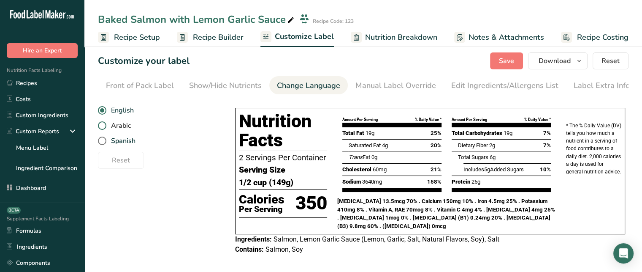
click at [108, 129] on span "Arabic" at bounding box center [118, 125] width 24 height 8
click at [103, 128] on input "Arabic" at bounding box center [100, 125] width 5 height 5
radio input "true"
radio input "false"
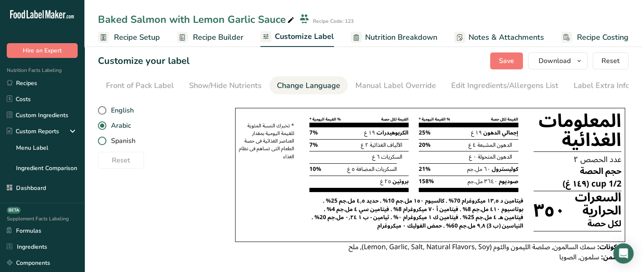
click at [103, 145] on span at bounding box center [102, 140] width 8 height 8
click at [103, 144] on input "Spanish" at bounding box center [100, 140] width 5 height 5
radio input "true"
radio input "false"
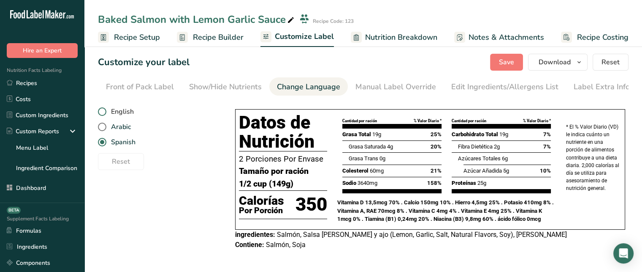
click at [101, 115] on span at bounding box center [102, 111] width 8 height 8
click at [101, 114] on input "English" at bounding box center [100, 111] width 5 height 5
radio input "true"
radio input "false"
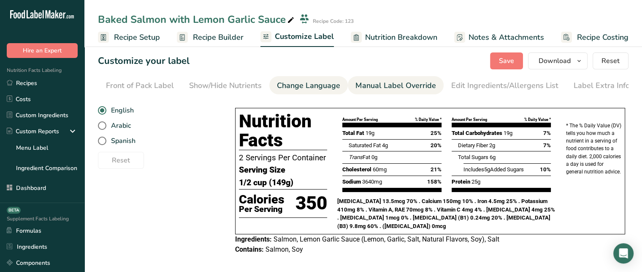
click at [358, 85] on div "Manual Label Override" at bounding box center [396, 85] width 81 height 11
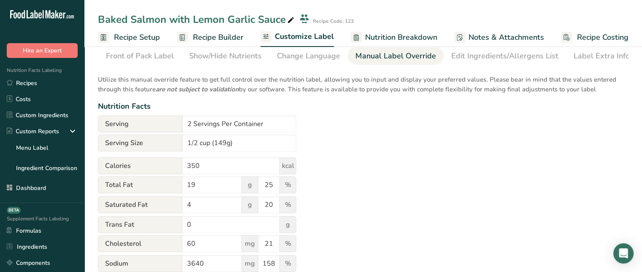
scroll to position [0, 0]
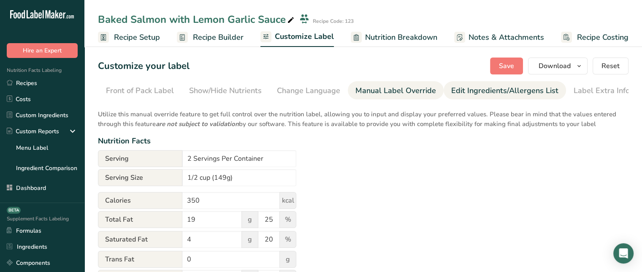
click at [471, 94] on div "Edit Ingredients/Allergens List" at bounding box center [504, 90] width 107 height 11
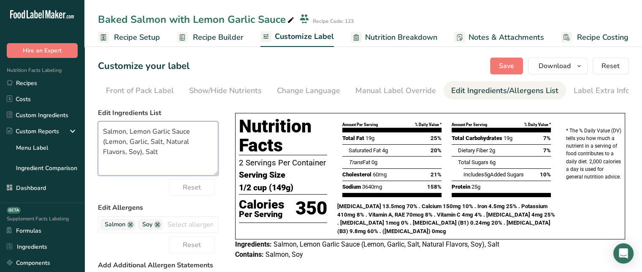
click at [169, 151] on textarea "Salmon, Lemon Garlic Sauce (Lemon, Garlic, Salt, Natural Flavors, Soy), Salt" at bounding box center [158, 148] width 120 height 54
click at [139, 190] on div "Reset" at bounding box center [158, 187] width 120 height 17
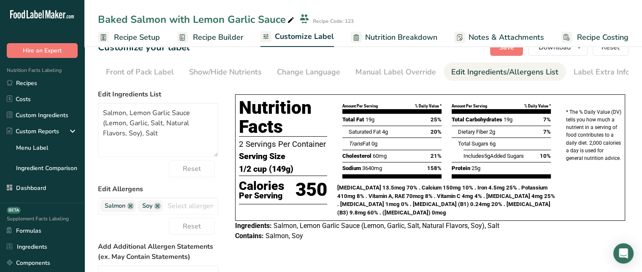
scroll to position [34, 0]
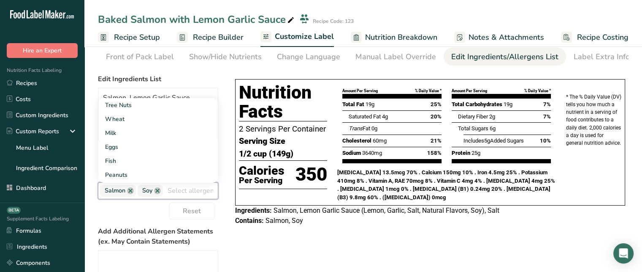
click at [181, 193] on input "text" at bounding box center [190, 190] width 55 height 13
click at [228, 128] on div "Choose your label style Tabular FDA label USA (FDA) Standard FDA label Tabular …" at bounding box center [363, 224] width 531 height 307
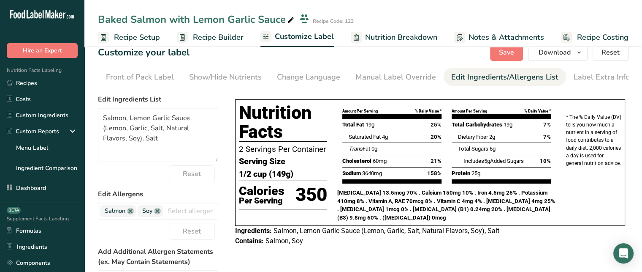
scroll to position [14, 0]
click at [245, 237] on span "Contains:" at bounding box center [249, 240] width 29 height 8
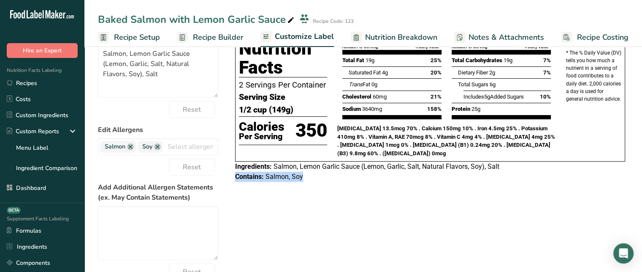
scroll to position [79, 0]
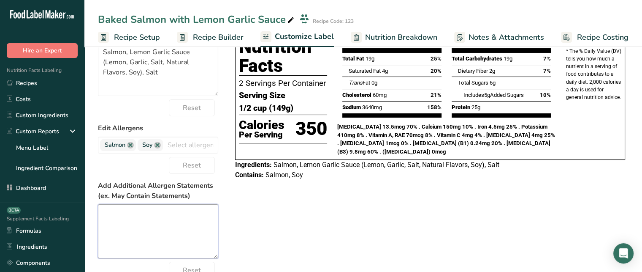
click at [172, 212] on textarea at bounding box center [158, 231] width 120 height 54
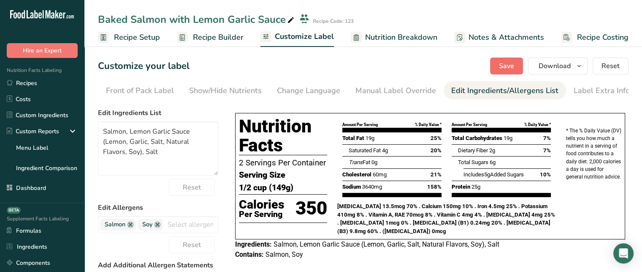
type textarea "May contain traces of peanuts."
click at [511, 65] on span "Save" at bounding box center [506, 66] width 15 height 10
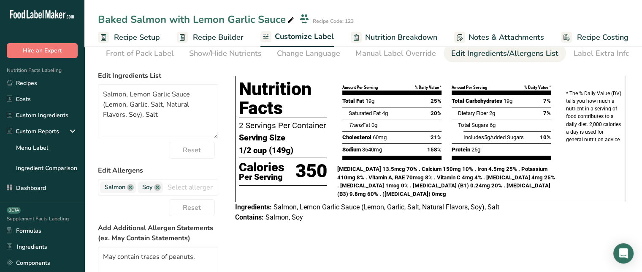
scroll to position [41, 0]
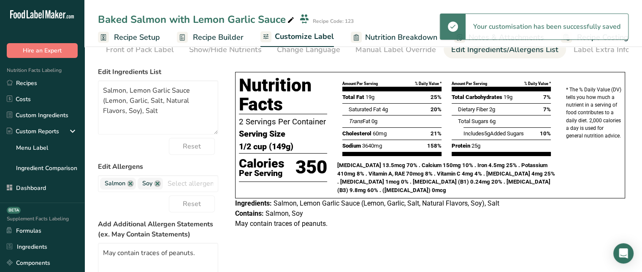
click at [259, 221] on span "May contain traces of peanuts." at bounding box center [281, 223] width 92 height 8
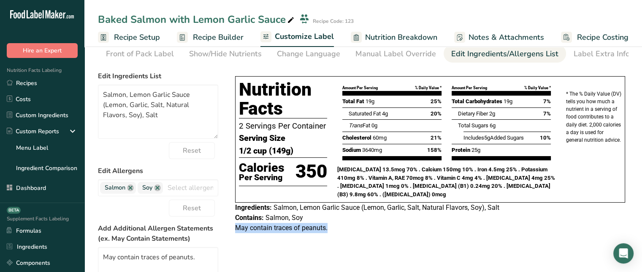
scroll to position [0, 0]
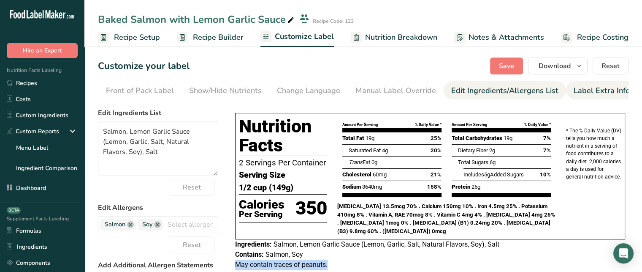
click at [587, 93] on div "Label Extra Info" at bounding box center [602, 90] width 56 height 11
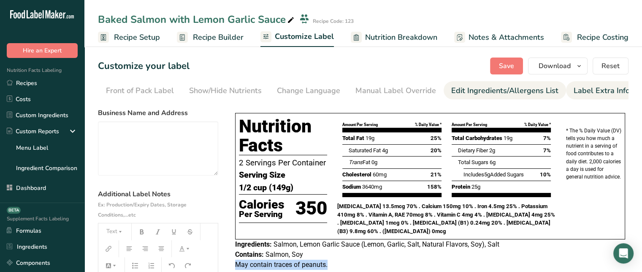
click at [521, 94] on div "Edit Ingredients/Allergens List" at bounding box center [504, 90] width 107 height 11
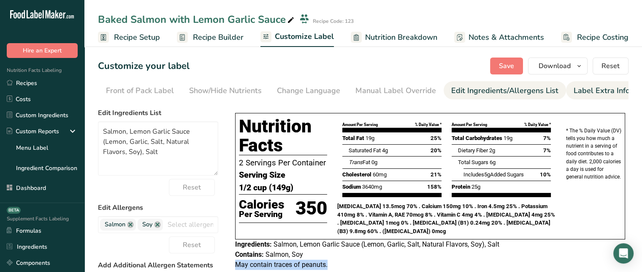
click at [592, 89] on div "Label Extra Info" at bounding box center [602, 90] width 56 height 11
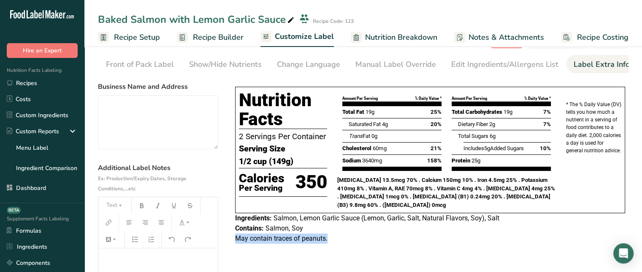
scroll to position [27, 0]
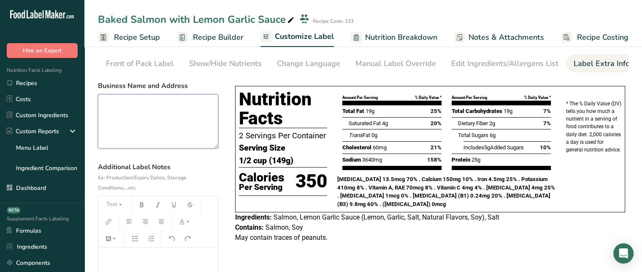
click at [161, 111] on textarea at bounding box center [158, 121] width 120 height 54
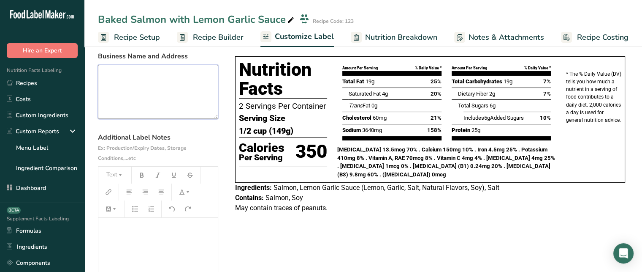
scroll to position [64, 0]
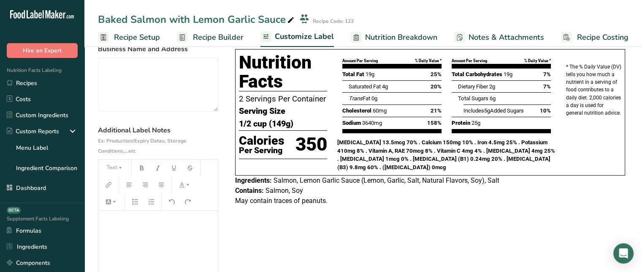
click at [185, 231] on div "﻿" at bounding box center [158, 263] width 120 height 106
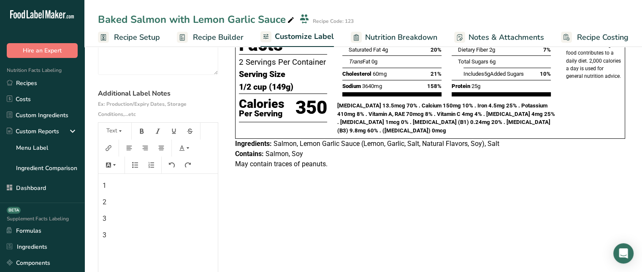
scroll to position [102, 0]
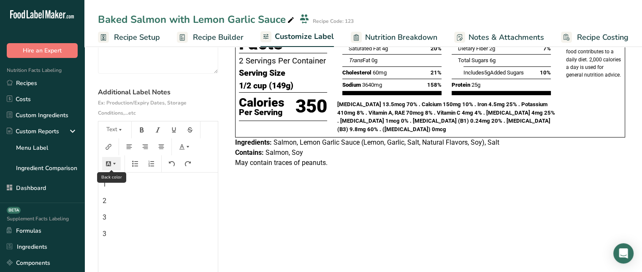
click at [114, 163] on icon "button" at bounding box center [114, 163] width 6 height 6
click at [211, 189] on p "1" at bounding box center [158, 184] width 111 height 10
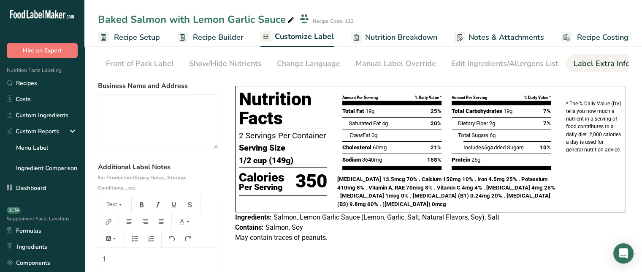
scroll to position [0, 0]
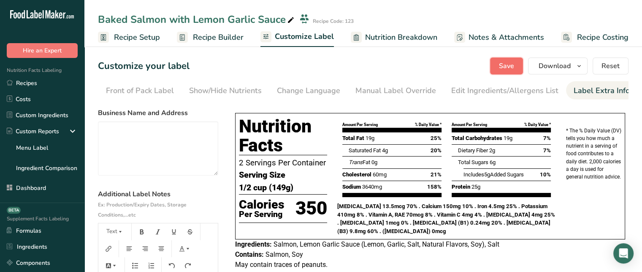
click at [497, 67] on button "Save" at bounding box center [506, 65] width 33 height 17
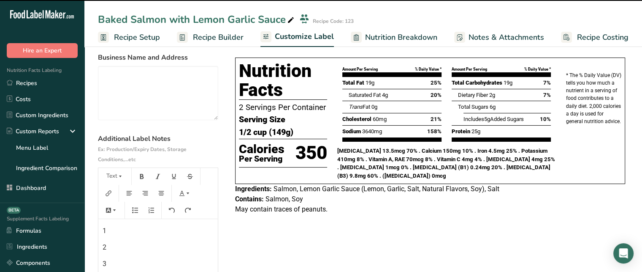
scroll to position [61, 0]
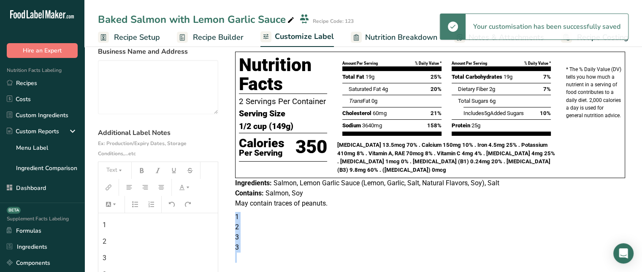
drag, startPoint x: 237, startPoint y: 210, endPoint x: 256, endPoint y: 251, distance: 45.0
click at [256, 251] on div "1 2 3 3" at bounding box center [430, 237] width 397 height 51
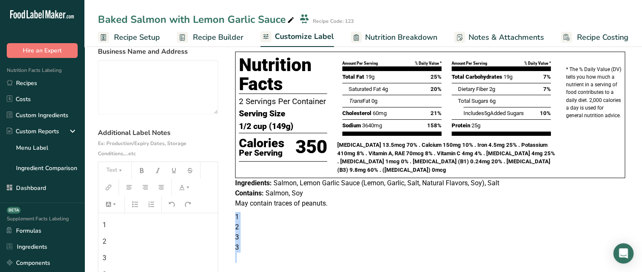
click at [459, 213] on p "1" at bounding box center [430, 217] width 390 height 10
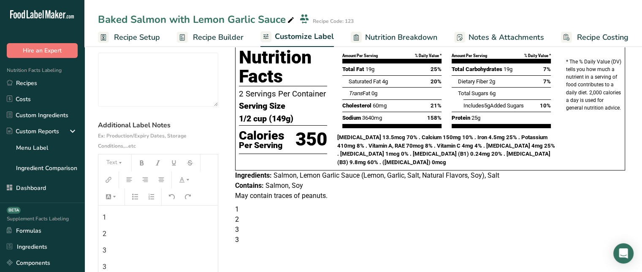
scroll to position [0, 0]
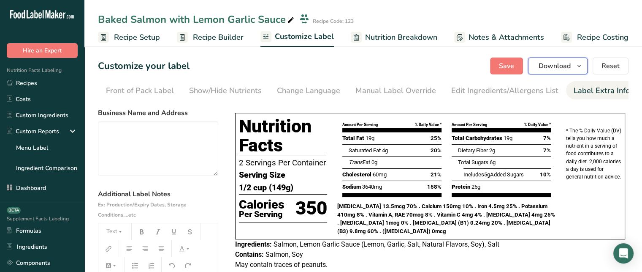
click at [546, 63] on span "Download" at bounding box center [555, 66] width 32 height 10
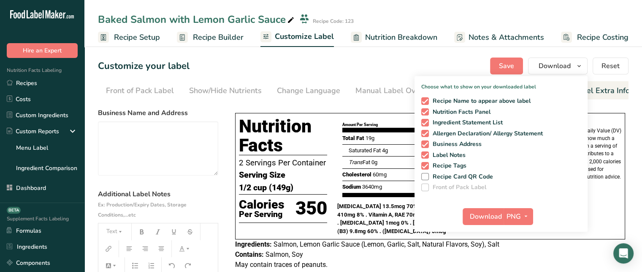
drag, startPoint x: 639, startPoint y: 136, endPoint x: 648, endPoint y: 126, distance: 14.0
click at [642, 126] on html ".a-20{fill:#fff;} Hire an Expert Nutrition Facts Labeling Recipes Costs Custom …" at bounding box center [321, 207] width 642 height 414
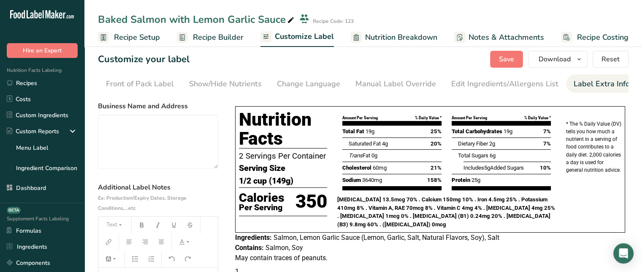
scroll to position [4, 0]
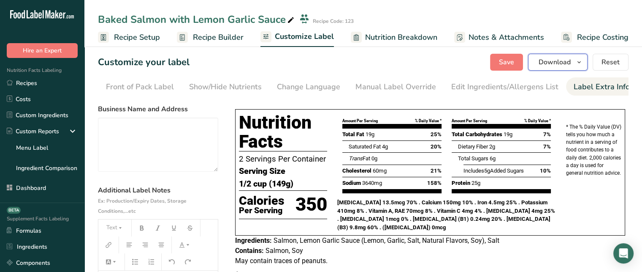
click at [541, 56] on button "Download" at bounding box center [558, 62] width 60 height 17
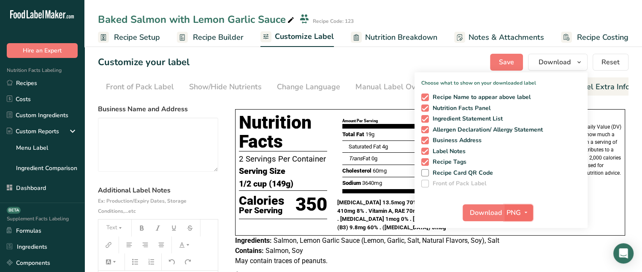
click at [521, 204] on button "PNG" at bounding box center [518, 212] width 29 height 17
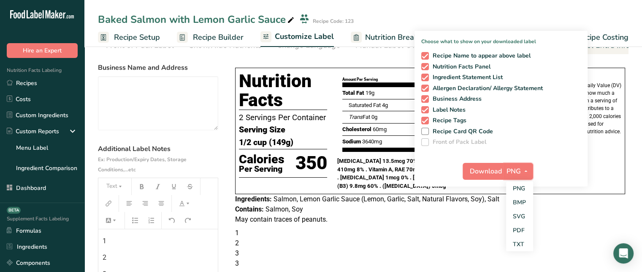
scroll to position [49, 0]
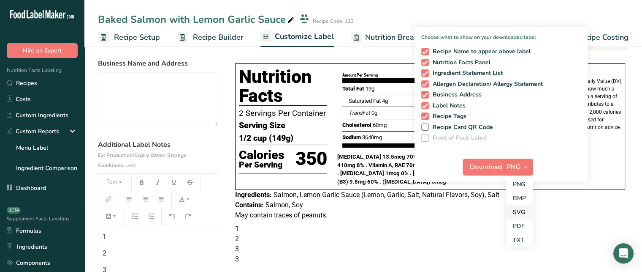
click at [524, 212] on link "SVG" at bounding box center [519, 212] width 27 height 14
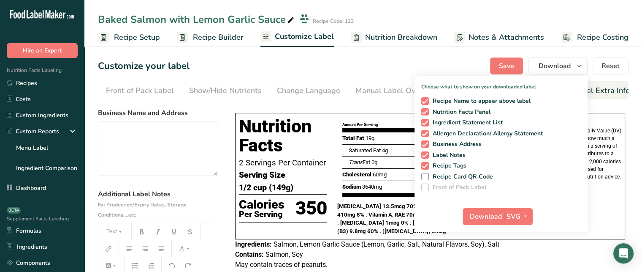
click at [608, 117] on div "* The % Daily Value (DV) tells you how much a nutrient in a serving of food con…" at bounding box center [593, 175] width 65 height 129
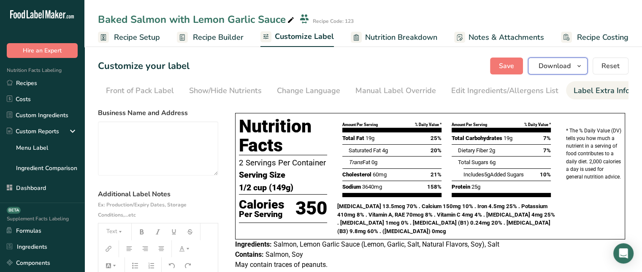
click at [559, 68] on span "Download" at bounding box center [555, 66] width 32 height 10
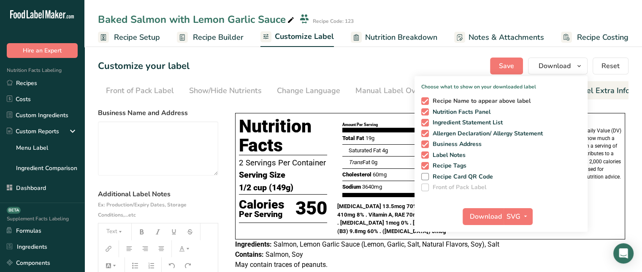
click at [426, 101] on span at bounding box center [425, 101] width 8 height 8
click at [426, 101] on input "Recipe Name to appear above label" at bounding box center [423, 100] width 5 height 5
click at [426, 101] on span at bounding box center [425, 101] width 8 height 8
click at [426, 101] on input "Recipe Name to appear above label" at bounding box center [423, 100] width 5 height 5
click at [426, 101] on span at bounding box center [425, 101] width 8 height 8
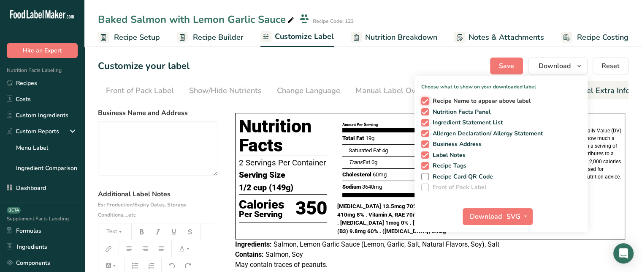
click at [426, 101] on input "Recipe Name to appear above label" at bounding box center [423, 100] width 5 height 5
checkbox input "false"
click at [427, 164] on span at bounding box center [425, 166] width 8 height 8
click at [427, 164] on input "Recipe Tags" at bounding box center [423, 165] width 5 height 5
checkbox input "false"
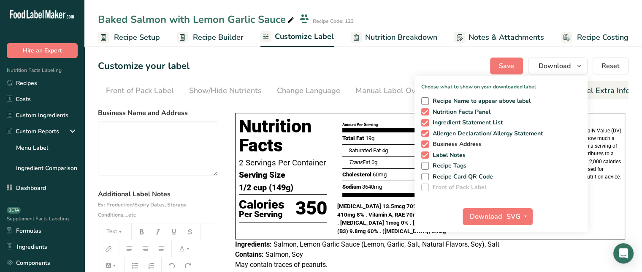
click at [426, 147] on span at bounding box center [425, 144] width 8 height 8
click at [426, 147] on input "Business Address" at bounding box center [423, 143] width 5 height 5
checkbox input "false"
click at [426, 136] on span at bounding box center [425, 134] width 8 height 8
click at [426, 136] on input "Allergen Declaration/ Allergy Statement" at bounding box center [423, 132] width 5 height 5
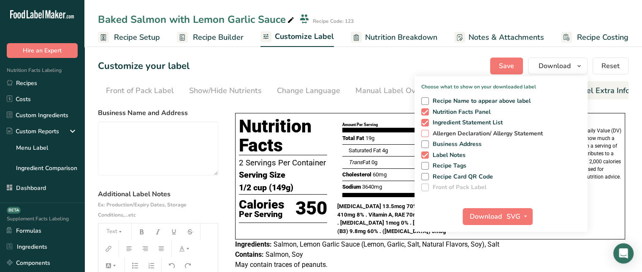
click at [426, 136] on span at bounding box center [425, 134] width 8 height 8
click at [426, 136] on input "Allergen Declaration/ Allergy Statement" at bounding box center [423, 132] width 5 height 5
checkbox input "true"
click at [426, 143] on span at bounding box center [425, 144] width 8 height 8
click at [426, 143] on input "Business Address" at bounding box center [423, 143] width 5 height 5
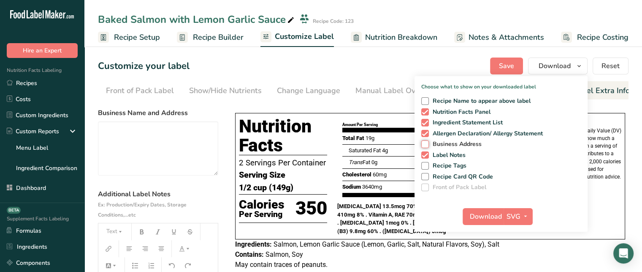
checkbox input "true"
click at [426, 101] on span at bounding box center [425, 101] width 8 height 8
click at [426, 101] on input "Recipe Name to appear above label" at bounding box center [423, 100] width 5 height 5
checkbox input "true"
click at [460, 67] on div "Customize your label Save Download Choose what to show on your downloaded label…" at bounding box center [363, 65] width 531 height 17
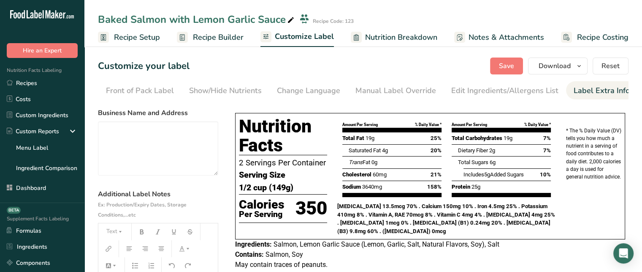
click at [371, 42] on span "Nutrition Breakdown" at bounding box center [401, 37] width 72 height 11
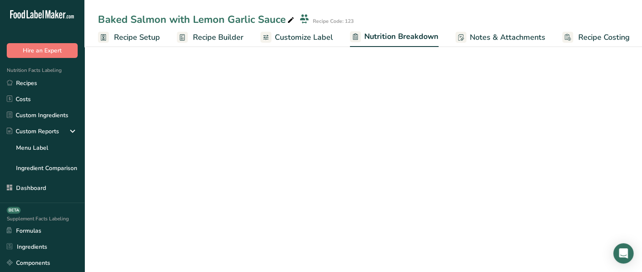
scroll to position [0, 1]
select select "Calories"
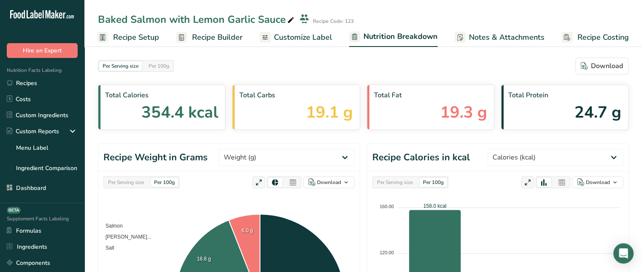
click at [371, 42] on span "Nutrition Breakdown" at bounding box center [401, 36] width 74 height 11
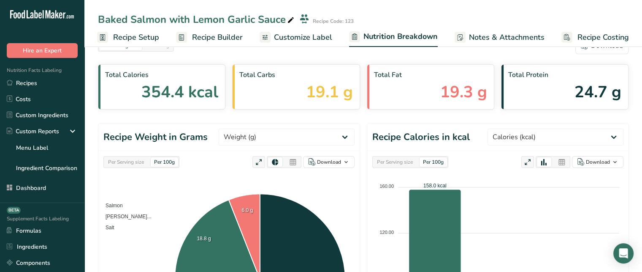
scroll to position [7, 0]
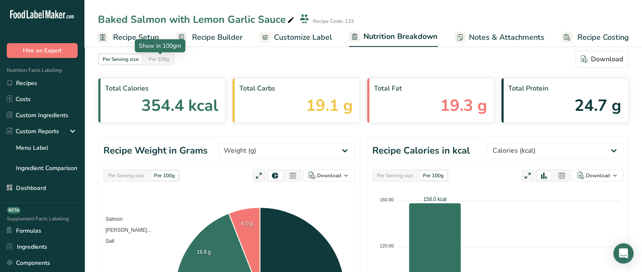
click at [166, 60] on div "Per 100g" at bounding box center [158, 58] width 27 height 9
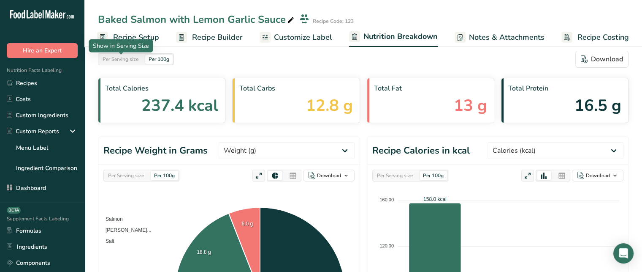
click at [137, 56] on div "Per Serving size" at bounding box center [120, 58] width 43 height 9
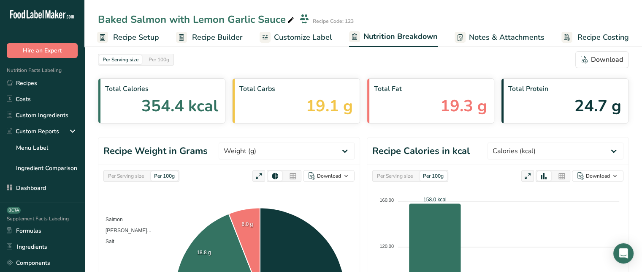
scroll to position [0, 0]
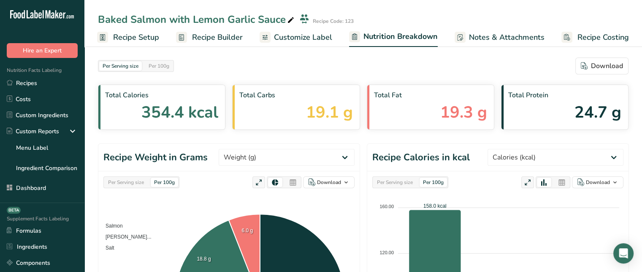
click at [395, 64] on div "Per Serving size Per 100g Download" at bounding box center [363, 65] width 531 height 17
drag, startPoint x: 145, startPoint y: 113, endPoint x: 220, endPoint y: 109, distance: 74.4
click at [220, 109] on div "Total Calories 354.4 kcal" at bounding box center [162, 106] width 128 height 45
drag, startPoint x: 295, startPoint y: 114, endPoint x: 354, endPoint y: 113, distance: 58.7
click at [354, 113] on div "Total Carbs 19.1 g" at bounding box center [296, 106] width 128 height 45
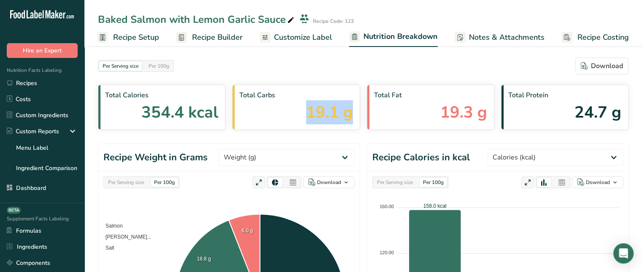
drag, startPoint x: 402, startPoint y: 108, endPoint x: 449, endPoint y: 108, distance: 46.5
click at [449, 108] on div "Total Fat 19.3 g" at bounding box center [431, 106] width 128 height 45
click at [296, 33] on span "Customize Label" at bounding box center [303, 37] width 58 height 11
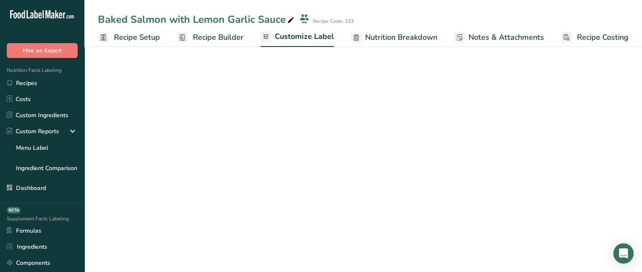
click at [226, 33] on span "Recipe Builder" at bounding box center [218, 37] width 51 height 11
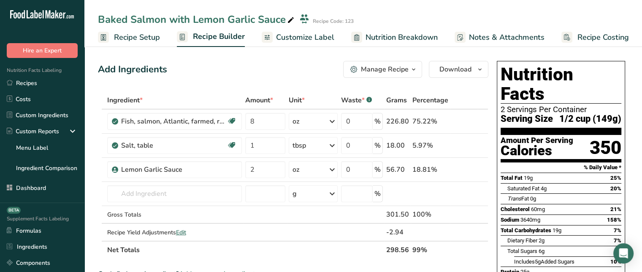
drag, startPoint x: 523, startPoint y: 161, endPoint x: 534, endPoint y: 159, distance: 11.1
click at [534, 172] on div "Total Fat 19g 25%" at bounding box center [561, 177] width 121 height 11
drag, startPoint x: 541, startPoint y: 168, endPoint x: 551, endPoint y: 168, distance: 10.1
click at [551, 183] on div "Saturated Fat 4g 20%" at bounding box center [565, 188] width 114 height 11
click at [613, 174] on span "25%" at bounding box center [616, 177] width 11 height 6
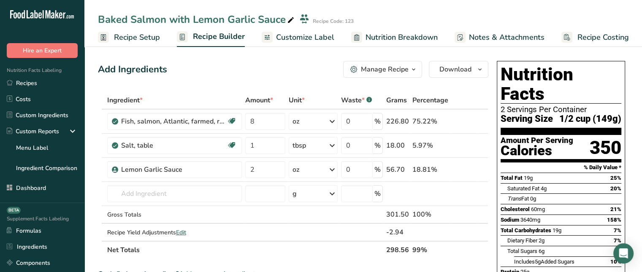
click at [613, 174] on span "25%" at bounding box center [616, 177] width 11 height 6
click at [332, 34] on ul "Recipe Setup Recipe Builder Customize Label Nutrition Breakdown Notes & Attachm…" at bounding box center [365, 37] width 562 height 20
click at [324, 38] on span "Customize Label" at bounding box center [305, 37] width 58 height 11
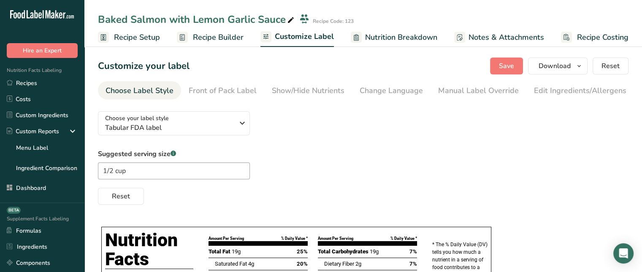
click at [372, 45] on link "Nutrition Breakdown" at bounding box center [394, 37] width 87 height 19
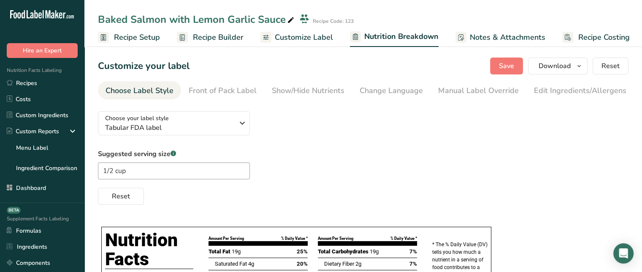
scroll to position [0, 1]
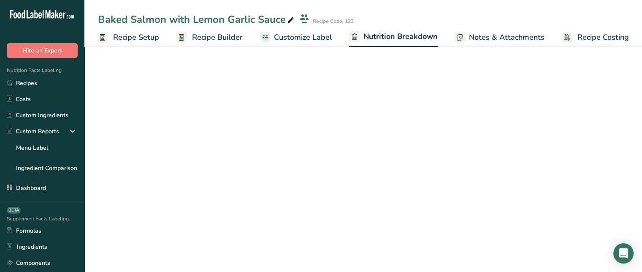
click at [373, 43] on link "Nutrition Breakdown" at bounding box center [393, 37] width 89 height 20
select select "Calories"
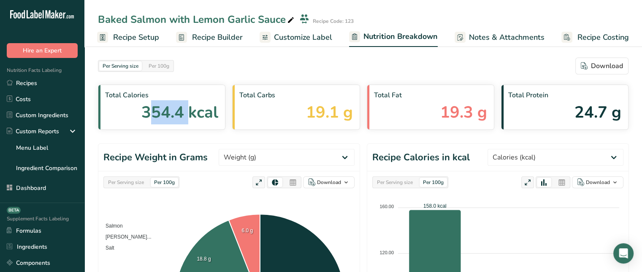
drag, startPoint x: 147, startPoint y: 116, endPoint x: 189, endPoint y: 115, distance: 42.7
click at [189, 115] on span "354.4 kcal" at bounding box center [179, 112] width 77 height 24
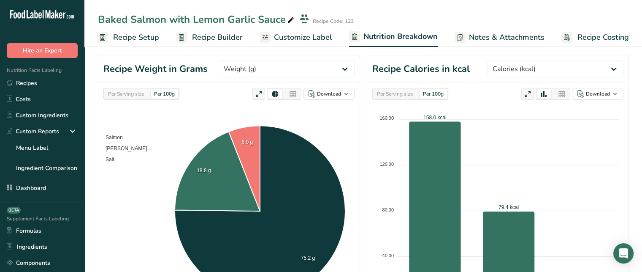
scroll to position [87, 0]
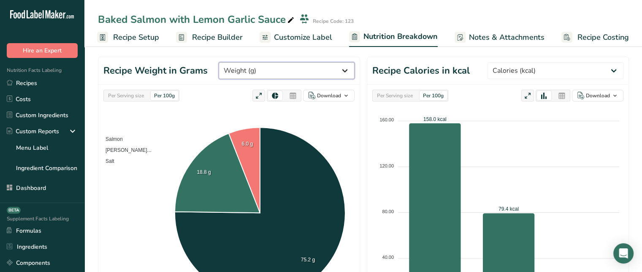
click at [284, 71] on select "Weight (g) Calories (kcal) Energy KJ (kj) Total Fat (g) Saturated Fat (g) Trans…" at bounding box center [287, 70] width 136 height 17
select select "Sodium"
click at [250, 62] on select "Weight (g) Calories (kcal) Energy KJ (kj) Total Fat (g) Saturated Fat (g) Trans…" at bounding box center [287, 70] width 136 height 17
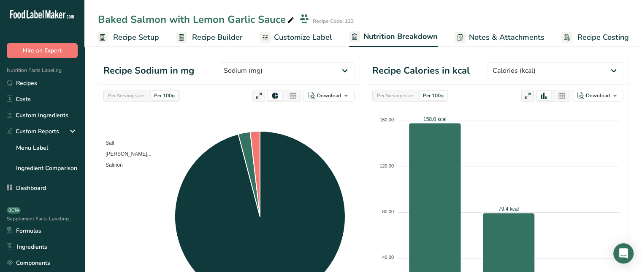
click at [127, 170] on div "Salt Lemon Garlic... Salmon" at bounding box center [128, 153] width 50 height 34
click at [150, 91] on div "Per Serving size Per 100g" at bounding box center [141, 96] width 76 height 12
click at [144, 92] on div "Per Serving size" at bounding box center [126, 95] width 43 height 9
click at [144, 170] on div "Salt Lemon Garlic... Salmon" at bounding box center [128, 153] width 50 height 34
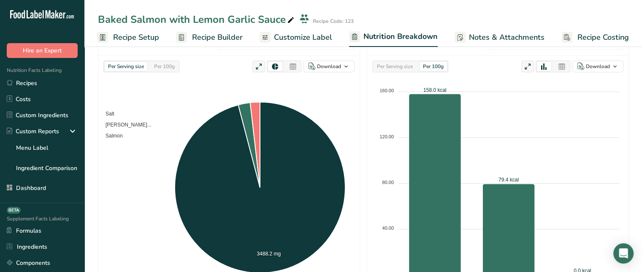
scroll to position [120, 0]
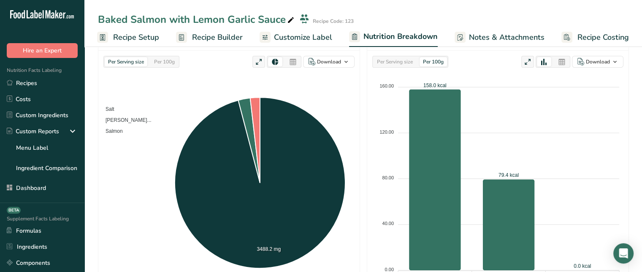
click at [295, 62] on icon at bounding box center [293, 62] width 8 height 12
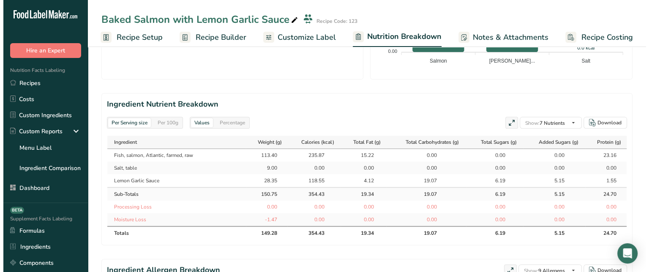
scroll to position [364, 0]
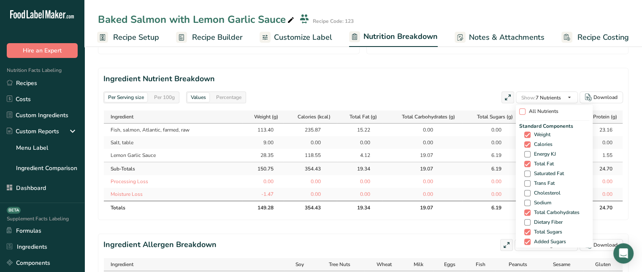
click at [522, 109] on span at bounding box center [522, 111] width 6 height 6
click at [522, 109] on input "All Nutrients" at bounding box center [521, 111] width 5 height 5
checkbox input "true"
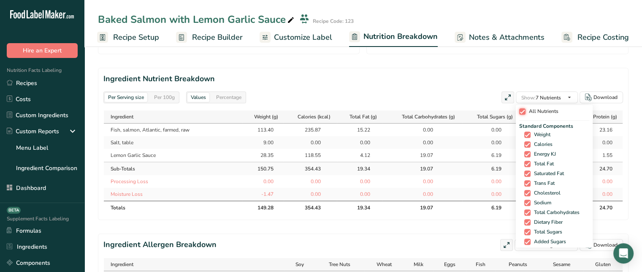
checkbox input "true"
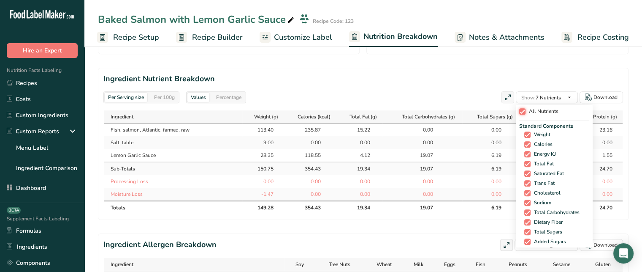
checkbox input "true"
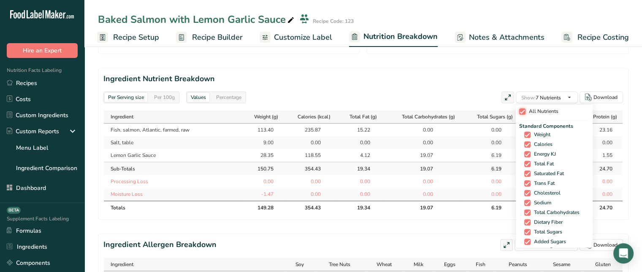
checkbox input "true"
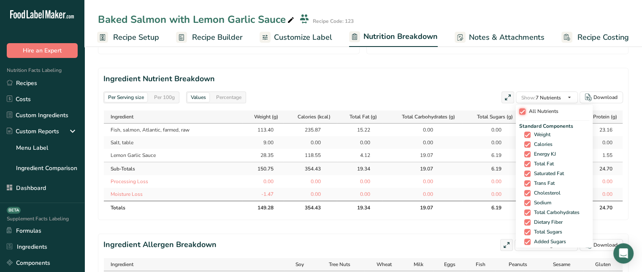
checkbox input "true"
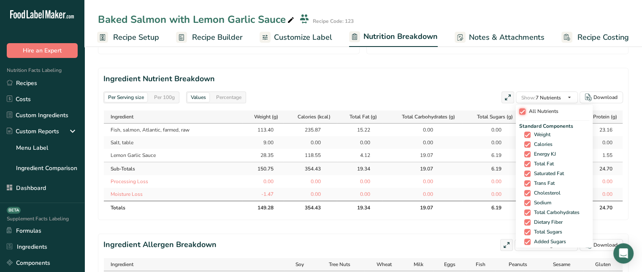
checkbox input "true"
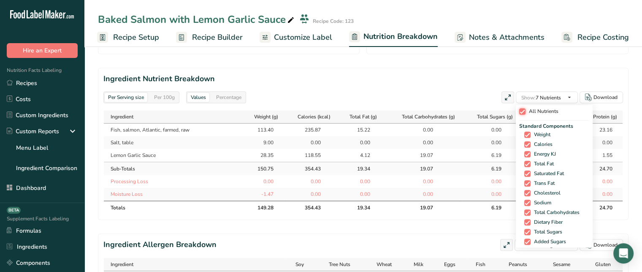
checkbox input "true"
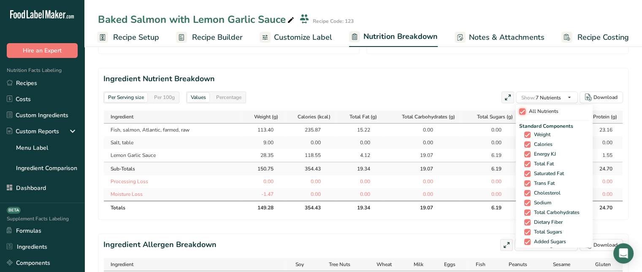
checkbox input "true"
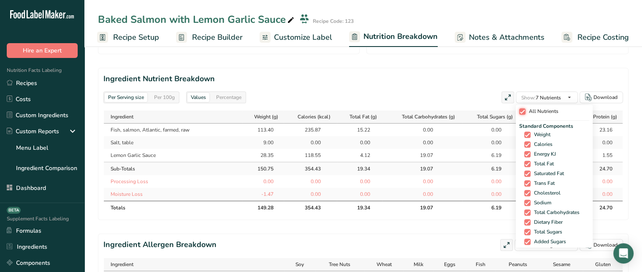
checkbox input "true"
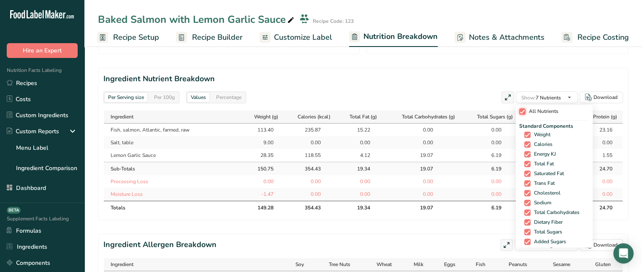
checkbox input "true"
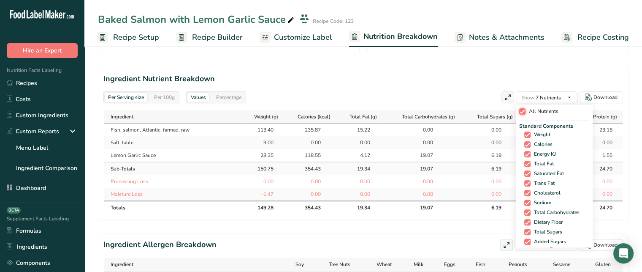
checkbox input "true"
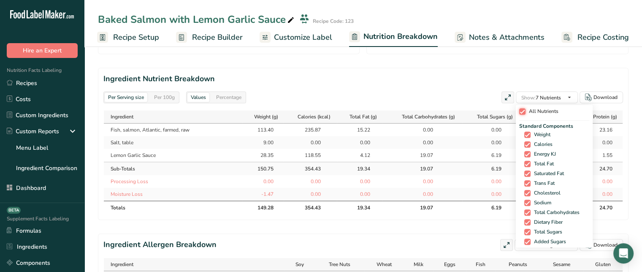
checkbox input "true"
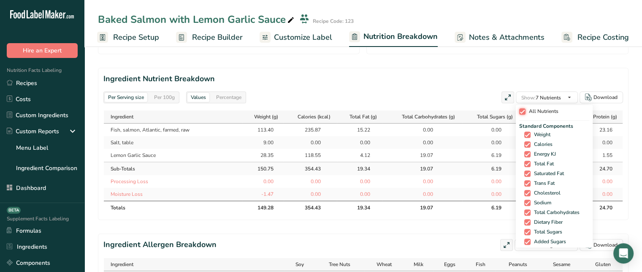
checkbox input "true"
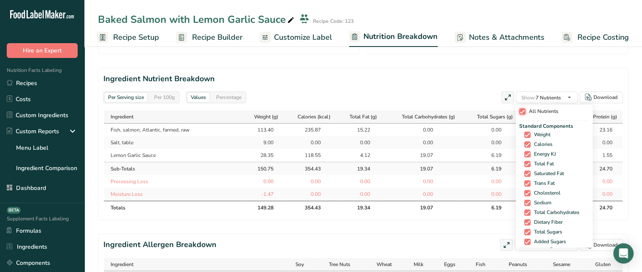
checkbox input "true"
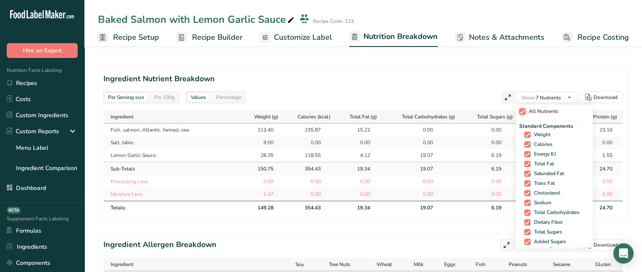
checkbox input "true"
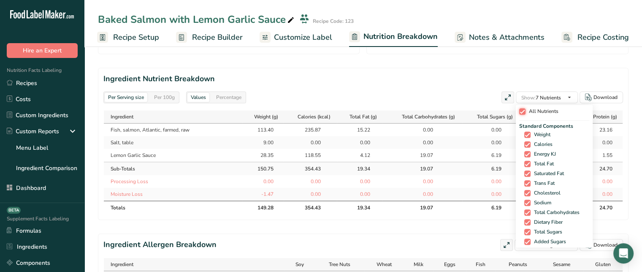
checkbox input "true"
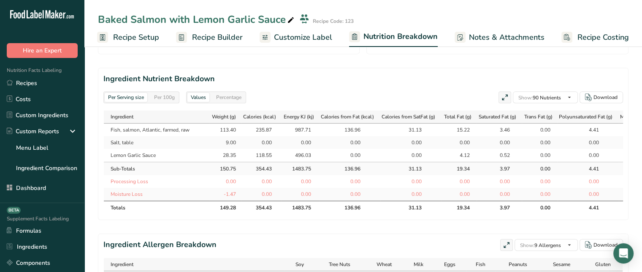
click at [501, 99] on icon at bounding box center [505, 98] width 8 height 12
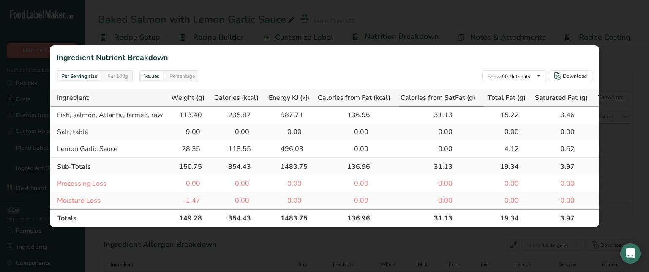
scroll to position [0, 0]
drag, startPoint x: 170, startPoint y: 217, endPoint x: 204, endPoint y: 217, distance: 34.2
click at [204, 217] on th "149.28" at bounding box center [189, 218] width 43 height 18
click at [108, 71] on div "Per 100g" at bounding box center [117, 75] width 27 height 9
click at [83, 71] on div "Per Serving size" at bounding box center [79, 75] width 43 height 9
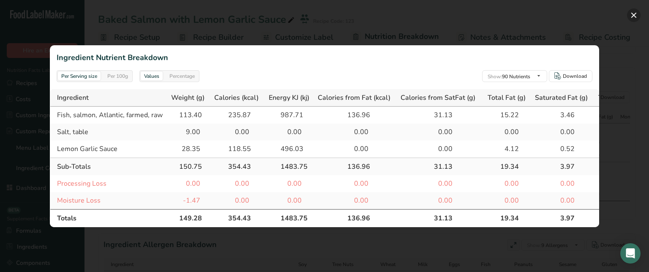
click at [629, 15] on button "button" at bounding box center [634, 15] width 14 height 14
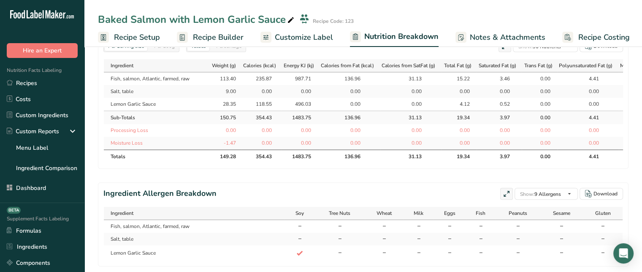
scroll to position [441, 0]
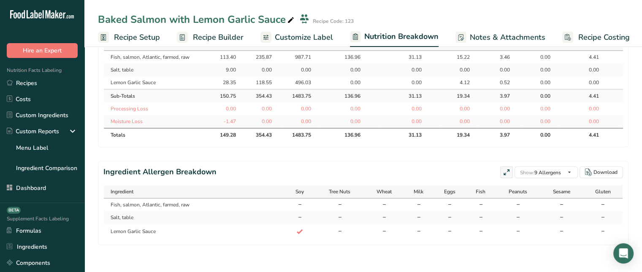
click at [297, 192] on span "Soy" at bounding box center [300, 192] width 8 height 8
click at [298, 235] on icon at bounding box center [300, 231] width 8 height 11
click at [299, 234] on icon at bounding box center [300, 231] width 8 height 11
drag, startPoint x: 291, startPoint y: 228, endPoint x: 302, endPoint y: 233, distance: 12.3
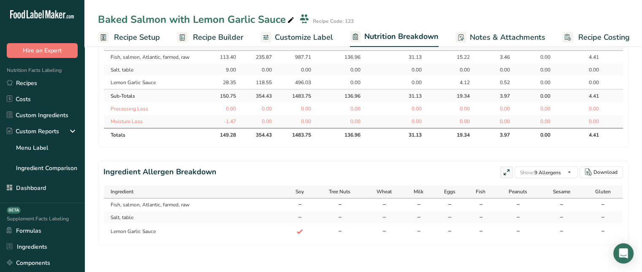
click at [302, 233] on td "Yes" at bounding box center [300, 230] width 30 height 15
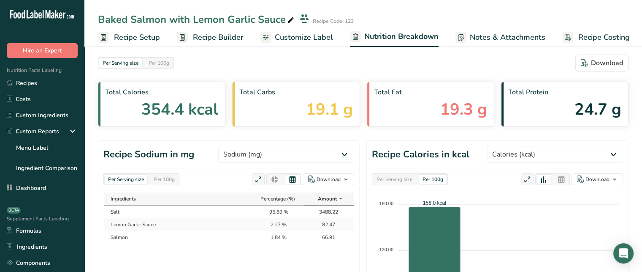
scroll to position [0, 0]
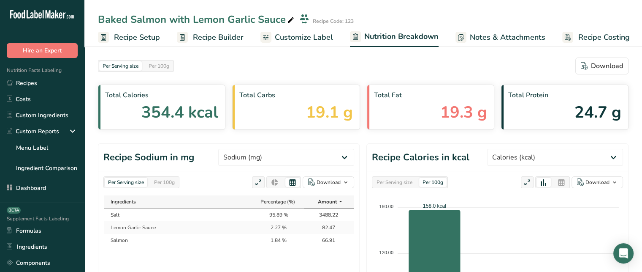
click at [497, 42] on span "Notes & Attachments" at bounding box center [508, 37] width 76 height 11
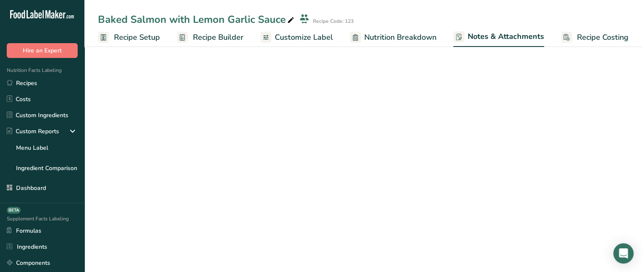
scroll to position [0, 0]
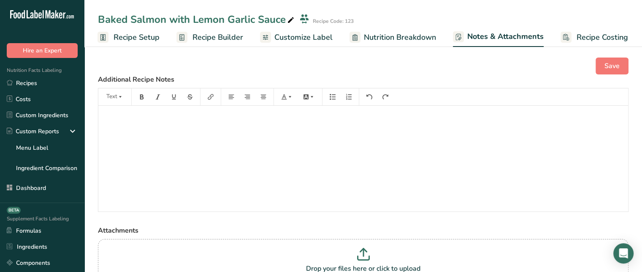
click at [380, 132] on div "﻿" at bounding box center [363, 159] width 530 height 106
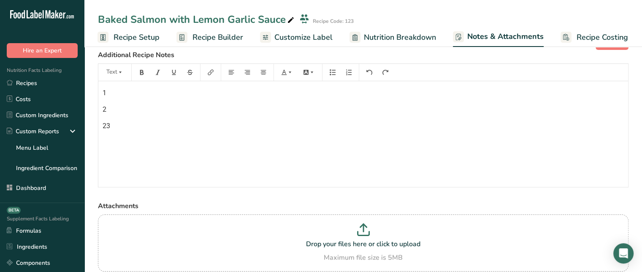
scroll to position [0, 0]
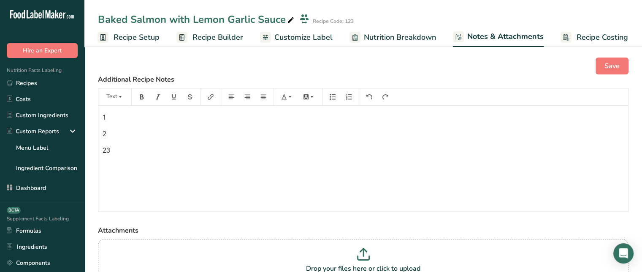
click at [589, 43] on link "Recipe Costing" at bounding box center [595, 37] width 68 height 19
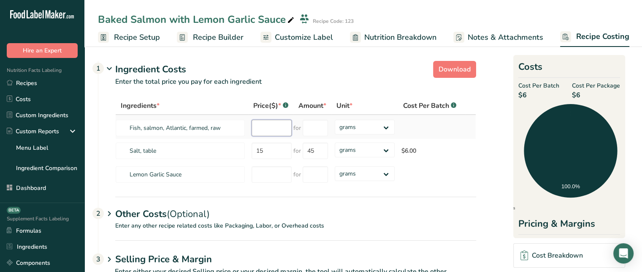
click at [263, 131] on input "number" at bounding box center [272, 128] width 40 height 16
type input "14"
click at [314, 128] on input "number" at bounding box center [315, 128] width 25 height 16
type input "50"
click at [278, 166] on div "Ingredients * Price($) * .a-a{fill:#347362;}.b-a{fill:#fff;} Amount * Unit * Co…" at bounding box center [295, 142] width 361 height 90
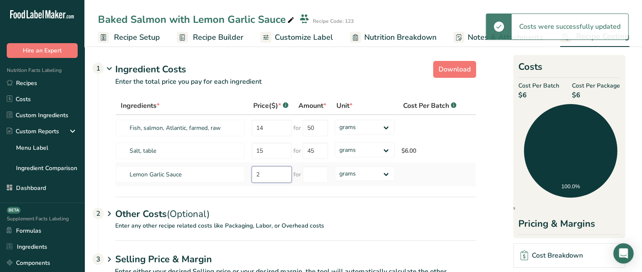
type input "20"
click at [319, 174] on input "number" at bounding box center [315, 174] width 25 height 16
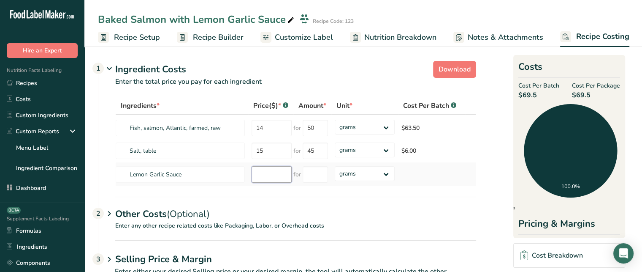
click at [281, 180] on input "number" at bounding box center [272, 174] width 40 height 16
type input "20"
click at [310, 180] on input "number" at bounding box center [315, 174] width 25 height 16
type input "100"
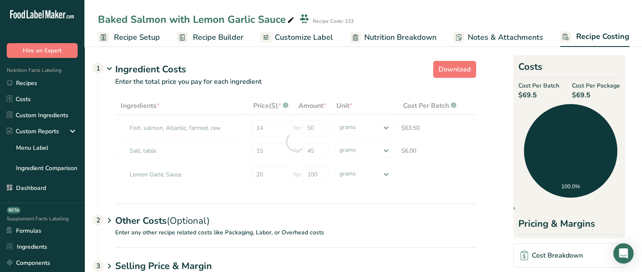
click at [279, 187] on div "Ingredients * Price($) * .a-a{fill:#347362;}.b-a{fill:#fff;} Amount * Unit * Co…" at bounding box center [287, 150] width 378 height 106
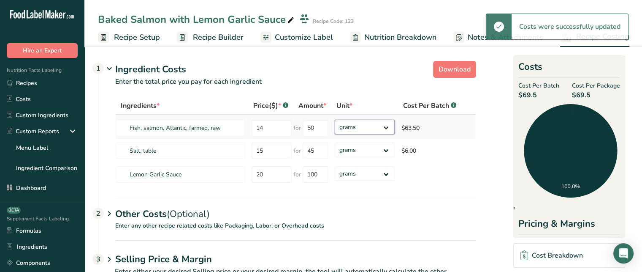
click at [364, 128] on select "grams kg mg mcg lb oz" at bounding box center [365, 127] width 60 height 15
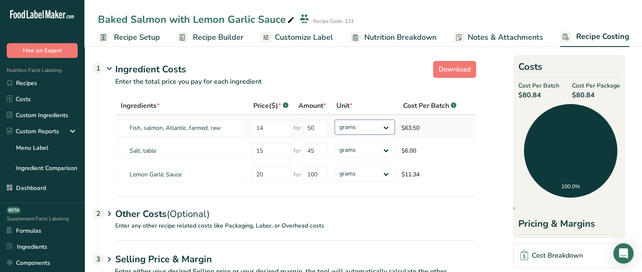
select select "5"
click at [335, 120] on select "grams kg mg mcg lb oz" at bounding box center [365, 127] width 60 height 15
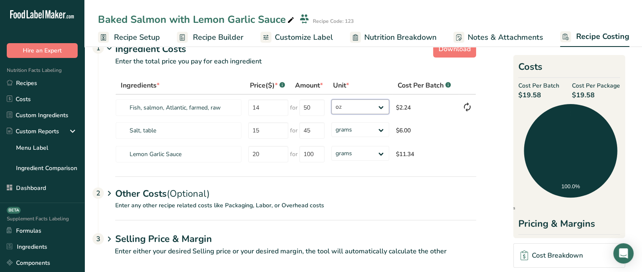
scroll to position [22, 0]
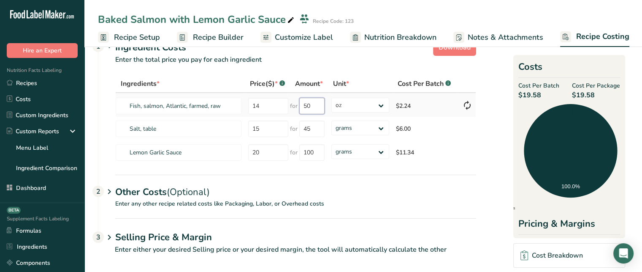
click at [309, 109] on input "50" at bounding box center [311, 106] width 25 height 16
click at [201, 192] on span "(Optional)" at bounding box center [188, 191] width 43 height 13
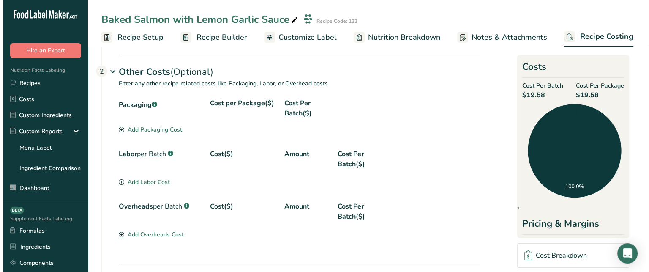
scroll to position [141, 0]
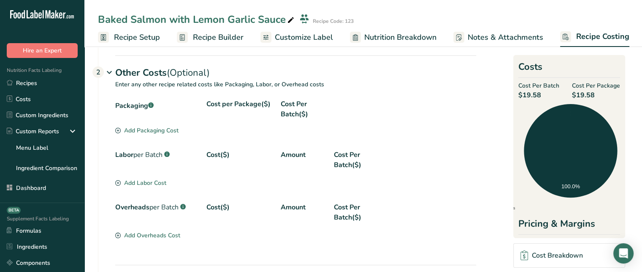
click at [139, 128] on div "Add Packaging Cost" at bounding box center [146, 130] width 63 height 9
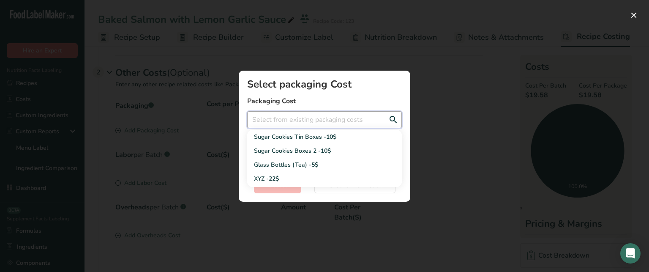
click at [280, 121] on input "Add New Recipe Cost Modal" at bounding box center [324, 119] width 155 height 17
click at [338, 96] on label "Packaging Cost" at bounding box center [324, 101] width 155 height 10
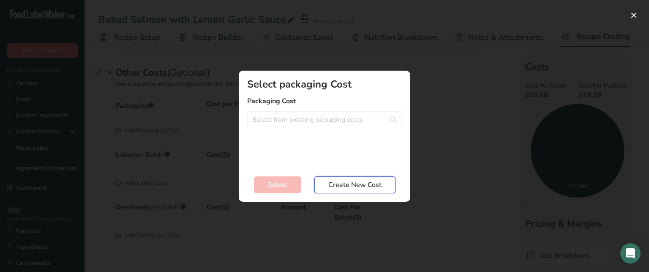
click at [357, 182] on span "Create New Cost" at bounding box center [354, 184] width 53 height 10
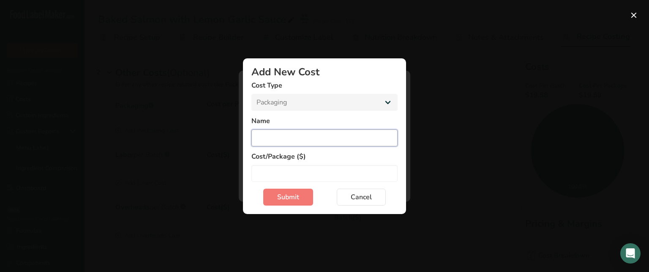
click at [307, 138] on input "Add New Cost Modal" at bounding box center [324, 137] width 146 height 17
type input "Hot Meal Packages"
click at [304, 167] on input "Add New Cost Modal" at bounding box center [324, 173] width 146 height 17
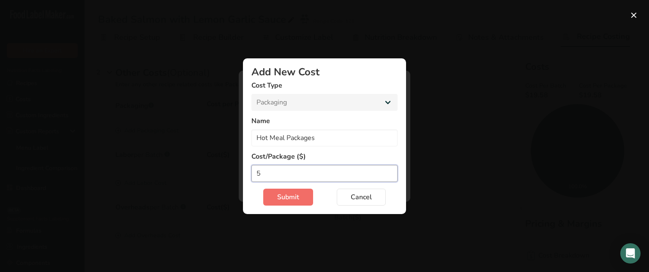
type input "5"
click at [289, 196] on span "Submit" at bounding box center [288, 197] width 22 height 10
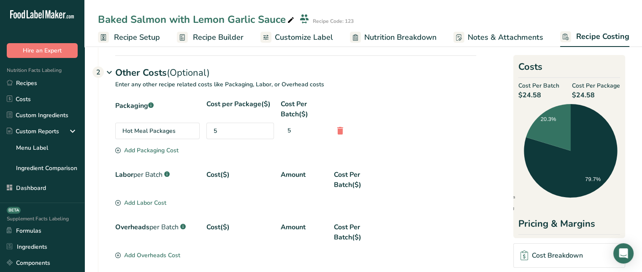
click at [158, 202] on div "Add Labor Cost" at bounding box center [140, 202] width 51 height 9
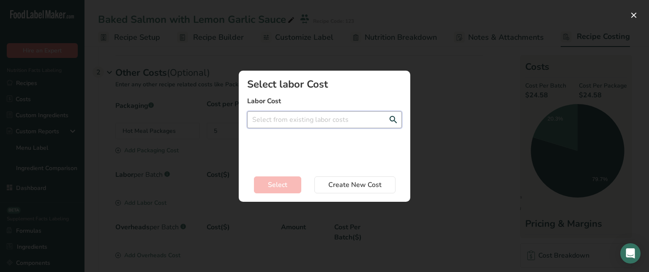
click at [301, 123] on input "Add New Recipe Cost Modal" at bounding box center [324, 119] width 155 height 17
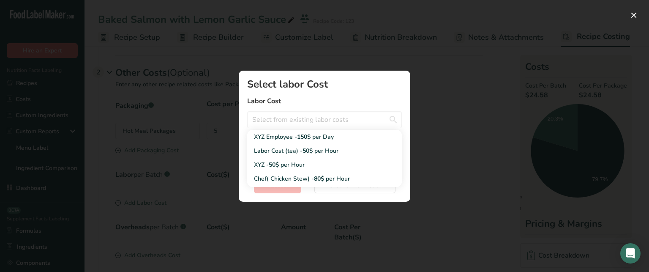
click at [313, 98] on label "Labor Cost" at bounding box center [324, 101] width 155 height 10
click at [298, 115] on input "Add New Recipe Cost Modal" at bounding box center [324, 119] width 155 height 17
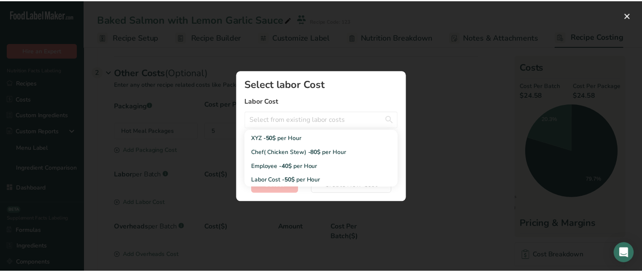
scroll to position [24, 0]
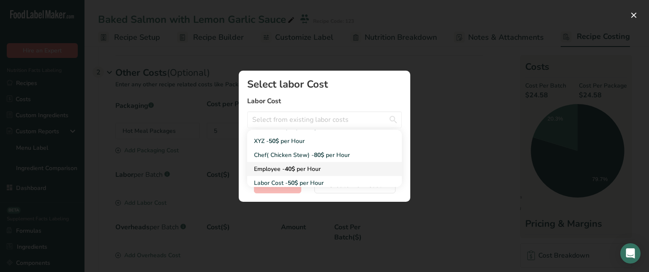
click at [288, 167] on span "40$" at bounding box center [290, 169] width 10 height 8
type input "Employee - 40$ per Hour"
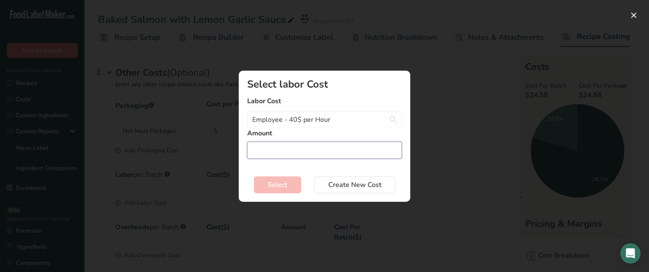
click at [304, 146] on input "Add New Recipe Cost Modal" at bounding box center [324, 149] width 155 height 17
type input "4"
click at [275, 188] on span "Select" at bounding box center [277, 184] width 19 height 10
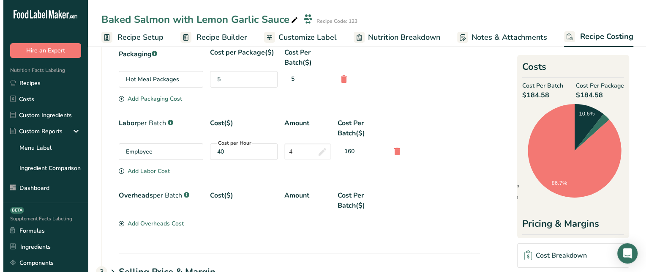
scroll to position [201, 0]
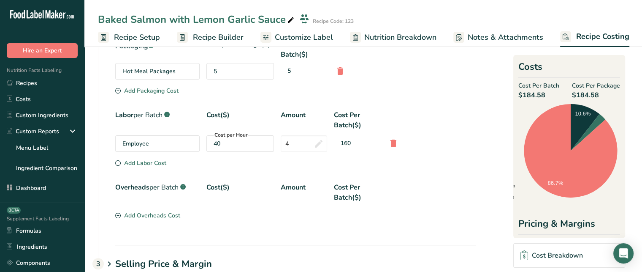
click at [170, 215] on div "Add Overheads Cost" at bounding box center [147, 215] width 65 height 9
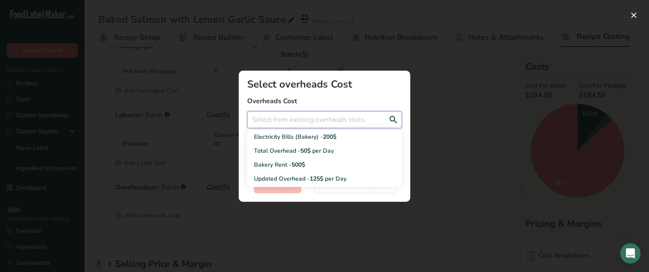
click at [308, 116] on input "Add New Recipe Cost Modal" at bounding box center [324, 119] width 155 height 17
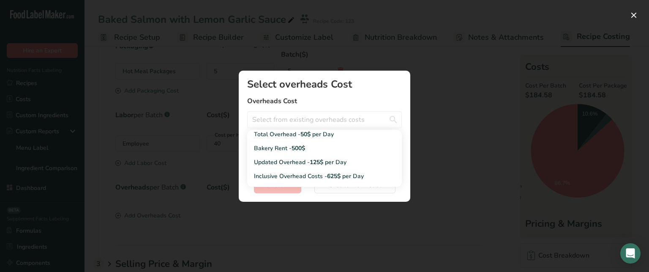
scroll to position [2, 0]
click at [367, 101] on label "Overheads Cost" at bounding box center [324, 101] width 155 height 10
click at [353, 120] on input "Add New Recipe Cost Modal" at bounding box center [324, 119] width 155 height 17
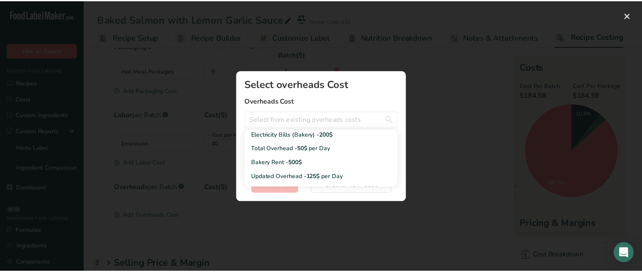
scroll to position [0, 0]
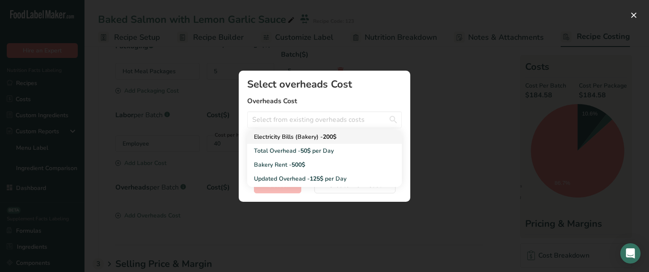
click at [336, 133] on span "200$" at bounding box center [330, 137] width 14 height 8
type input "Electricity Bills (Bakery) - 200$"
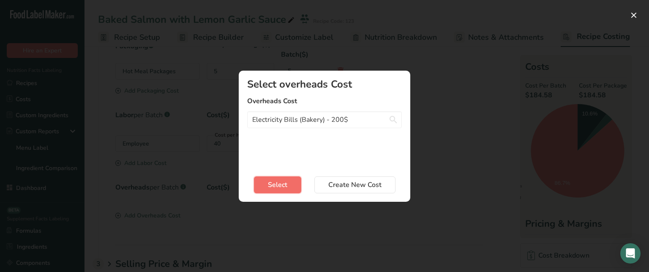
click at [265, 180] on button "Select" at bounding box center [277, 184] width 47 height 17
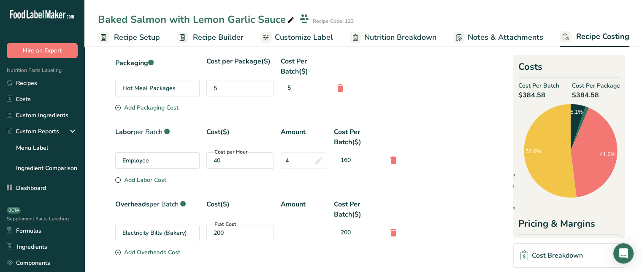
scroll to position [183, 0]
click at [625, 103] on div "Costs Cost Per Batch $384.58 Cost Per Package $384.58 Ingredients Packaging Lab…" at bounding box center [570, 146] width 112 height 183
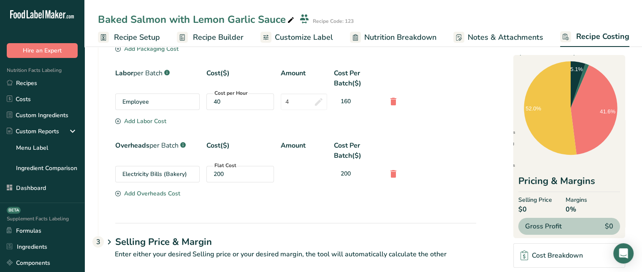
scroll to position [253, 0]
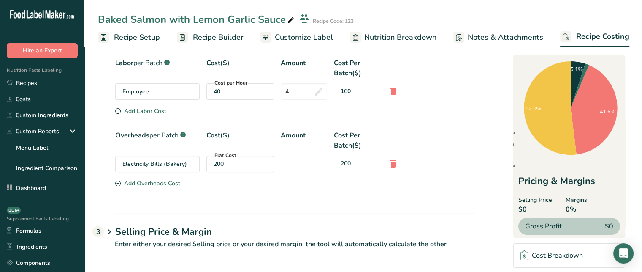
click at [561, 260] on link "Cost Breakdown" at bounding box center [570, 255] width 112 height 24
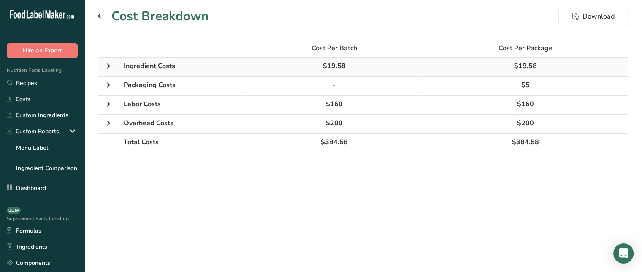
click at [113, 65] on icon at bounding box center [108, 65] width 10 height 15
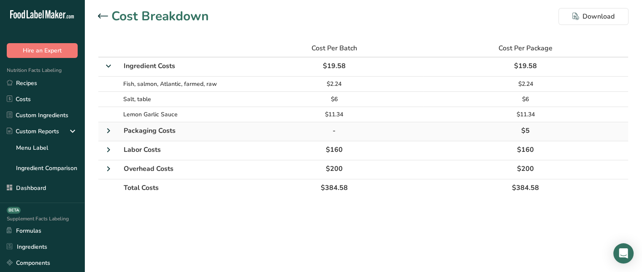
click at [112, 133] on icon at bounding box center [108, 130] width 10 height 15
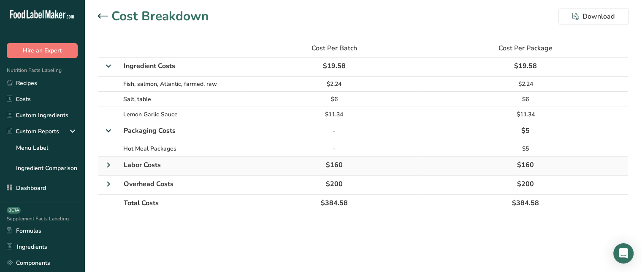
click at [111, 163] on icon at bounding box center [108, 164] width 10 height 15
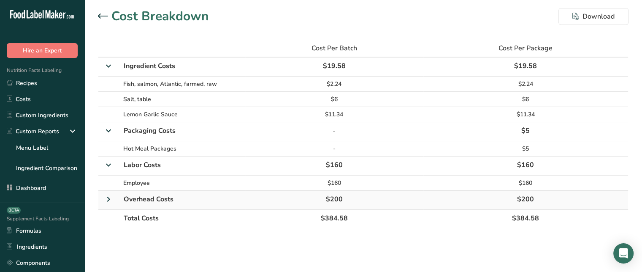
click at [110, 197] on icon at bounding box center [108, 198] width 10 height 15
click at [324, 233] on span "$384.58" at bounding box center [334, 232] width 27 height 9
click at [543, 236] on td "$384.58" at bounding box center [526, 233] width 205 height 17
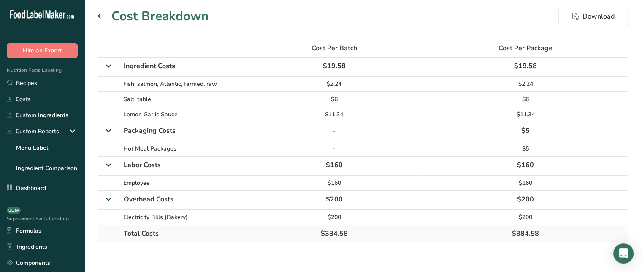
click at [527, 235] on span "$384.58" at bounding box center [525, 232] width 27 height 9
click at [105, 17] on icon at bounding box center [103, 16] width 10 height 5
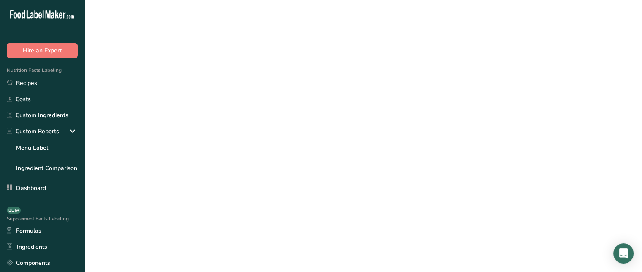
scroll to position [23, 0]
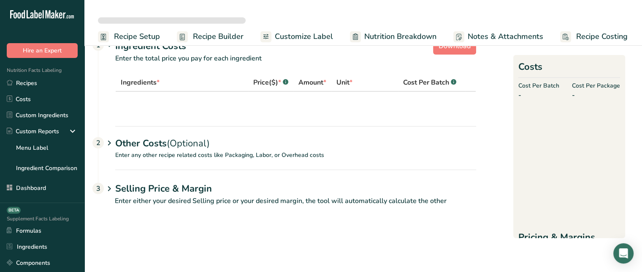
click at [184, 187] on h1 "Selling Price & Margin" at bounding box center [295, 189] width 361 height 14
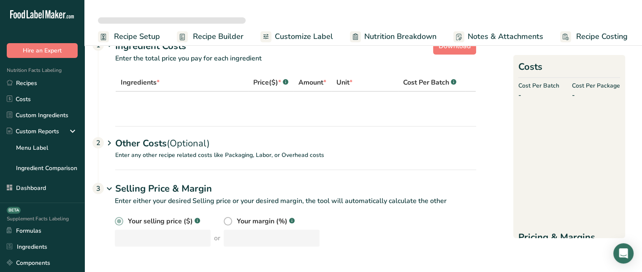
select select "5"
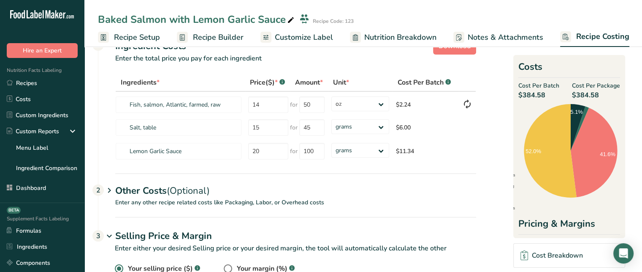
scroll to position [68, 0]
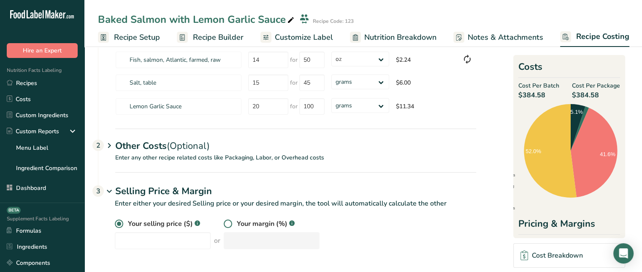
click at [225, 223] on span at bounding box center [228, 223] width 8 height 8
click at [225, 223] on input "radio" at bounding box center [226, 223] width 5 height 5
radio input "true"
radio input "false"
click at [246, 245] on input "number" at bounding box center [272, 240] width 96 height 17
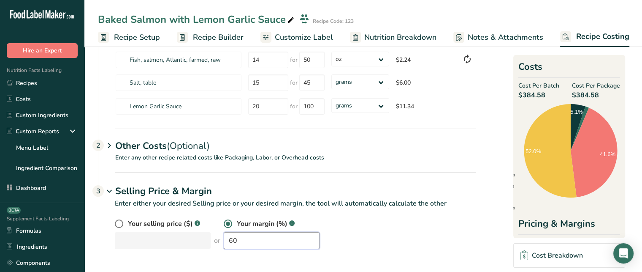
type input "60"
click at [370, 227] on div "Your selling price ($) .a-a{fill:#347362;}.b-a{fill:#fff;} or Your margin (%) .…" at bounding box center [296, 233] width 362 height 30
drag, startPoint x: 625, startPoint y: 166, endPoint x: 623, endPoint y: 179, distance: 13.2
click at [623, 179] on section "Download Ingredient Costs 1 Enter the total price you pay for each ingredient I…" at bounding box center [363, 124] width 558 height 296
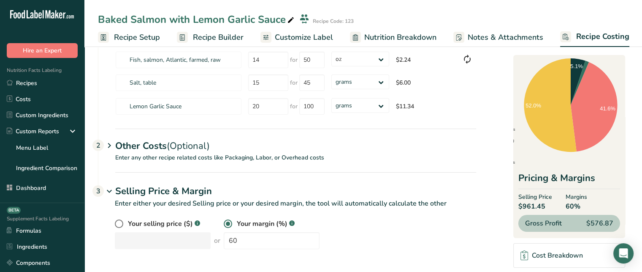
scroll to position [46, 0]
click at [576, 202] on span "60%" at bounding box center [577, 206] width 22 height 10
drag, startPoint x: 546, startPoint y: 204, endPoint x: 515, endPoint y: 202, distance: 30.9
click at [515, 202] on div "Costs Cost Per Batch $384.58 Cost Per Package $384.58 Ingredients Packaging Lab…" at bounding box center [570, 146] width 112 height 183
click at [123, 223] on label at bounding box center [121, 223] width 13 height 8
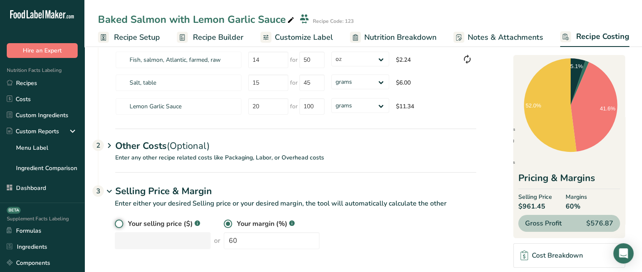
click at [120, 223] on input "radio" at bounding box center [117, 223] width 5 height 5
radio input "true"
radio input "false"
click at [143, 242] on input "number" at bounding box center [163, 240] width 96 height 17
type input "800"
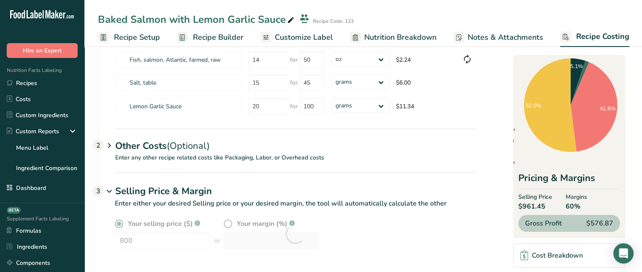
click at [358, 226] on div "Your selling price ($) .a-a{fill:#347362;}.b-a{fill:#fff;} 800 or Your margin (…" at bounding box center [296, 233] width 362 height 30
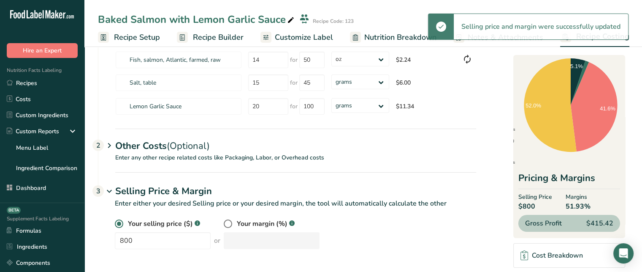
click at [576, 206] on span "51.93%" at bounding box center [578, 206] width 25 height 10
click at [544, 228] on div "Gross Profit $415.42" at bounding box center [570, 223] width 102 height 17
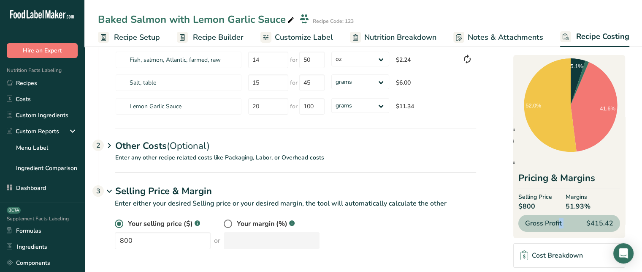
click at [544, 228] on div "Gross Profit $415.42" at bounding box center [570, 223] width 102 height 17
click at [498, 226] on section "Download Ingredient Costs 1 Enter the total price you pay for each ingredient I…" at bounding box center [363, 123] width 531 height 269
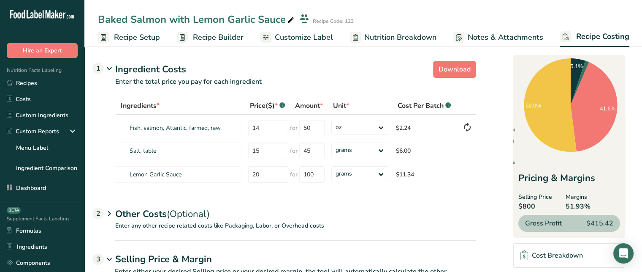
click at [314, 41] on span "Customize Label" at bounding box center [304, 37] width 58 height 11
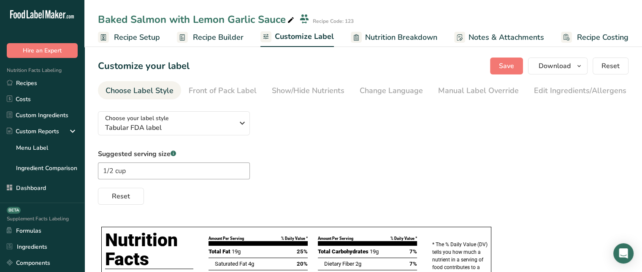
click at [233, 38] on span "Recipe Builder" at bounding box center [218, 37] width 51 height 11
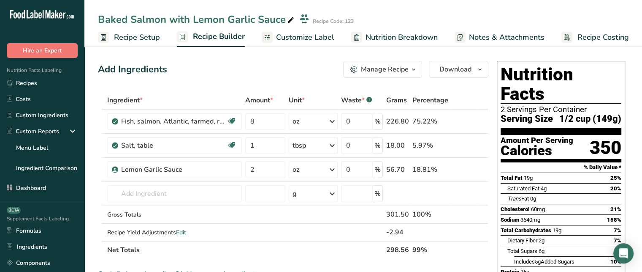
click at [281, 35] on span "Customize Label" at bounding box center [305, 37] width 58 height 11
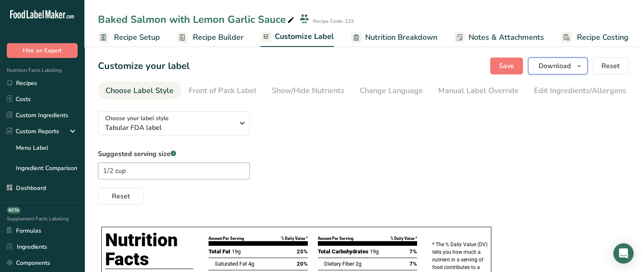
click at [559, 71] on button "Download" at bounding box center [558, 65] width 60 height 17
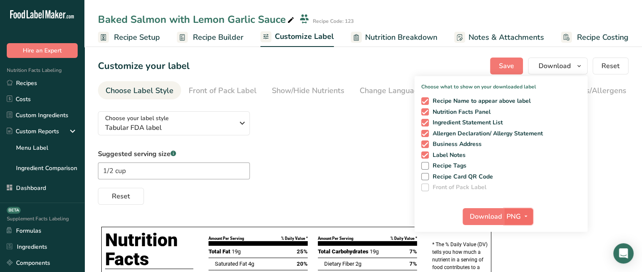
click at [514, 216] on span "PNG" at bounding box center [514, 216] width 14 height 10
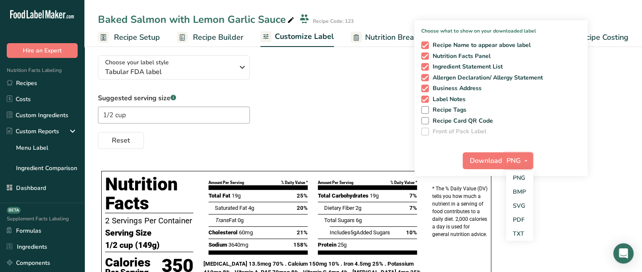
scroll to position [68, 0]
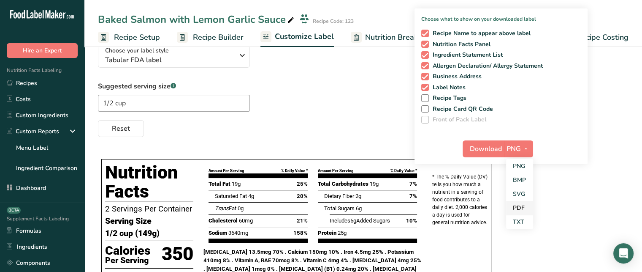
click at [518, 205] on link "PDF" at bounding box center [519, 208] width 27 height 14
click at [492, 155] on button "Download" at bounding box center [483, 148] width 41 height 17
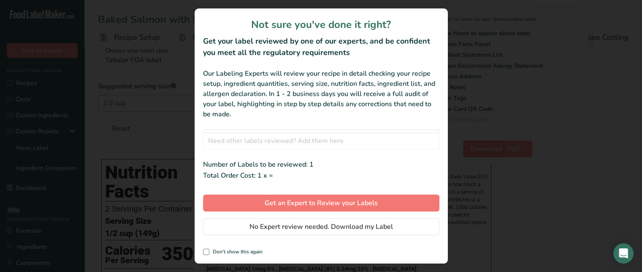
scroll to position [0, 0]
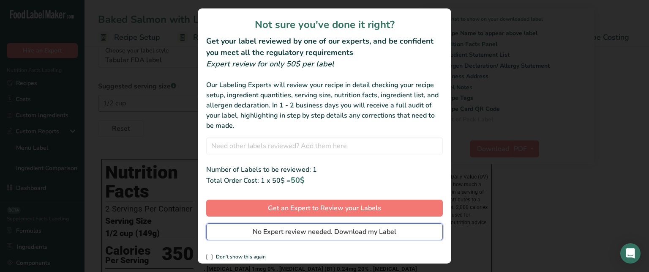
click at [365, 227] on span "No Expert review needed. Download my Label" at bounding box center [325, 231] width 144 height 10
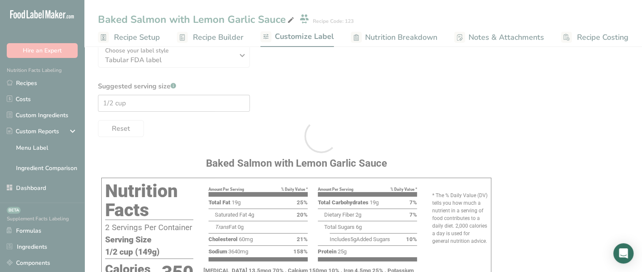
scroll to position [52, 0]
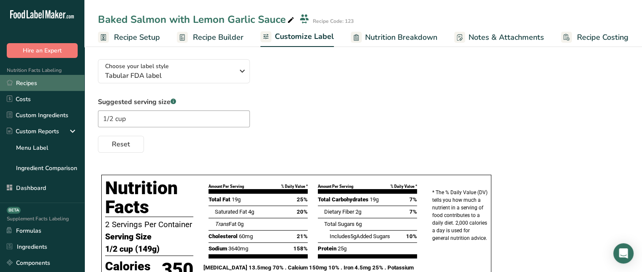
click at [66, 86] on link "Recipes" at bounding box center [42, 83] width 84 height 16
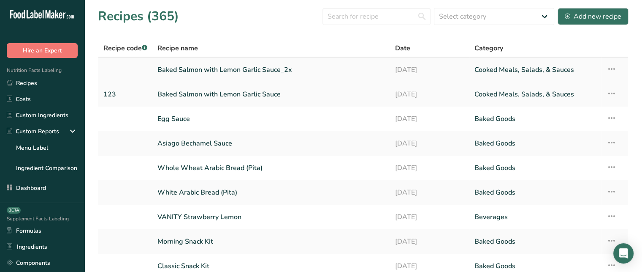
click at [213, 74] on link "Baked Salmon with Lemon Garlic Sauce_2x" at bounding box center [272, 70] width 228 height 18
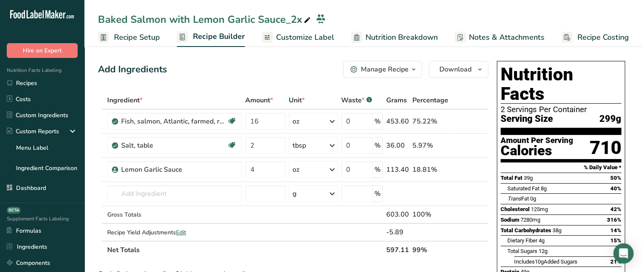
click at [280, 41] on span "Customize Label" at bounding box center [305, 37] width 58 height 11
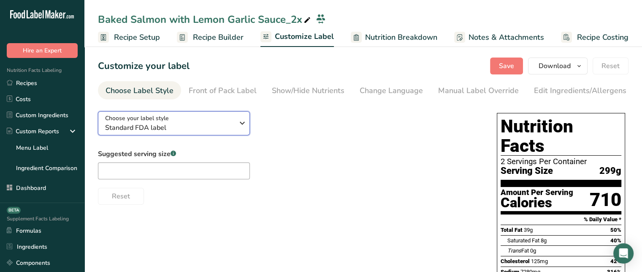
click at [171, 123] on div "Choose your label style Standard FDA label" at bounding box center [169, 123] width 129 height 19
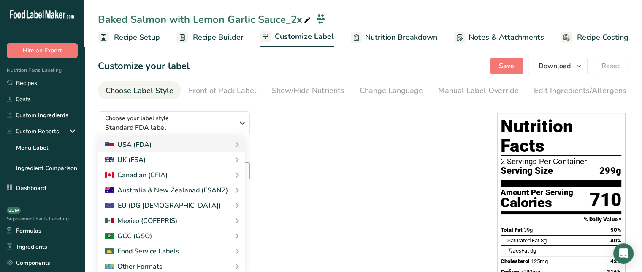
click at [231, 42] on span "Recipe Builder" at bounding box center [218, 37] width 51 height 11
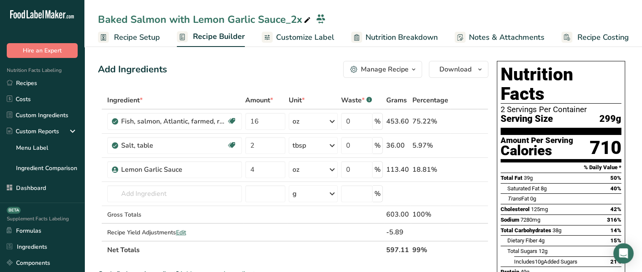
click at [301, 39] on span "Customize Label" at bounding box center [305, 37] width 58 height 11
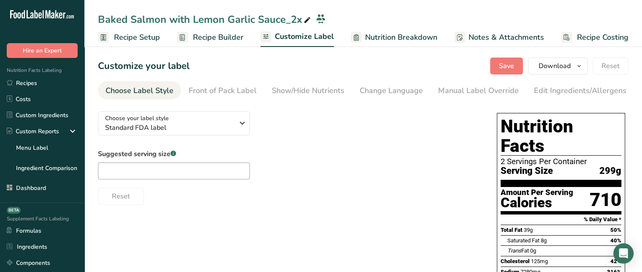
click at [595, 34] on span "Recipe Costing" at bounding box center [603, 37] width 52 height 11
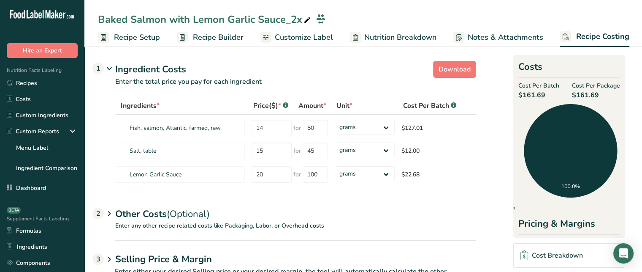
click at [280, 35] on span "Customize Label" at bounding box center [304, 37] width 58 height 11
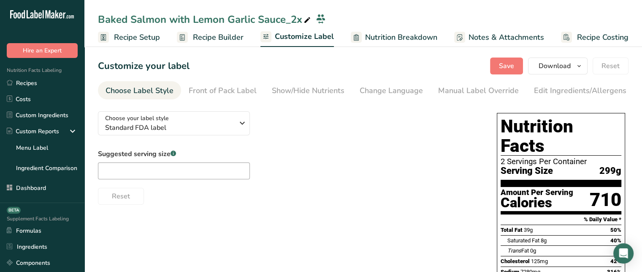
click at [206, 37] on span "Recipe Builder" at bounding box center [218, 37] width 51 height 11
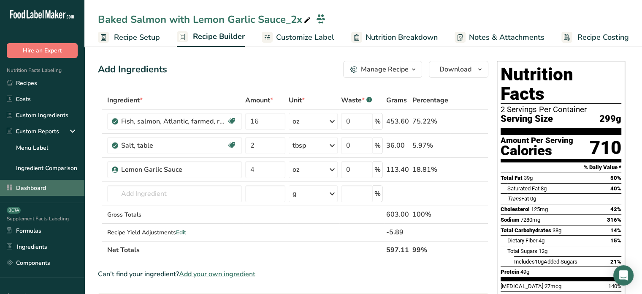
click at [68, 184] on link "Dashboard" at bounding box center [42, 187] width 84 height 16
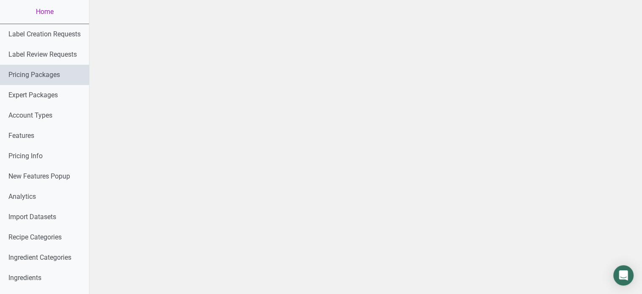
click at [66, 78] on link "Pricing Packages" at bounding box center [44, 75] width 89 height 20
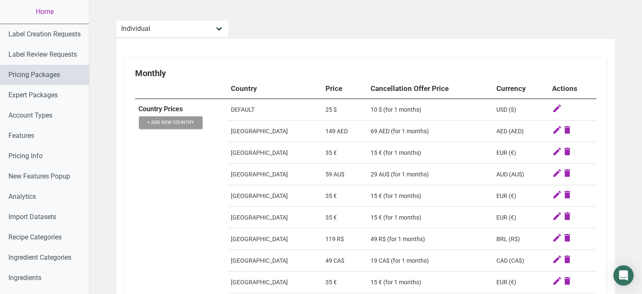
click at [66, 74] on link "Pricing Packages" at bounding box center [44, 75] width 89 height 20
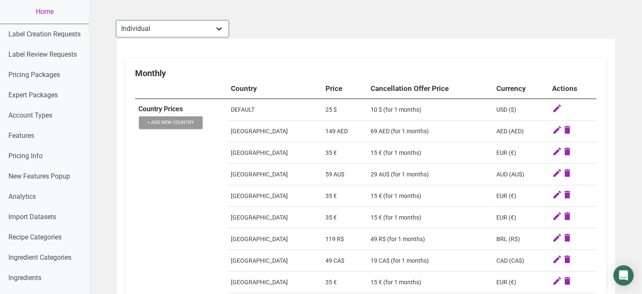
click at [191, 21] on select "Individual Essential Pro Business Old Enterprise 3 Users (799$) Old Enterprise …" at bounding box center [172, 28] width 113 height 17
select select "30"
click at [117, 20] on select "Individual Essential Pro Business Old Enterprise 3 Users (799$) Old Enterprise …" at bounding box center [172, 28] width 113 height 17
click at [30, 6] on link "Home" at bounding box center [44, 12] width 89 height 24
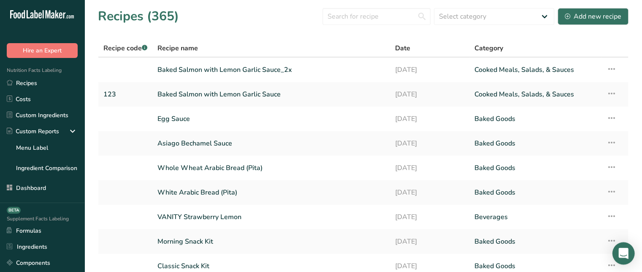
click at [631, 251] on div "Open Intercom Messenger" at bounding box center [624, 253] width 22 height 22
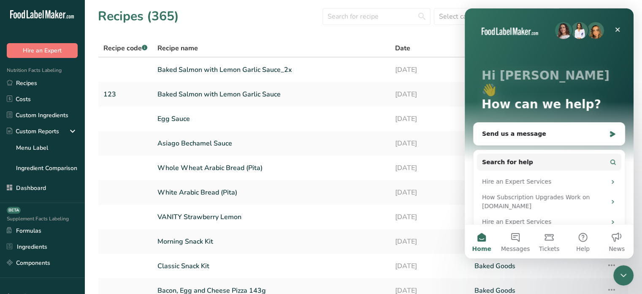
scroll to position [111, 0]
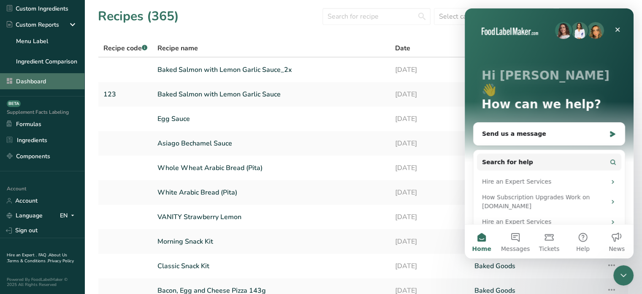
click at [54, 82] on link "Dashboard" at bounding box center [42, 81] width 84 height 16
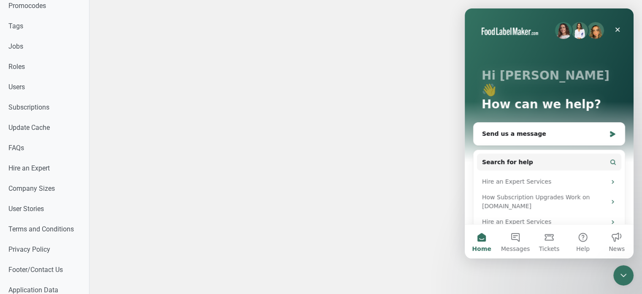
scroll to position [480, 0]
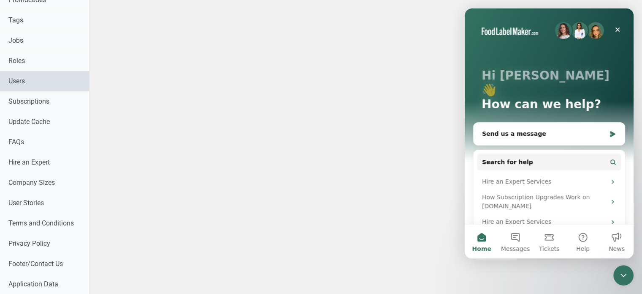
click at [58, 72] on link "Users" at bounding box center [44, 81] width 89 height 20
click at [623, 32] on div "Close" at bounding box center [617, 29] width 15 height 15
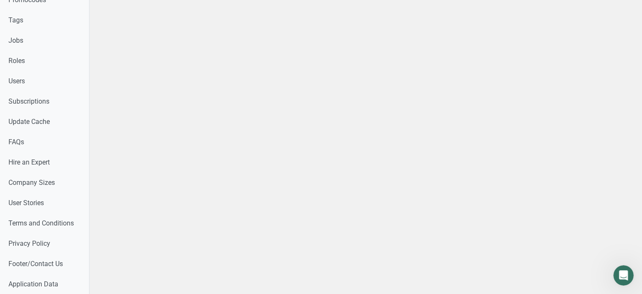
scroll to position [223, 0]
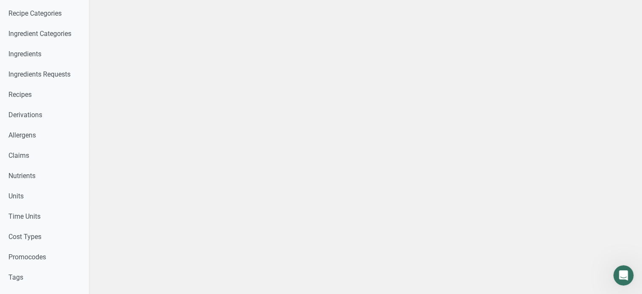
select select
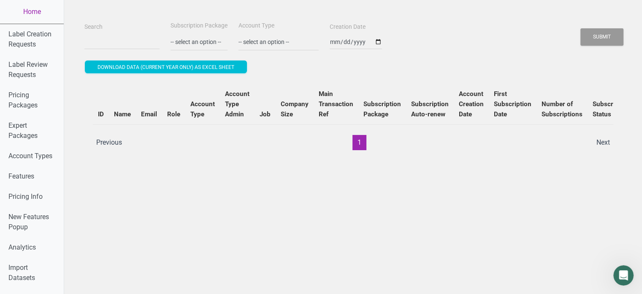
drag, startPoint x: 133, startPoint y: 50, endPoint x: 130, endPoint y: 43, distance: 8.2
click at [130, 43] on div "Search Subscription Package -- select an option -- Monthly Yearly Quarterly Fre…" at bounding box center [353, 35] width 542 height 30
click at [130, 43] on input "Search" at bounding box center [121, 41] width 75 height 15
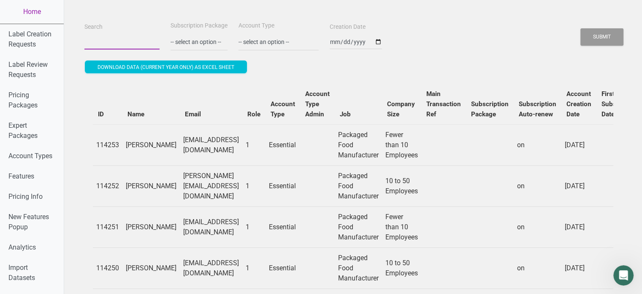
click at [581, 28] on button "Submit" at bounding box center [602, 36] width 43 height 17
paste input "[PERSON_NAME][EMAIL_ADDRESS][DOMAIN_NAME]"
type input "[PERSON_NAME][EMAIL_ADDRESS][DOMAIN_NAME]"
click at [581, 28] on button "Submit" at bounding box center [602, 36] width 43 height 17
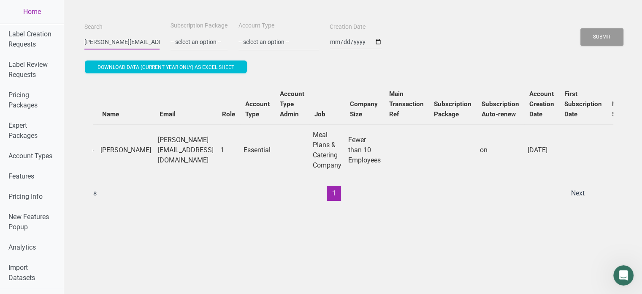
scroll to position [0, 0]
